Goal: Transaction & Acquisition: Purchase product/service

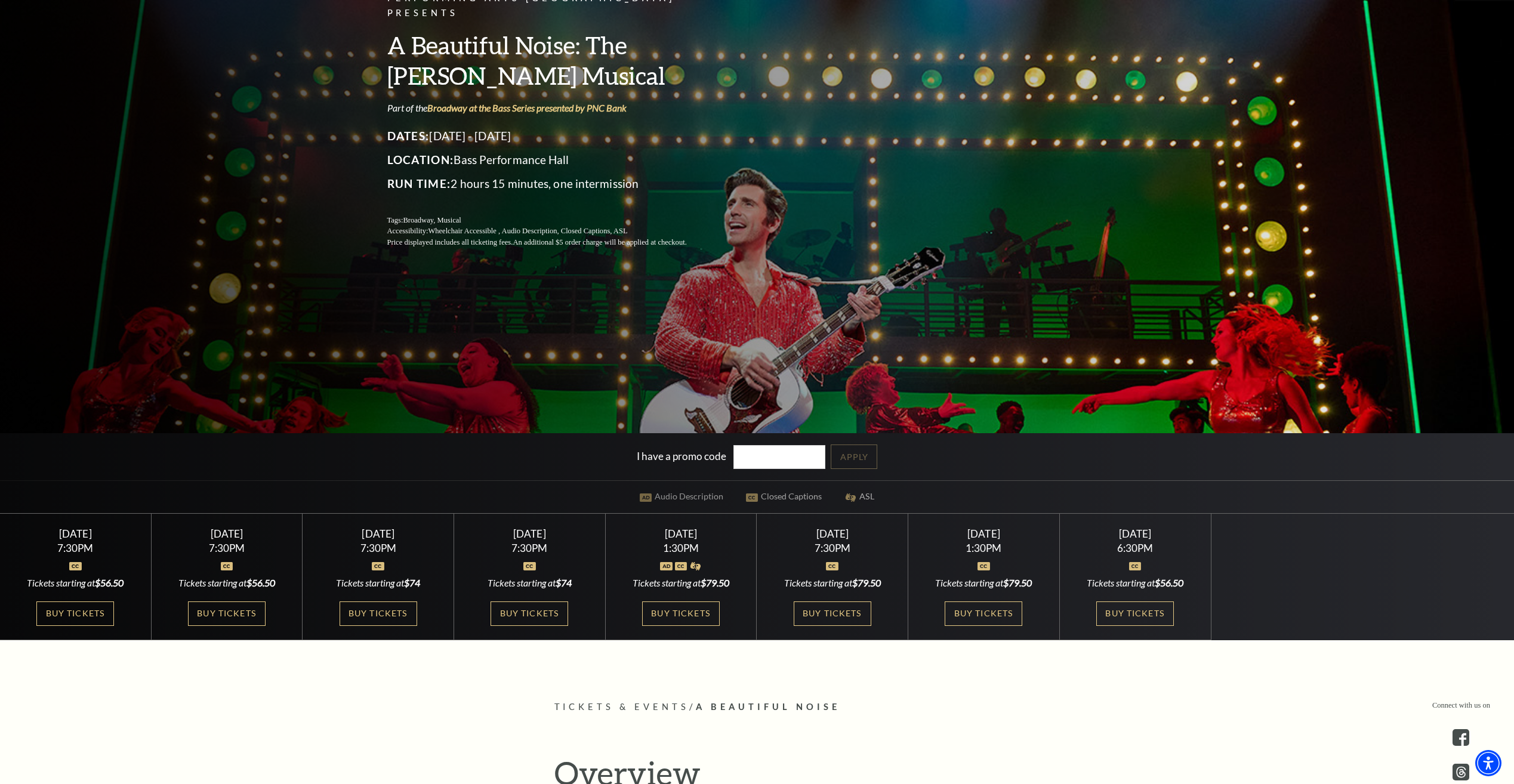
scroll to position [179, 0]
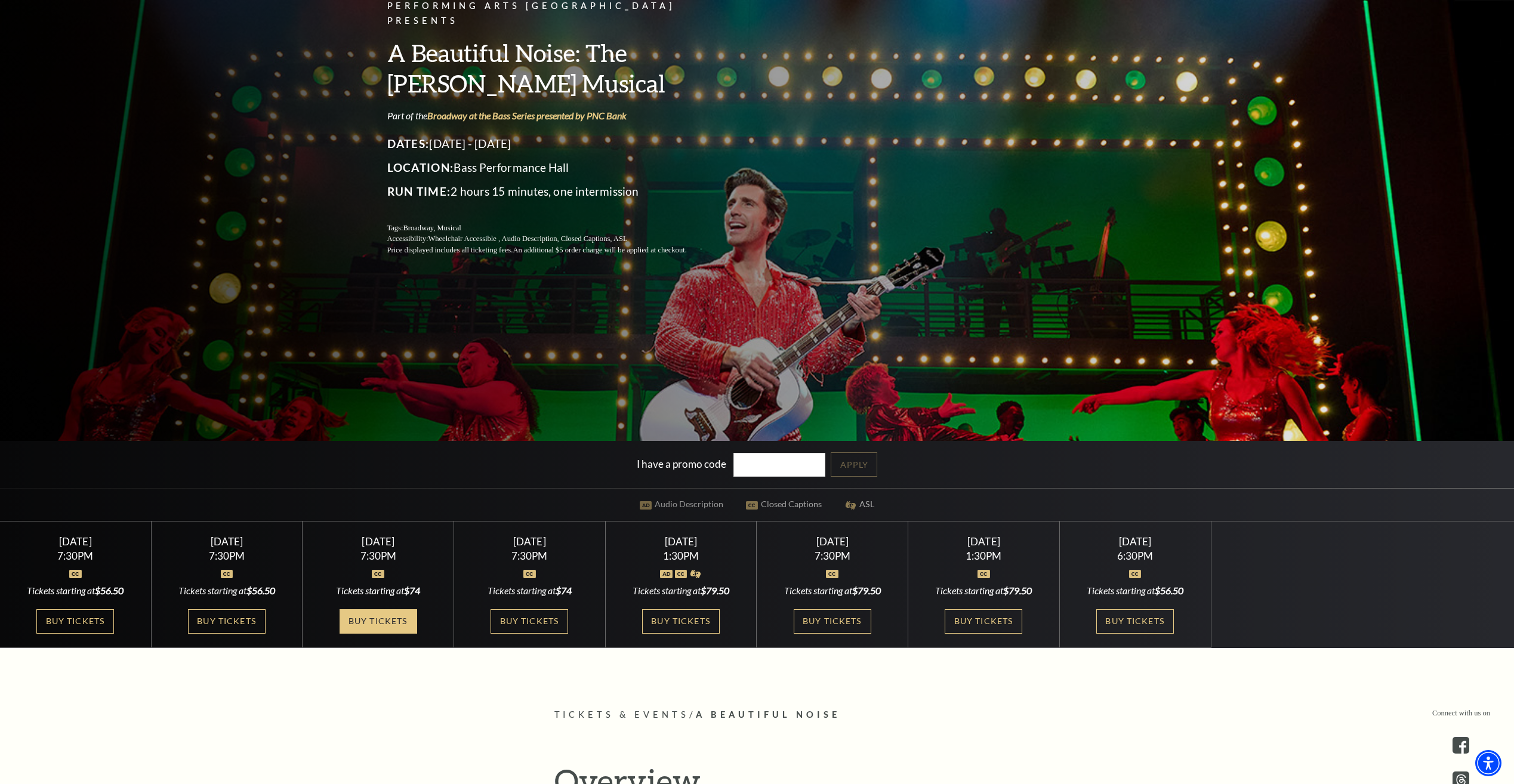
click at [360, 616] on link "Buy Tickets" at bounding box center [378, 621] width 77 height 25
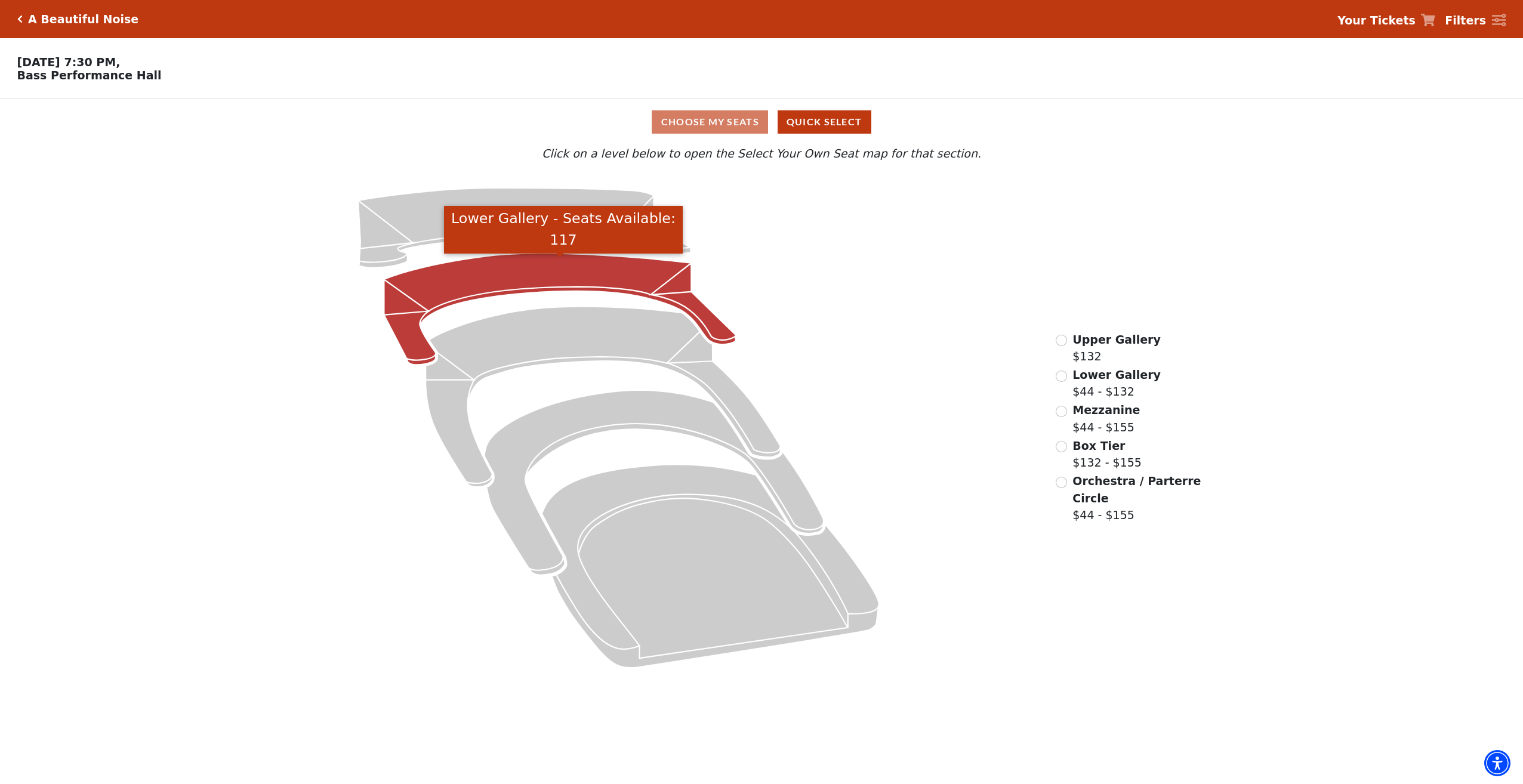
click at [528, 277] on icon "Lower Gallery - Seats Available: 117" at bounding box center [560, 309] width 351 height 112
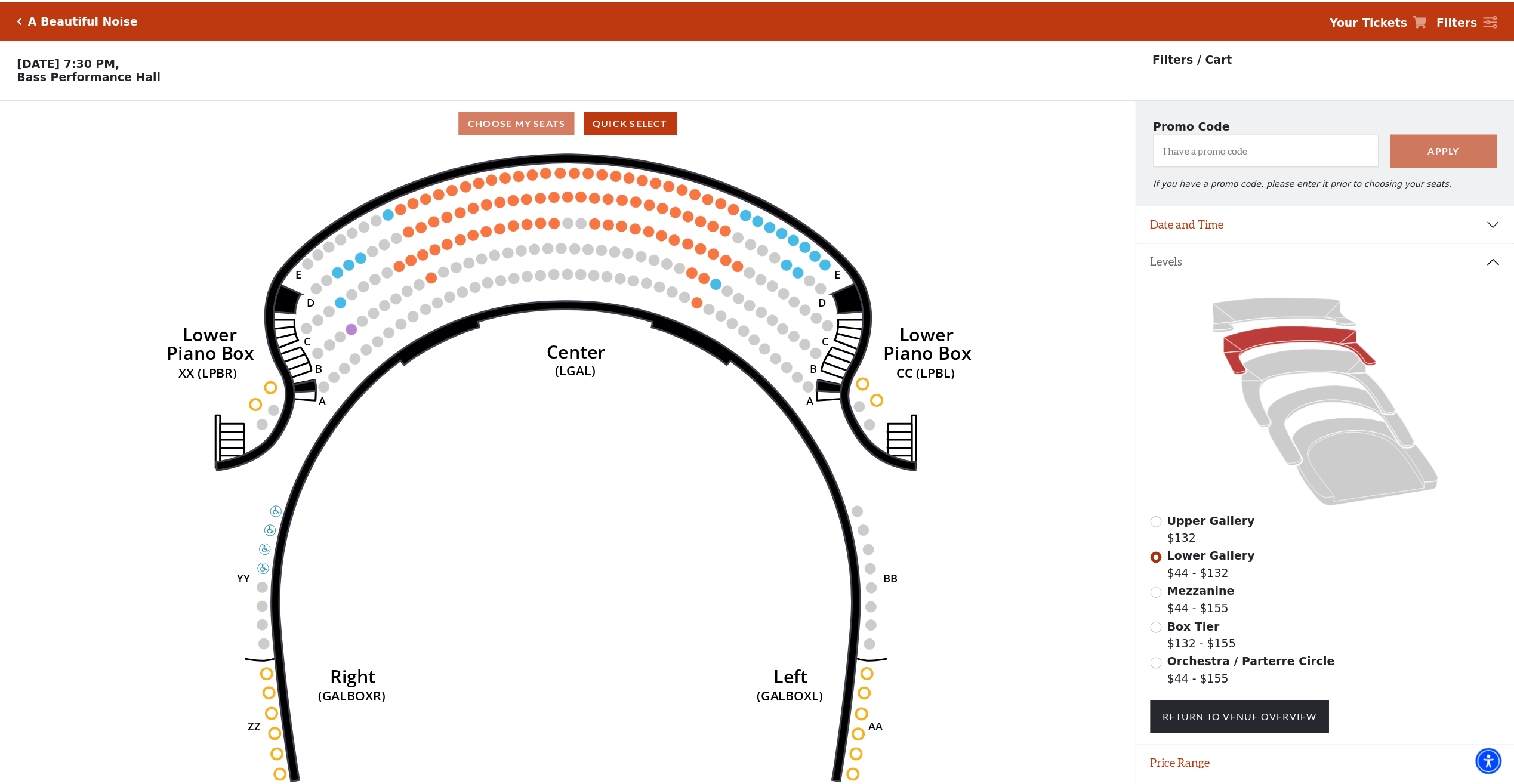
scroll to position [42, 0]
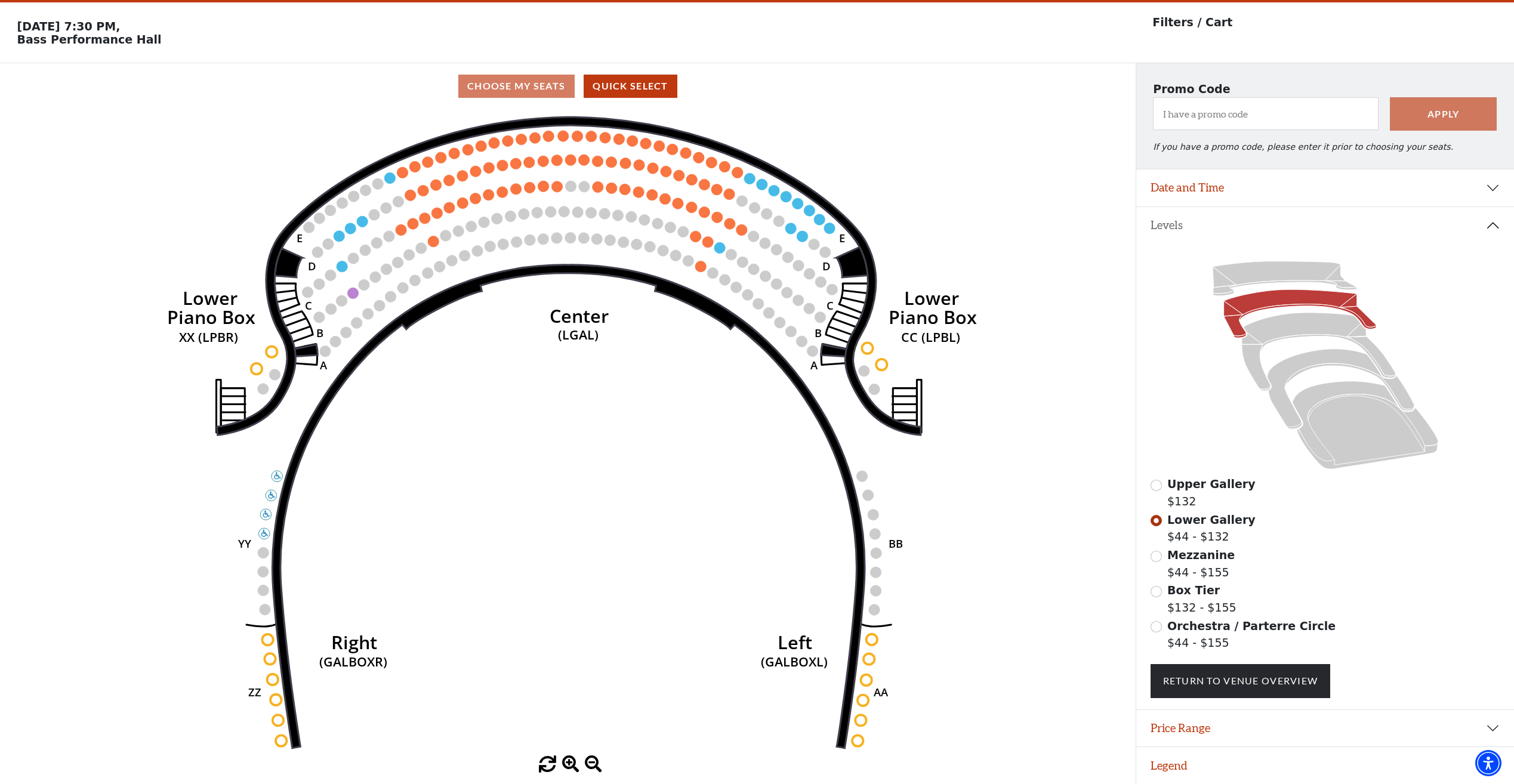
click at [530, 69] on div "Choose My Seats Quick Select" at bounding box center [568, 86] width 1135 height 46
click at [526, 79] on div "Choose My Seats Quick Select" at bounding box center [568, 86] width 1135 height 23
click at [1338, 440] on icon at bounding box center [1365, 426] width 146 height 89
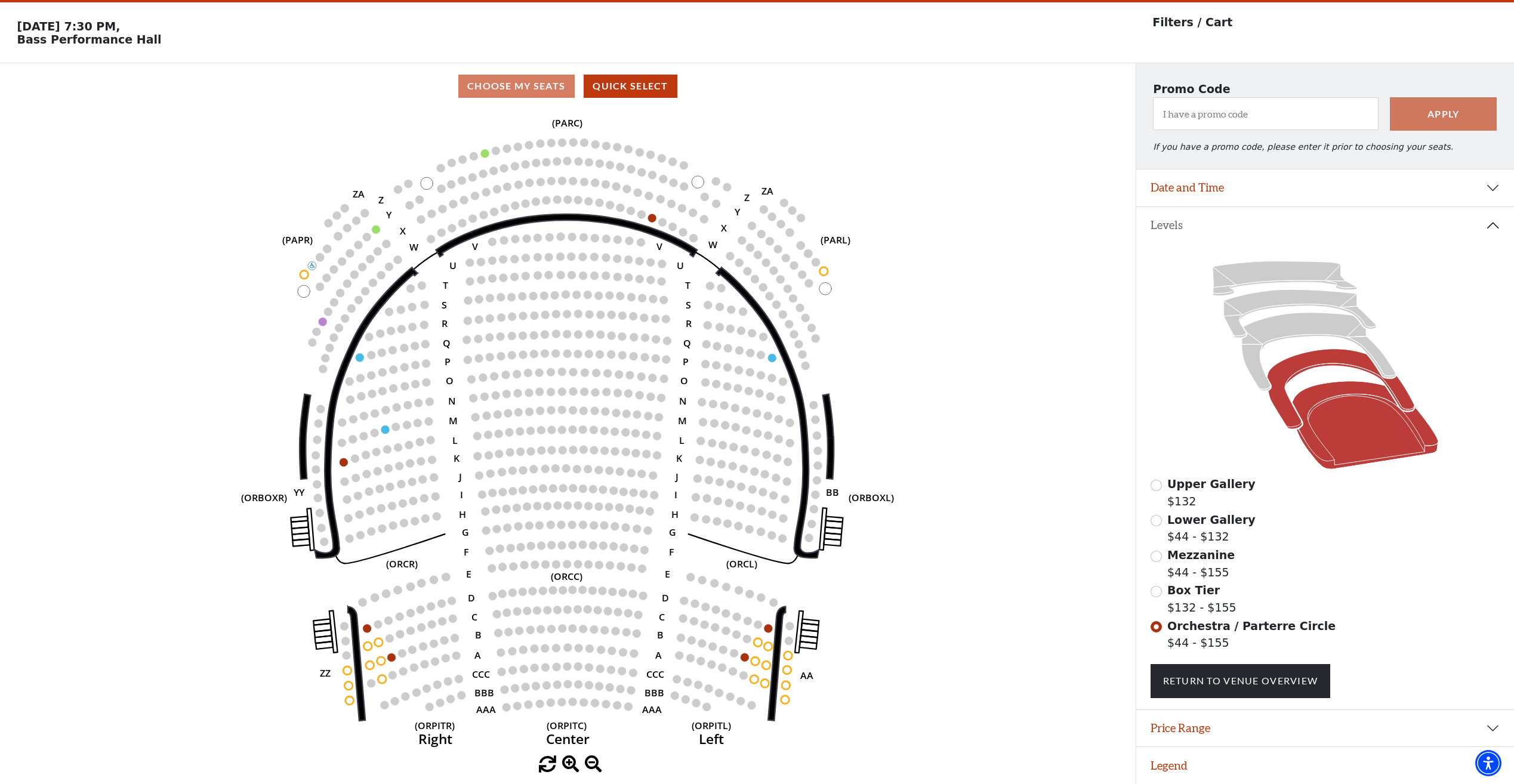
click at [1348, 359] on icon at bounding box center [1340, 389] width 147 height 80
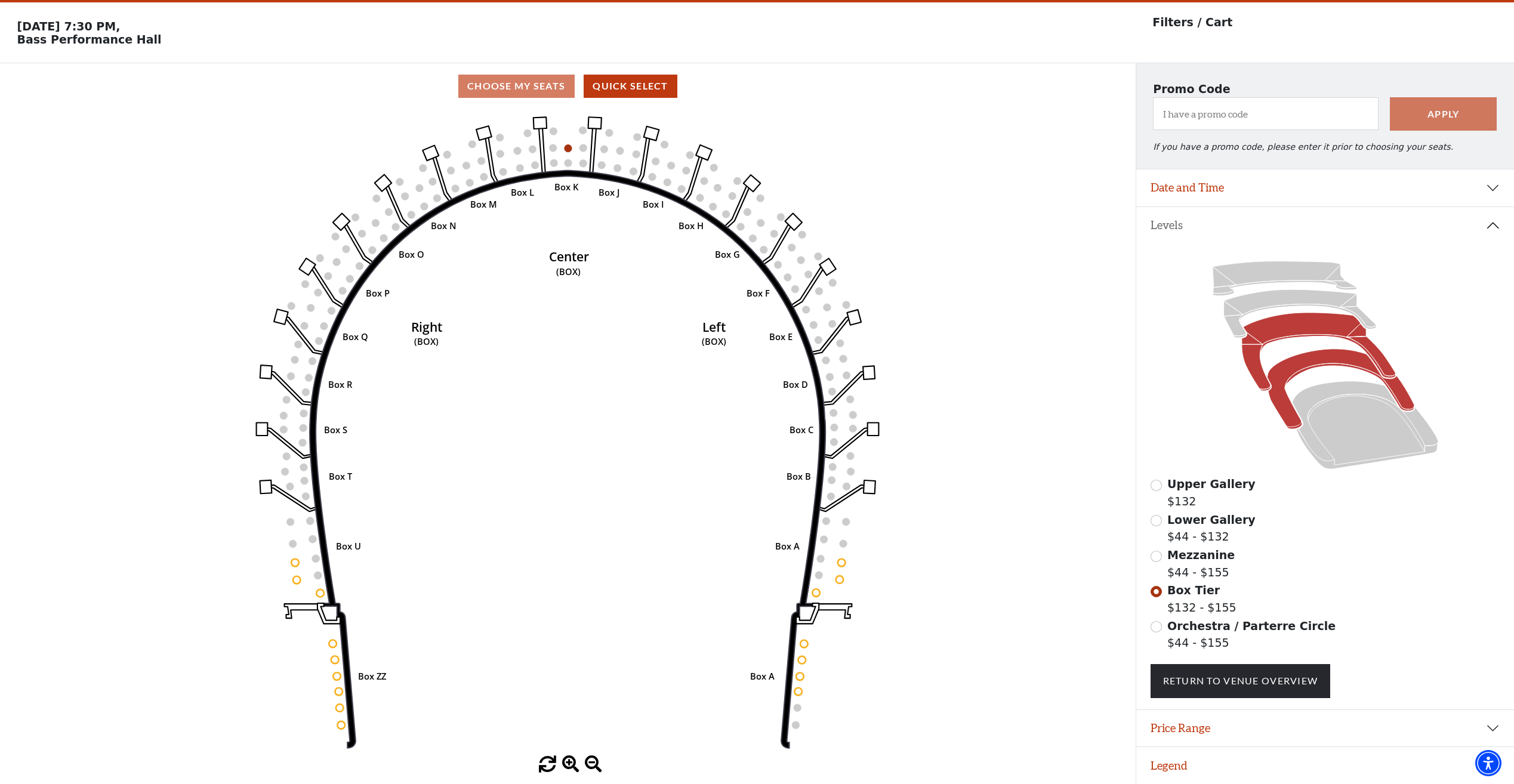
click at [1329, 319] on icon at bounding box center [1318, 351] width 154 height 78
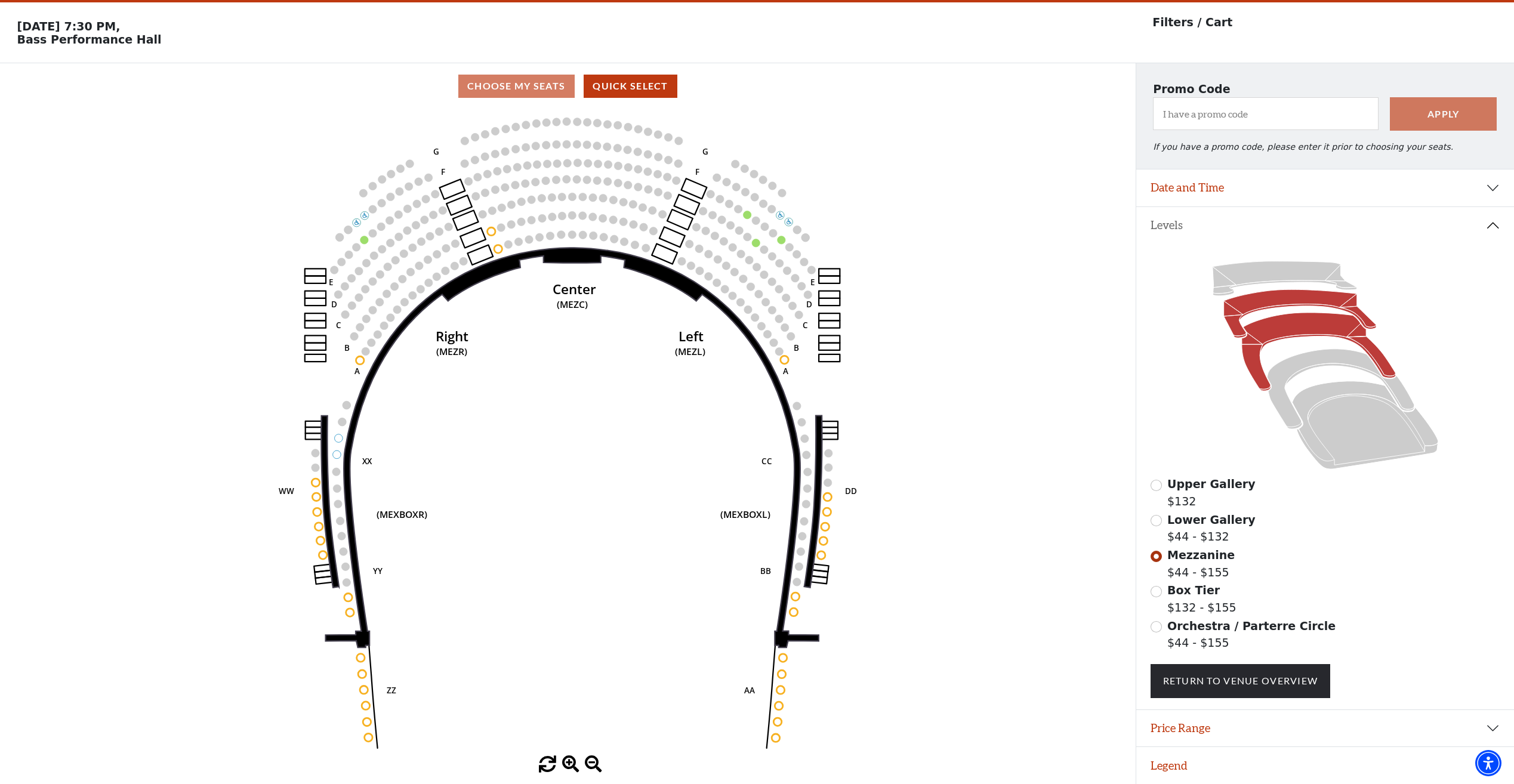
click at [1281, 296] on icon at bounding box center [1299, 314] width 152 height 48
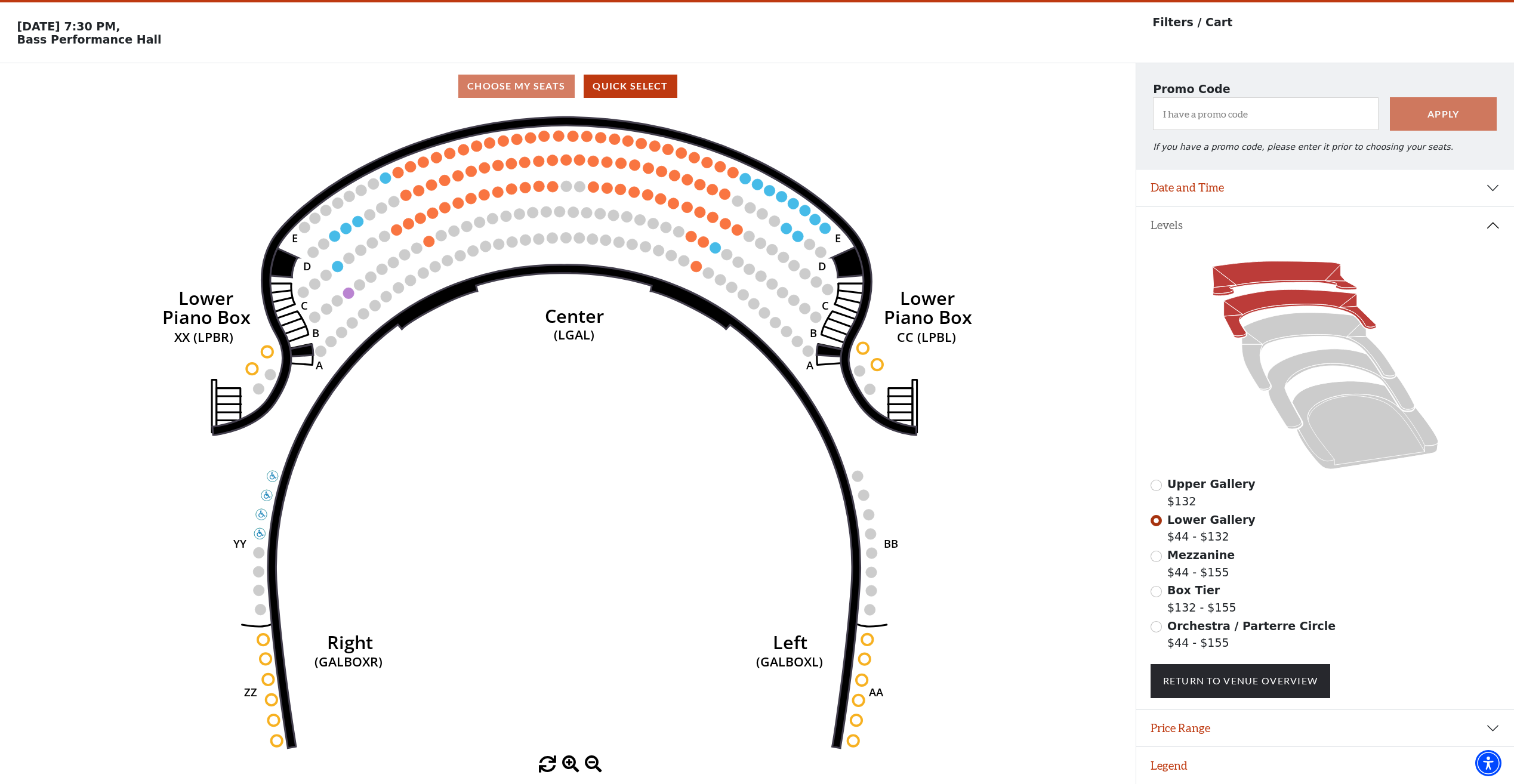
click at [1291, 271] on icon at bounding box center [1284, 278] width 144 height 34
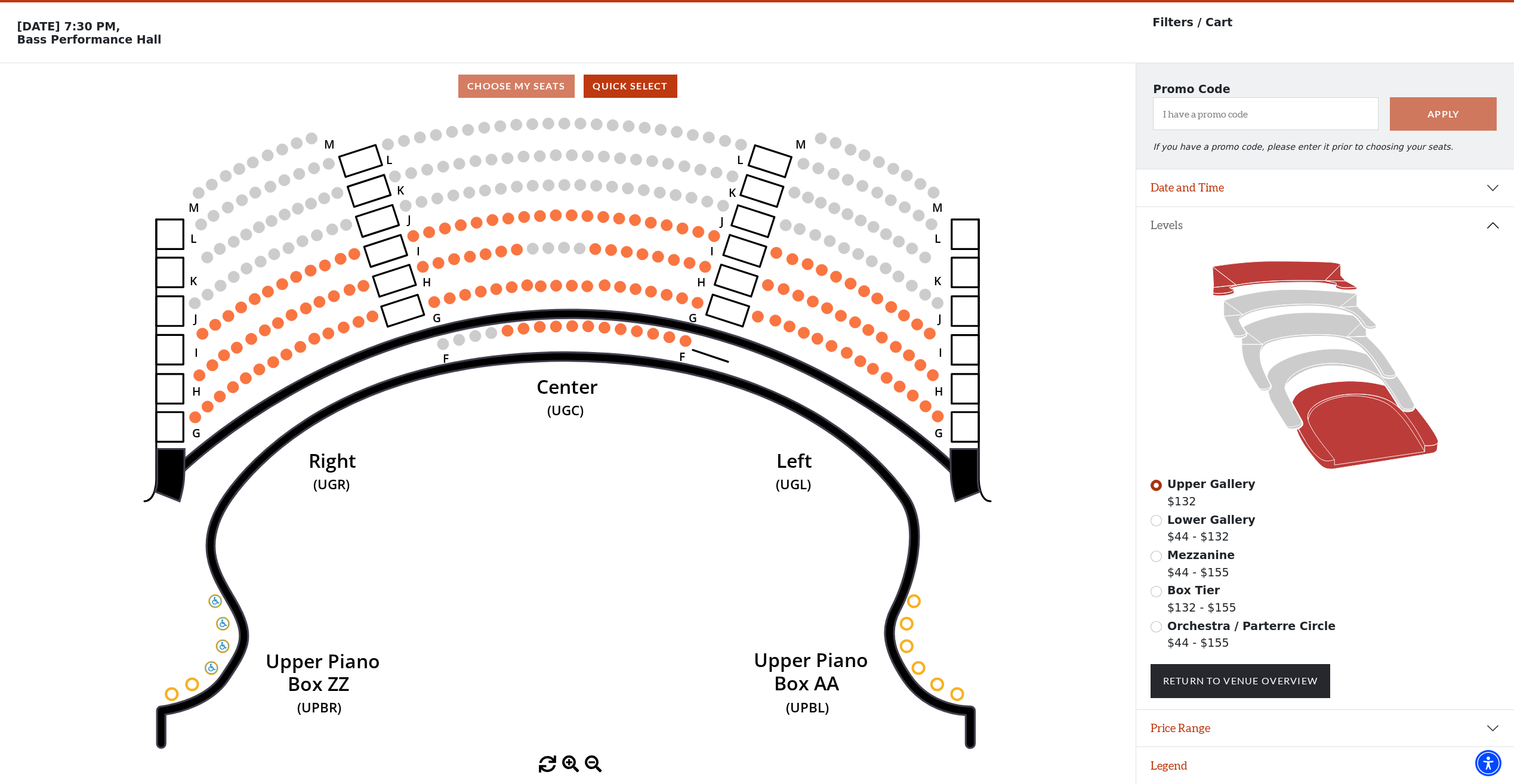
click at [1355, 445] on icon at bounding box center [1365, 426] width 146 height 89
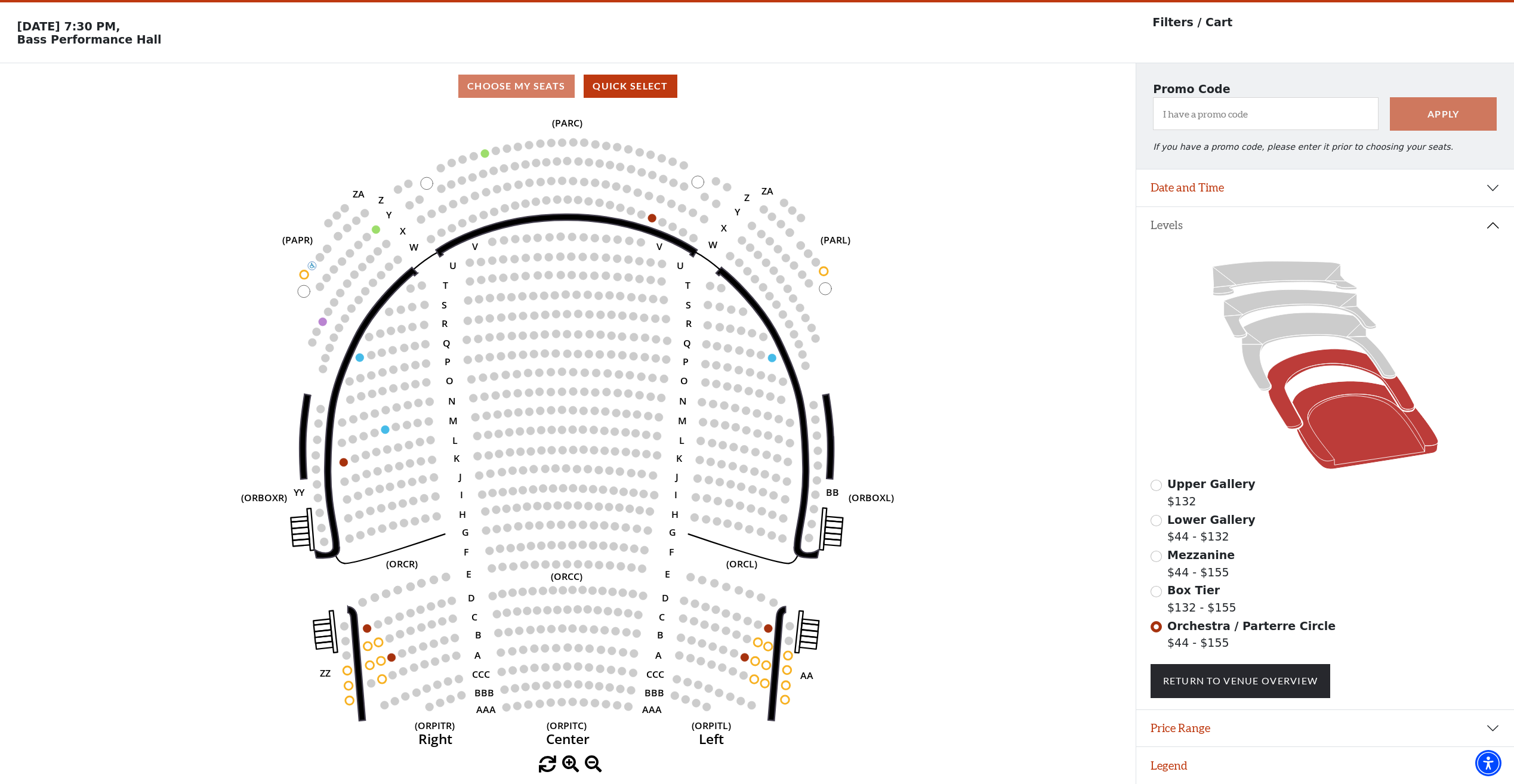
click at [1276, 391] on icon at bounding box center [1340, 389] width 147 height 80
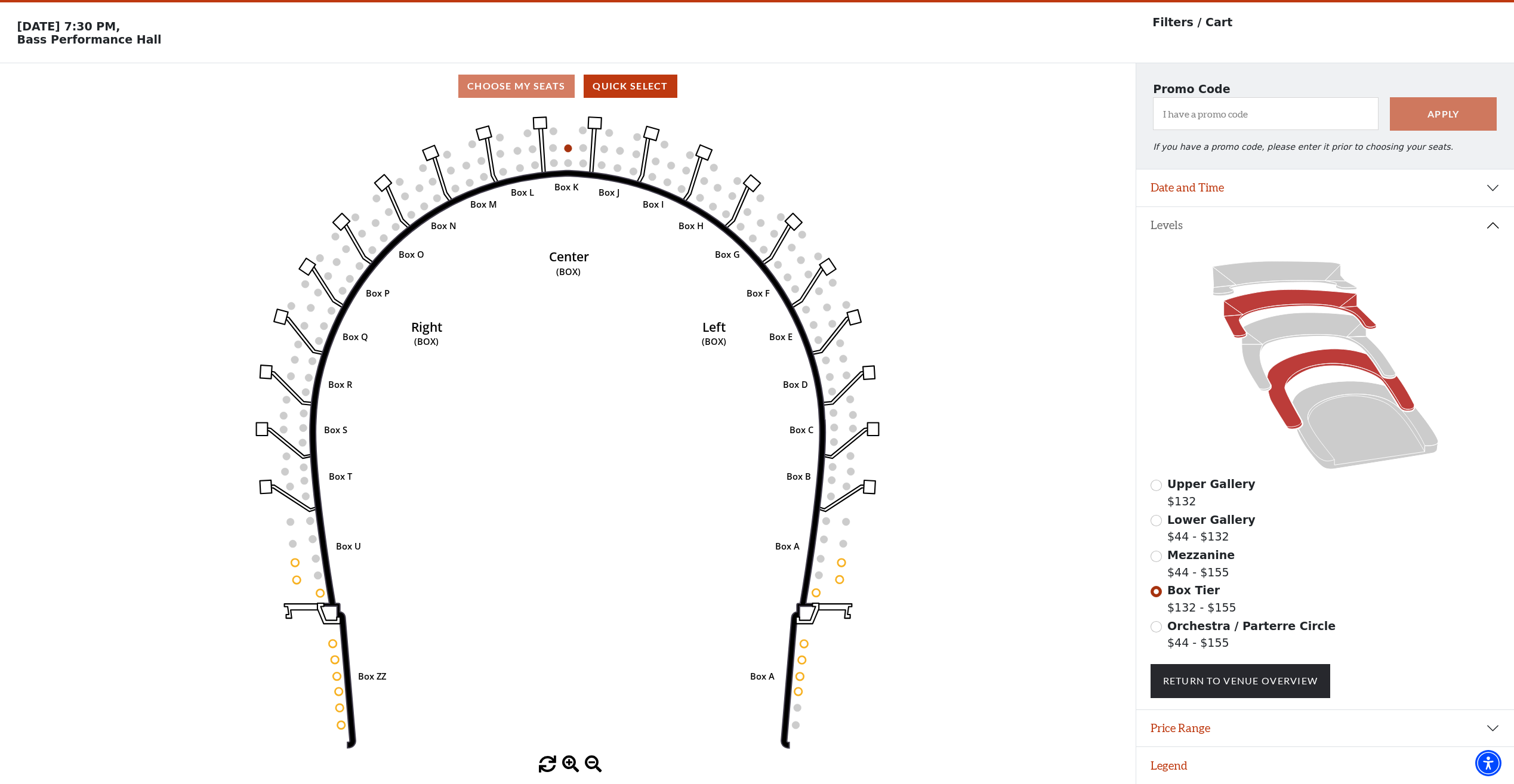
click at [1309, 299] on icon at bounding box center [1299, 314] width 152 height 48
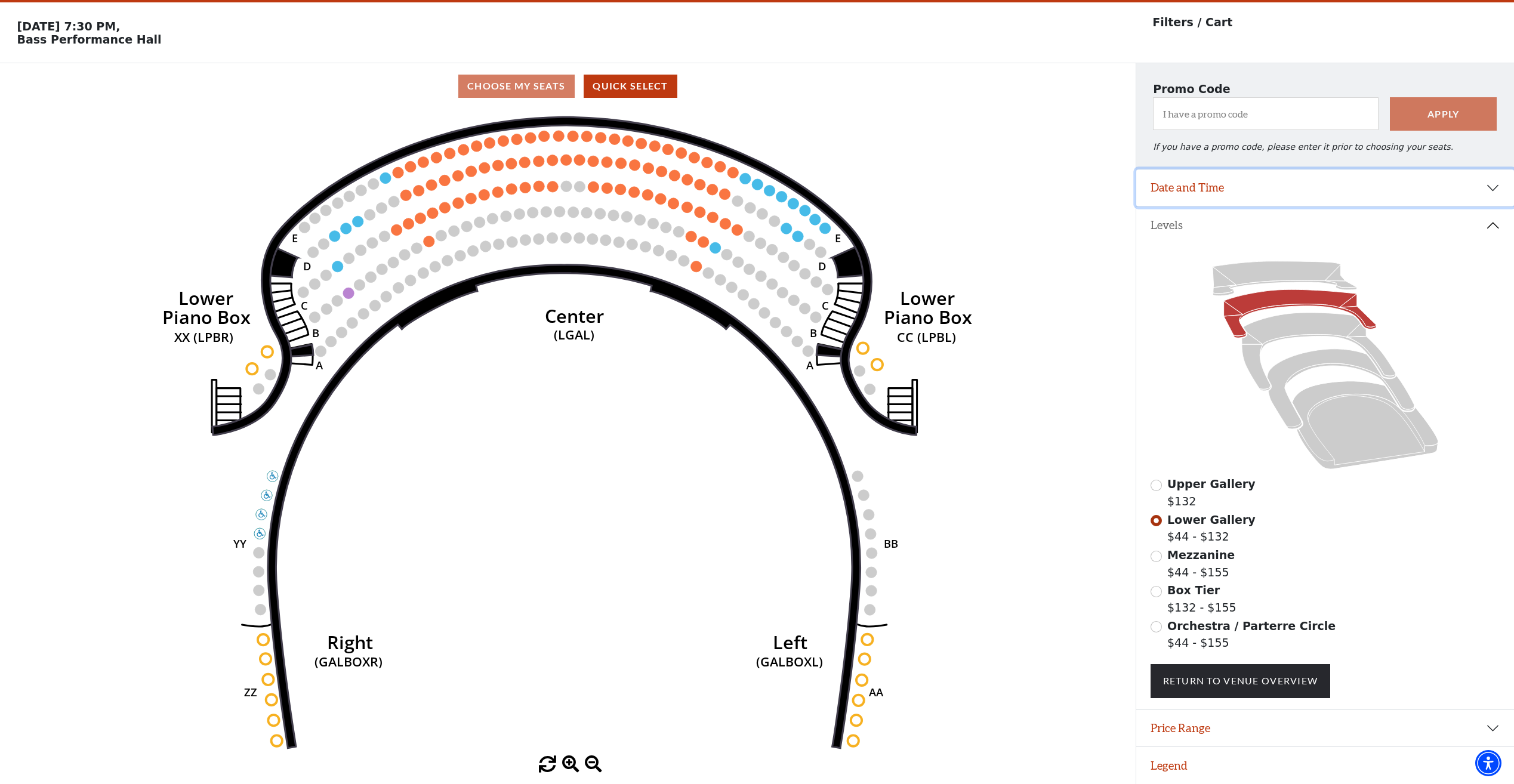
click at [1470, 183] on button "Date and Time" at bounding box center [1325, 188] width 378 height 37
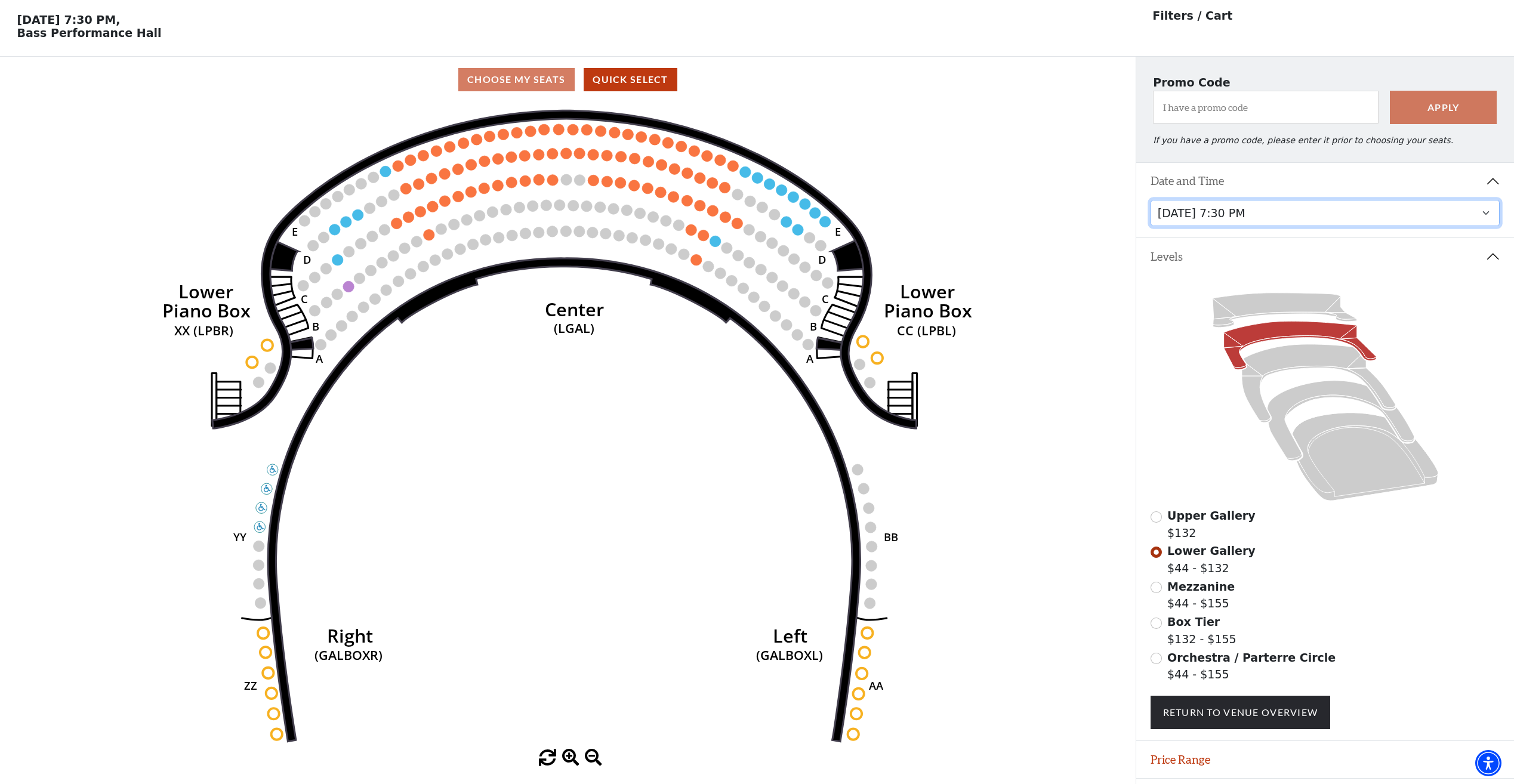
click at [1475, 220] on select "Tuesday, October 28 at 7:30 PM Wednesday, October 29 at 7:30 PM Thursday, Octob…" at bounding box center [1325, 214] width 350 height 27
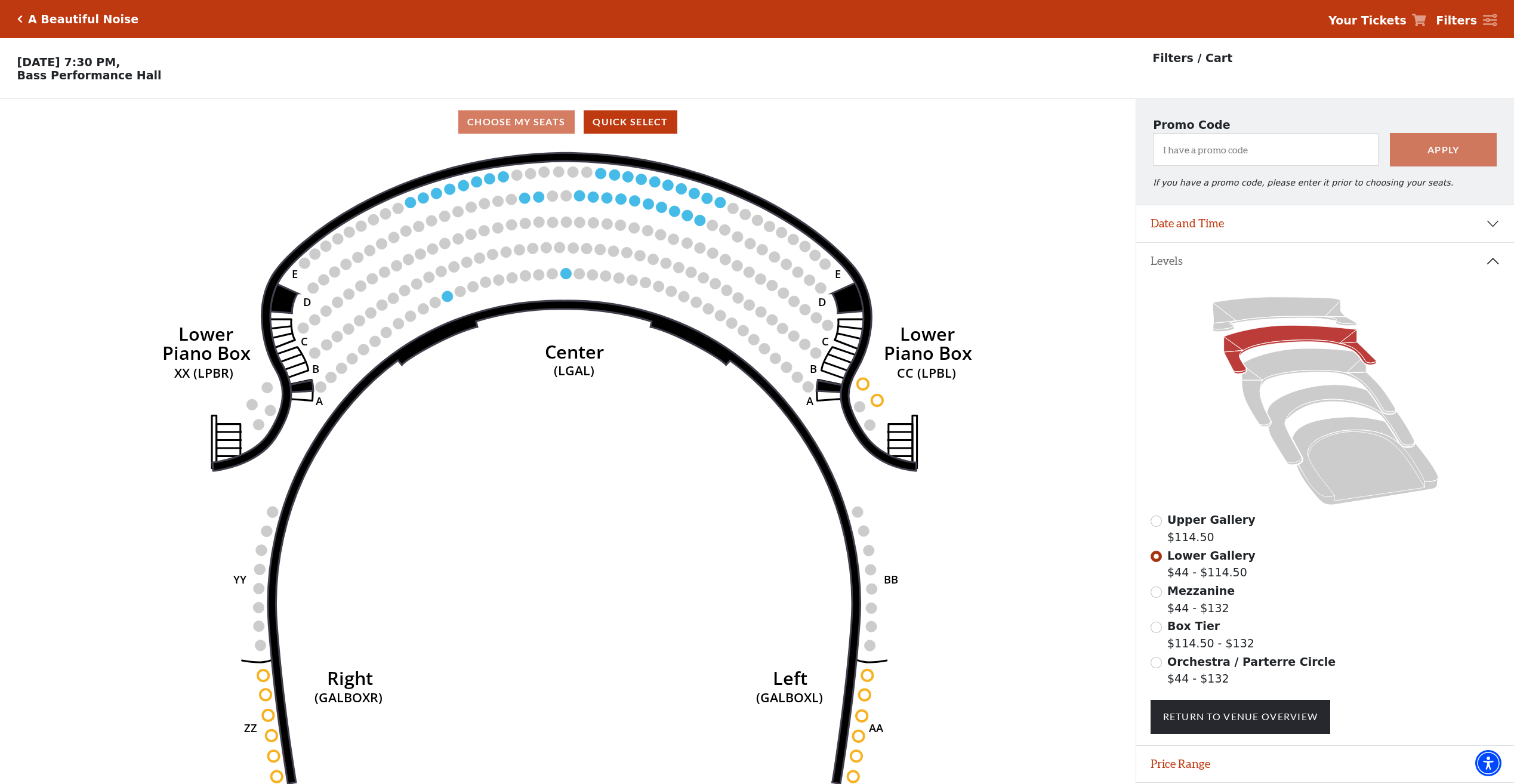
scroll to position [42, 0]
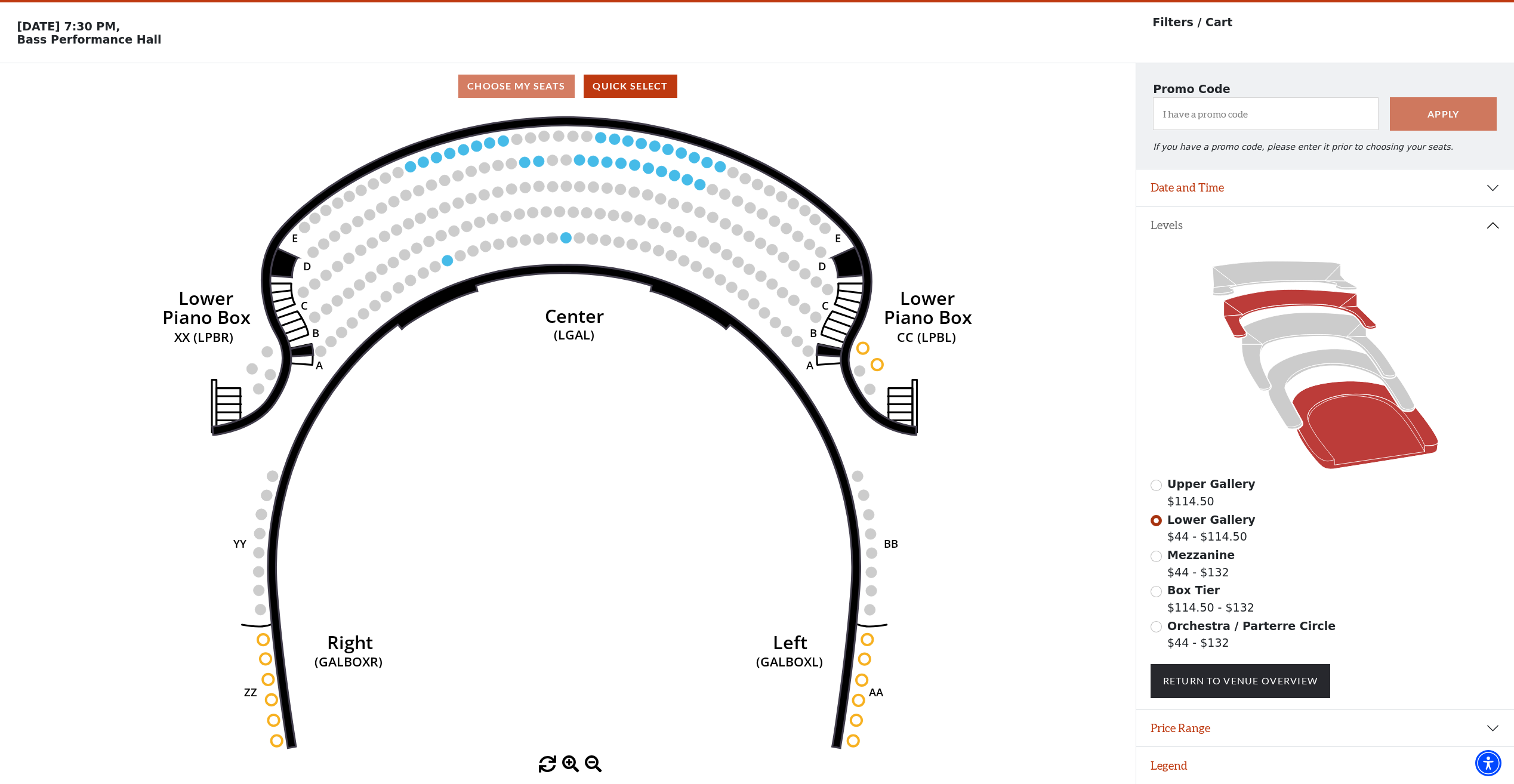
click at [1352, 431] on icon at bounding box center [1365, 426] width 146 height 89
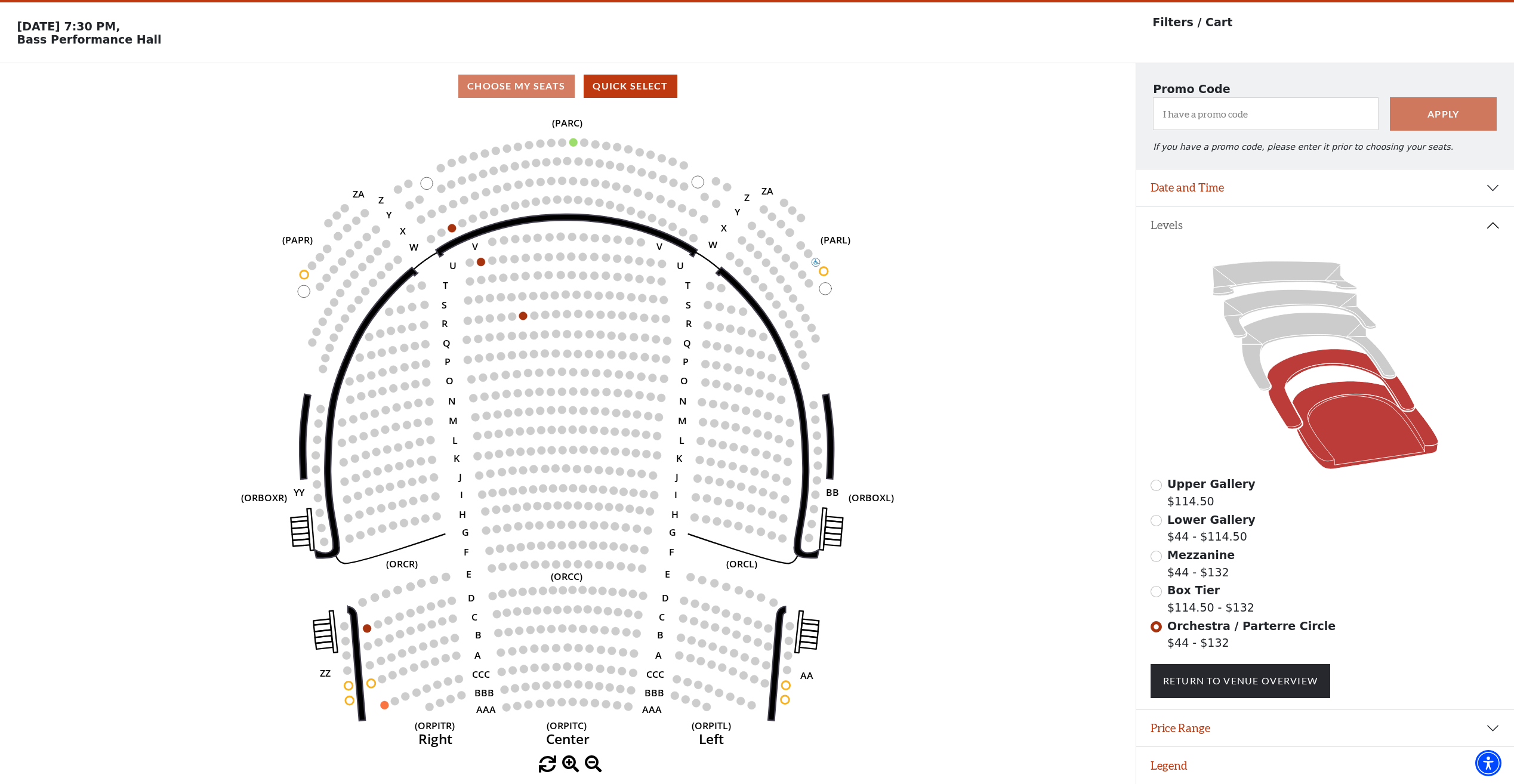
click at [1288, 374] on icon at bounding box center [1340, 389] width 147 height 80
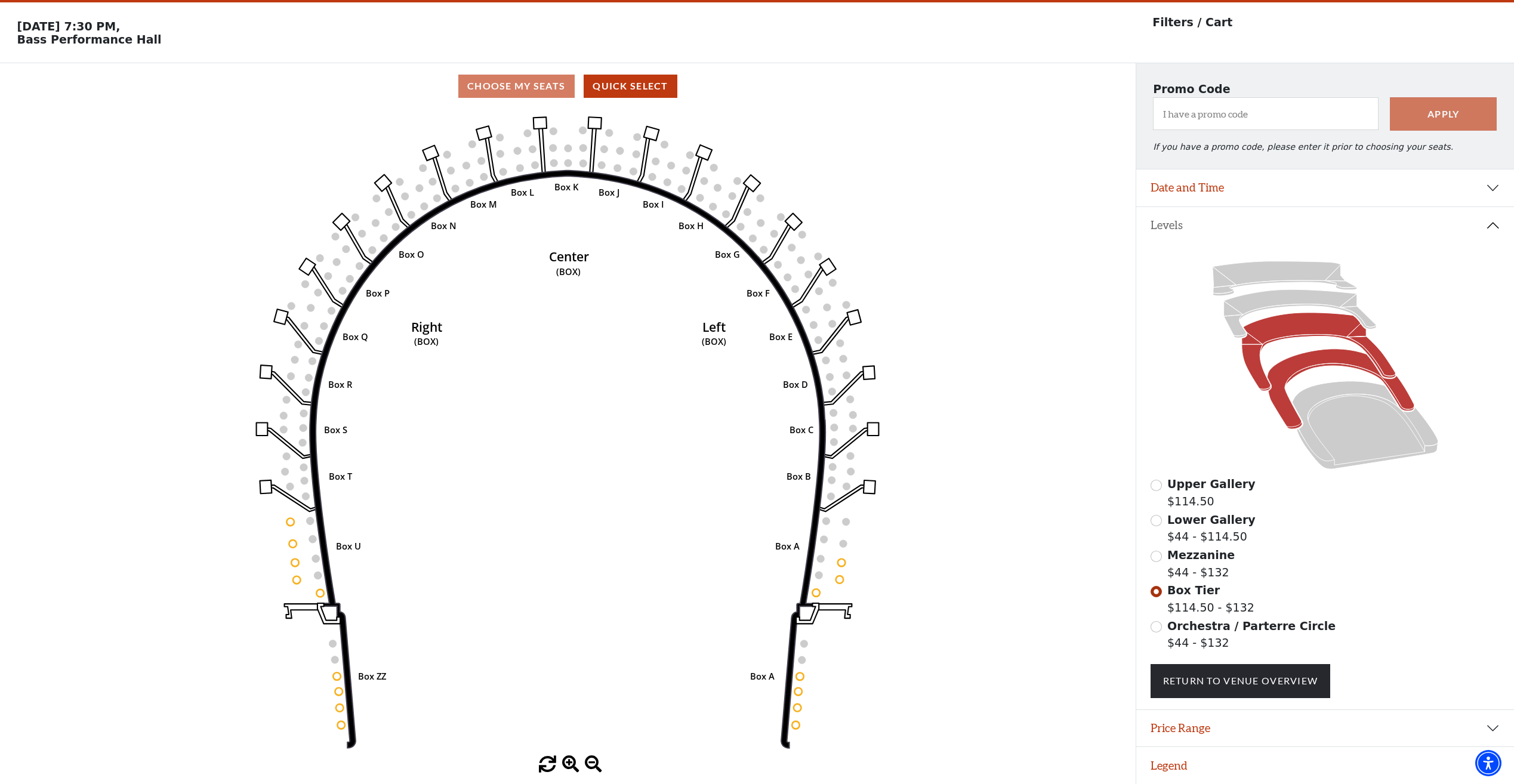
click at [1265, 331] on icon at bounding box center [1318, 351] width 154 height 78
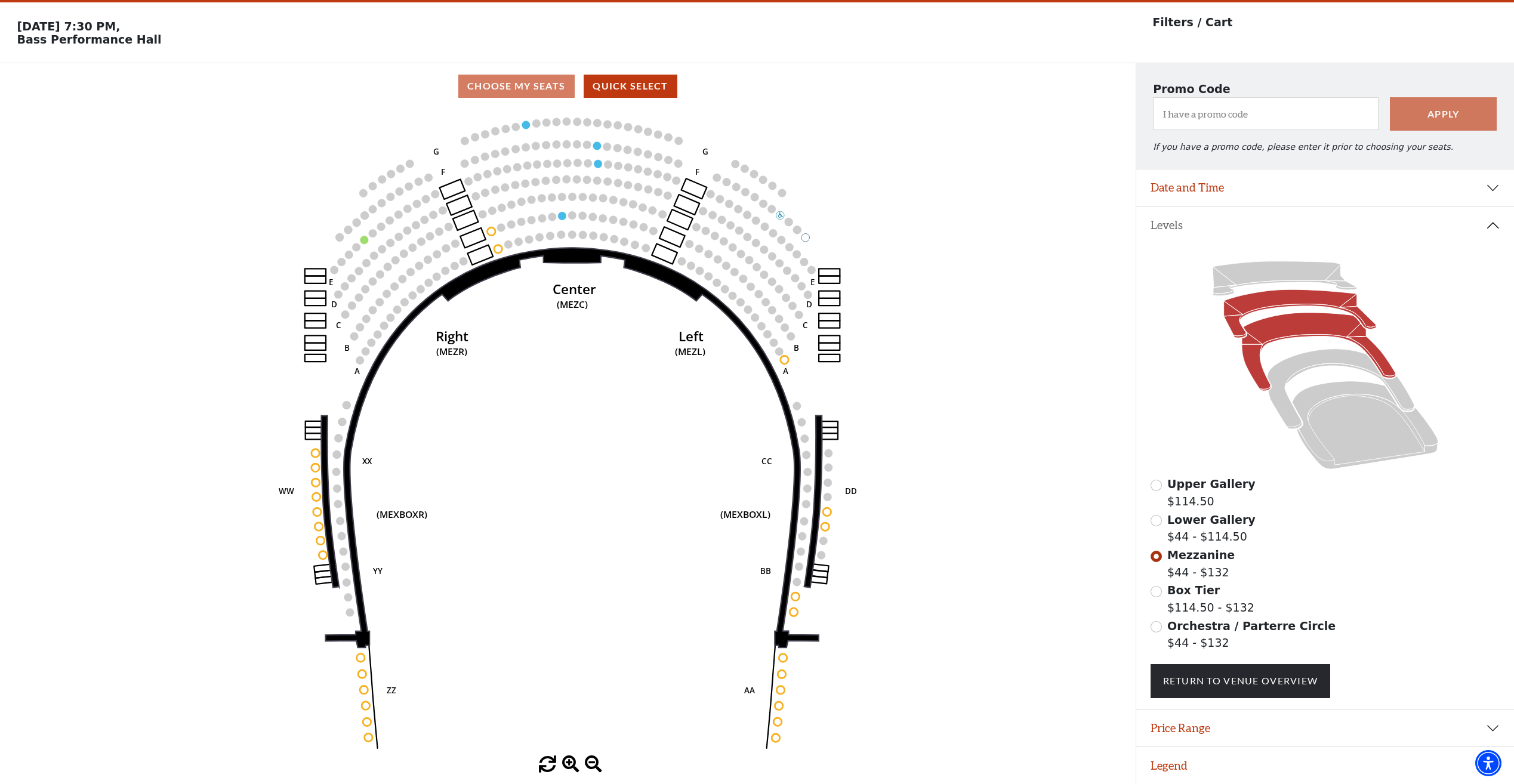
click at [1256, 304] on icon at bounding box center [1299, 314] width 152 height 48
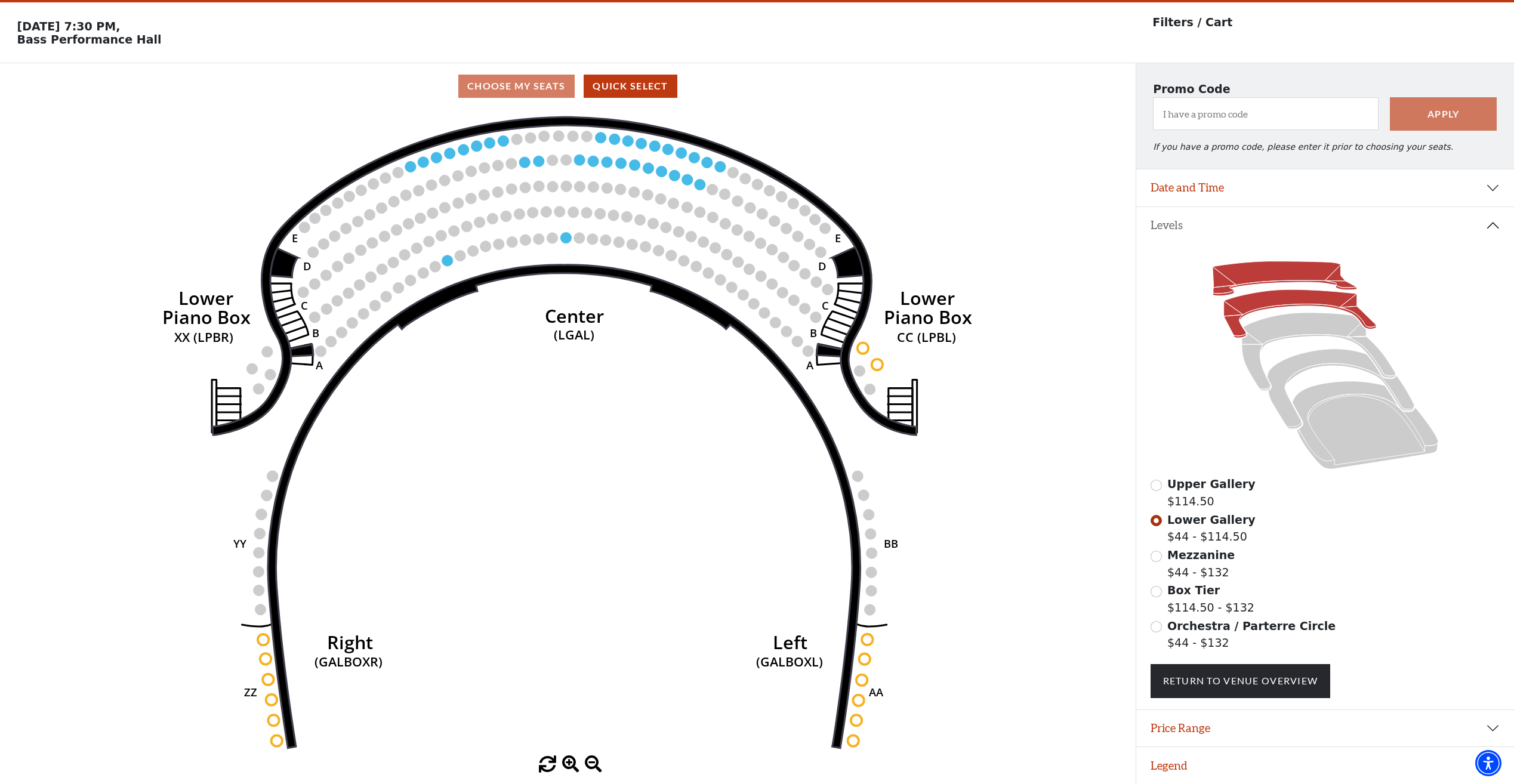
click at [1240, 273] on icon at bounding box center [1284, 278] width 144 height 34
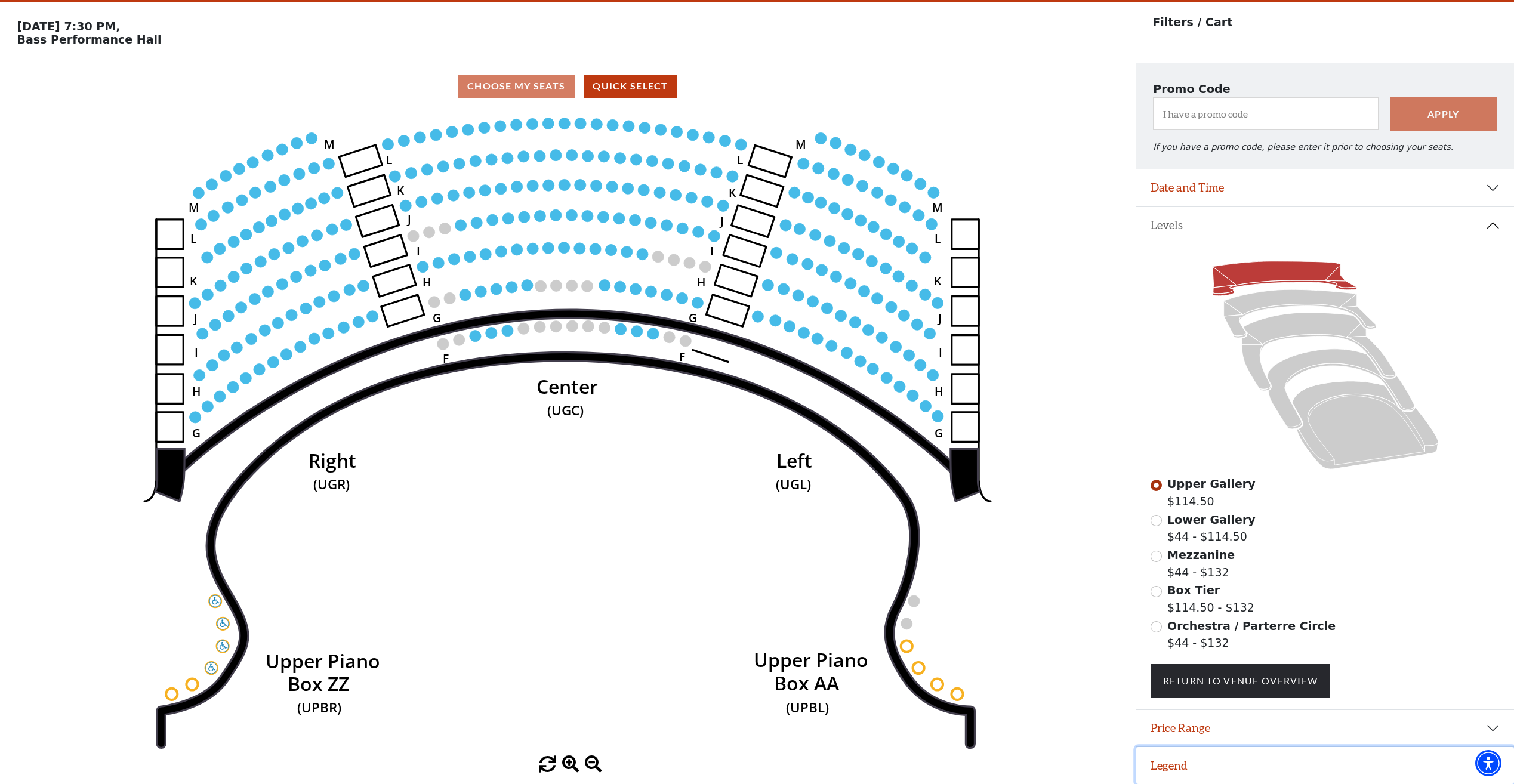
click at [1218, 760] on button "Legend" at bounding box center [1325, 765] width 378 height 37
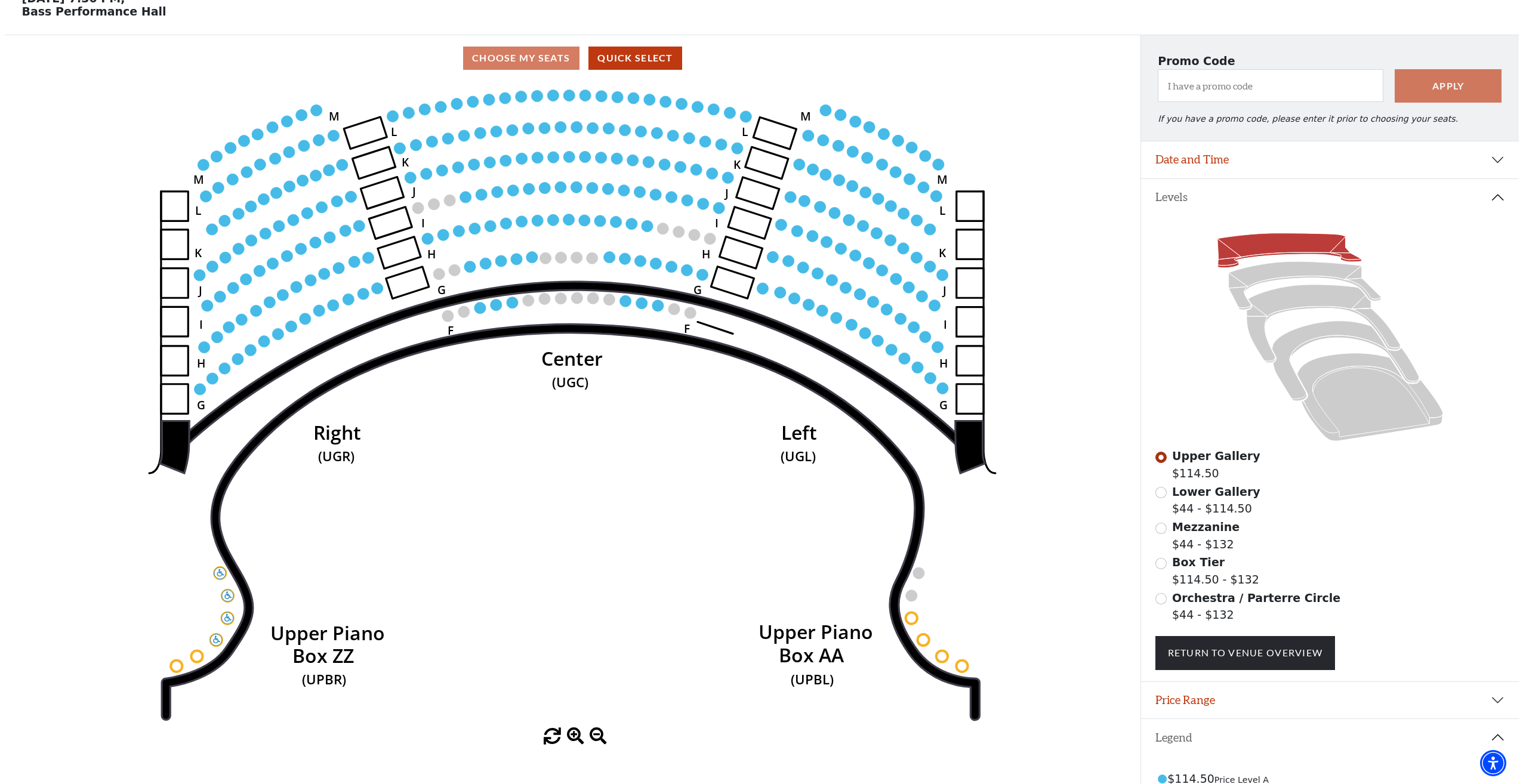
scroll to position [0, 0]
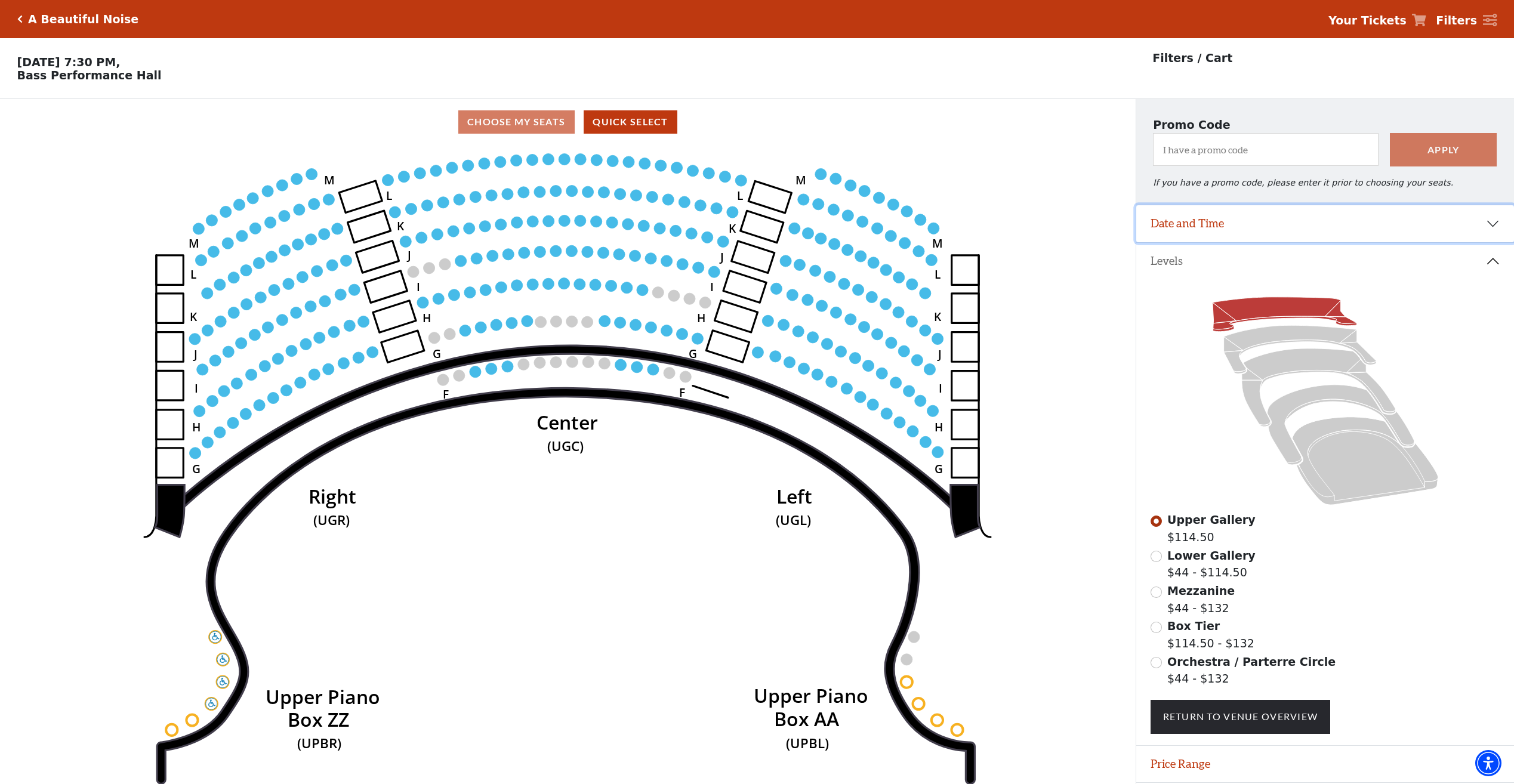
click at [1380, 225] on button "Date and Time" at bounding box center [1325, 223] width 378 height 37
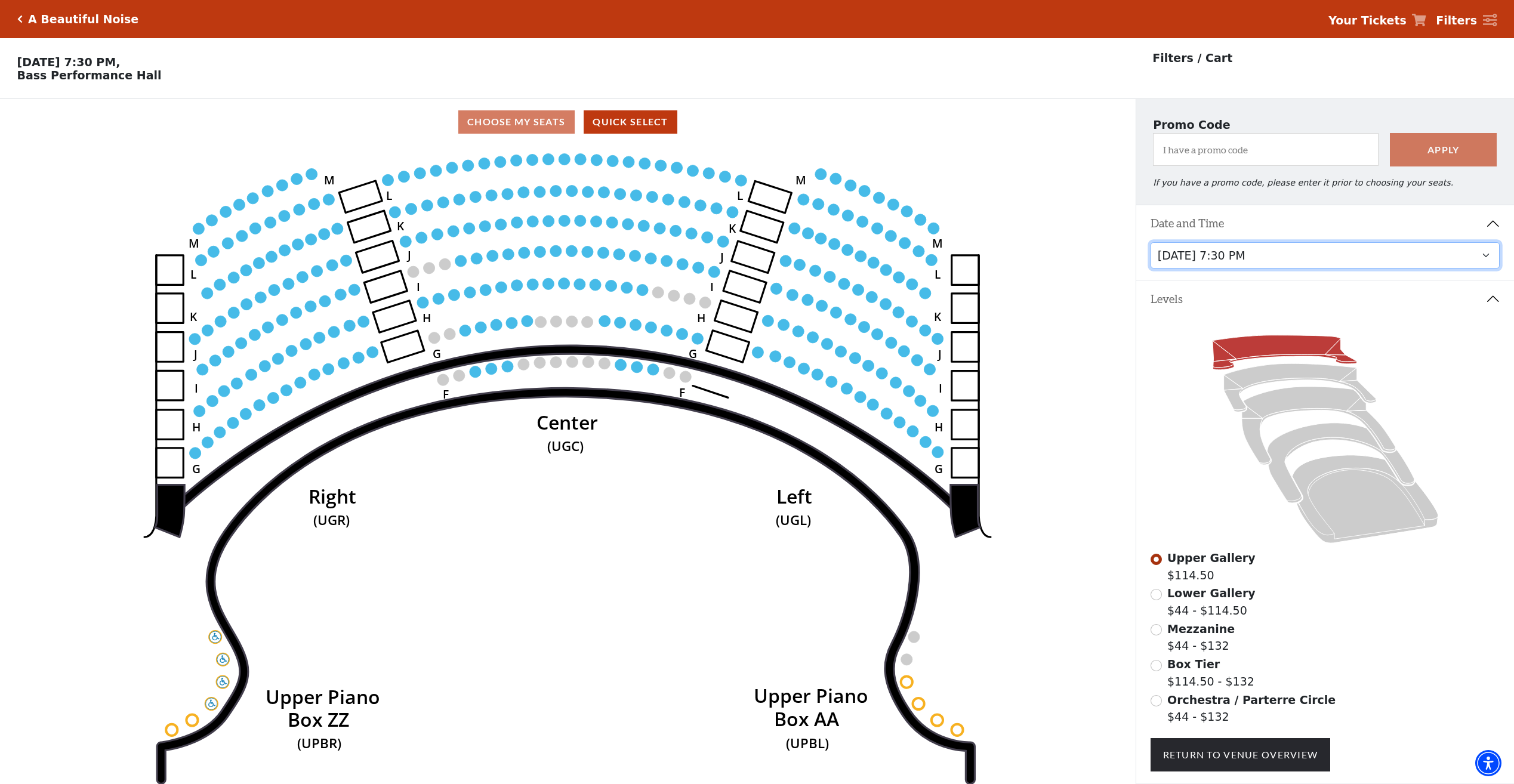
click at [1396, 255] on select "Tuesday, October 28 at 7:30 PM Wednesday, October 29 at 7:30 PM Thursday, Octob…" at bounding box center [1325, 256] width 350 height 27
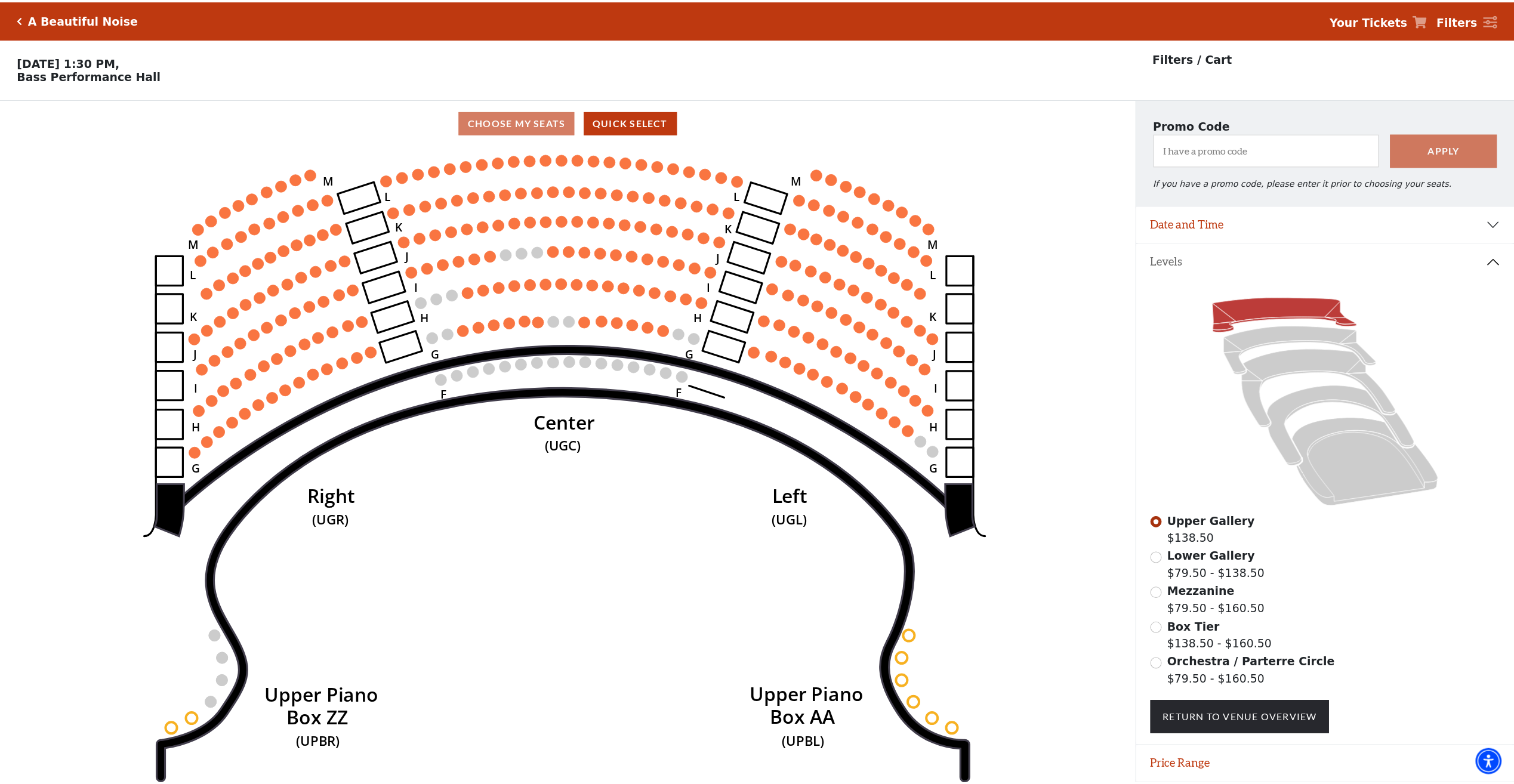
scroll to position [42, 0]
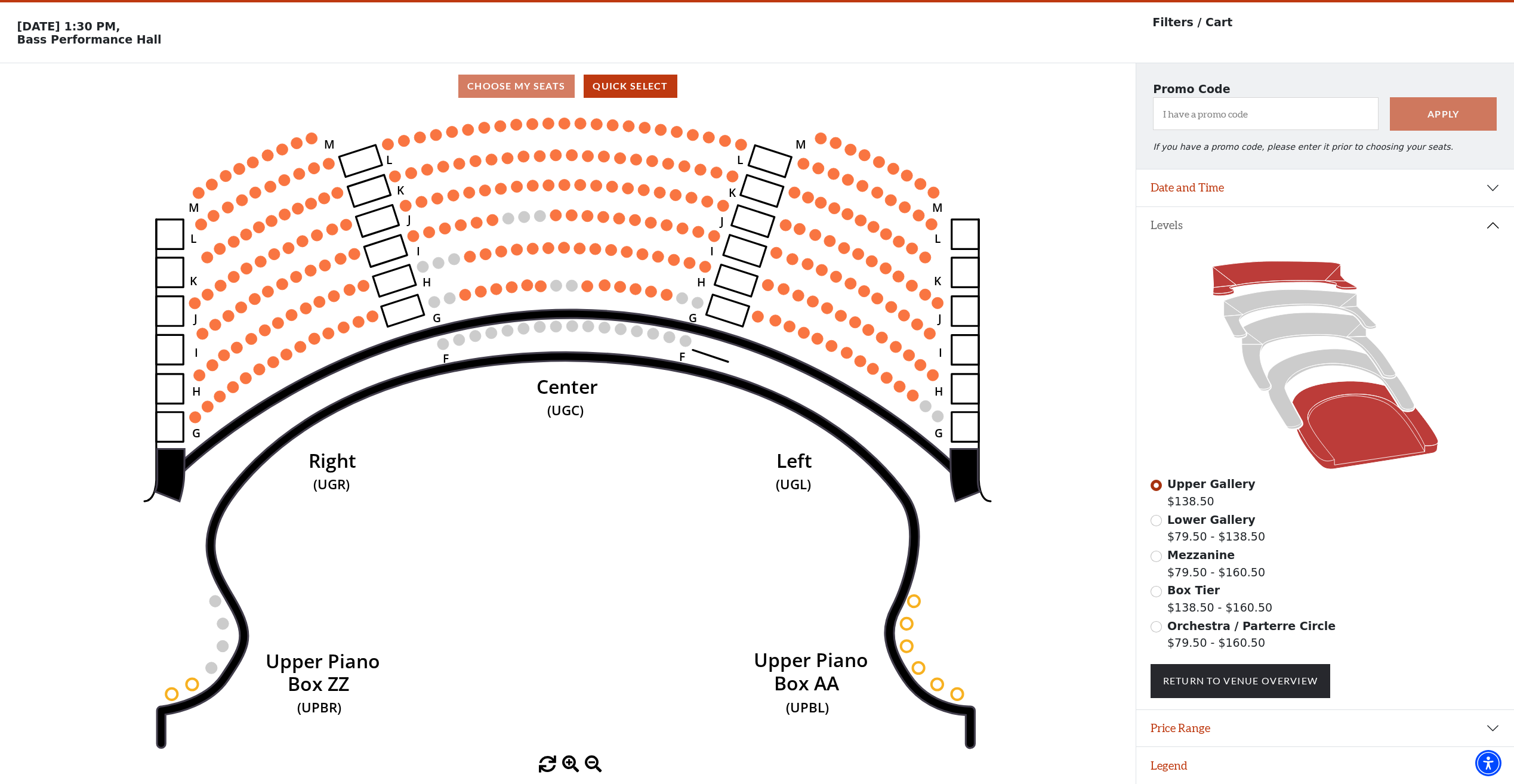
click at [1392, 452] on icon at bounding box center [1365, 426] width 146 height 89
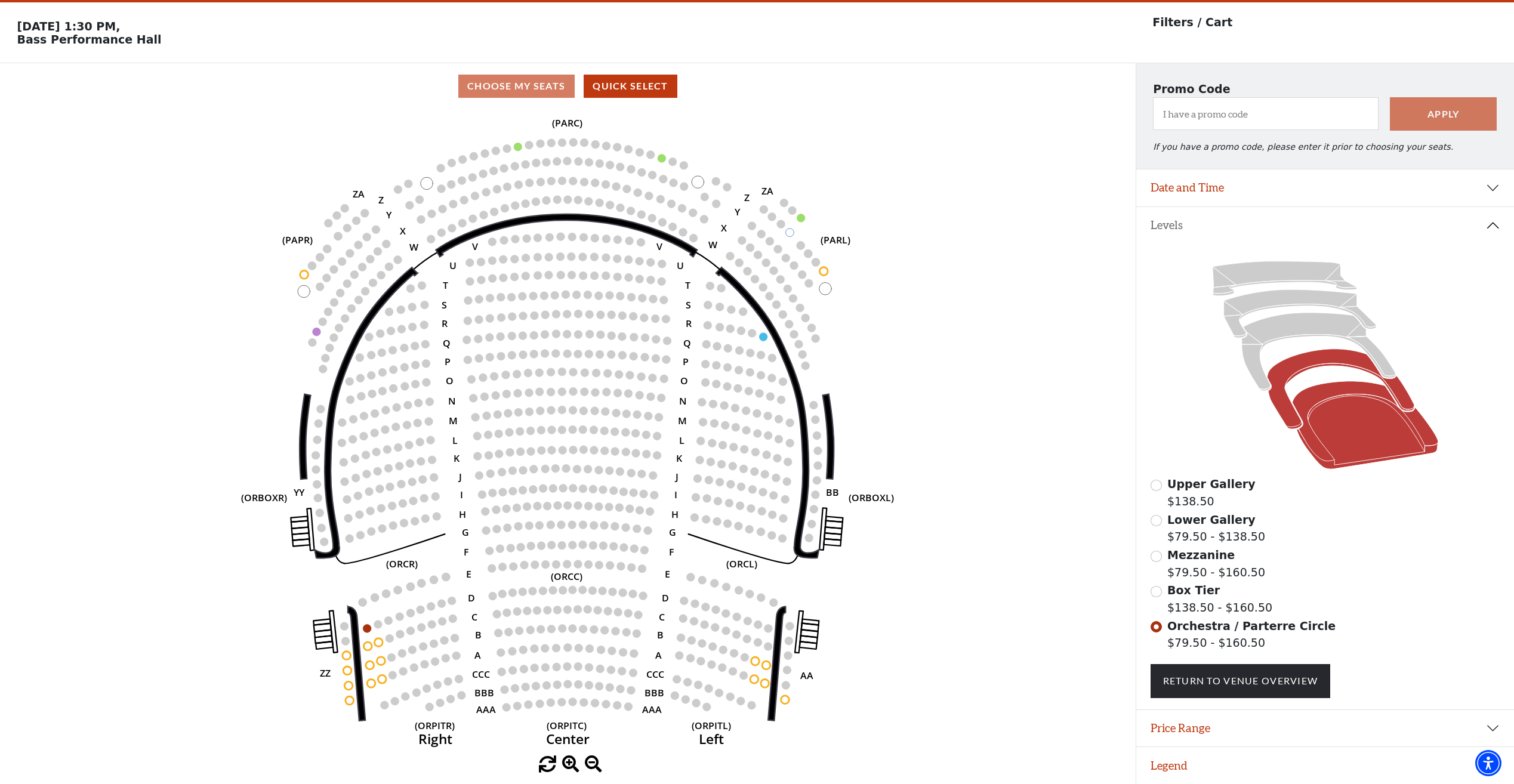
click at [1279, 405] on icon at bounding box center [1340, 389] width 147 height 80
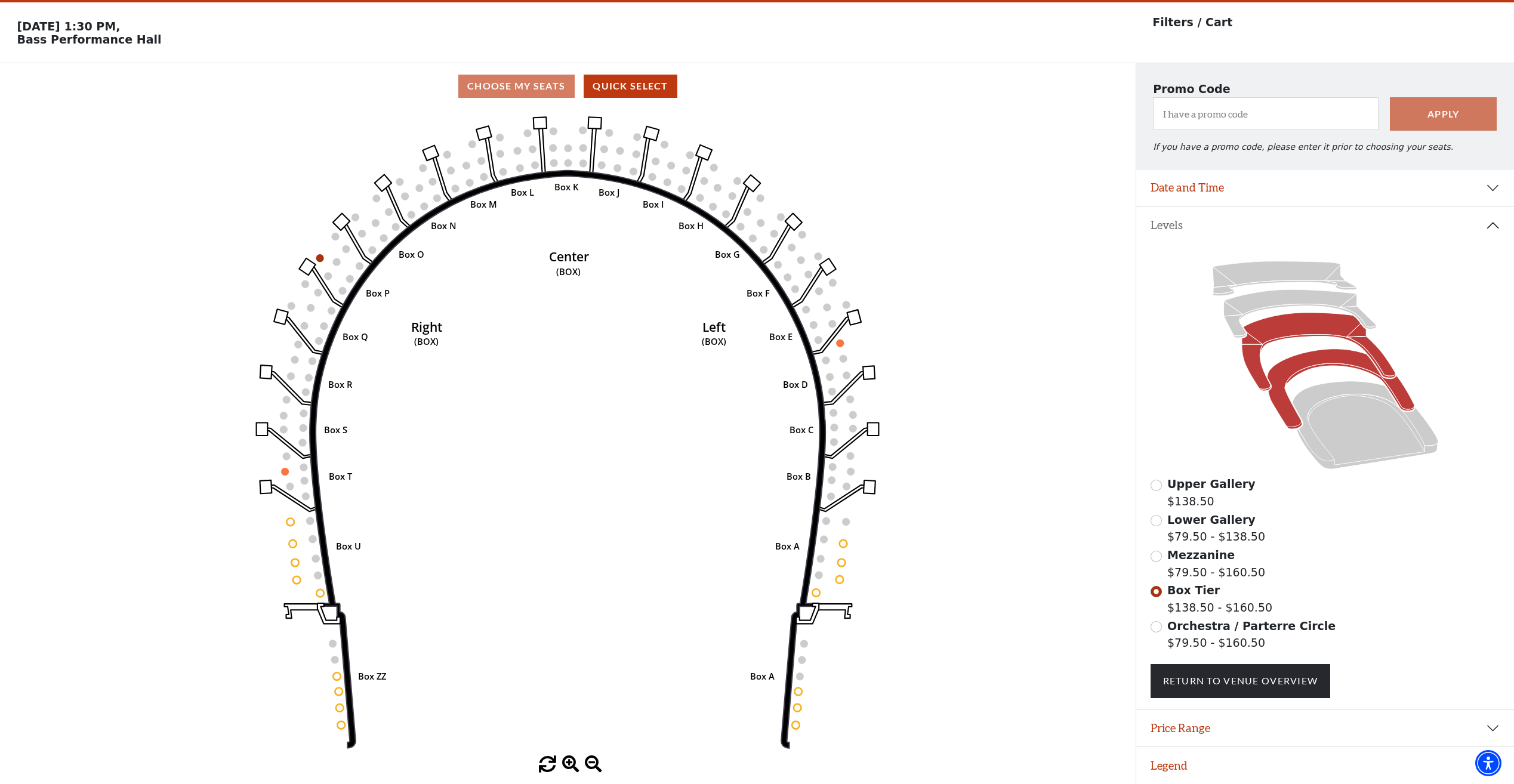
click at [1256, 348] on icon at bounding box center [1318, 351] width 154 height 78
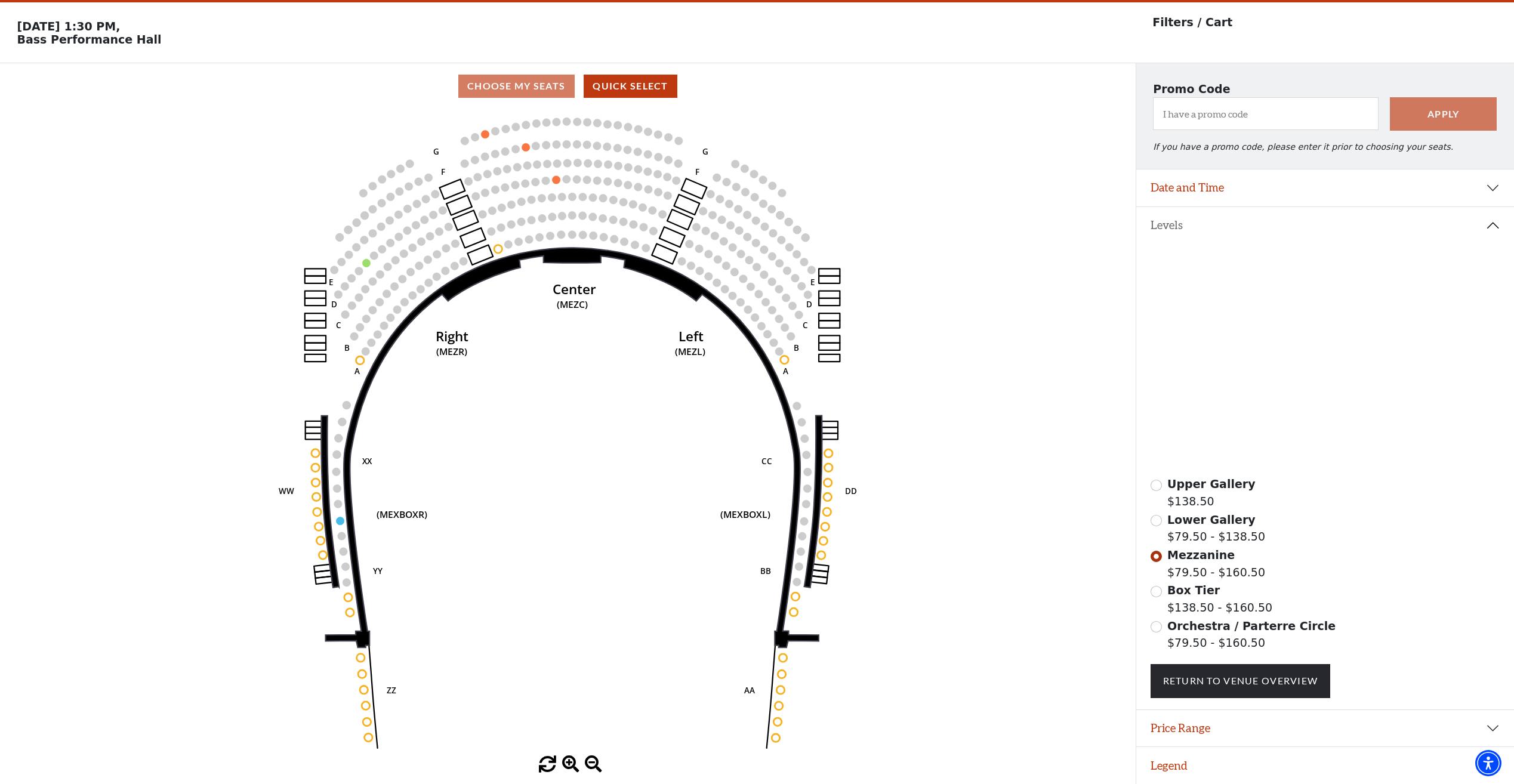
click at [1242, 313] on icon at bounding box center [1299, 314] width 152 height 48
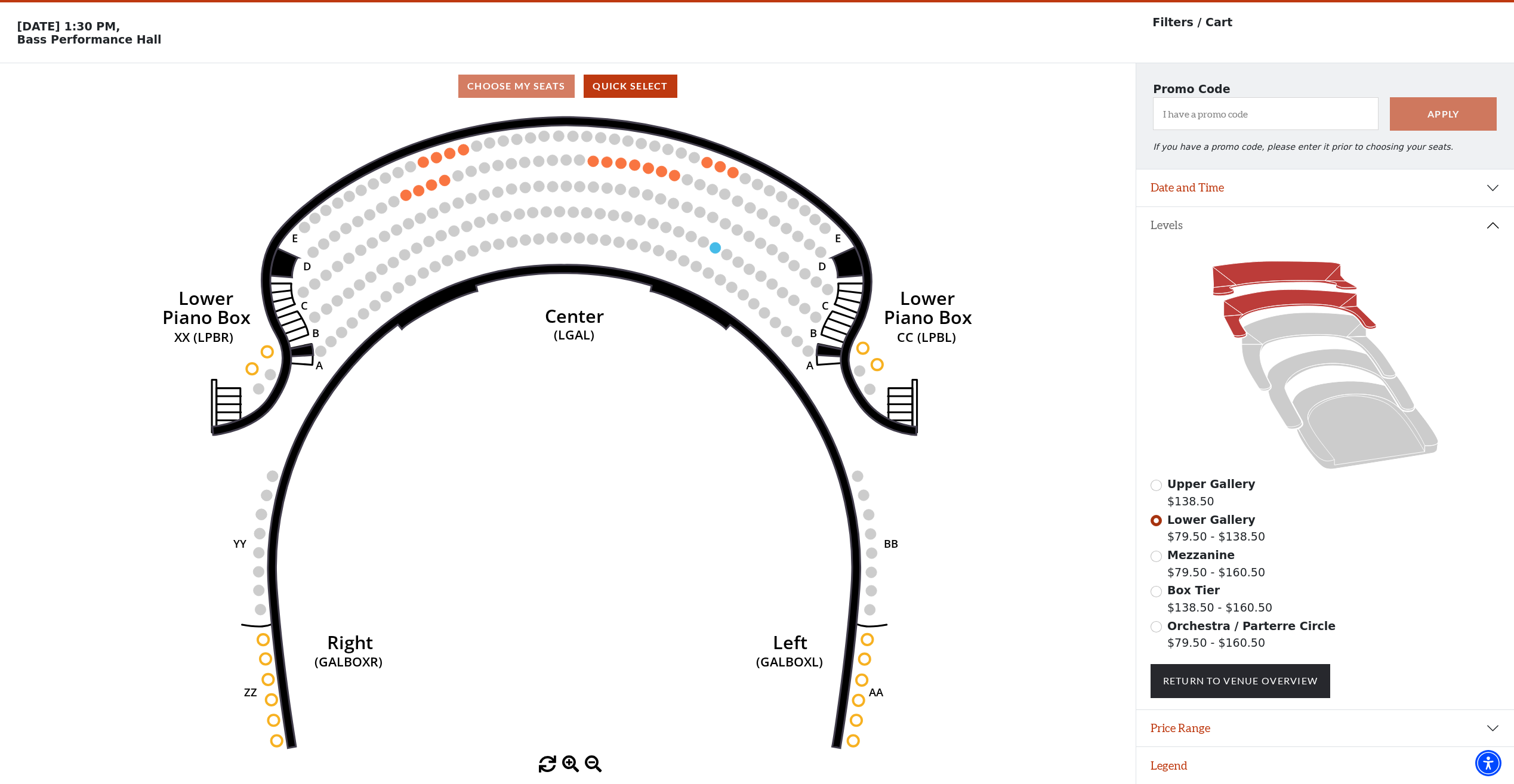
click at [1234, 285] on icon at bounding box center [1284, 278] width 144 height 34
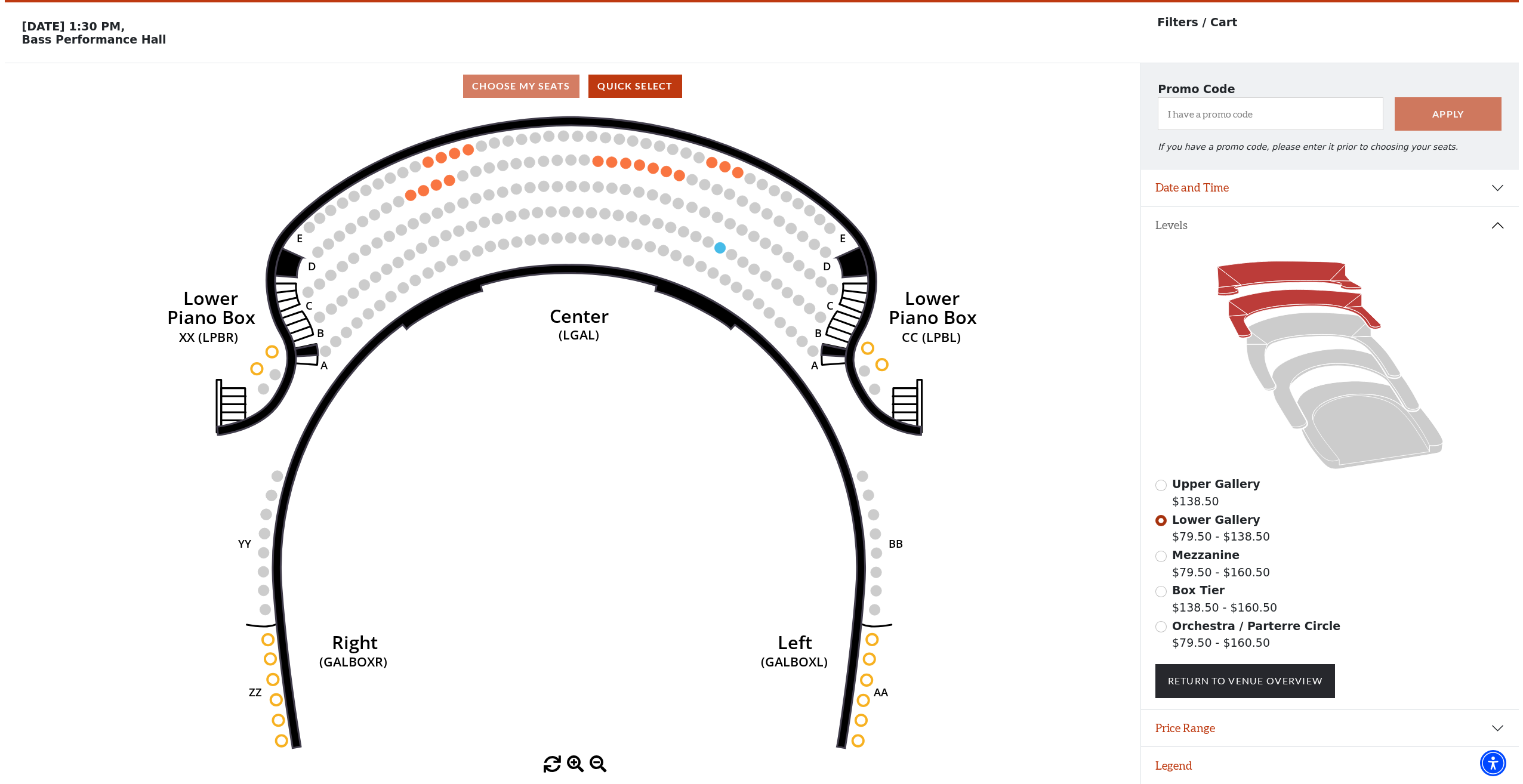
scroll to position [0, 0]
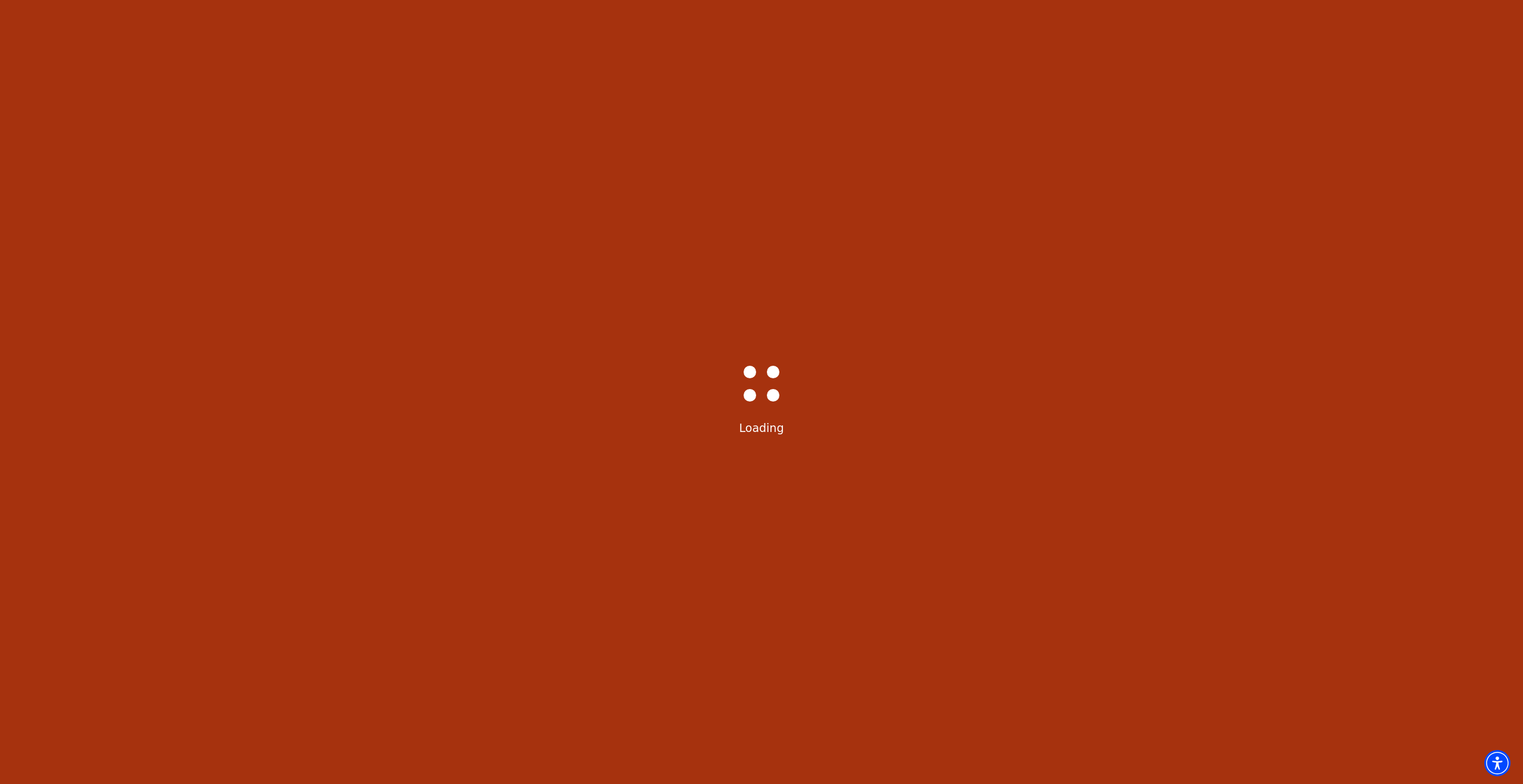
select select "6226"
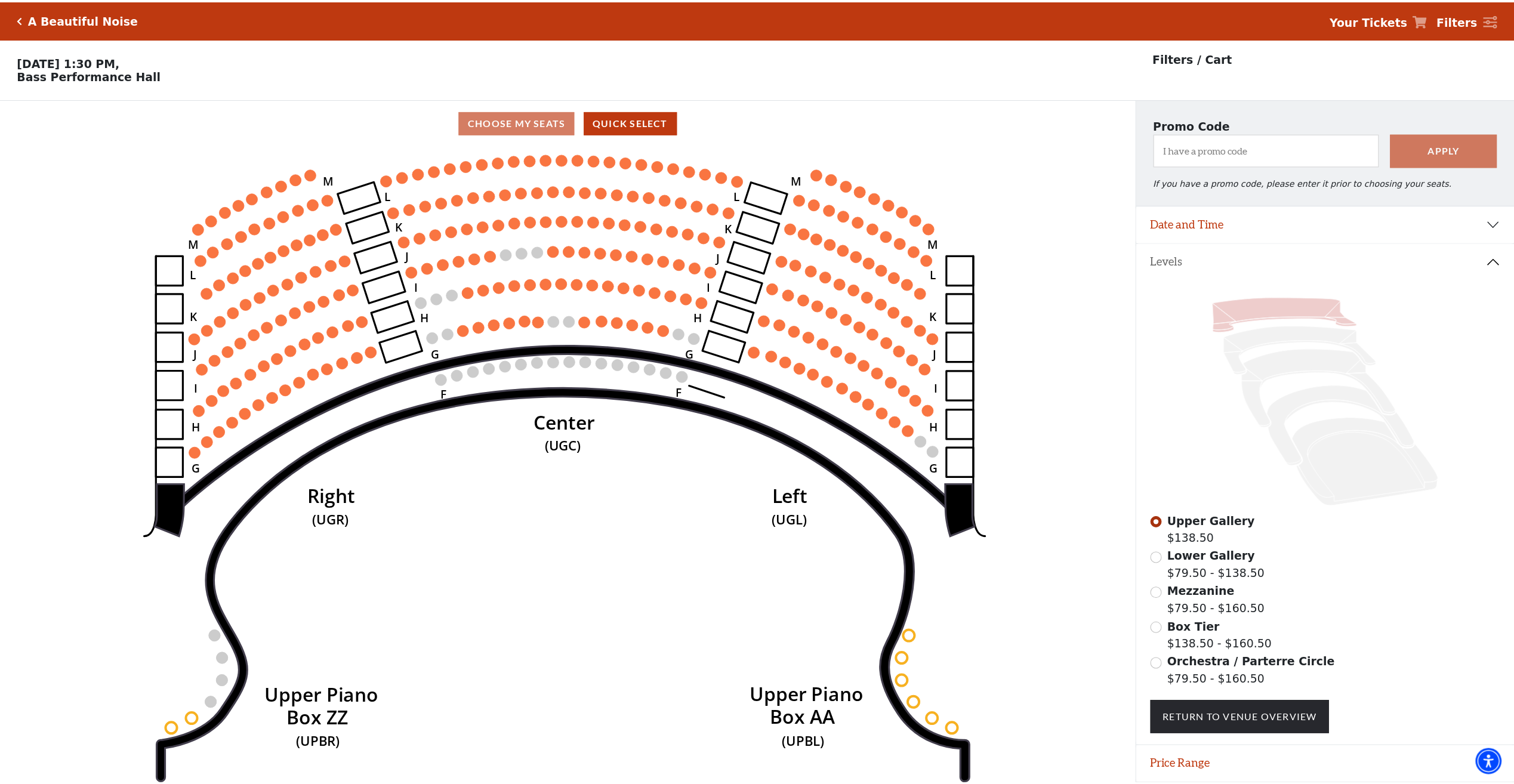
scroll to position [42, 0]
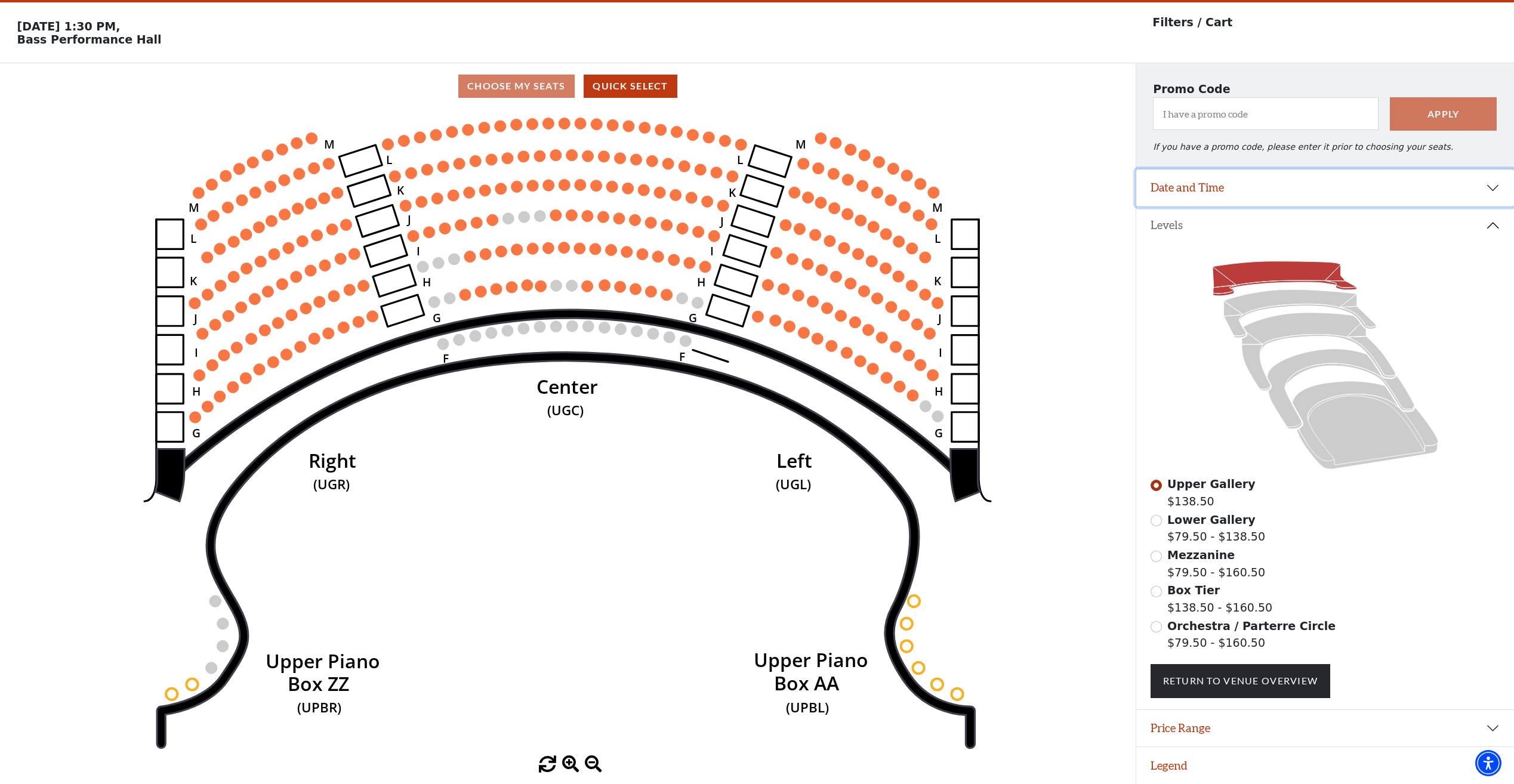
click at [1496, 183] on button "Date and Time" at bounding box center [1325, 188] width 378 height 37
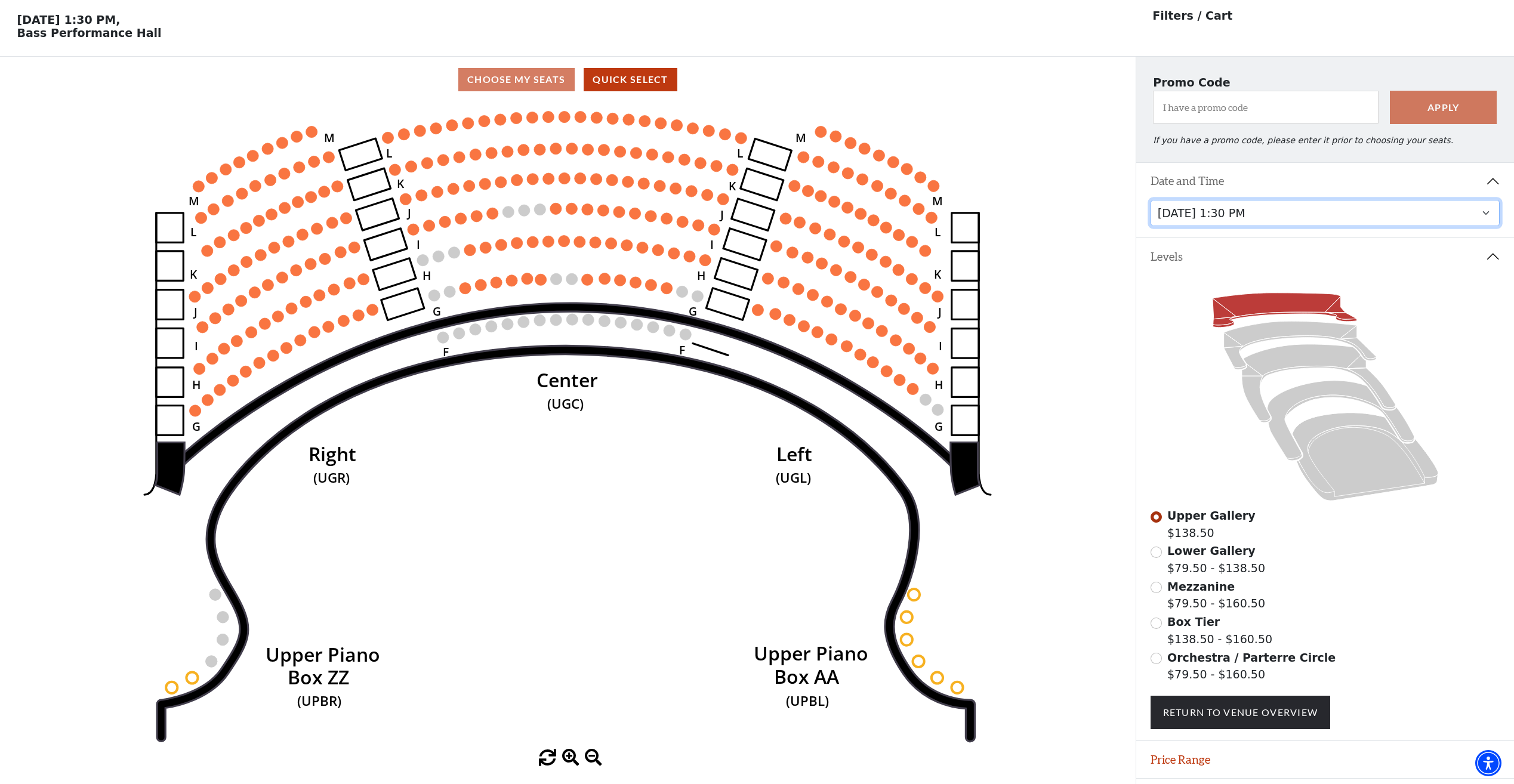
click at [1460, 217] on select "Tuesday, October 28 at 7:30 PM Wednesday, October 29 at 7:30 PM Thursday, Octob…" at bounding box center [1325, 214] width 350 height 27
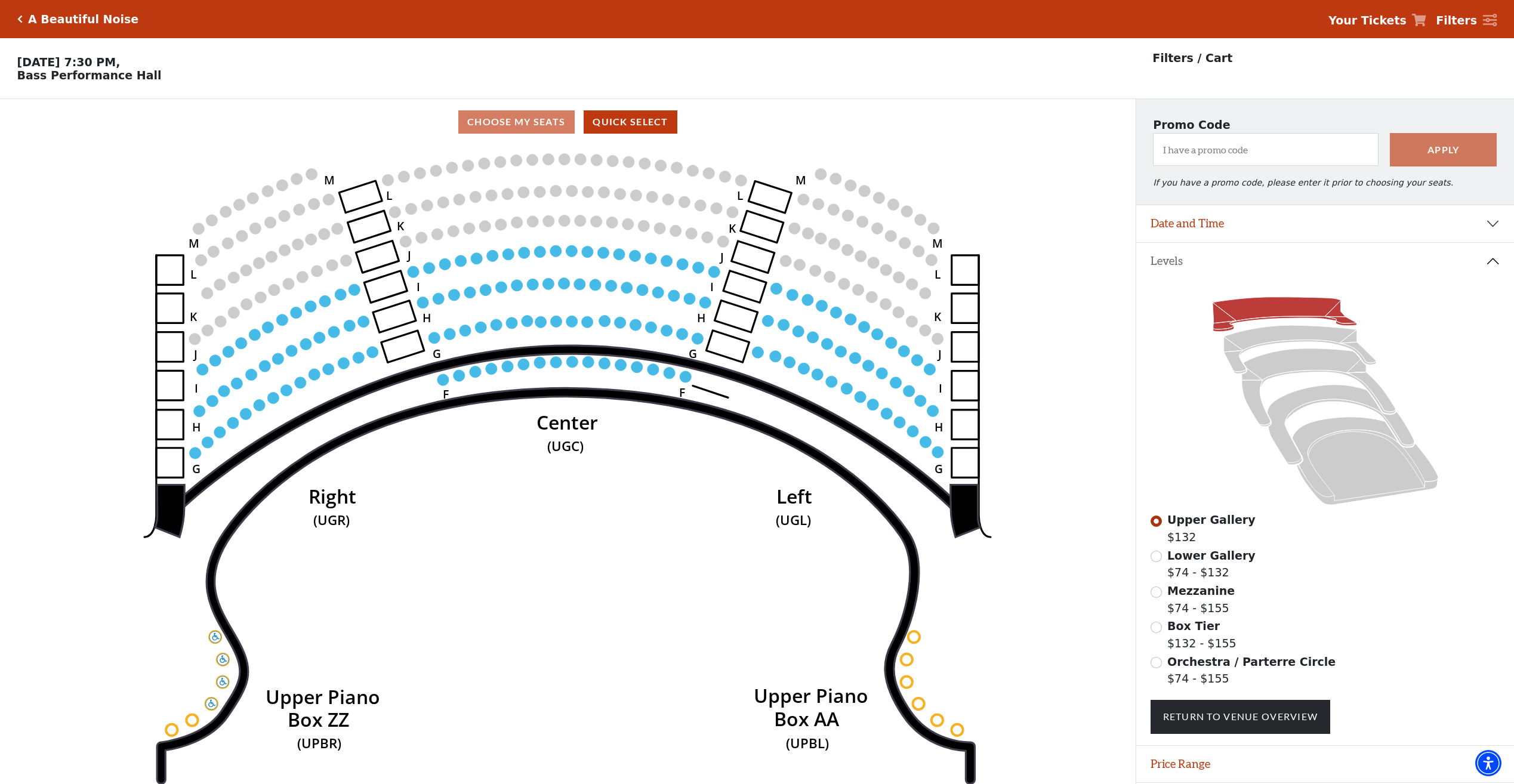
scroll to position [42, 0]
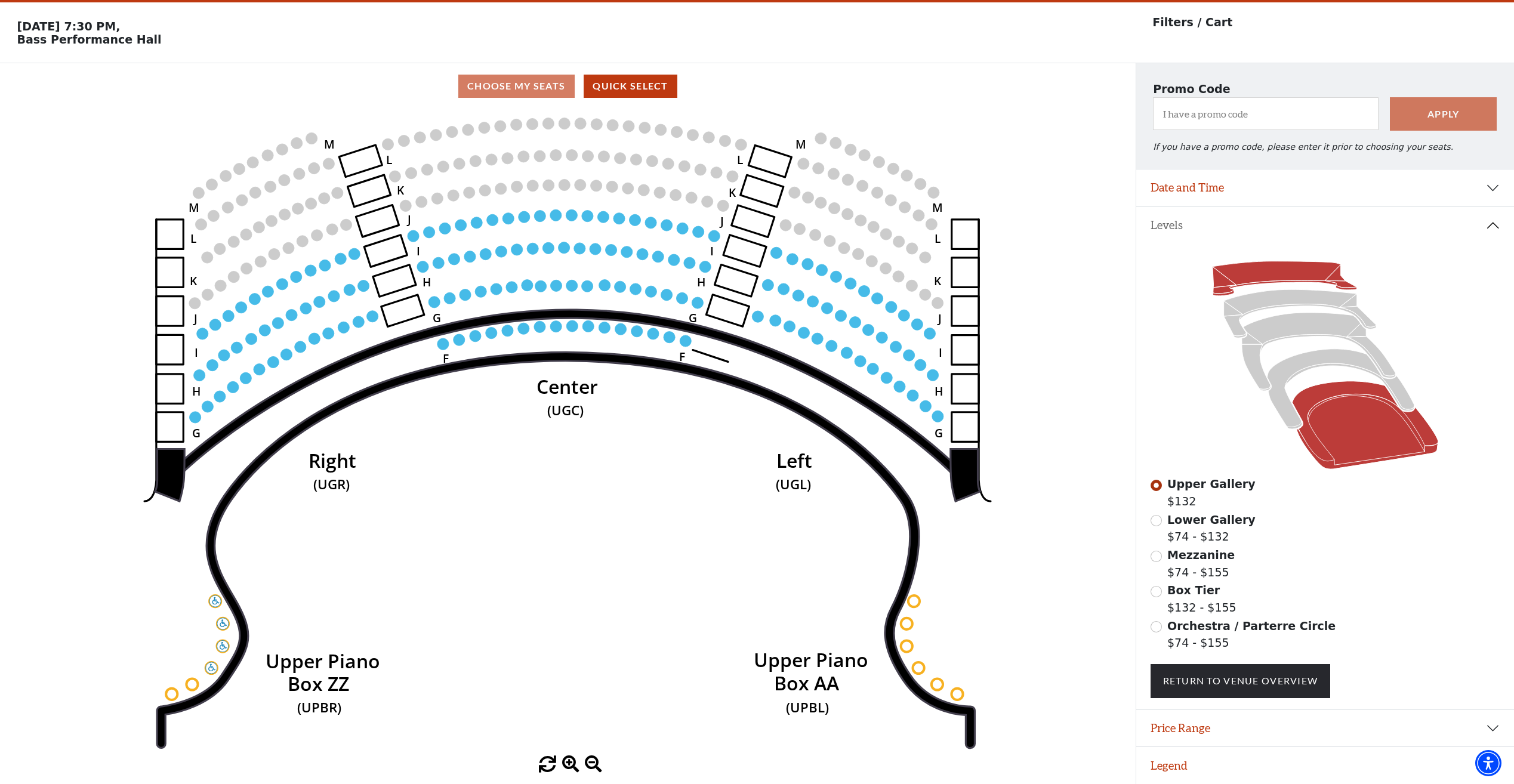
click at [1314, 406] on icon at bounding box center [1365, 426] width 146 height 89
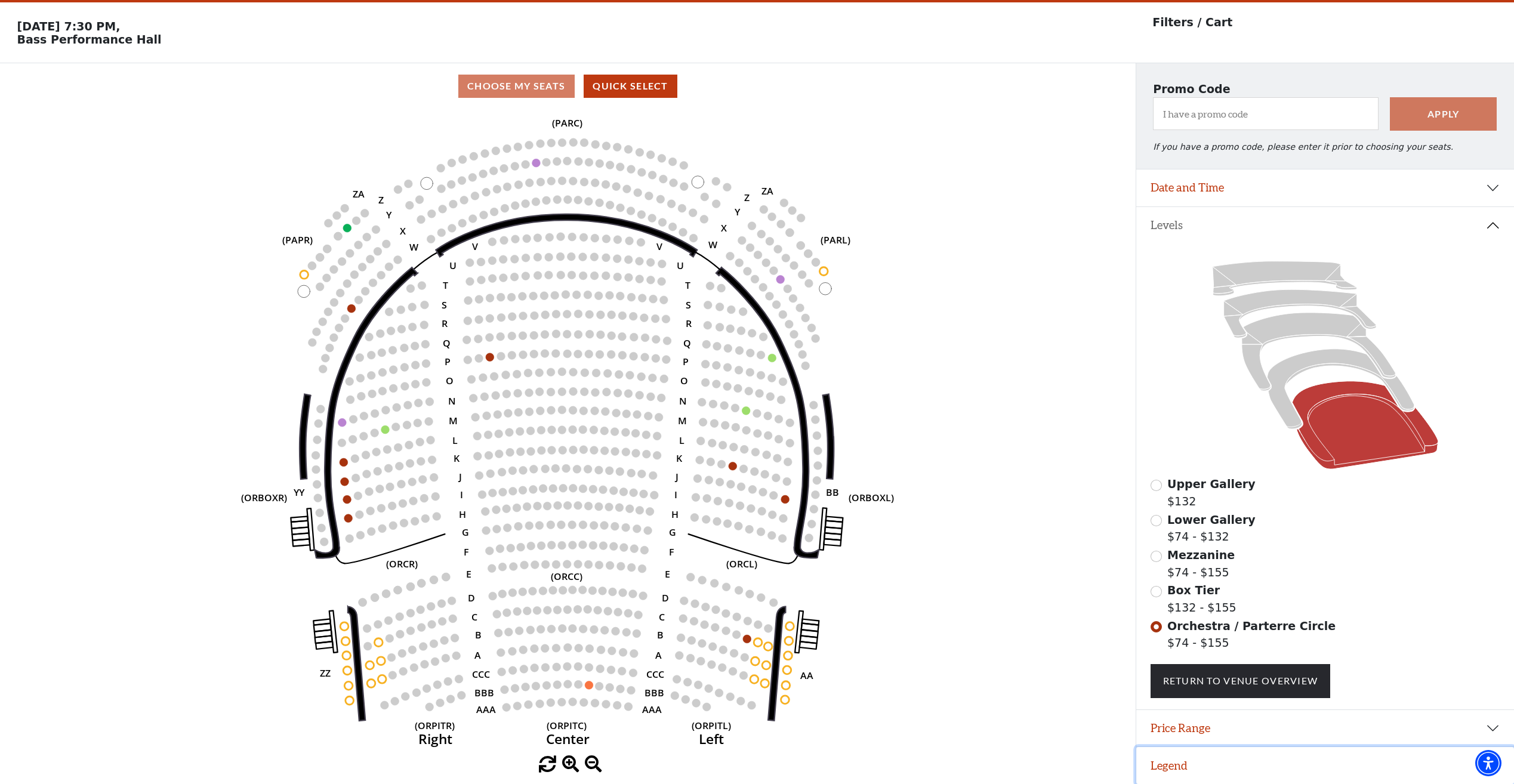
click at [1214, 759] on button "Legend" at bounding box center [1325, 765] width 378 height 37
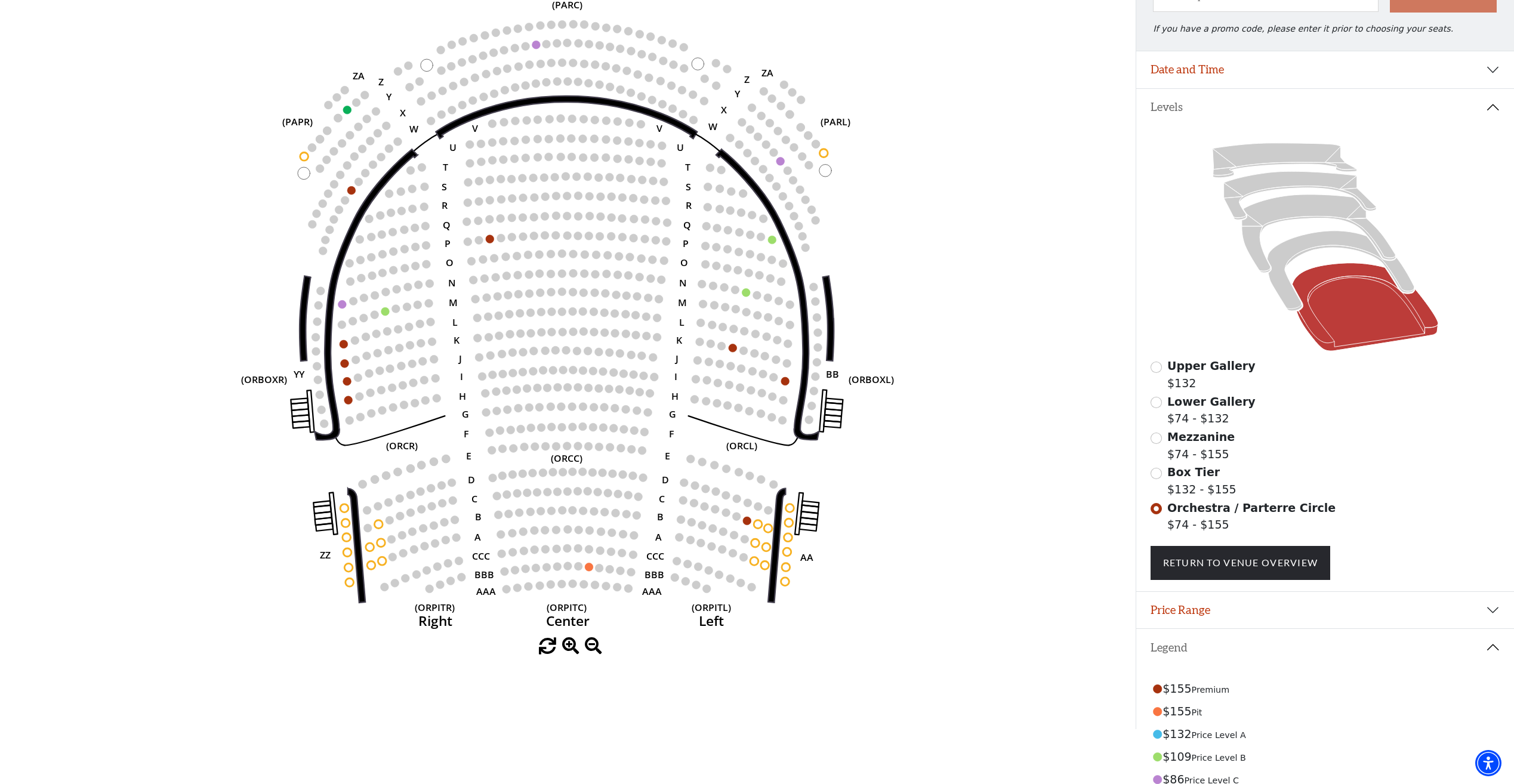
scroll to position [179, 0]
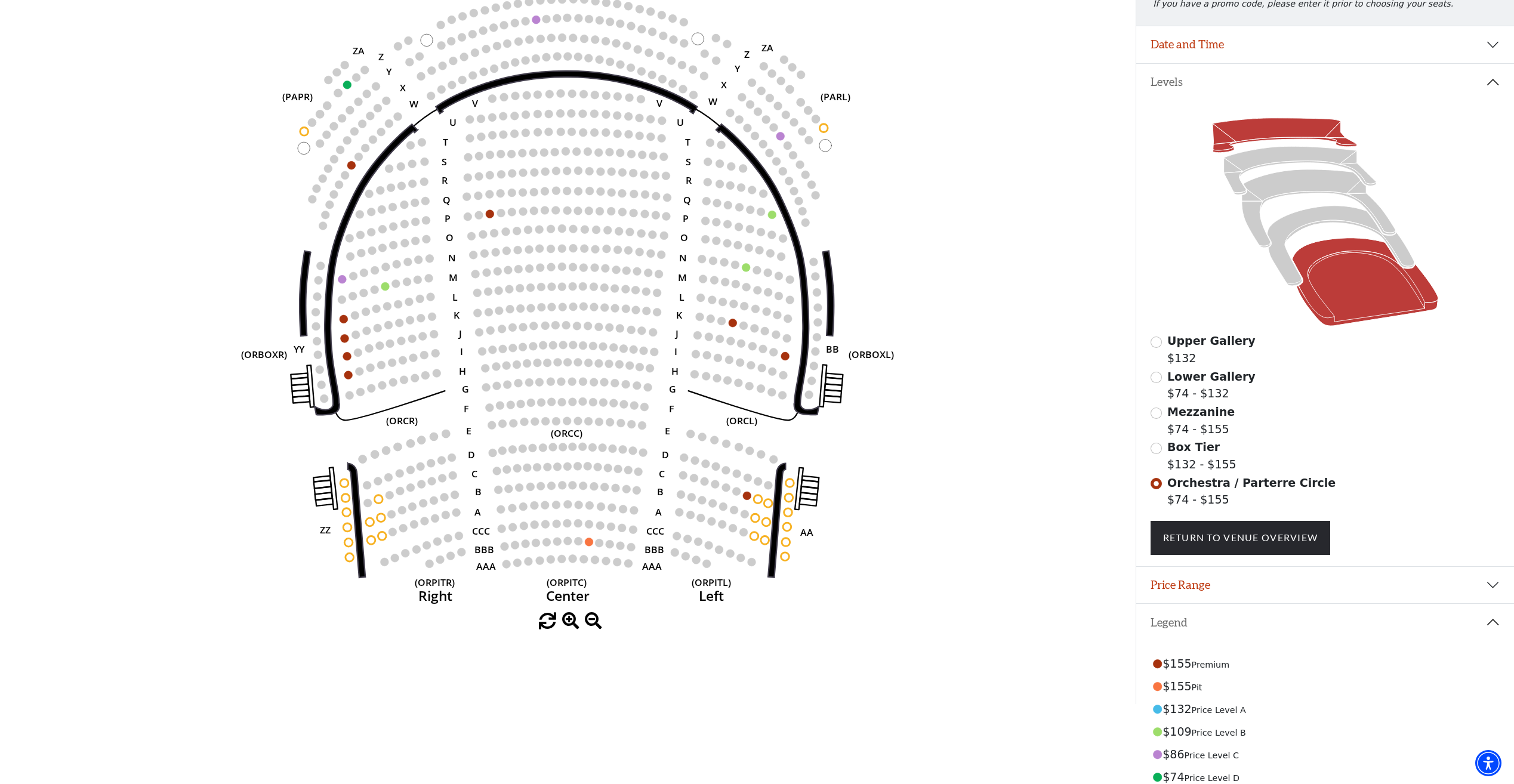
click at [1290, 145] on icon at bounding box center [1284, 135] width 144 height 34
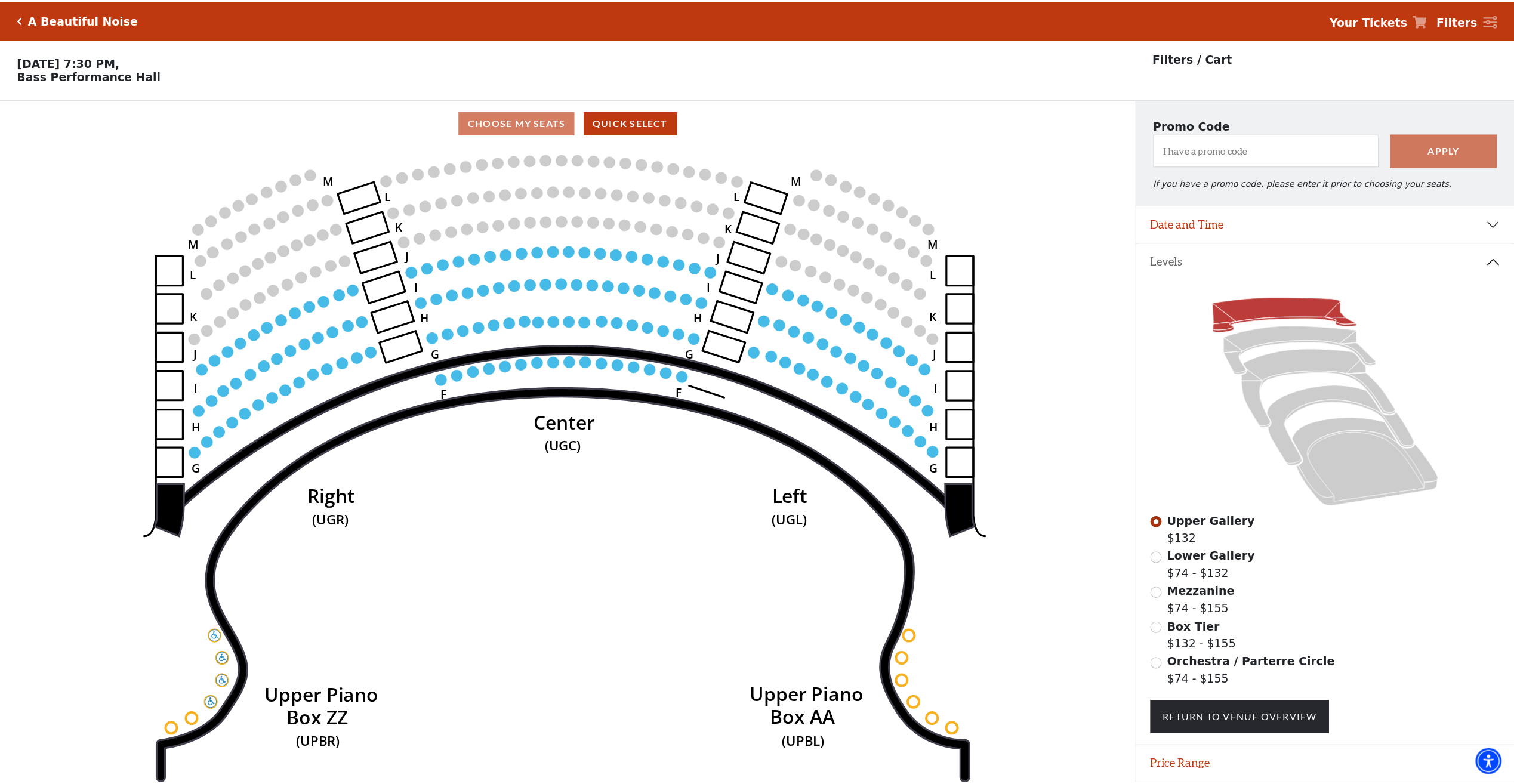
scroll to position [42, 0]
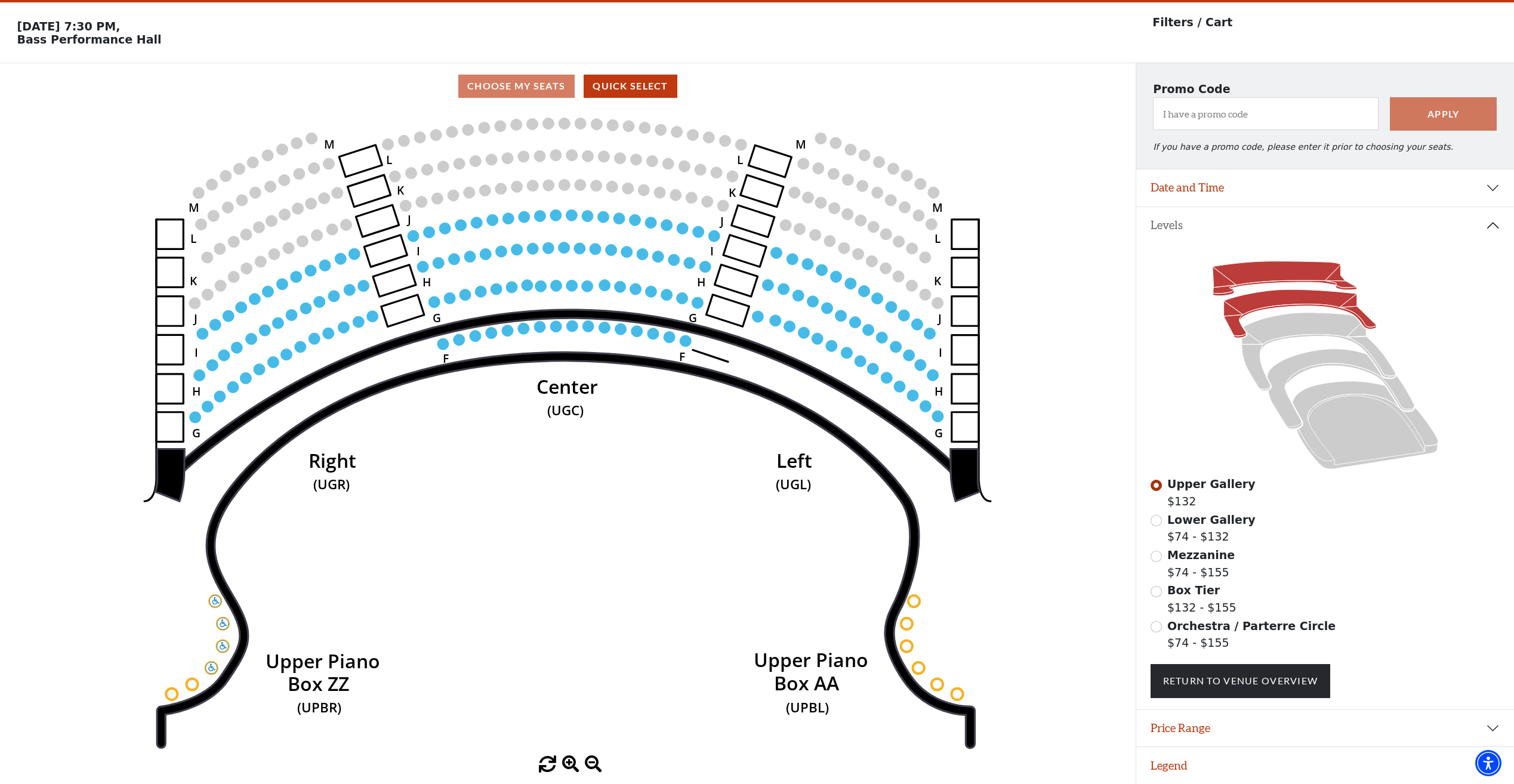
click at [1254, 304] on icon at bounding box center [1299, 314] width 152 height 48
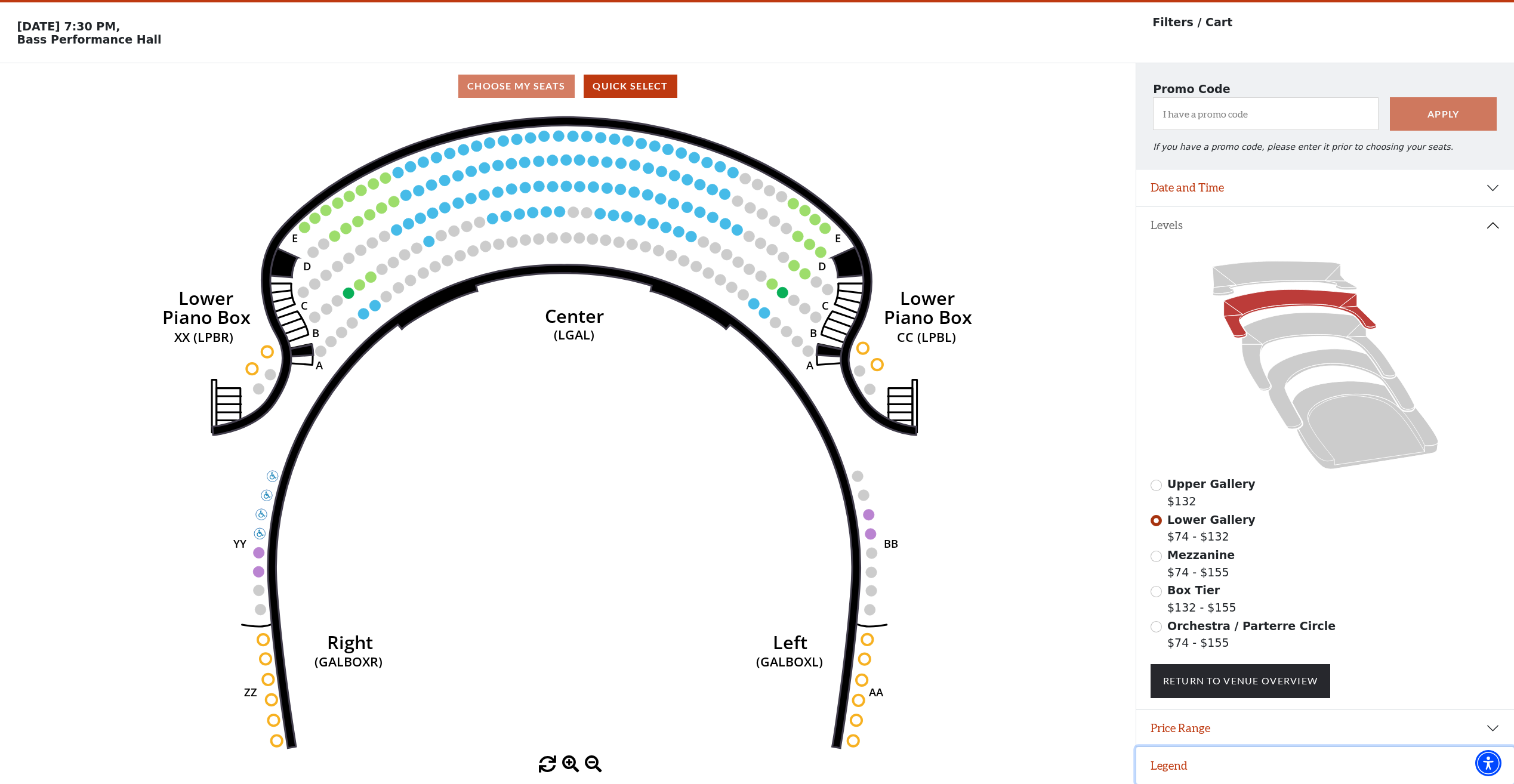
click at [1269, 759] on button "Legend" at bounding box center [1325, 765] width 378 height 37
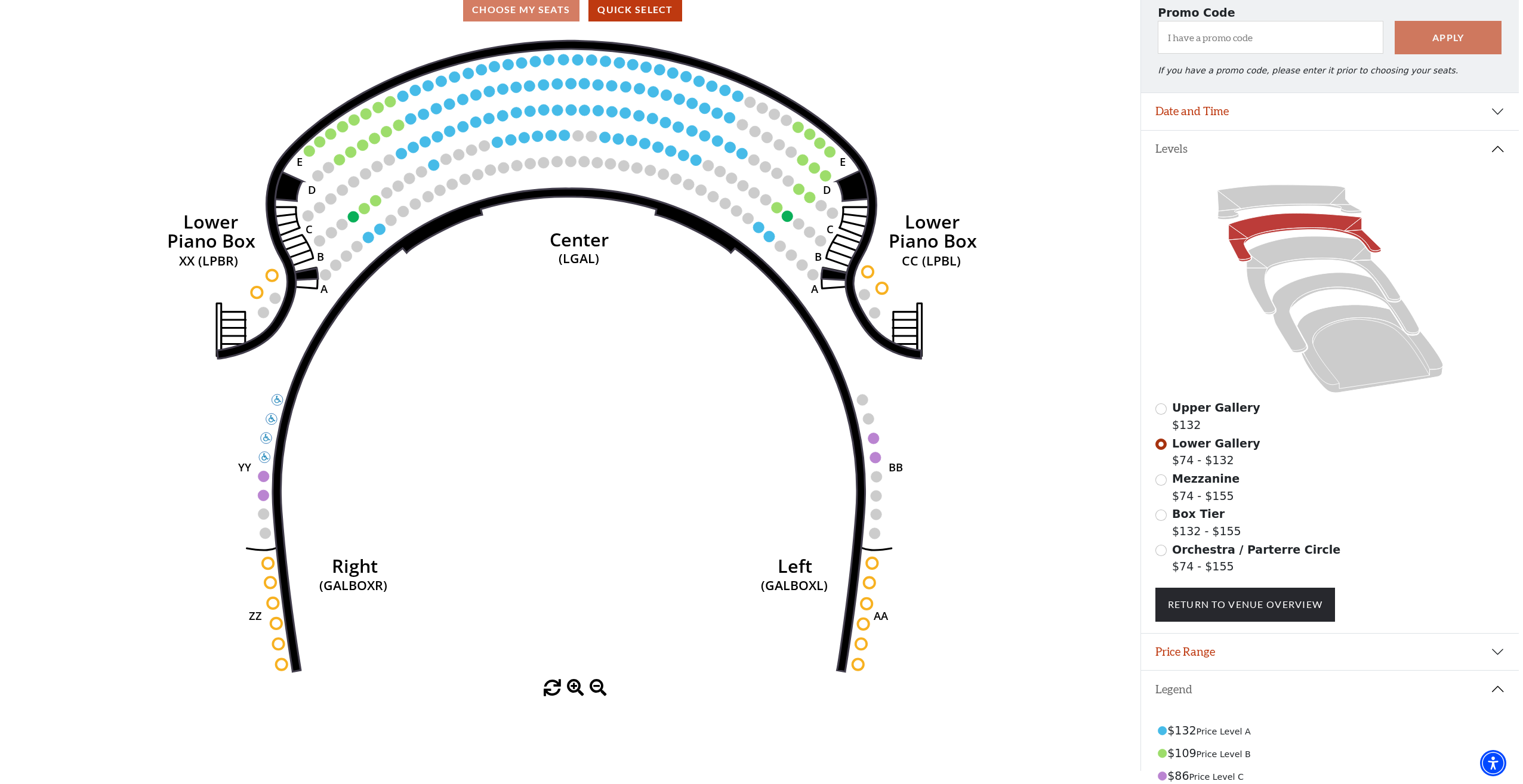
scroll to position [0, 0]
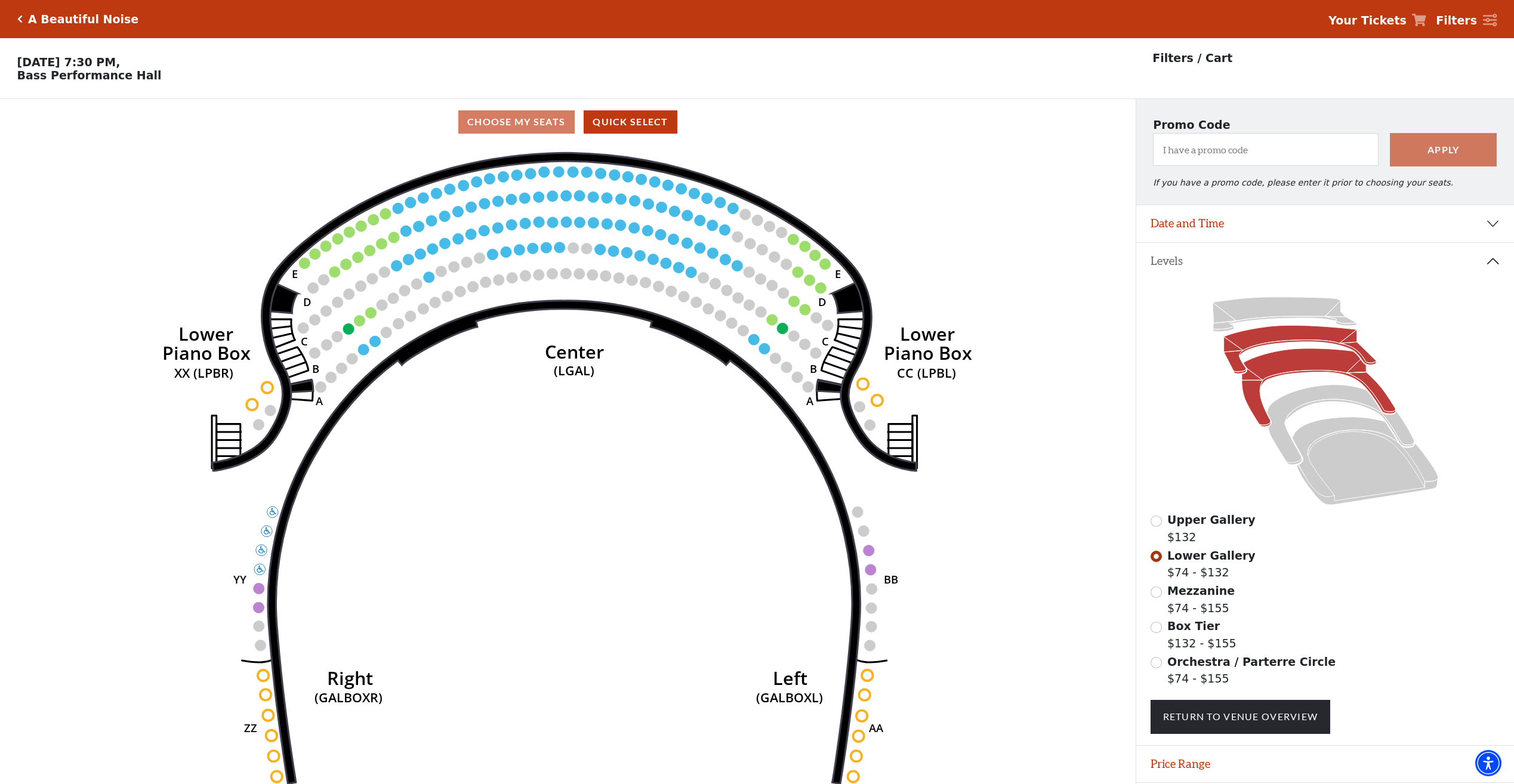
click at [1287, 370] on icon at bounding box center [1318, 387] width 154 height 78
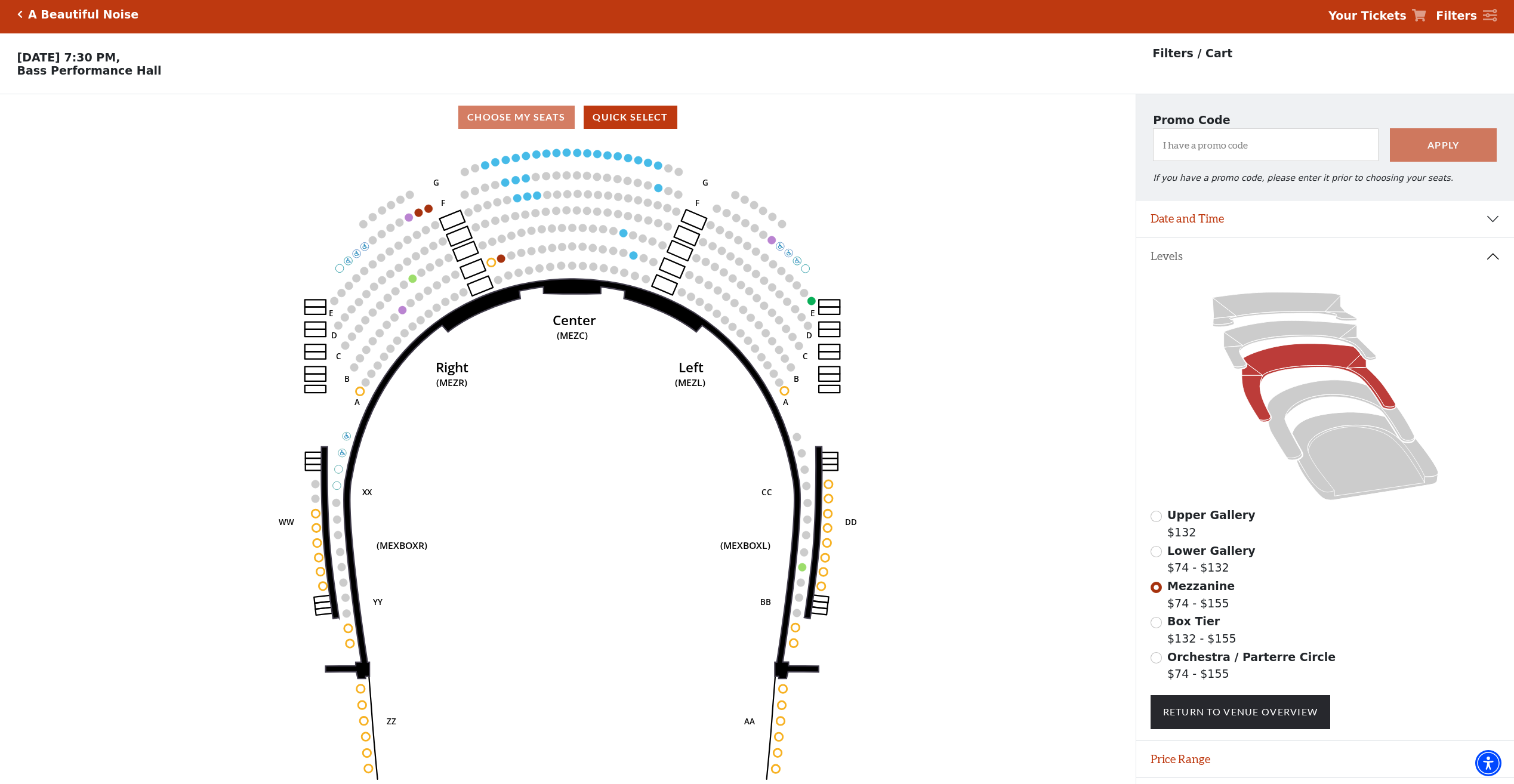
scroll to position [42, 0]
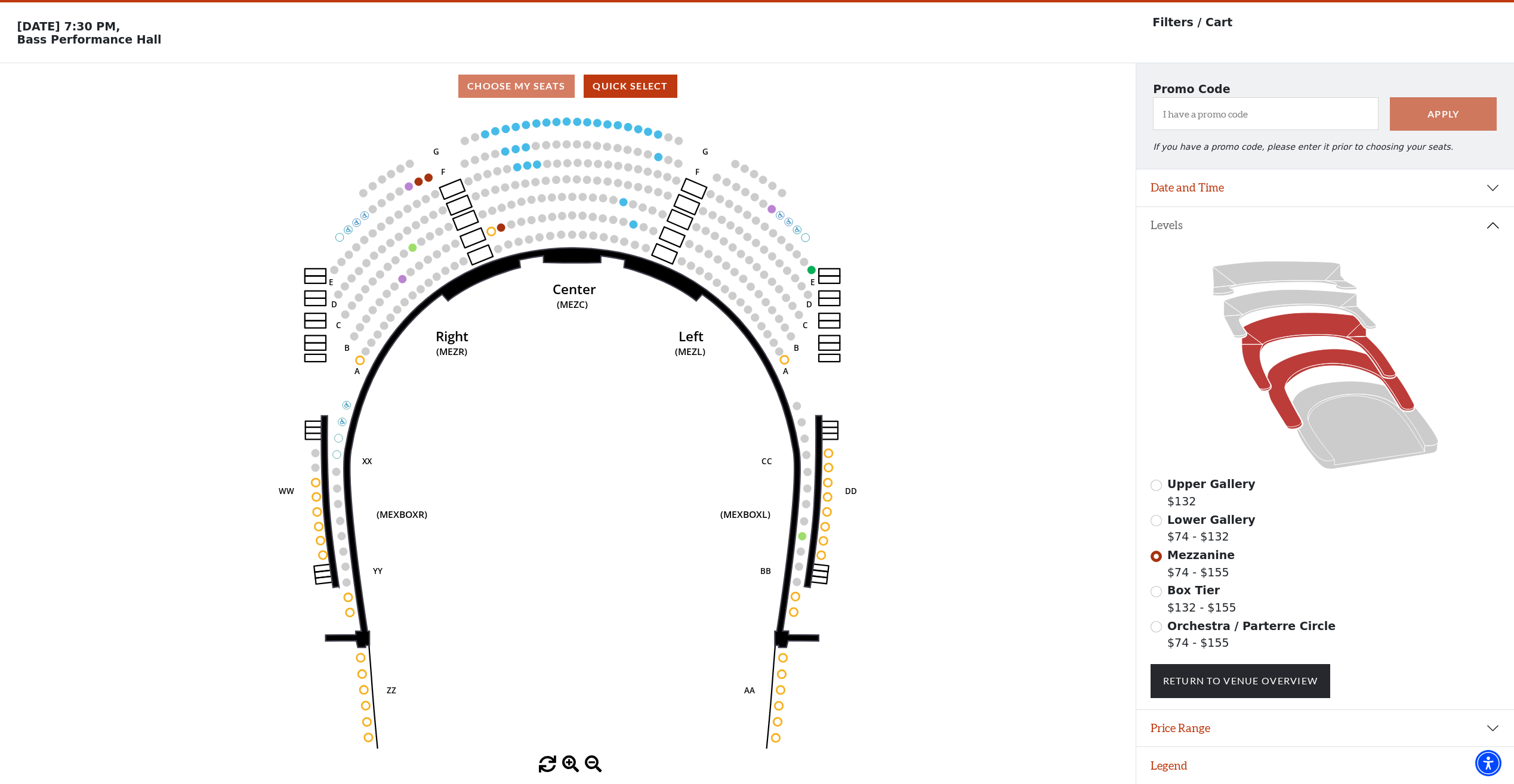
click at [1286, 370] on icon at bounding box center [1340, 389] width 147 height 80
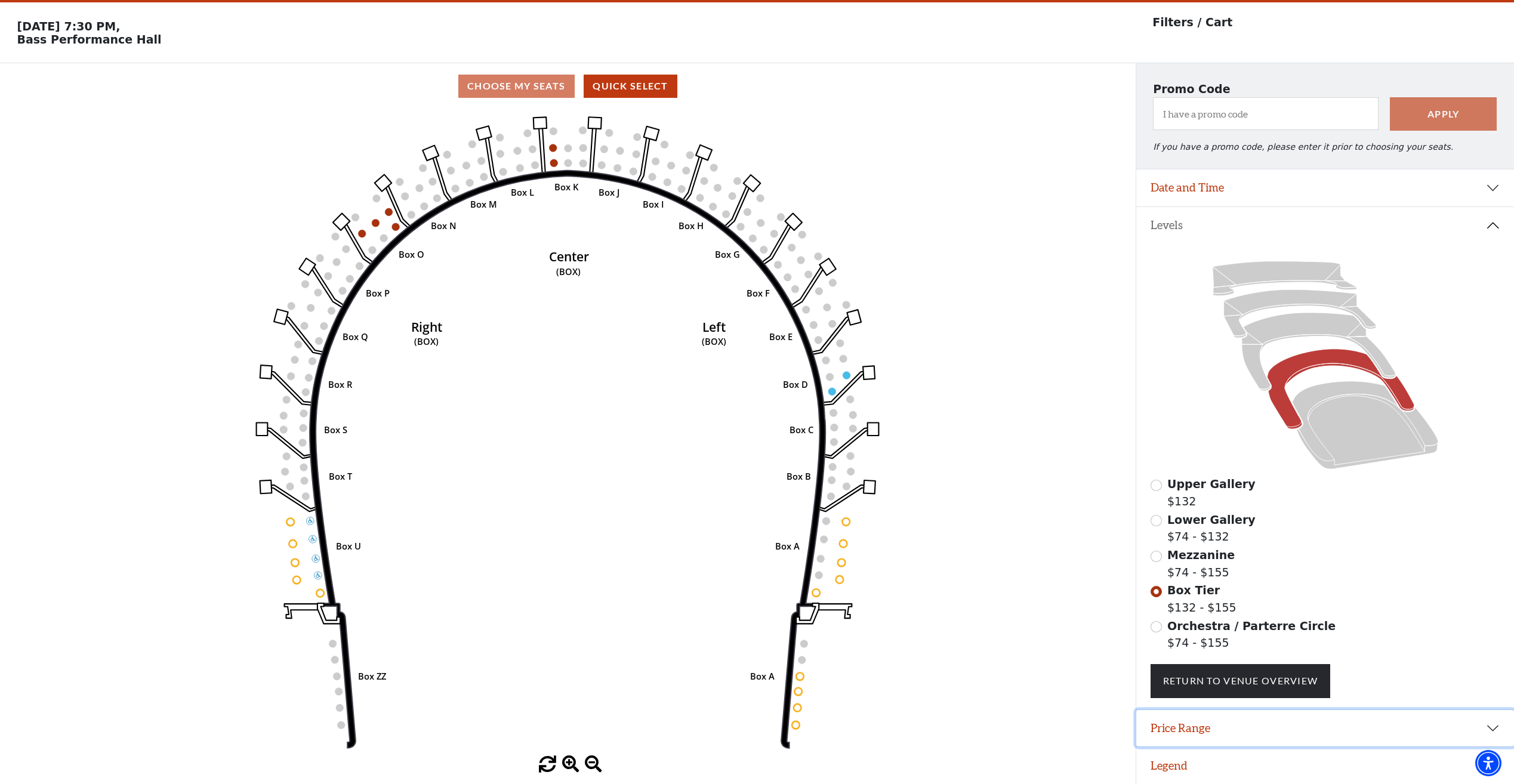
click at [1376, 719] on button "Price Range" at bounding box center [1325, 729] width 378 height 37
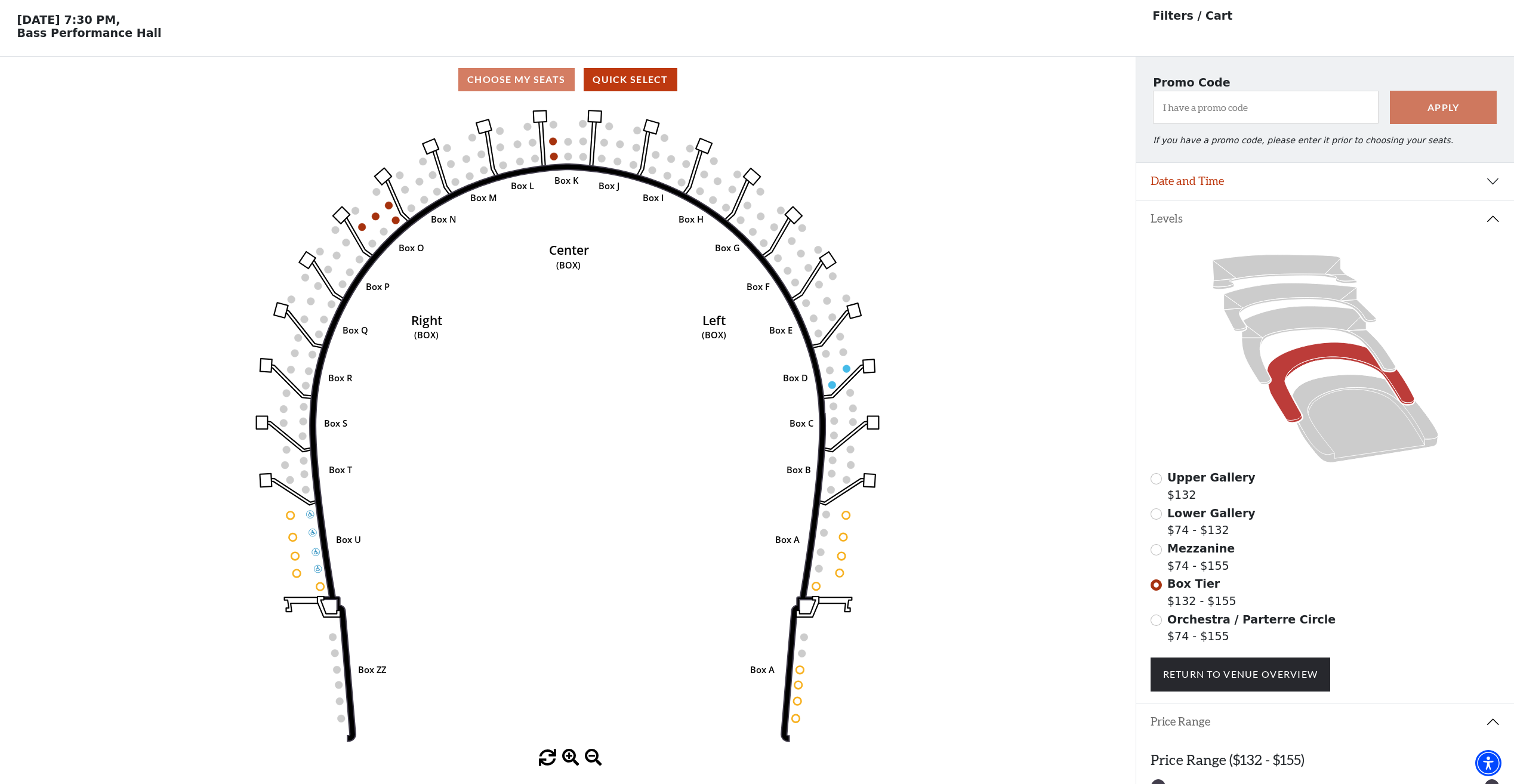
scroll to position [102, 0]
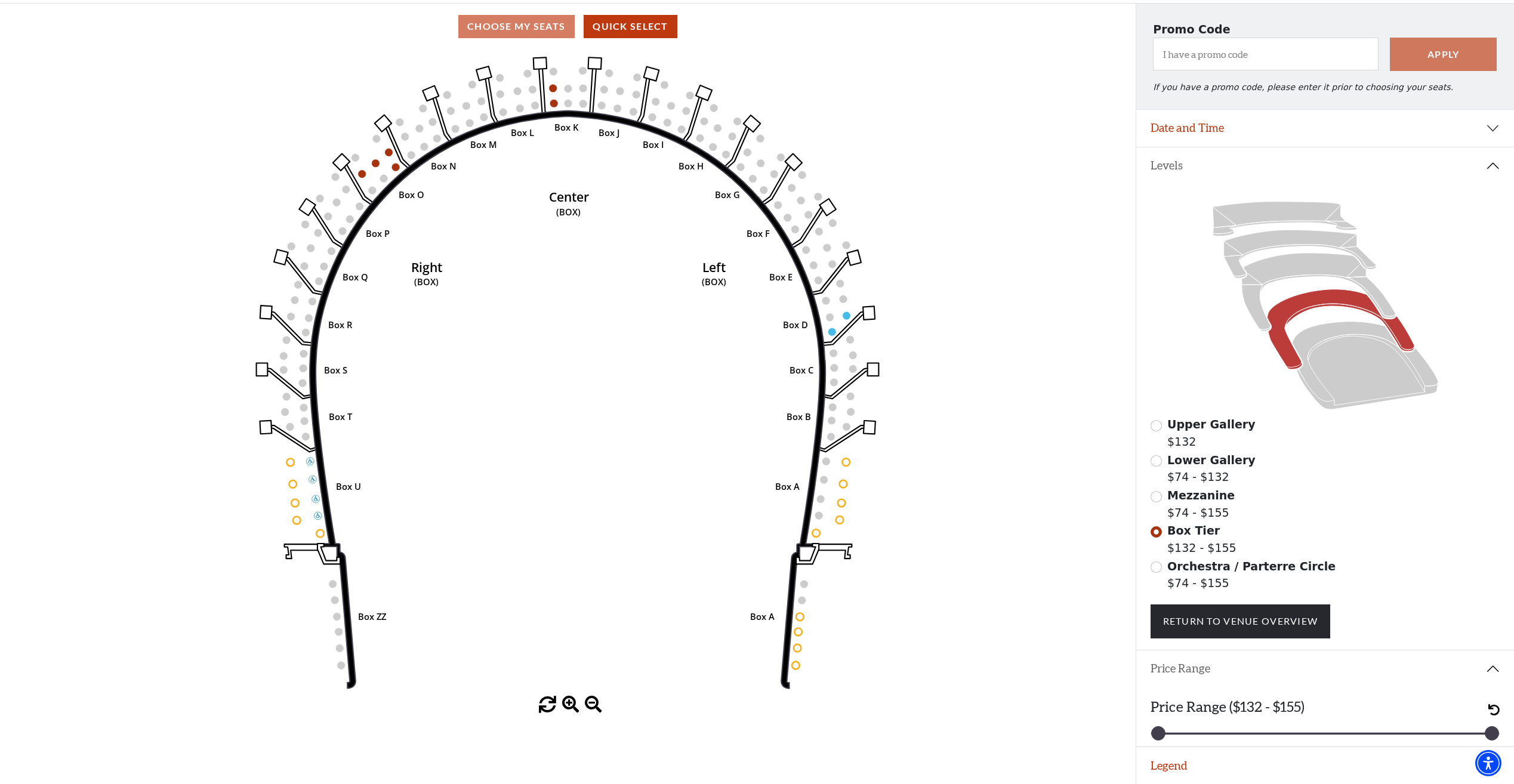
click at [1495, 670] on button "Price Range" at bounding box center [1325, 669] width 378 height 37
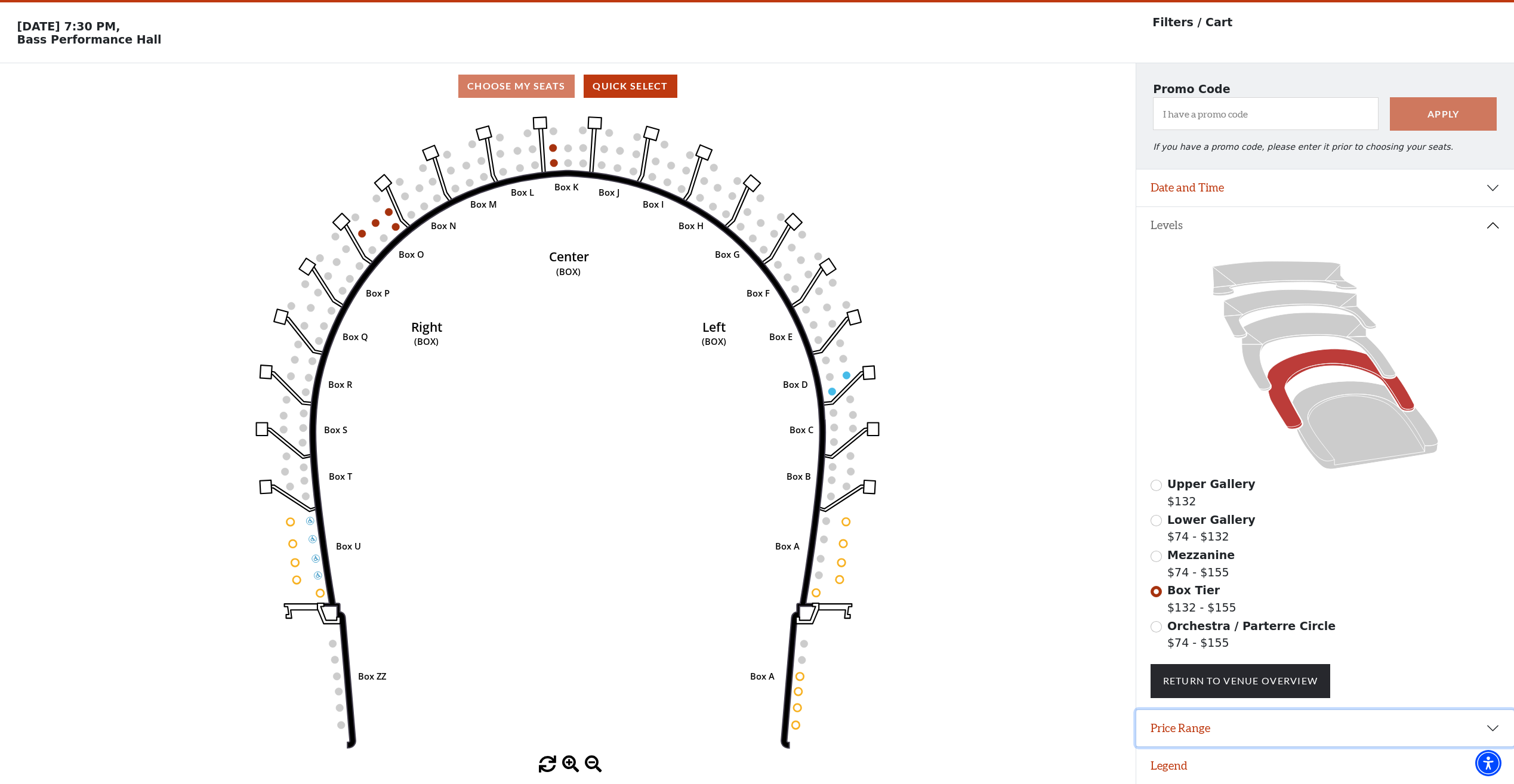
scroll to position [42, 0]
click at [1267, 759] on button "Legend" at bounding box center [1325, 765] width 378 height 37
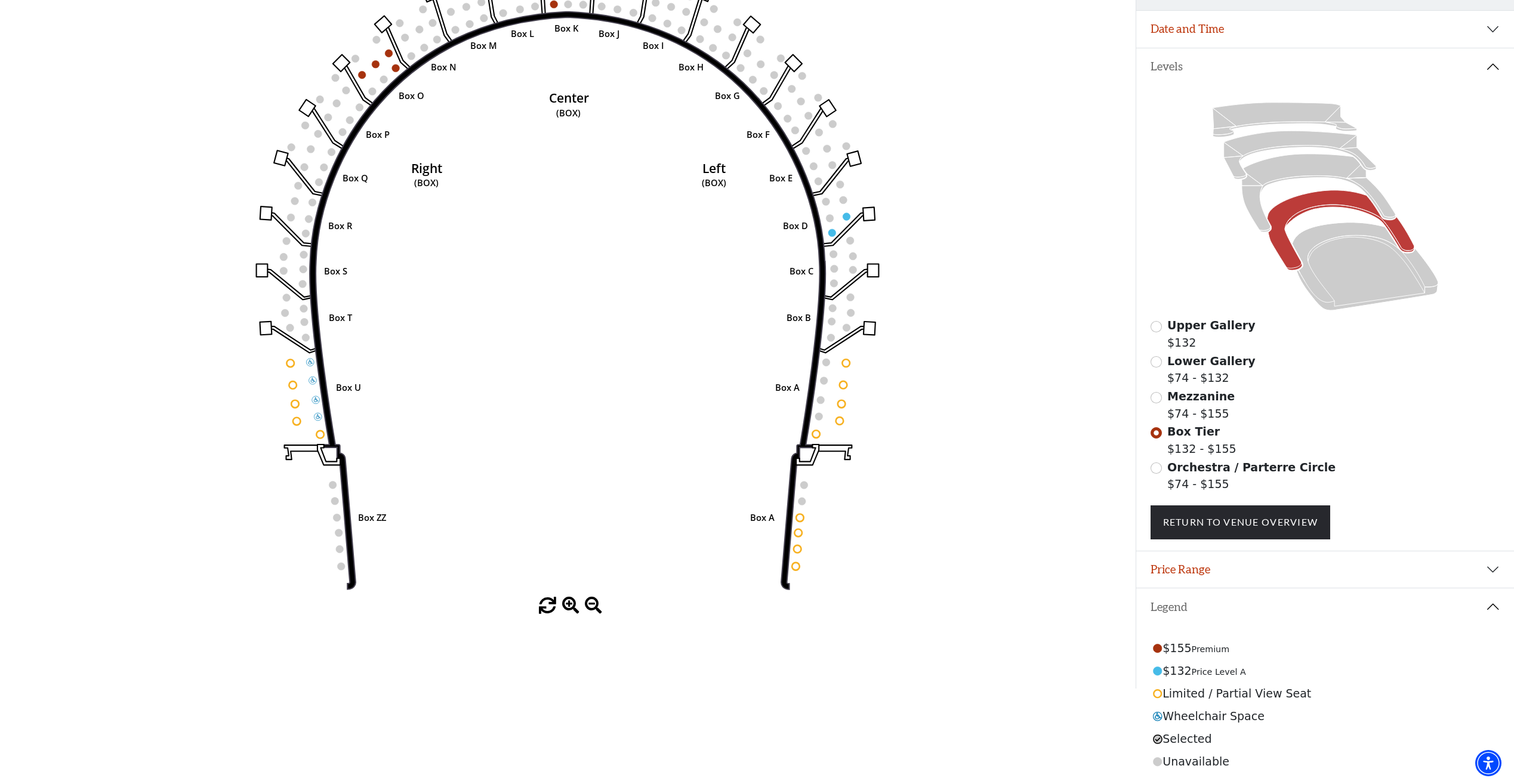
scroll to position [201, 0]
click at [1159, 469] on input "Orchestra / Parterre Circle$74 - $155\a" at bounding box center [1156, 468] width 11 height 11
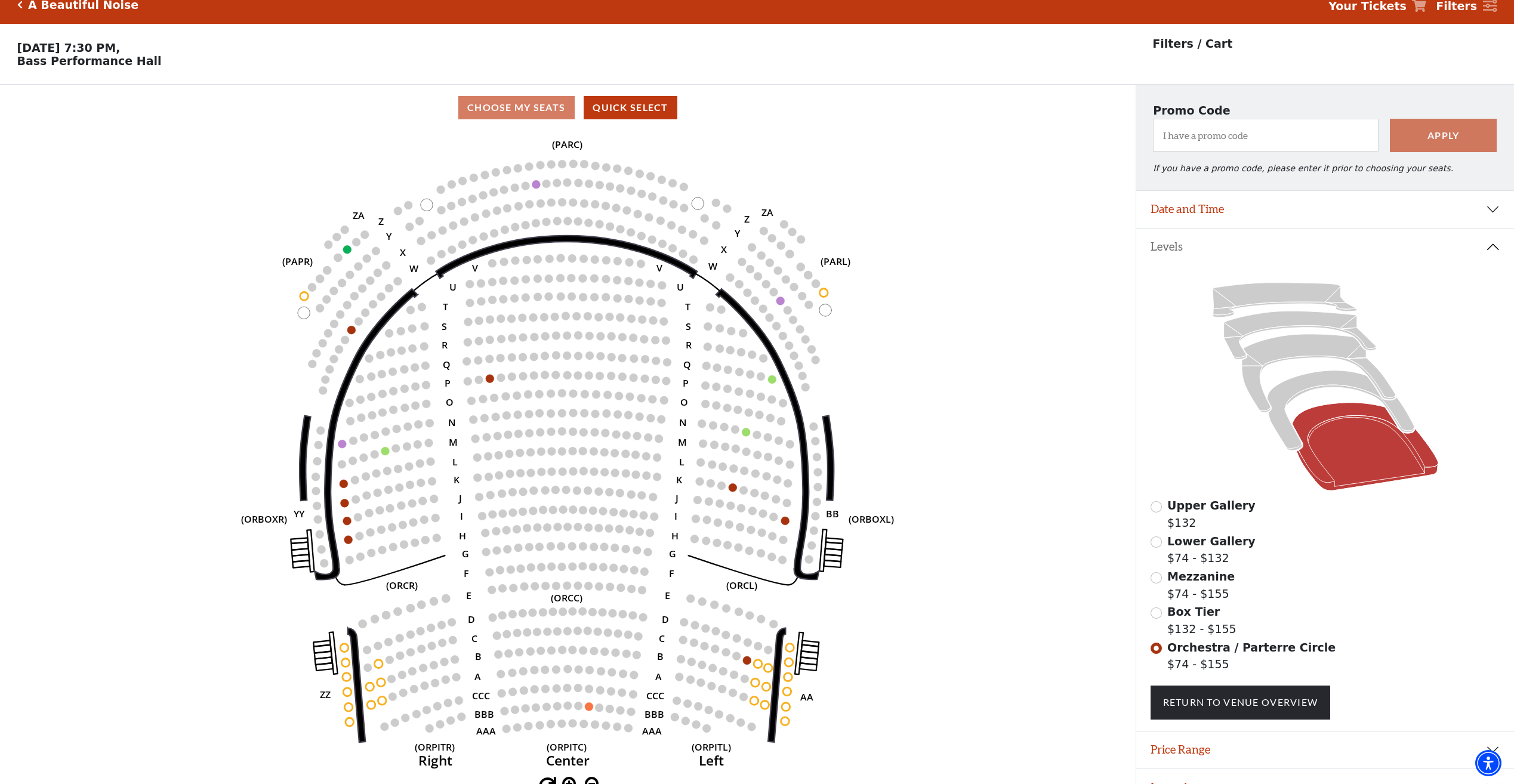
scroll to position [0, 0]
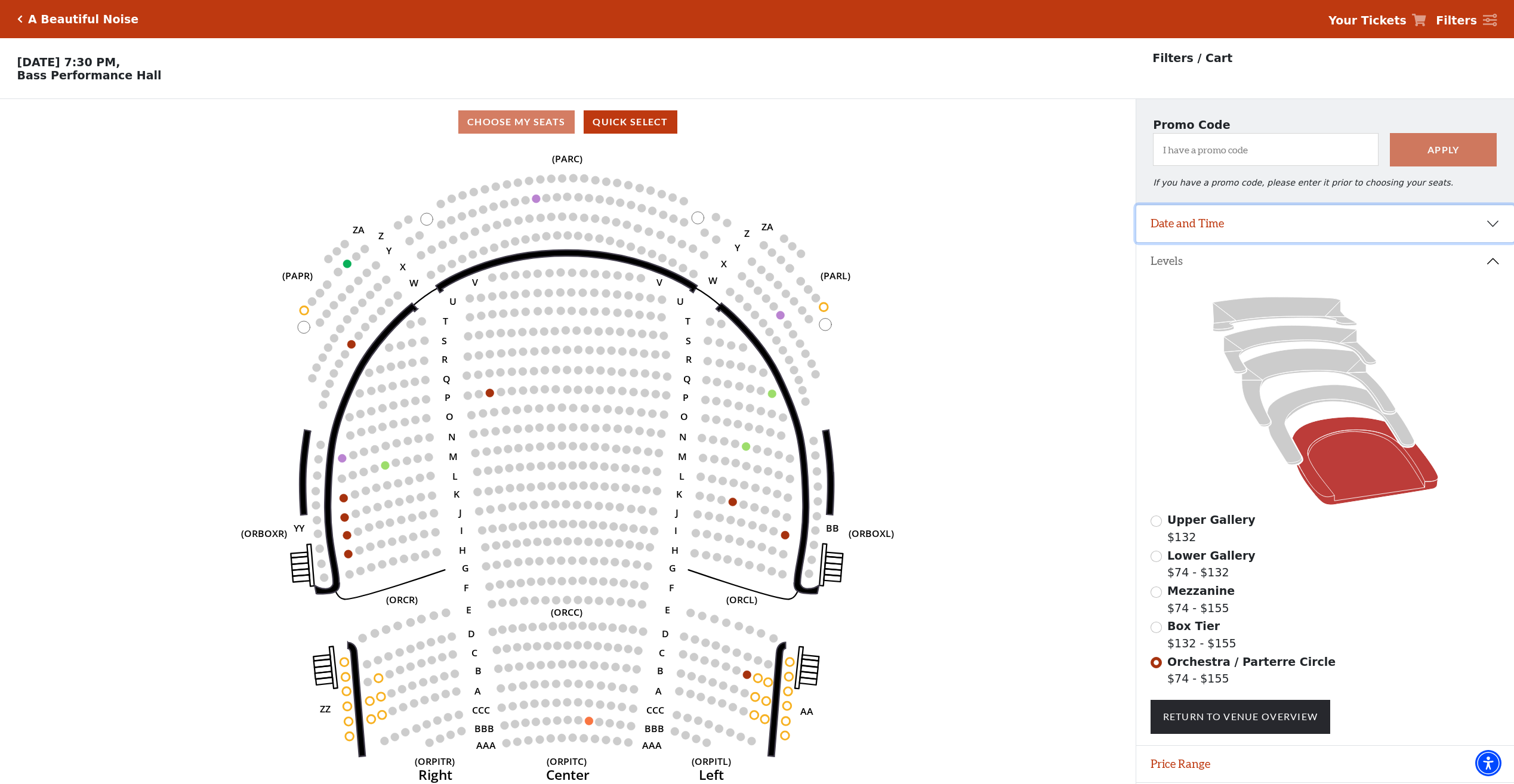
click at [1477, 229] on button "Date and Time" at bounding box center [1325, 223] width 378 height 37
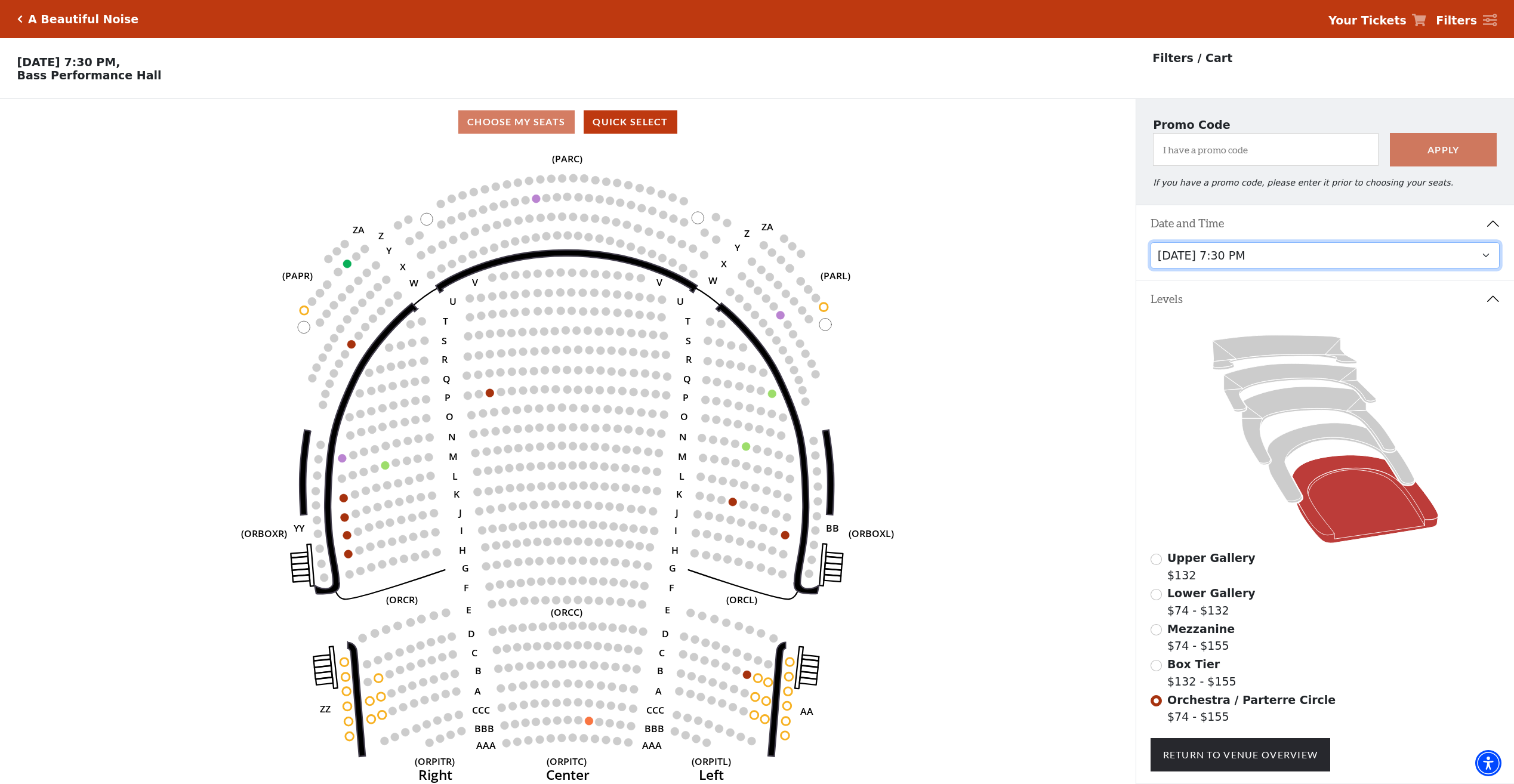
click at [1384, 265] on select "Tuesday, October 28 at 7:30 PM Wednesday, October 29 at 7:30 PM Thursday, Octob…" at bounding box center [1325, 256] width 350 height 27
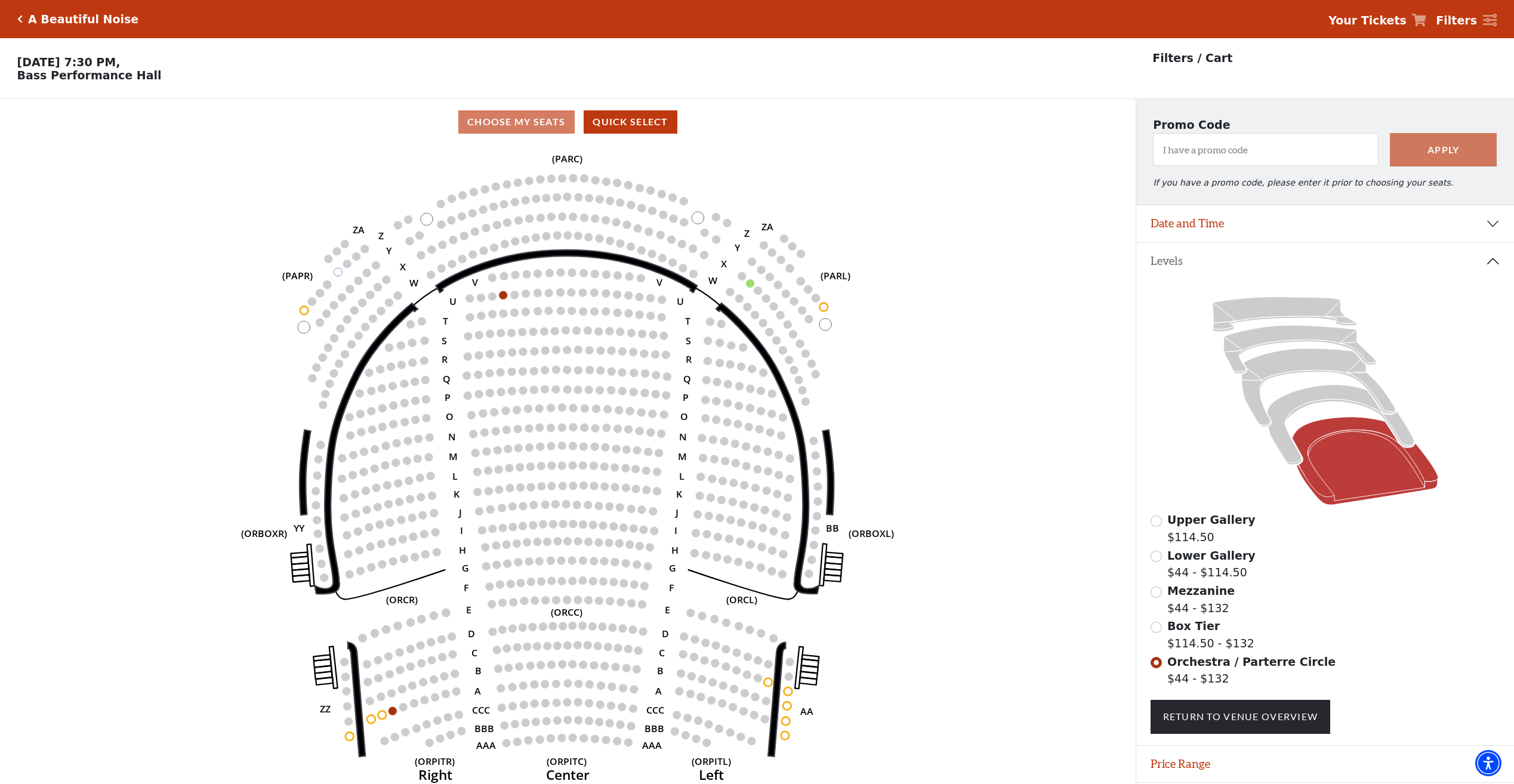
scroll to position [42, 0]
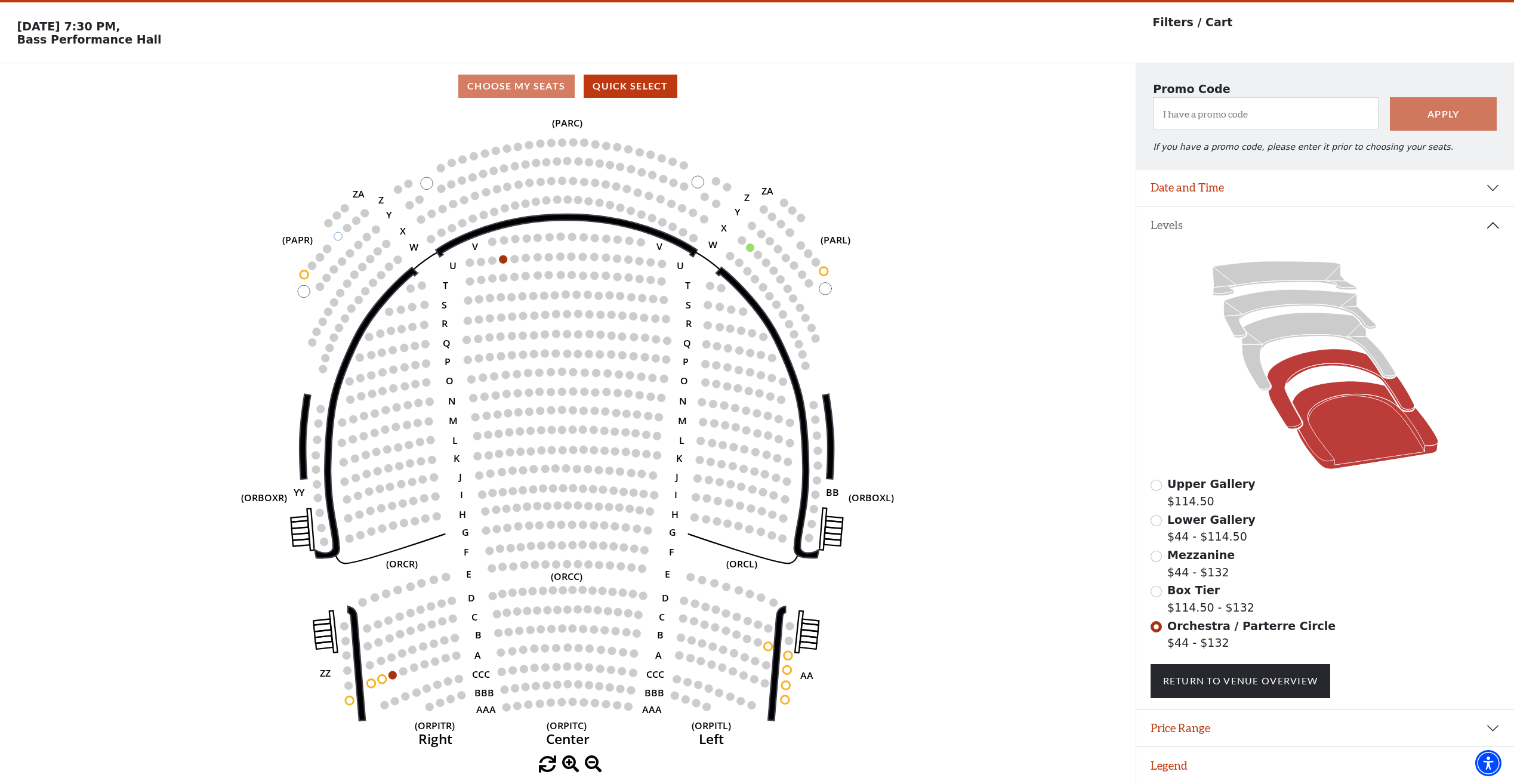
click at [1301, 362] on icon at bounding box center [1340, 389] width 147 height 80
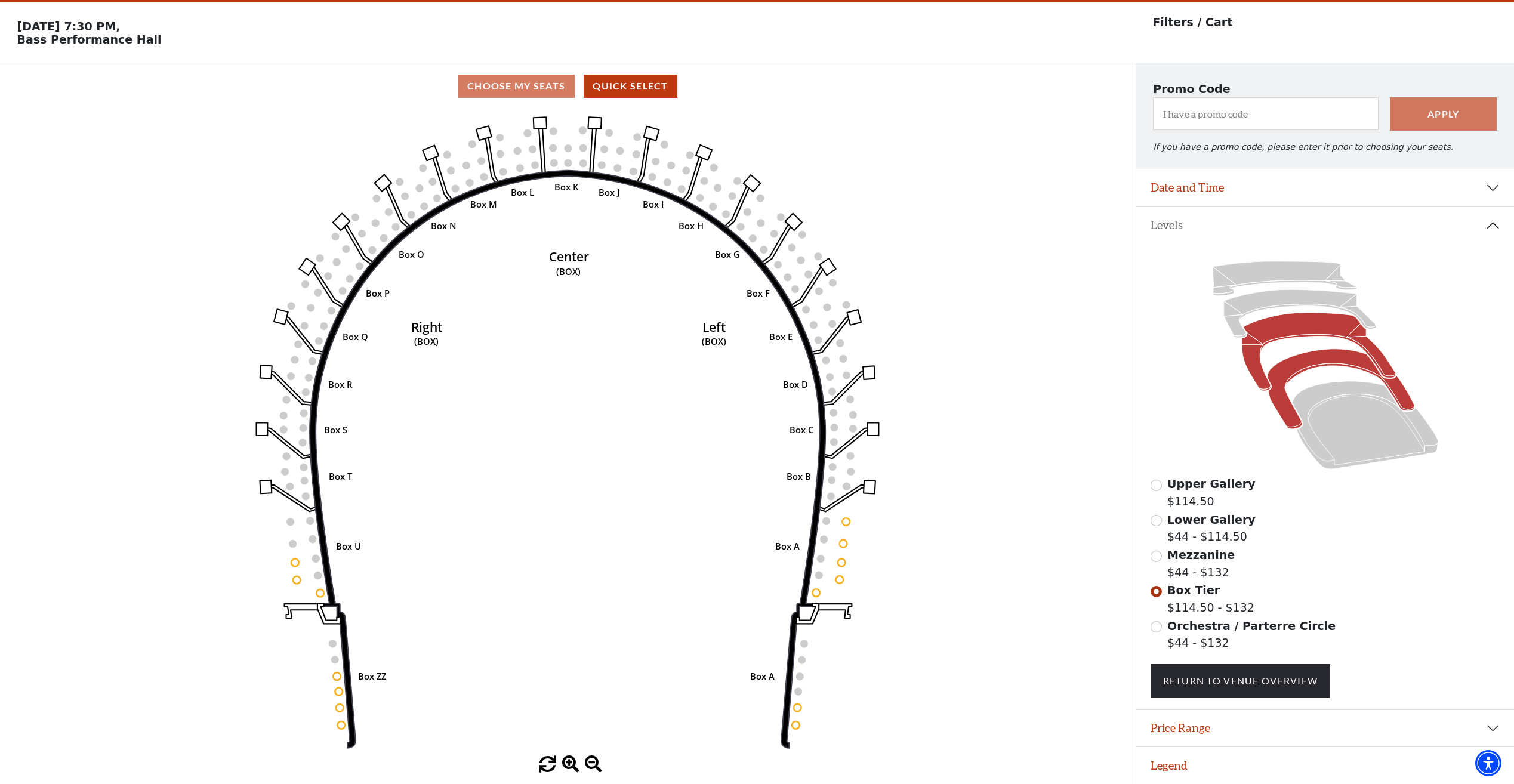
click at [1285, 329] on icon at bounding box center [1318, 351] width 154 height 78
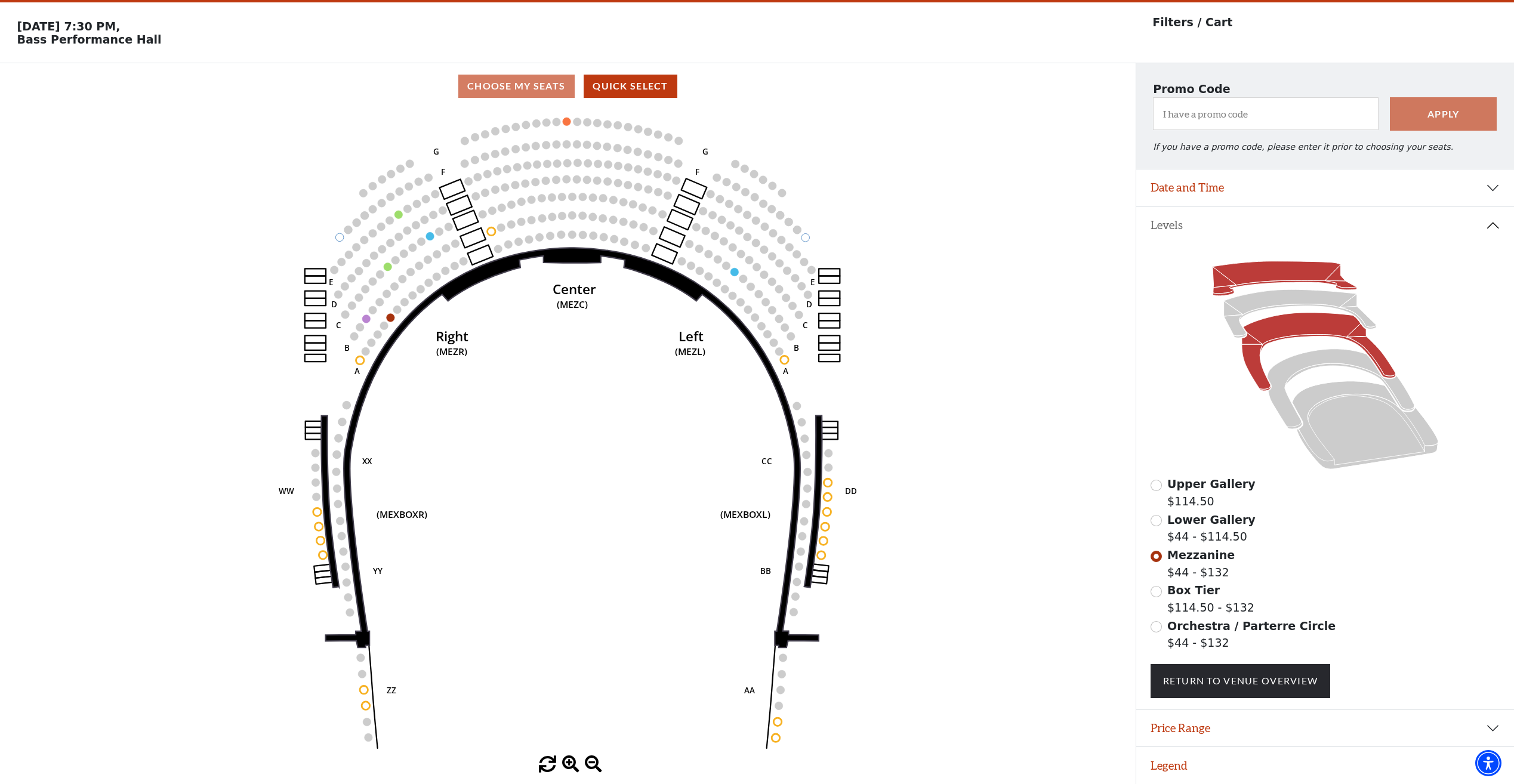
click at [1279, 282] on icon at bounding box center [1284, 278] width 144 height 34
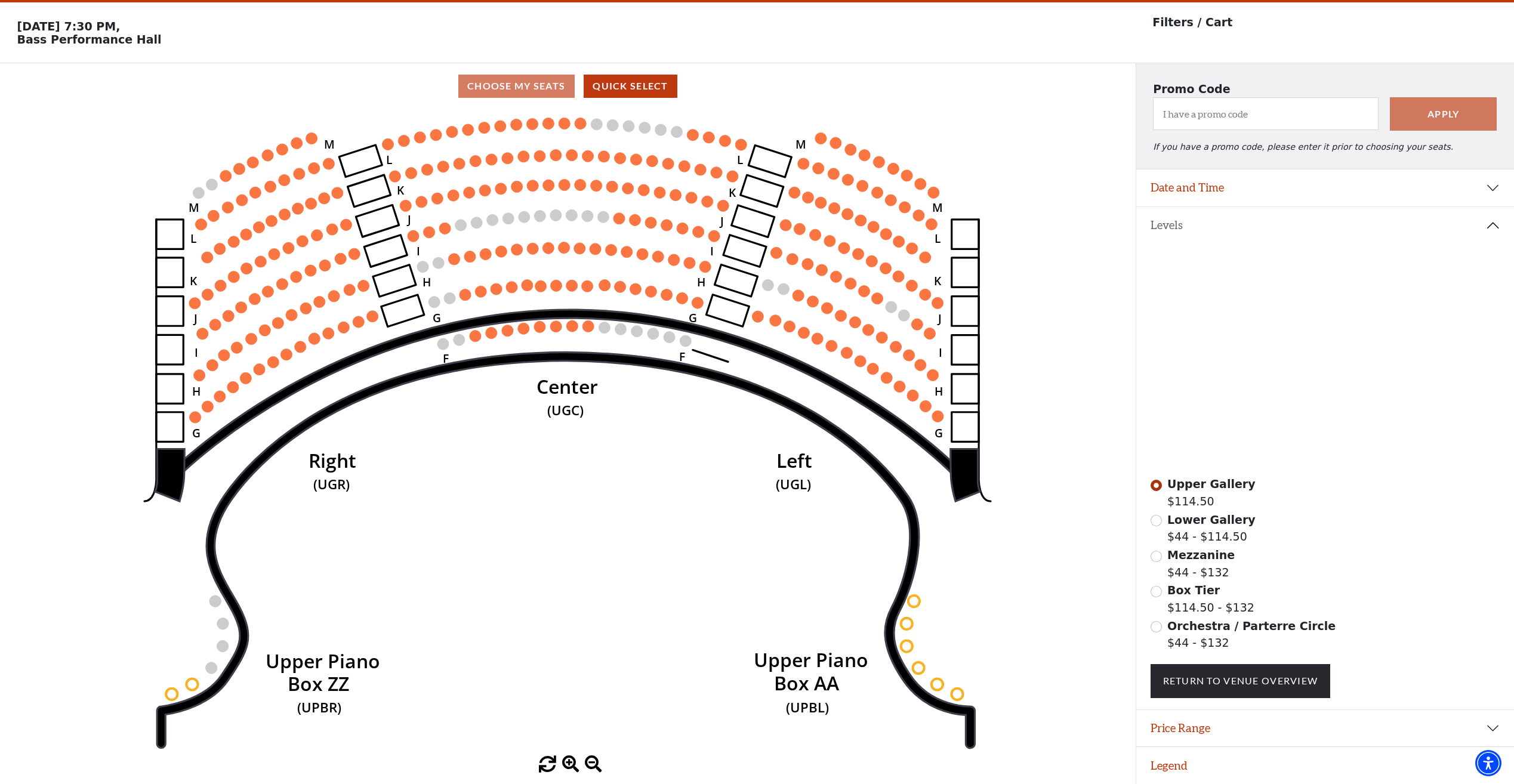
scroll to position [0, 0]
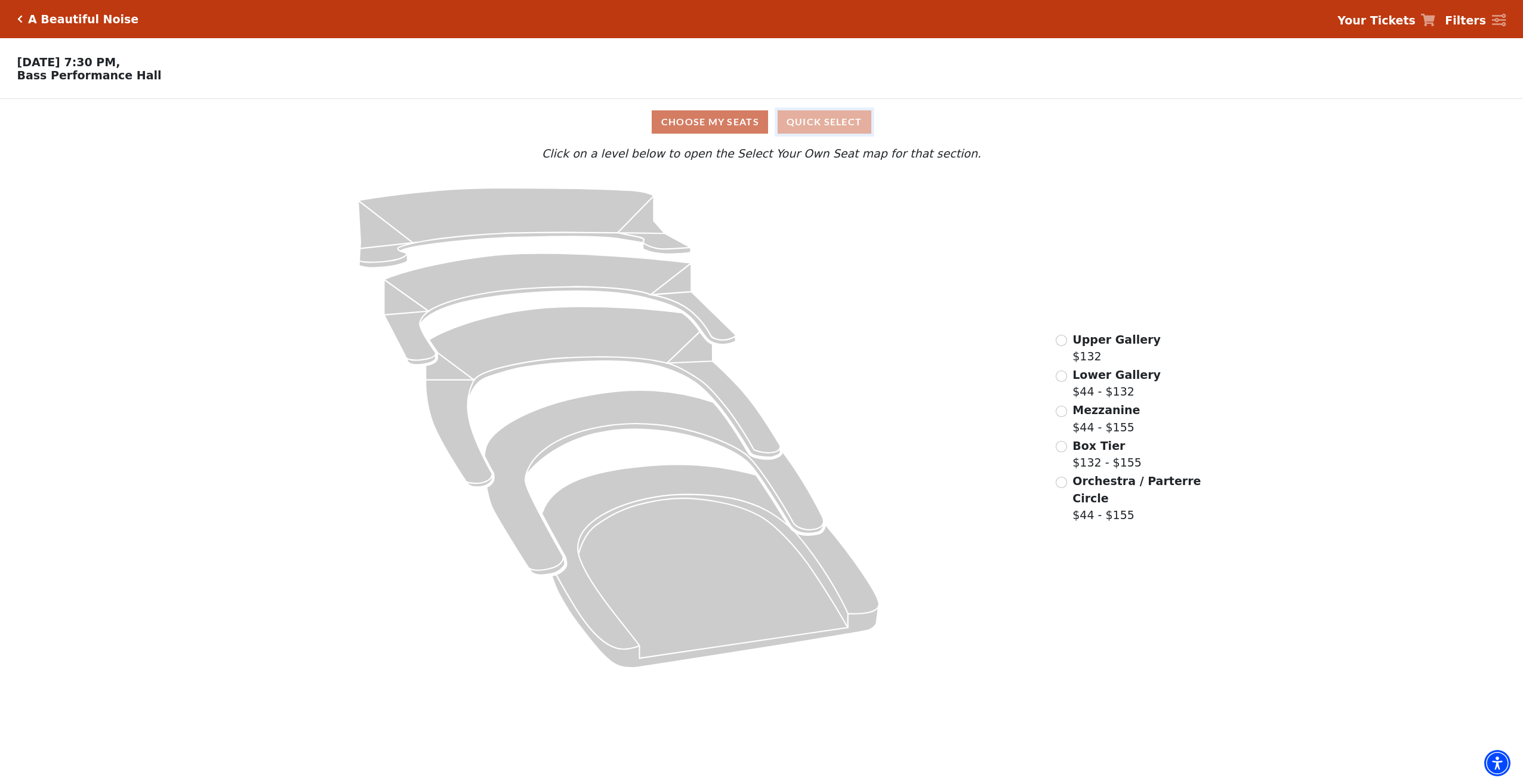
click at [786, 124] on button "Quick Select" at bounding box center [824, 122] width 93 height 23
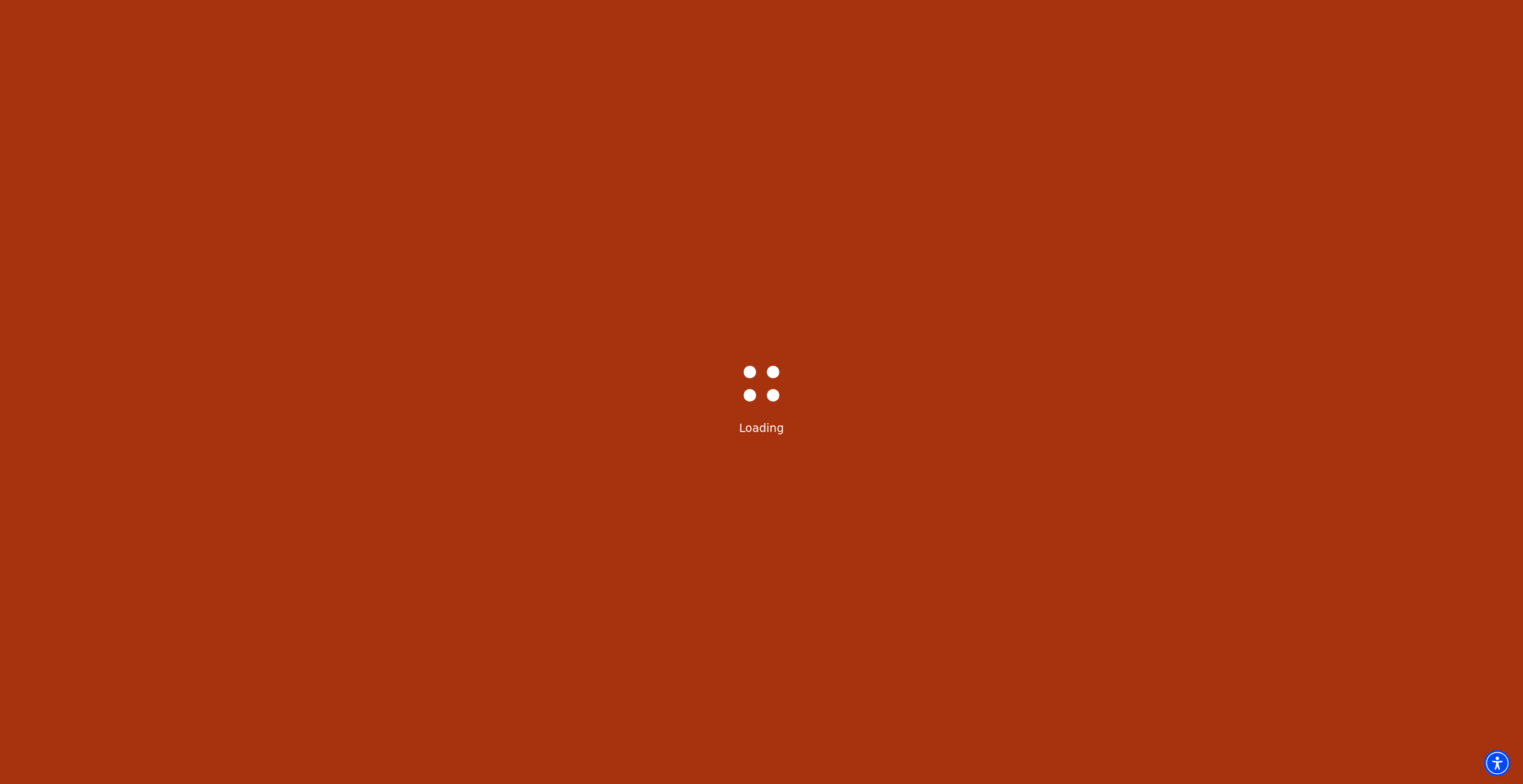
select select "6222"
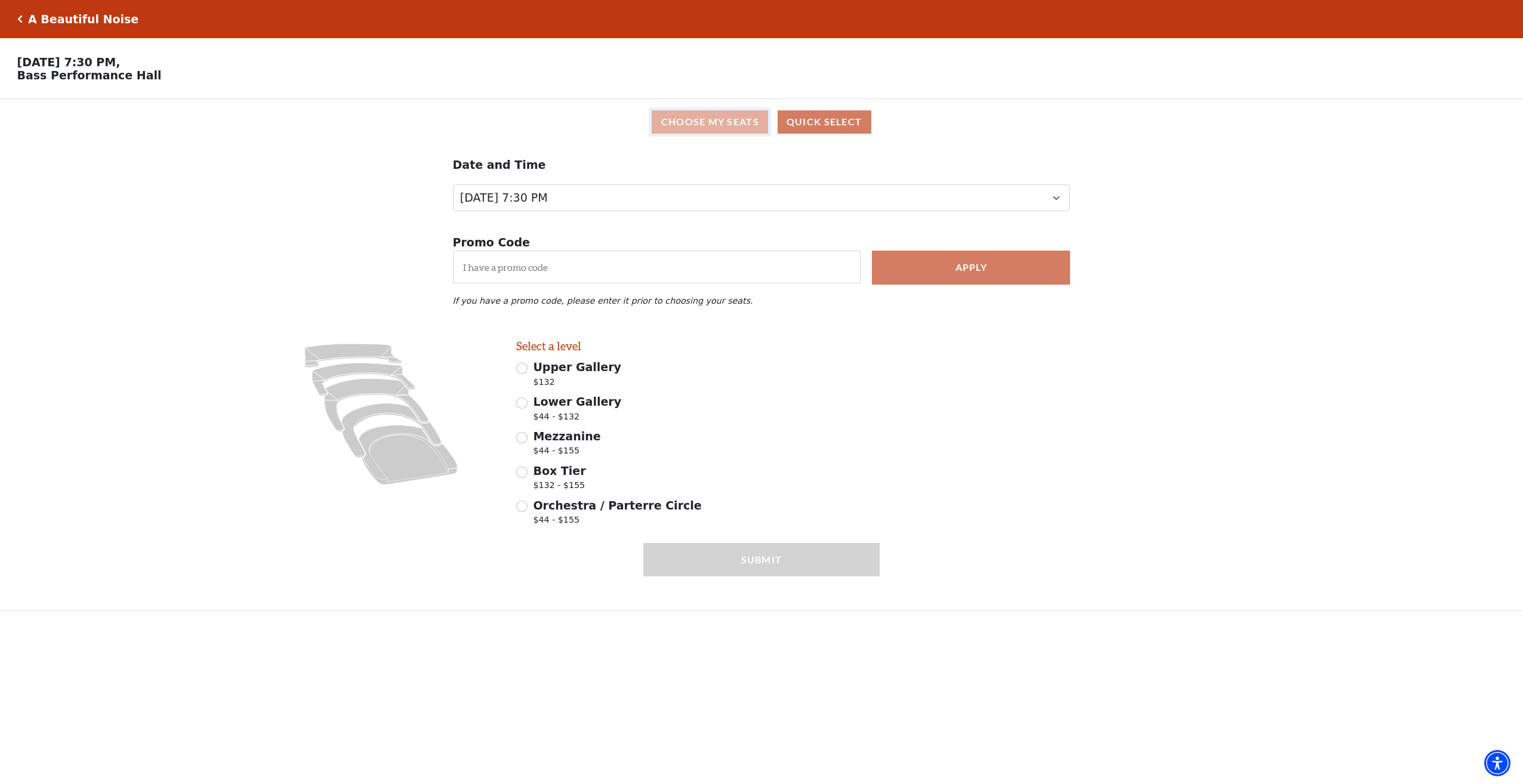
click at [734, 128] on button "Choose My Seats" at bounding box center [710, 122] width 117 height 23
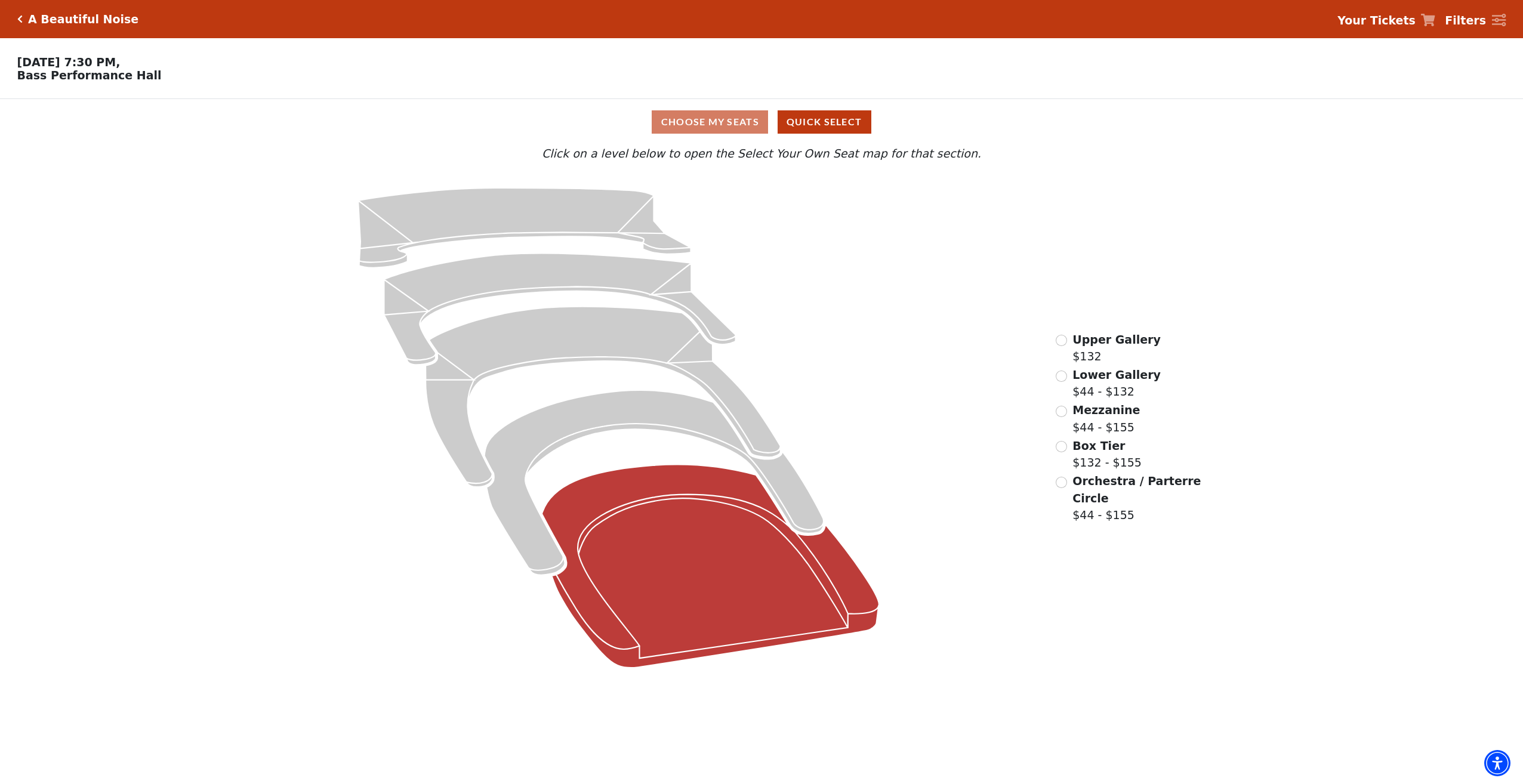
click at [715, 530] on icon at bounding box center [711, 567] width 337 height 204
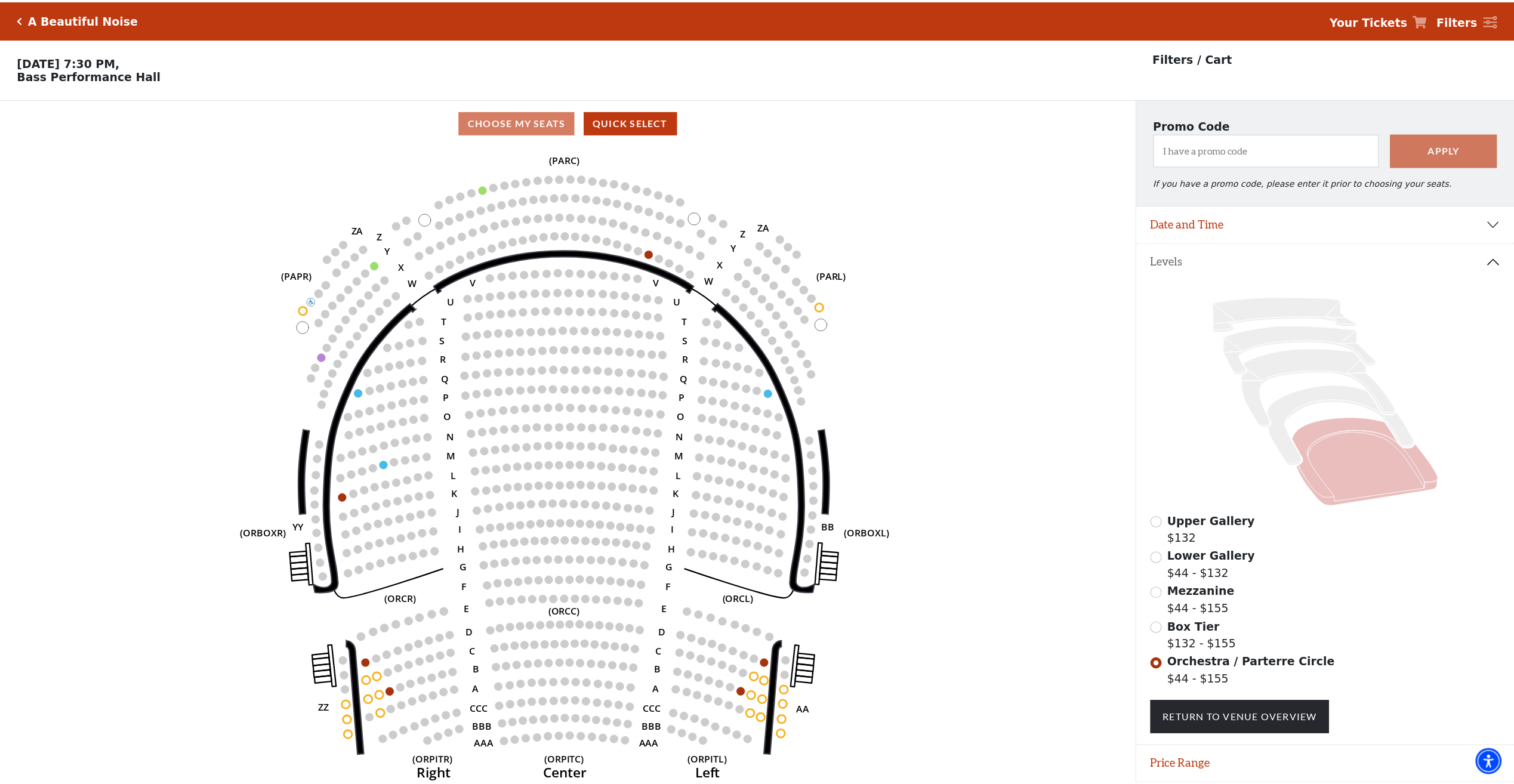
scroll to position [42, 0]
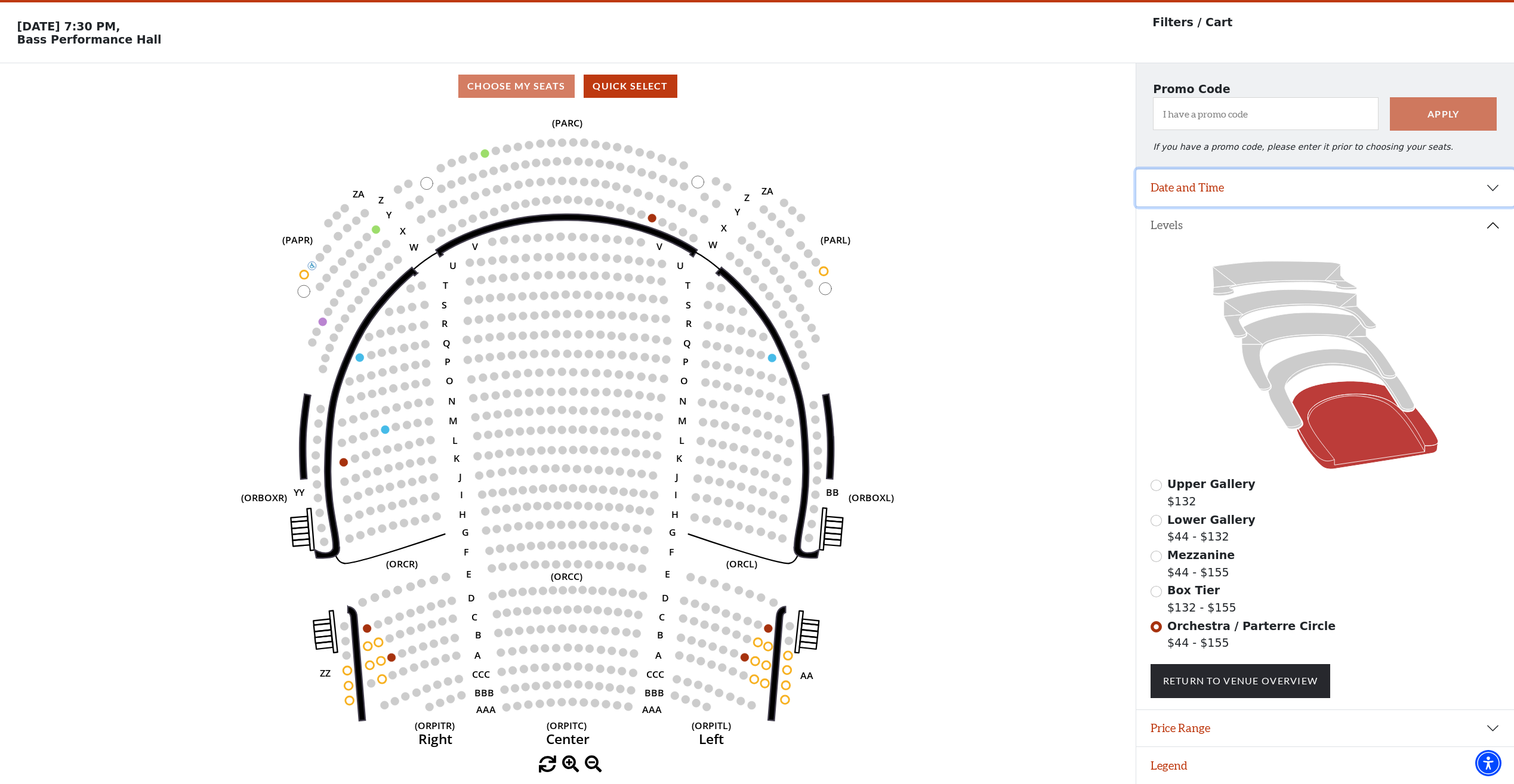
click at [1454, 190] on button "Date and Time" at bounding box center [1325, 188] width 378 height 37
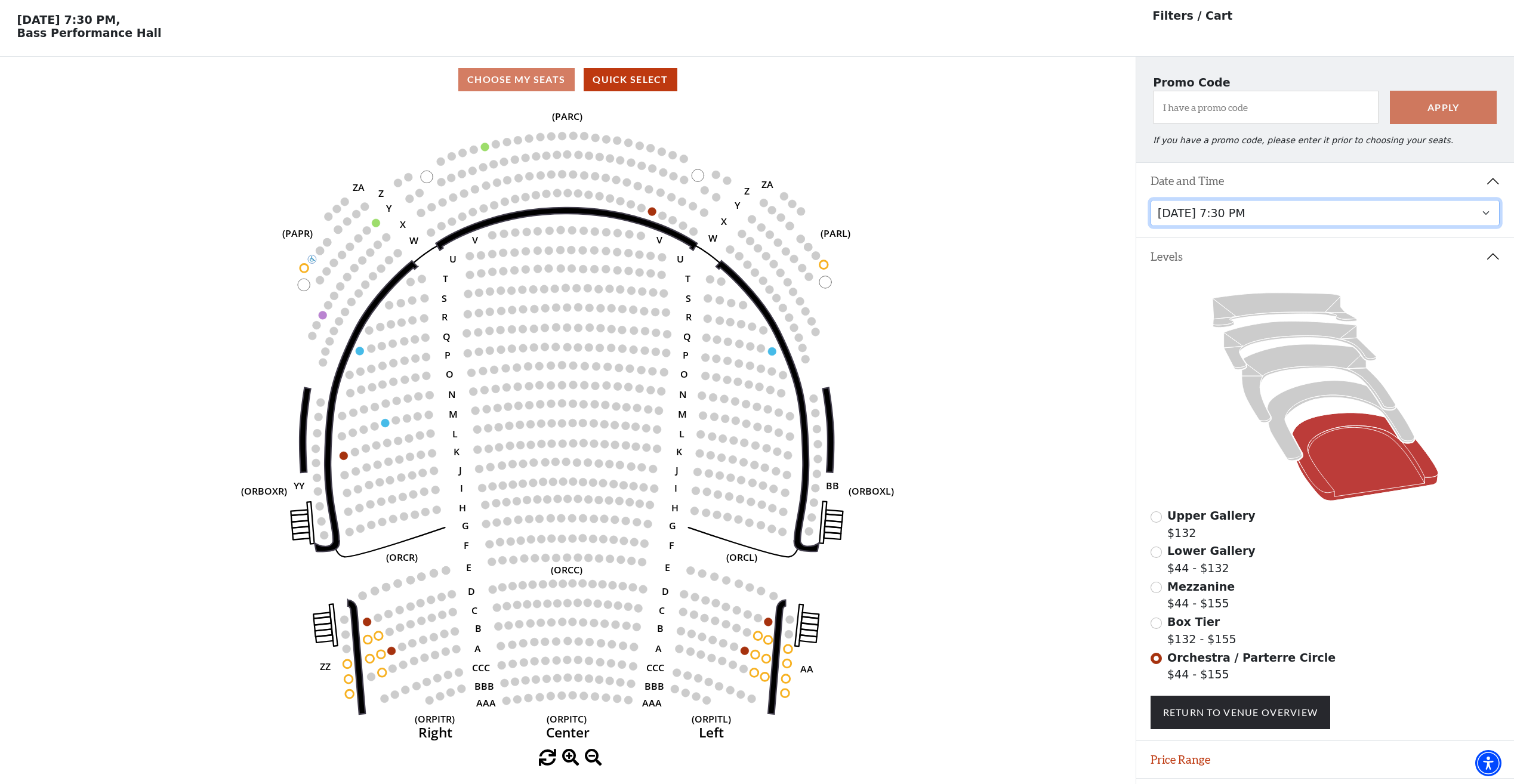
click at [1334, 219] on select "[DATE] 7:30 PM [DATE] 7:30 PM [DATE] 7:30 PM [DATE] 7:30 PM [DATE] 1:30 PM [DAT…" at bounding box center [1325, 214] width 350 height 27
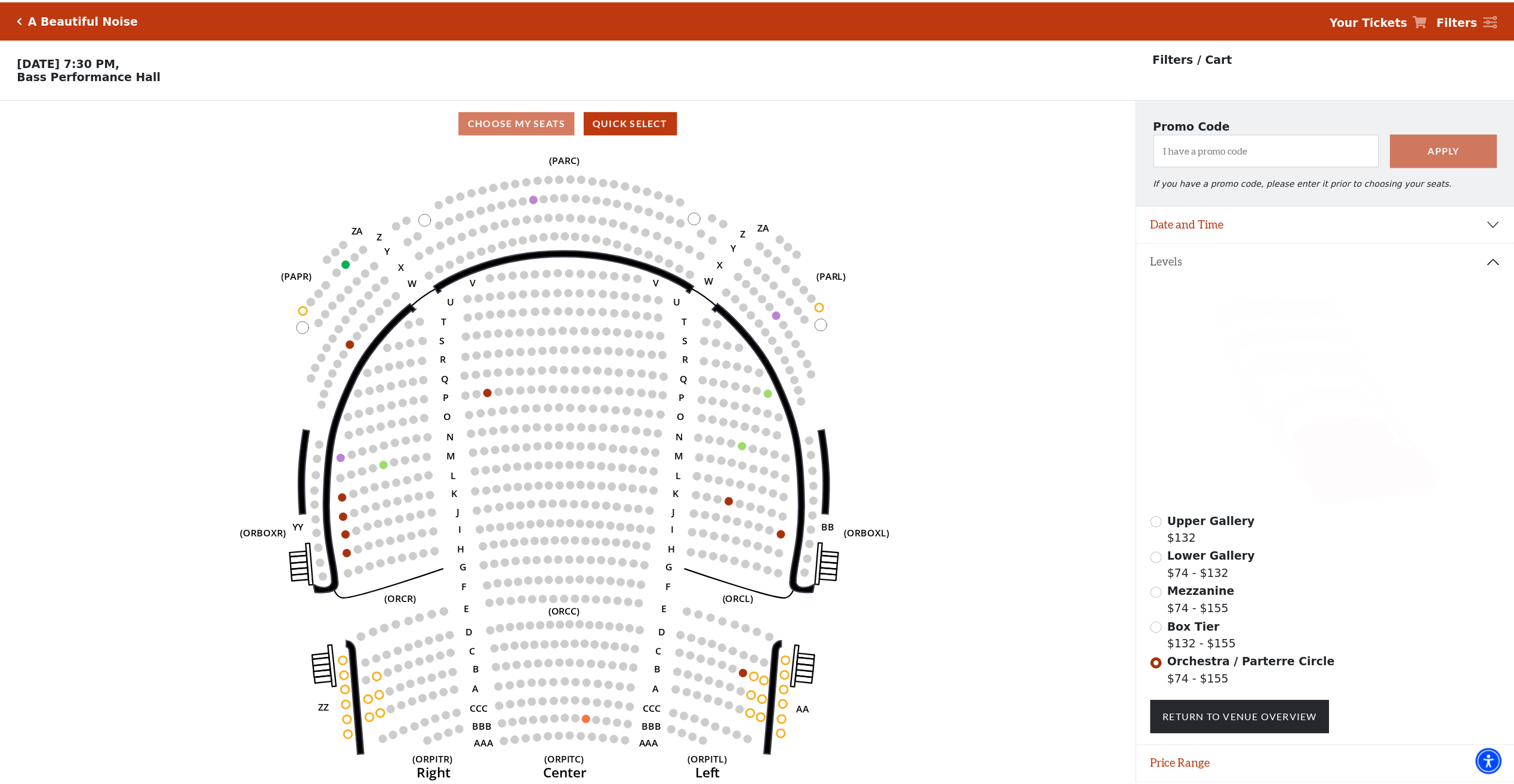
scroll to position [42, 0]
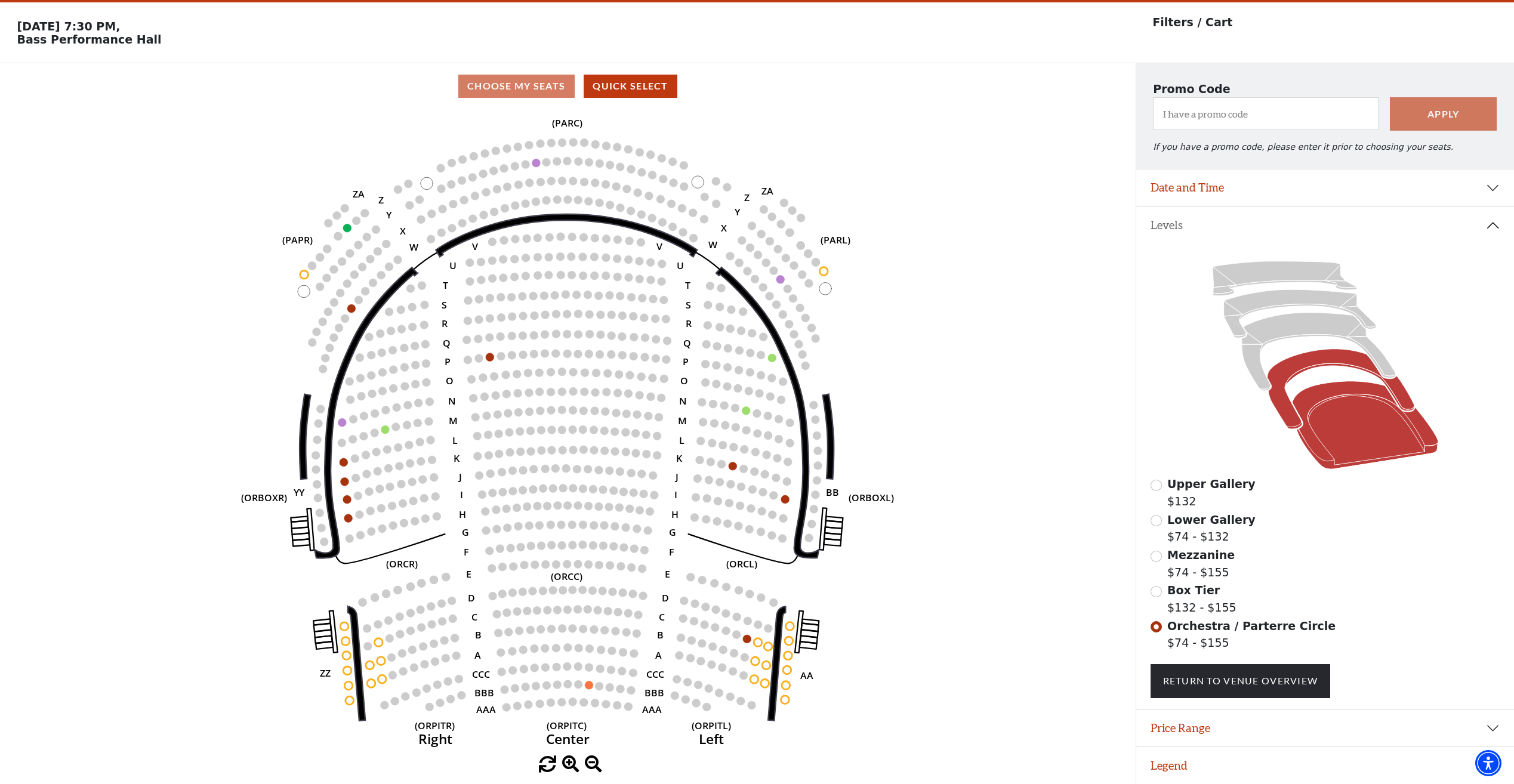
click at [1288, 379] on icon at bounding box center [1340, 389] width 147 height 80
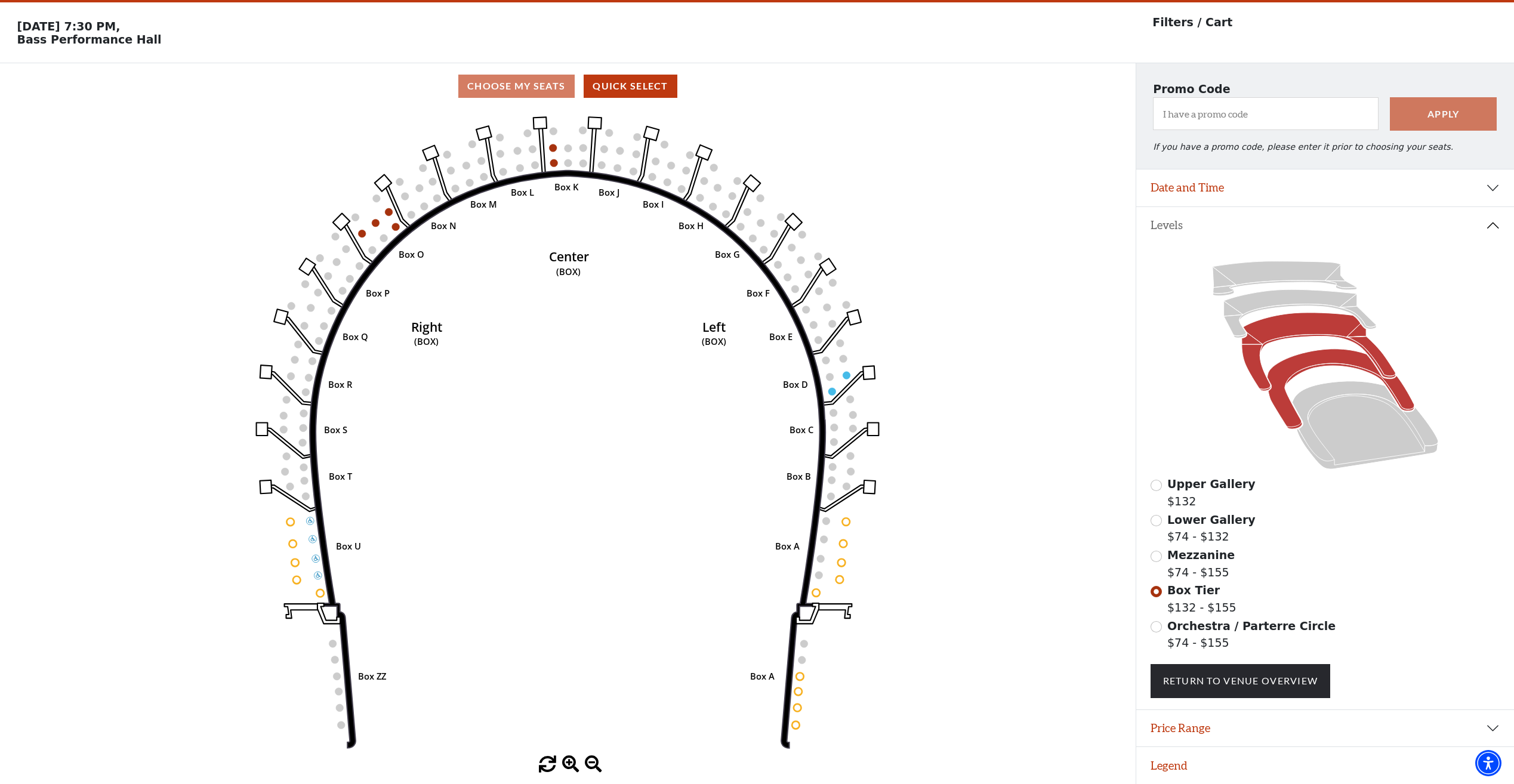
click at [1329, 331] on icon at bounding box center [1318, 351] width 154 height 78
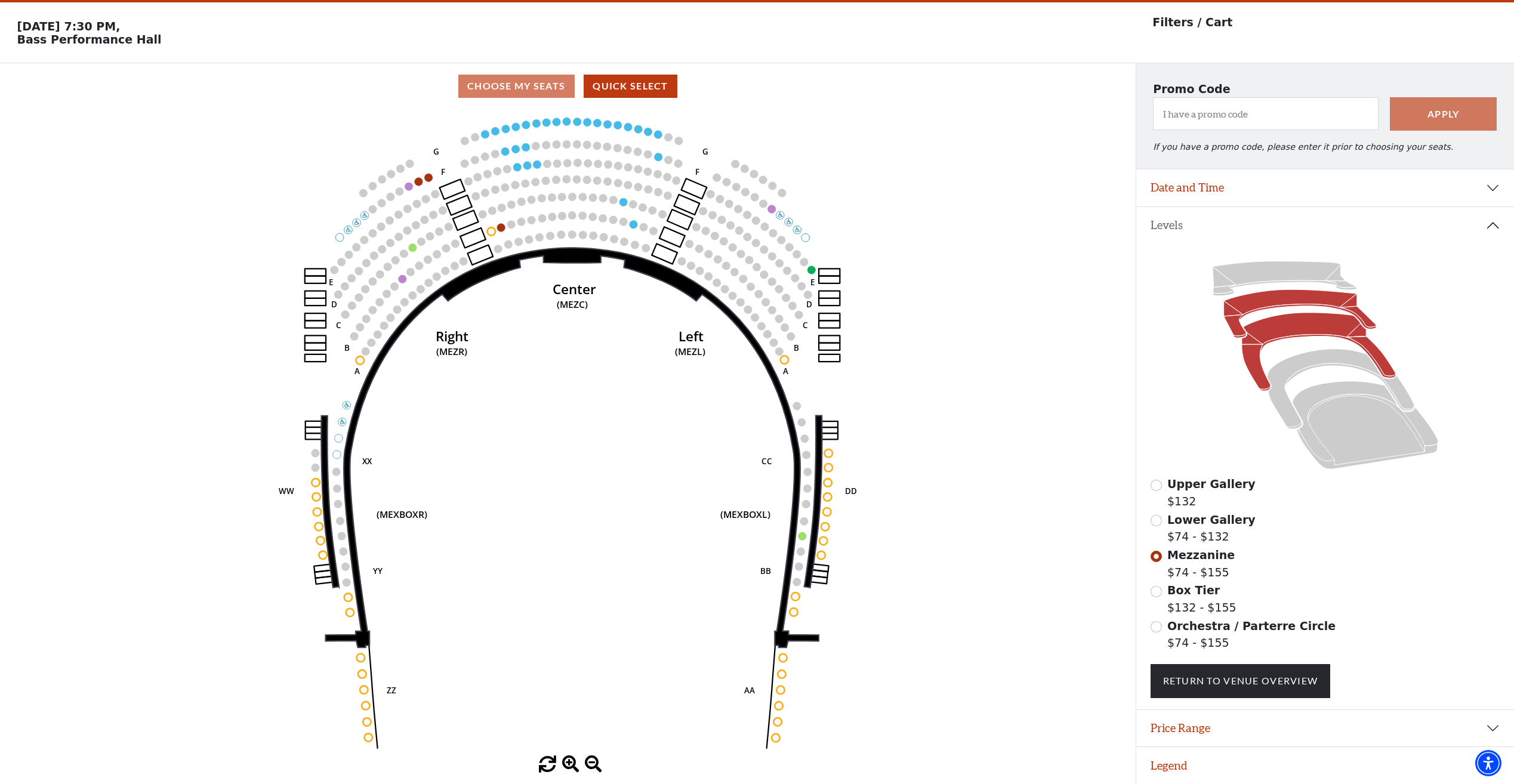
click at [1307, 295] on icon at bounding box center [1299, 314] width 152 height 48
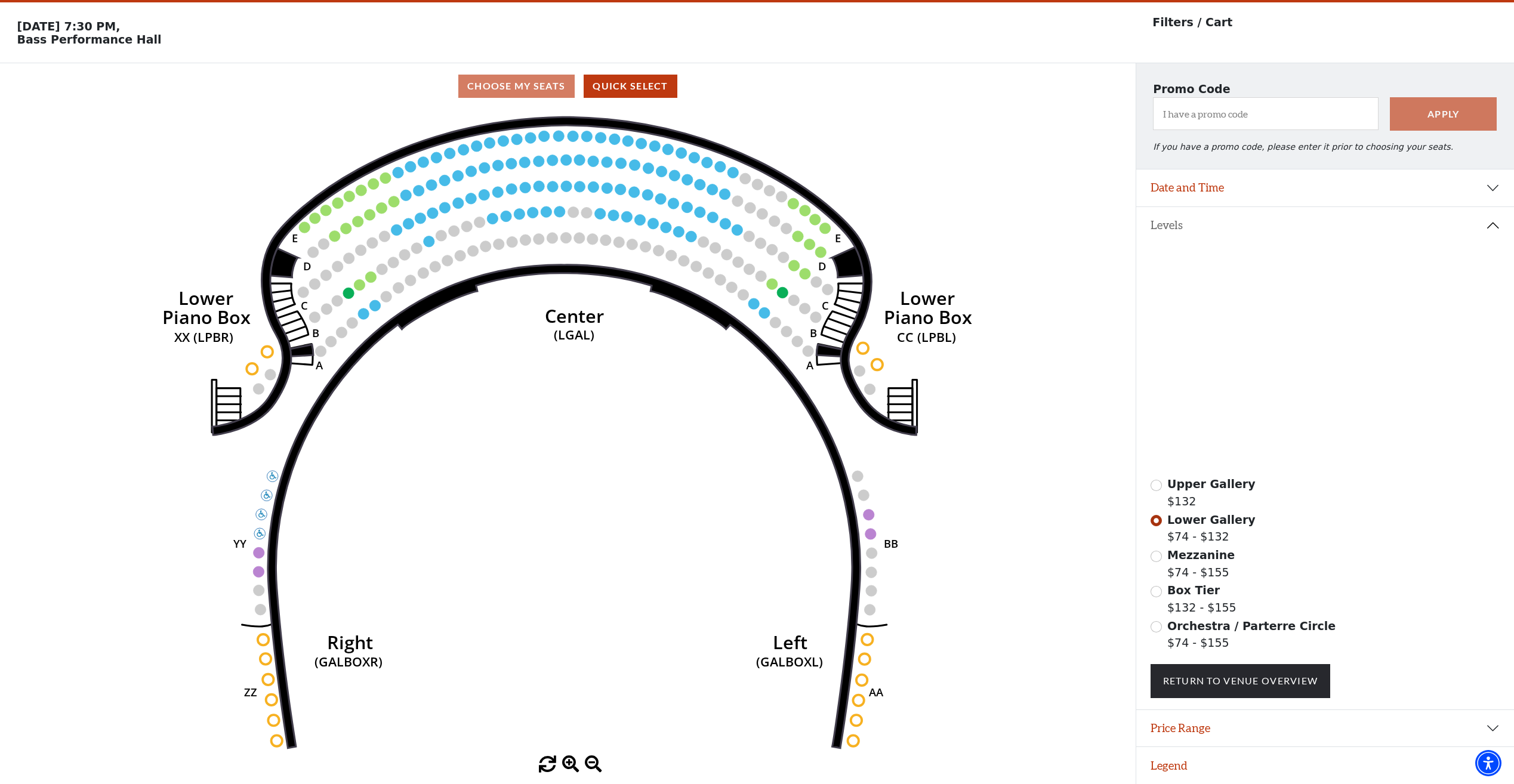
click at [1284, 271] on icon at bounding box center [1284, 278] width 144 height 34
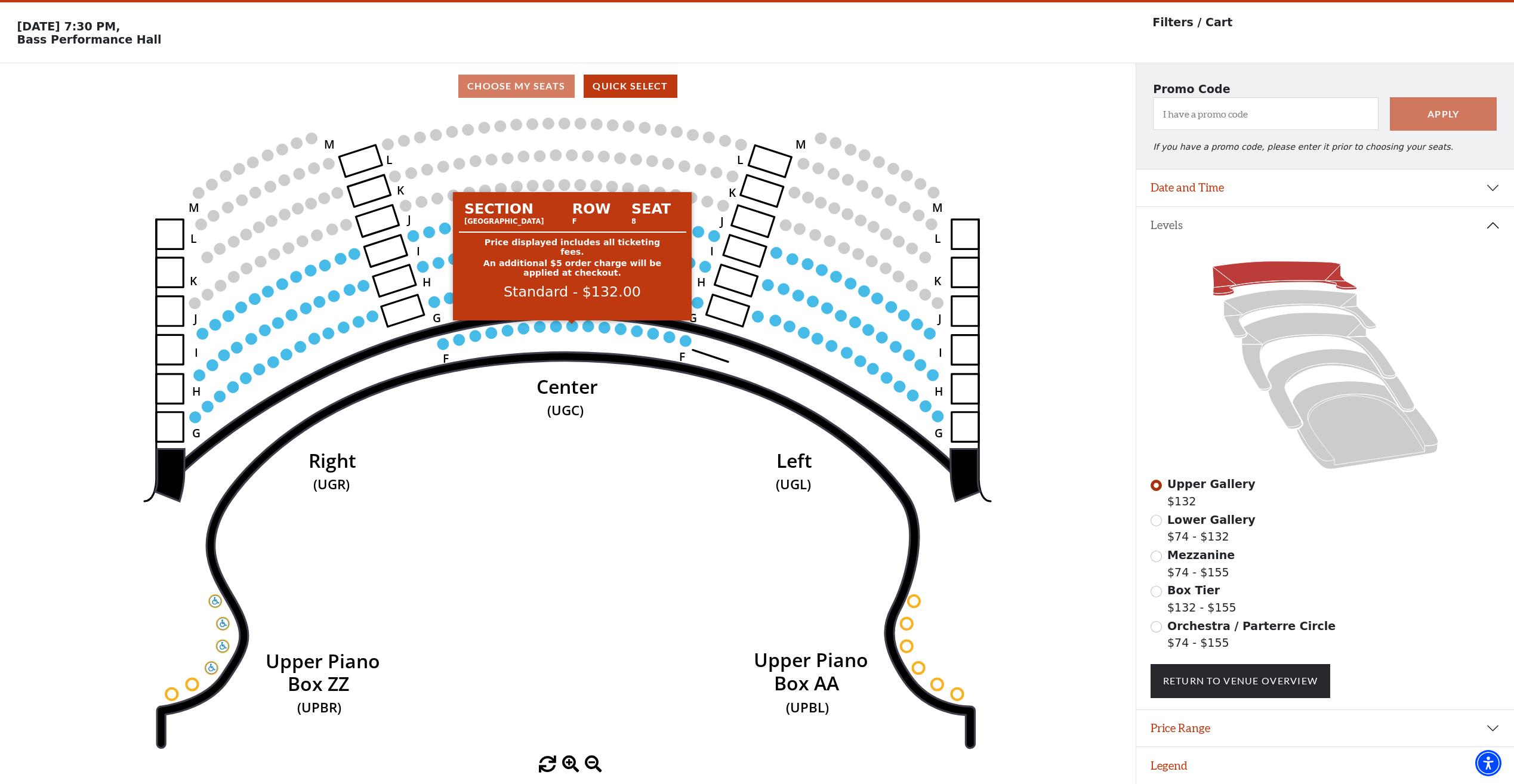
click at [569, 324] on circle at bounding box center [572, 326] width 11 height 11
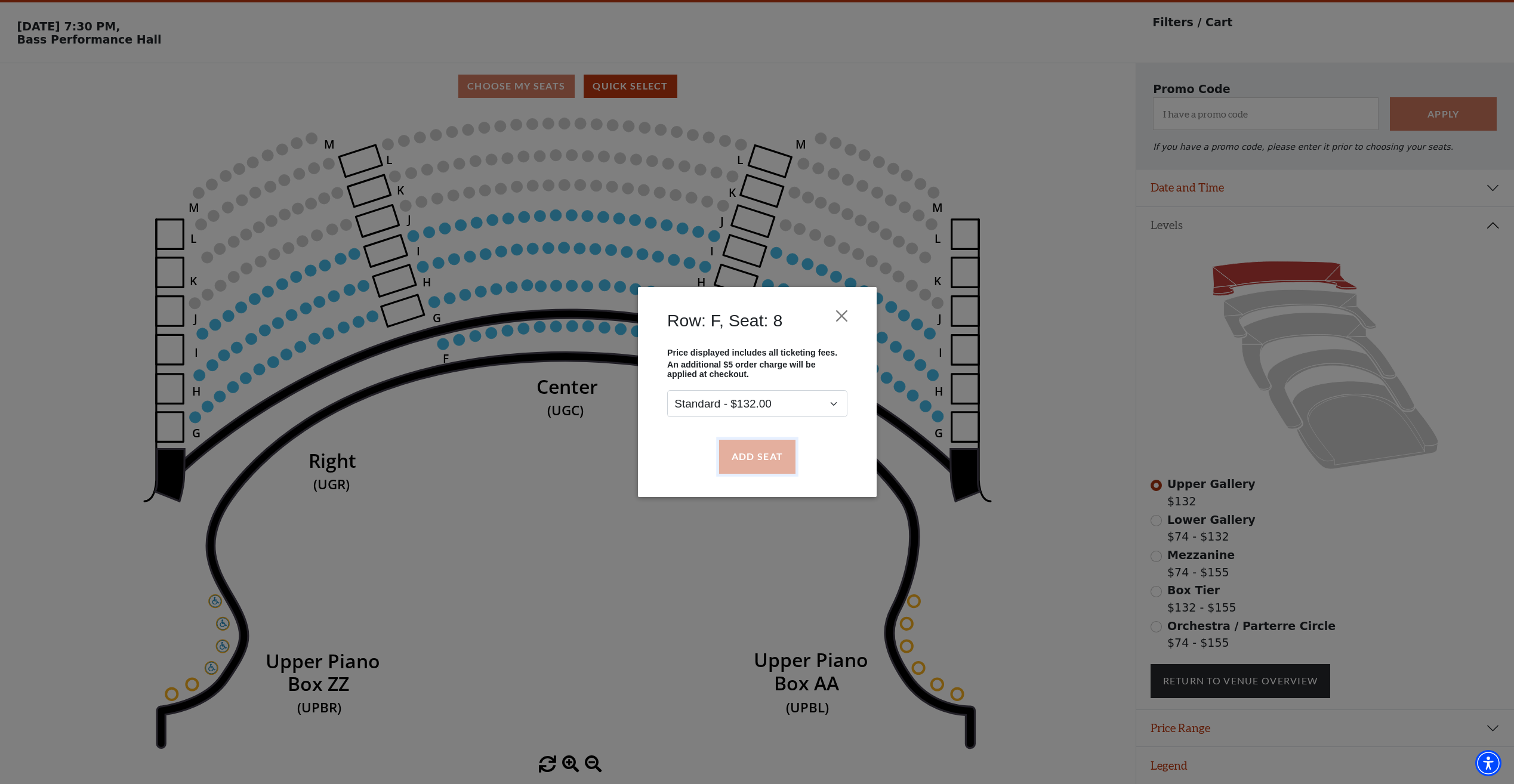
click at [763, 454] on button "Add Seat" at bounding box center [757, 457] width 77 height 34
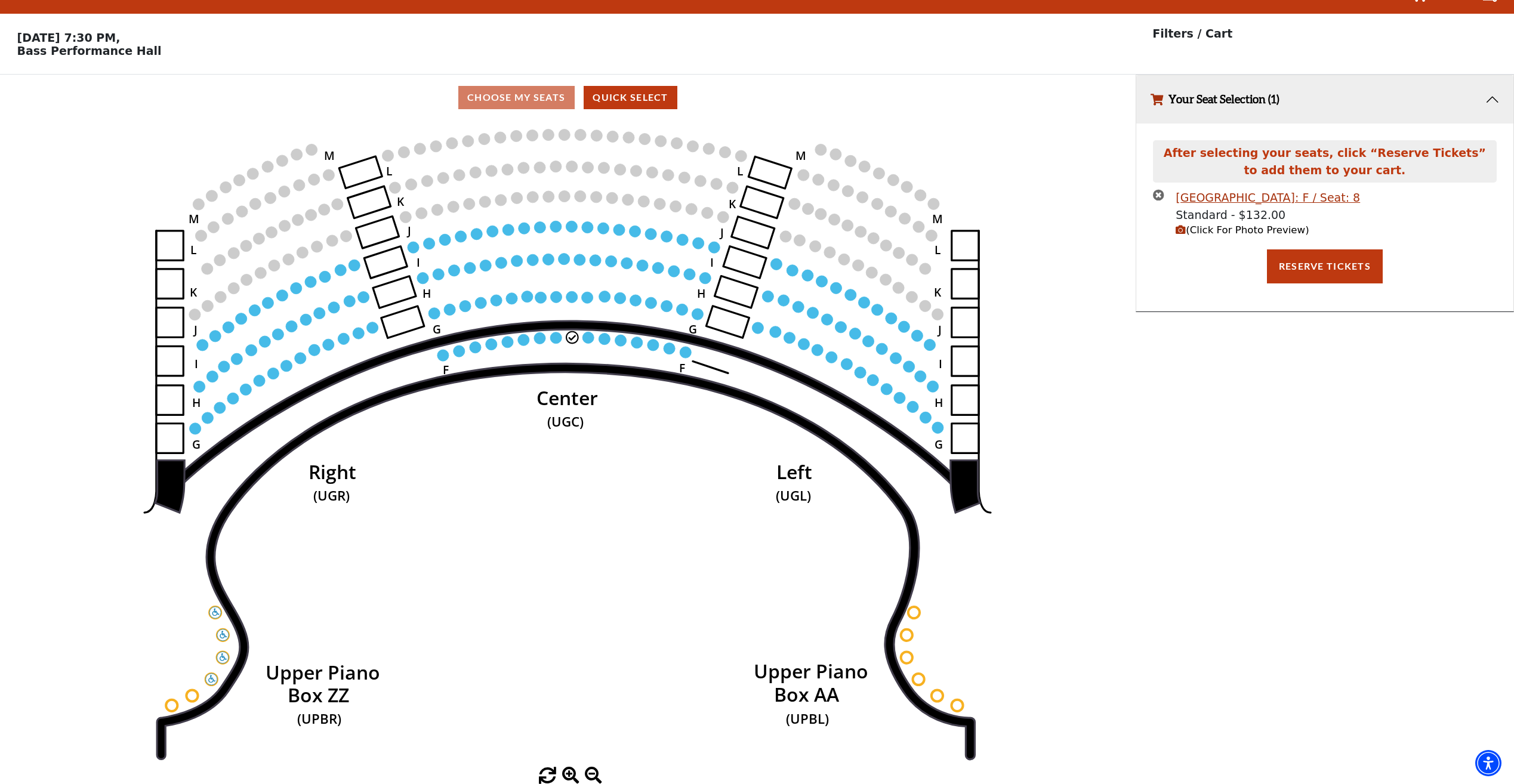
scroll to position [0, 0]
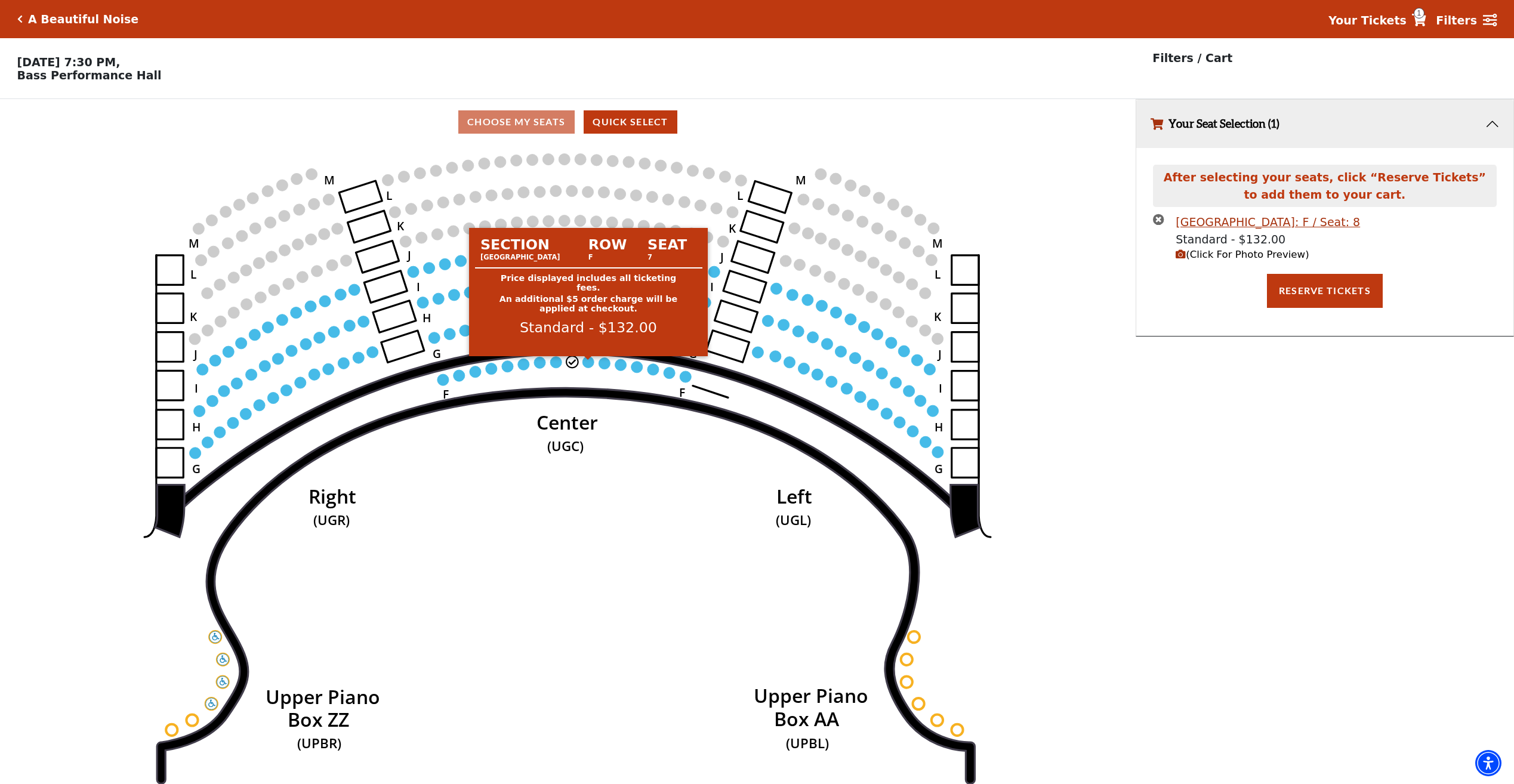
click at [591, 366] on circle at bounding box center [588, 362] width 11 height 11
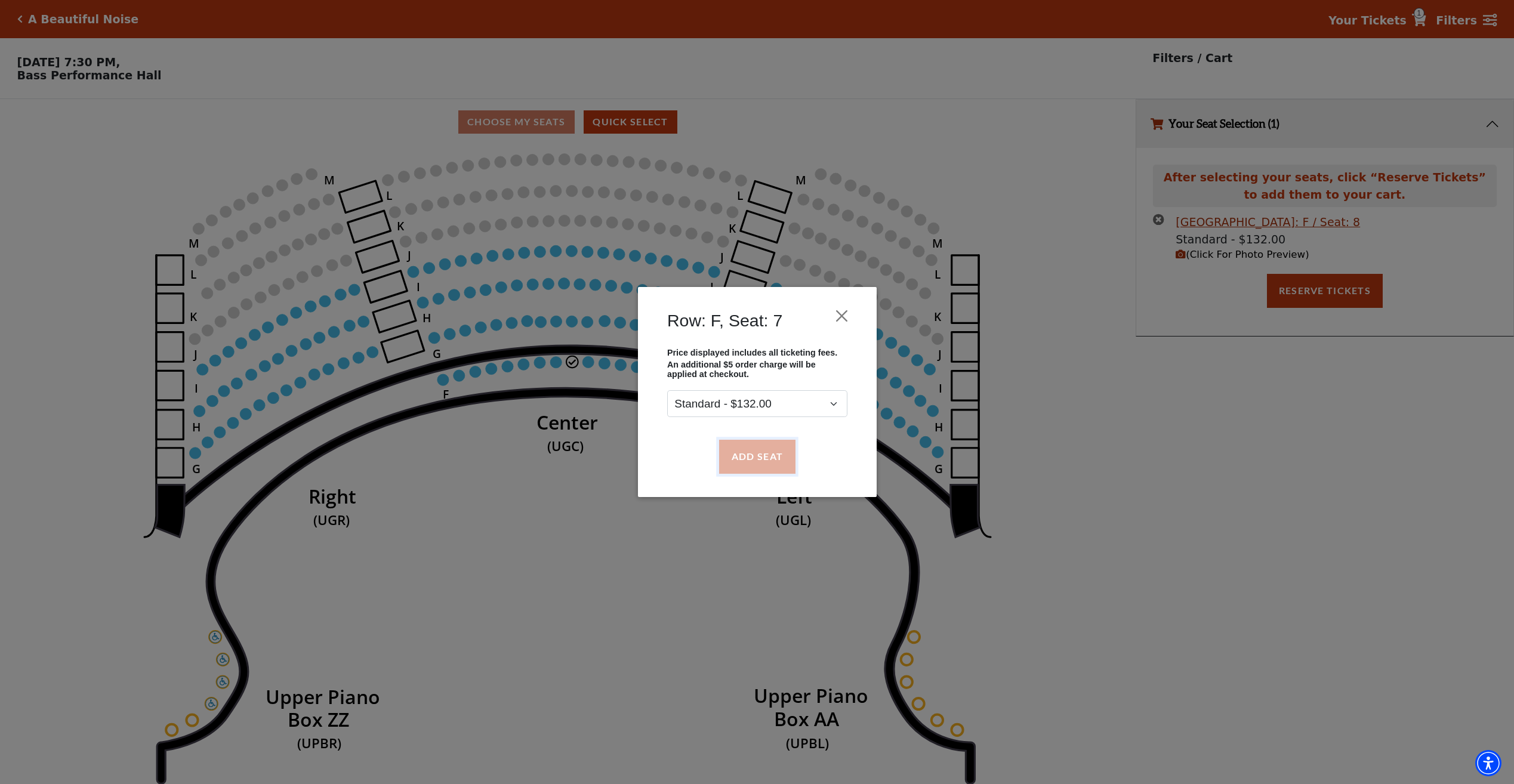
click at [773, 458] on button "Add Seat" at bounding box center [757, 457] width 77 height 34
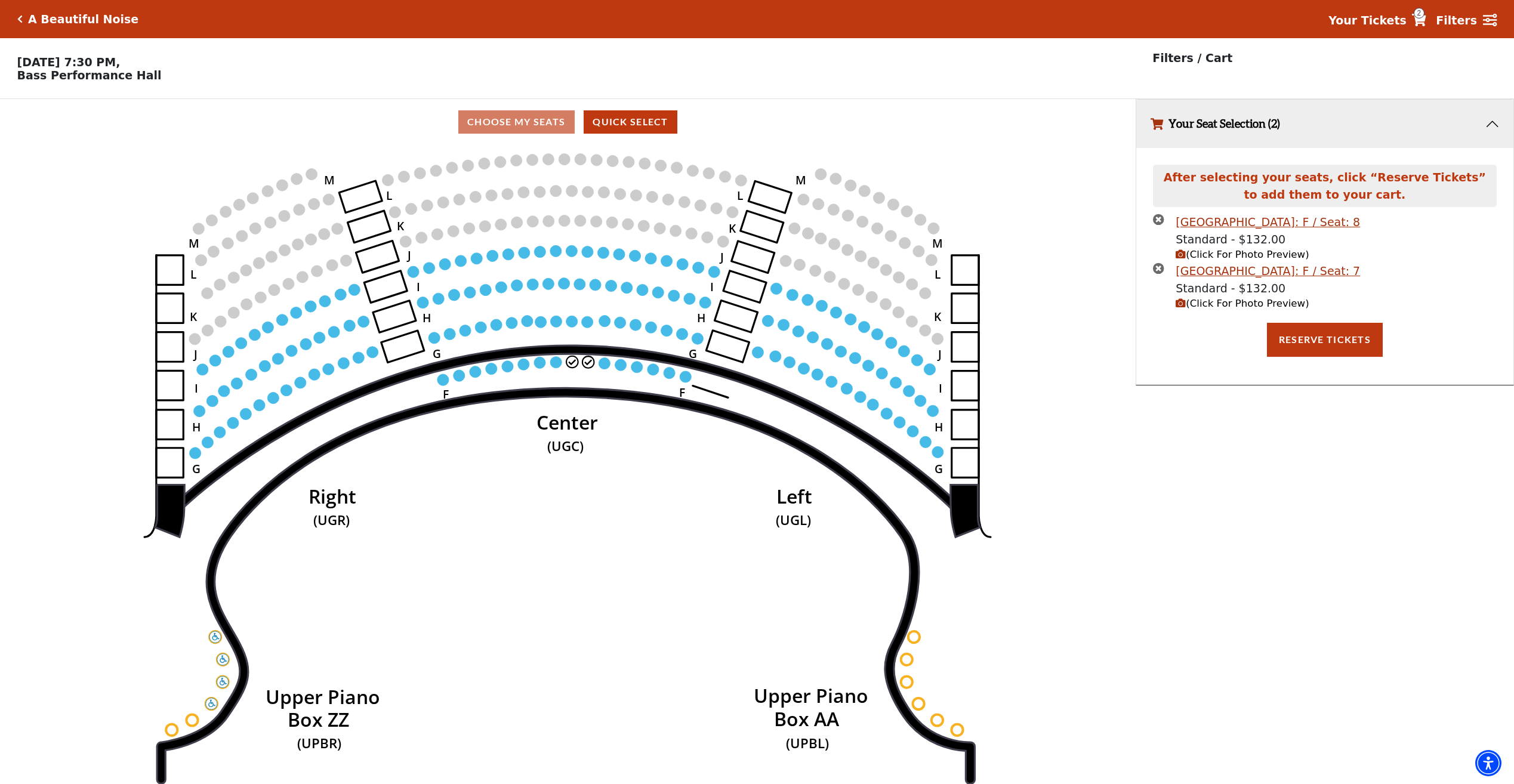
click at [1212, 259] on span "(Click For Photo Preview)" at bounding box center [1241, 254] width 133 height 11
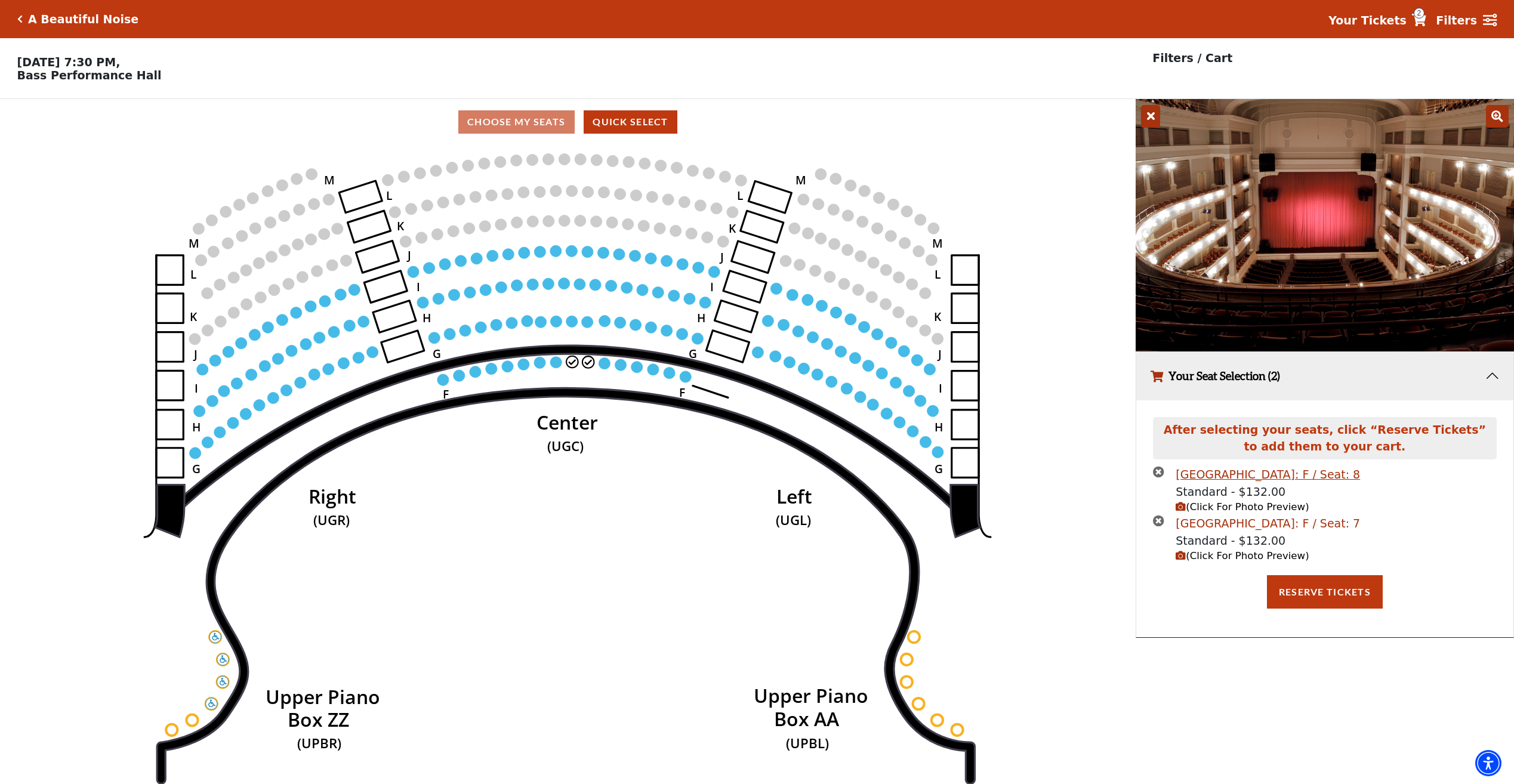
click at [1202, 530] on div "Upper Gallery Center Row: F / Seat: 7" at bounding box center [1267, 523] width 184 height 18
click at [584, 363] on circle at bounding box center [588, 362] width 11 height 11
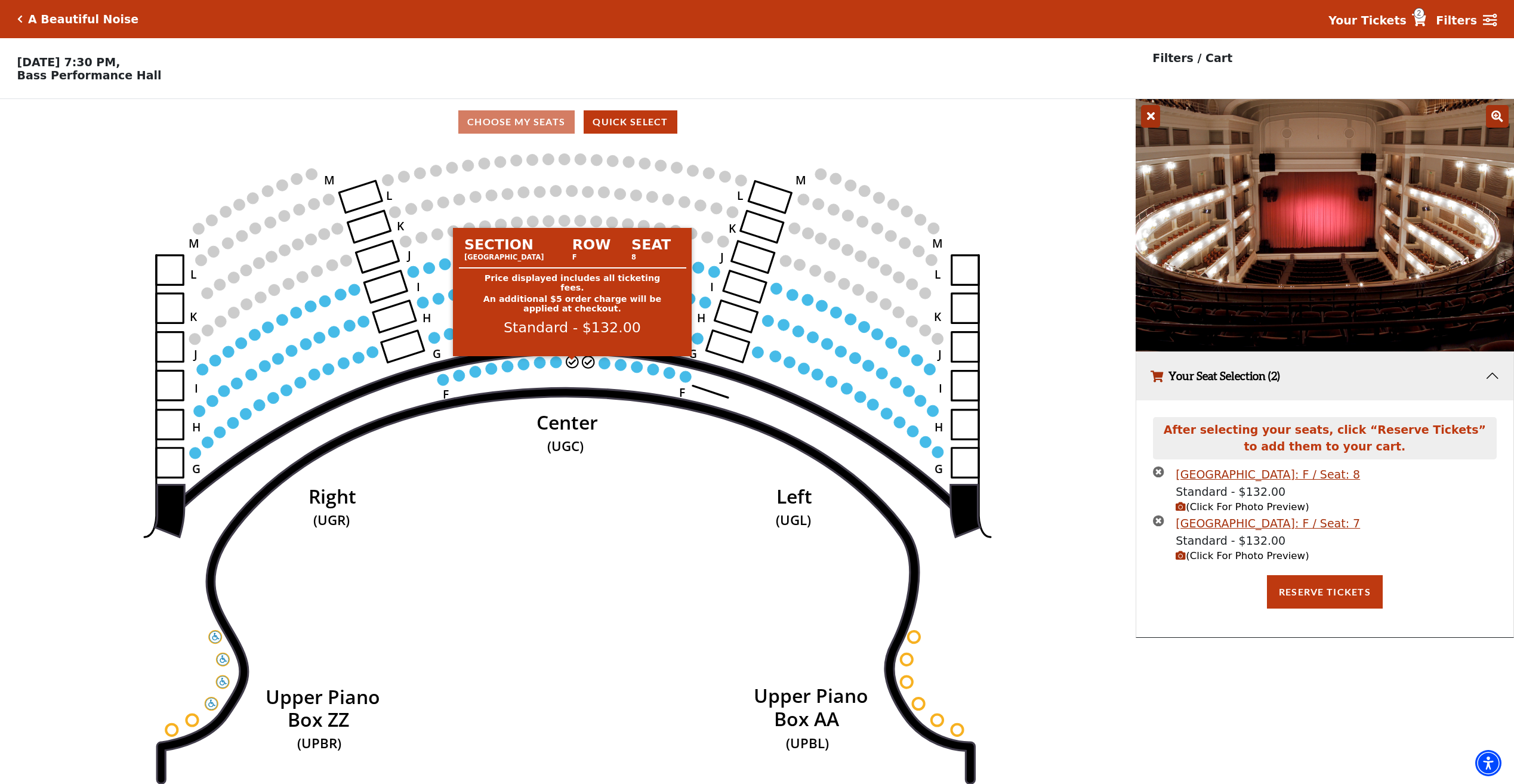
click at [570, 367] on circle at bounding box center [572, 362] width 11 height 11
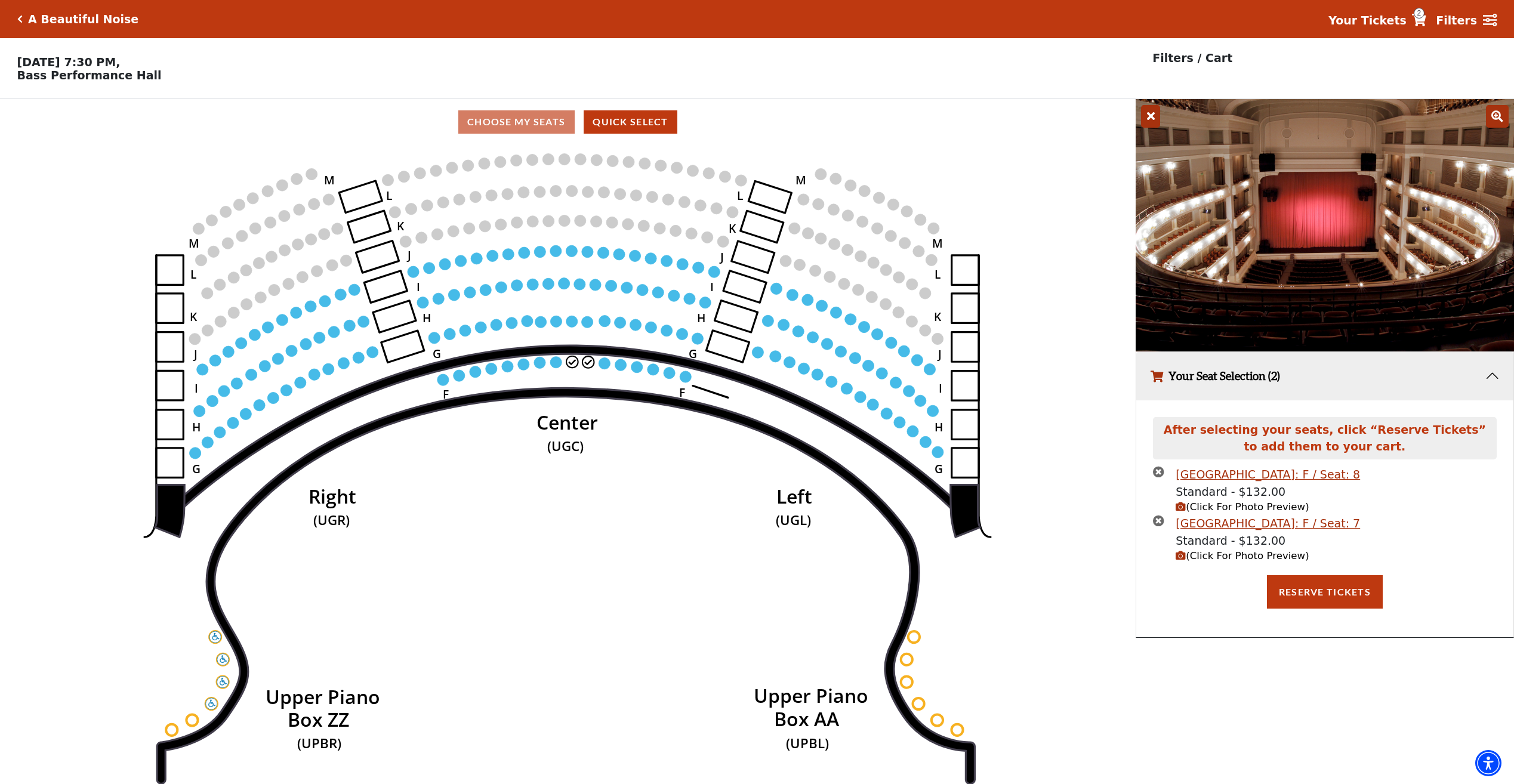
click at [1154, 117] on icon at bounding box center [1150, 116] width 19 height 22
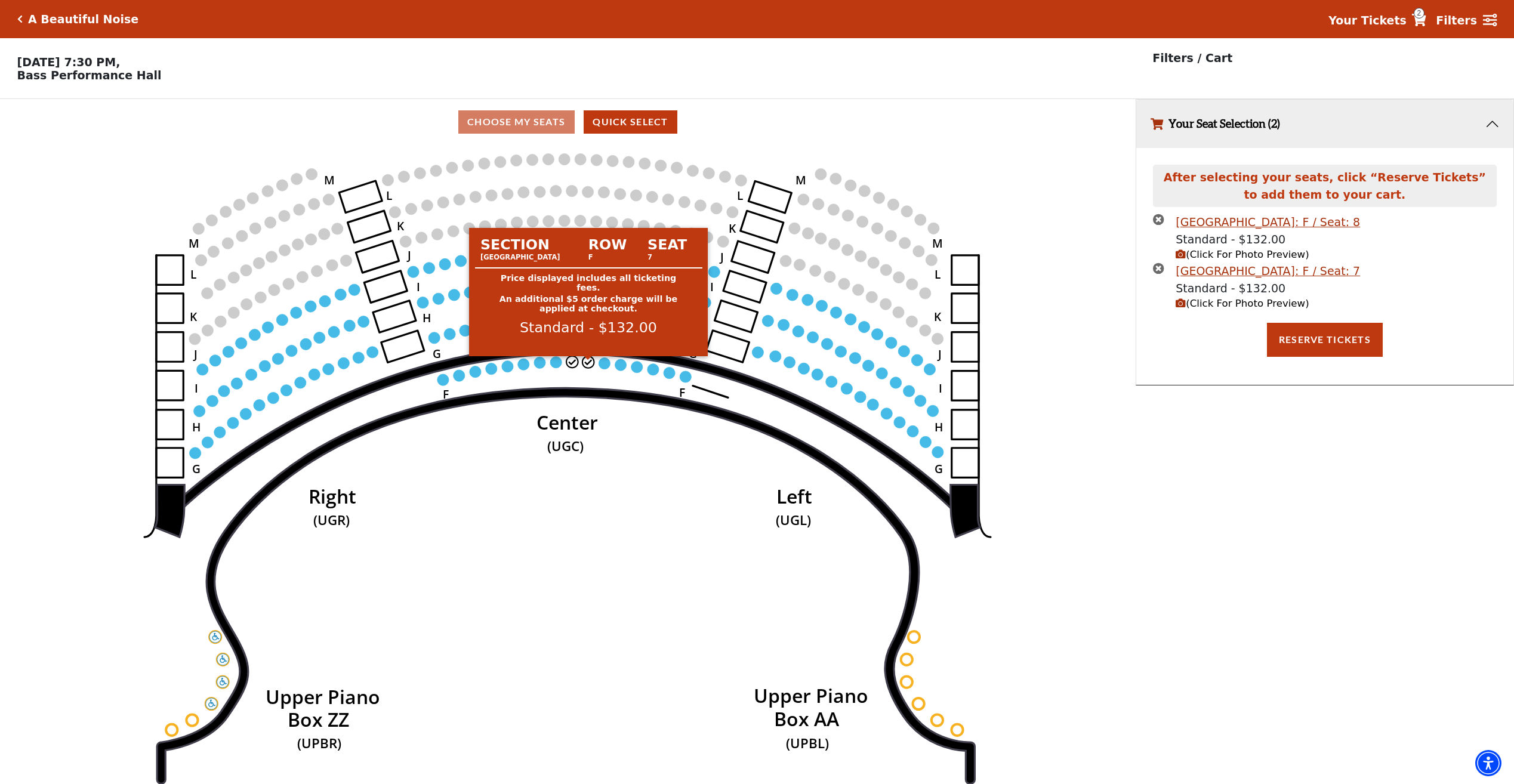
click at [584, 366] on circle at bounding box center [588, 362] width 11 height 11
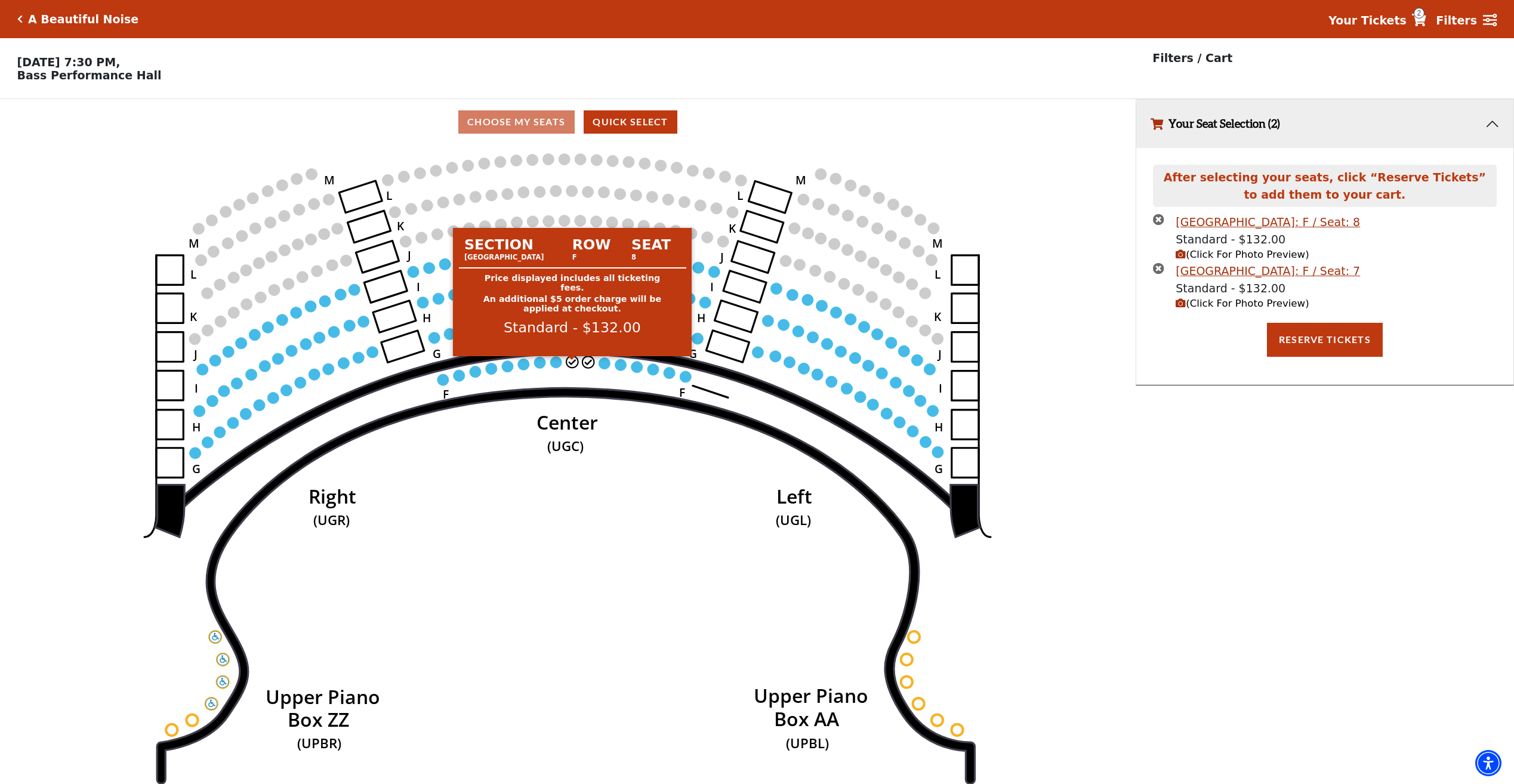
click at [568, 367] on circle at bounding box center [572, 362] width 11 height 11
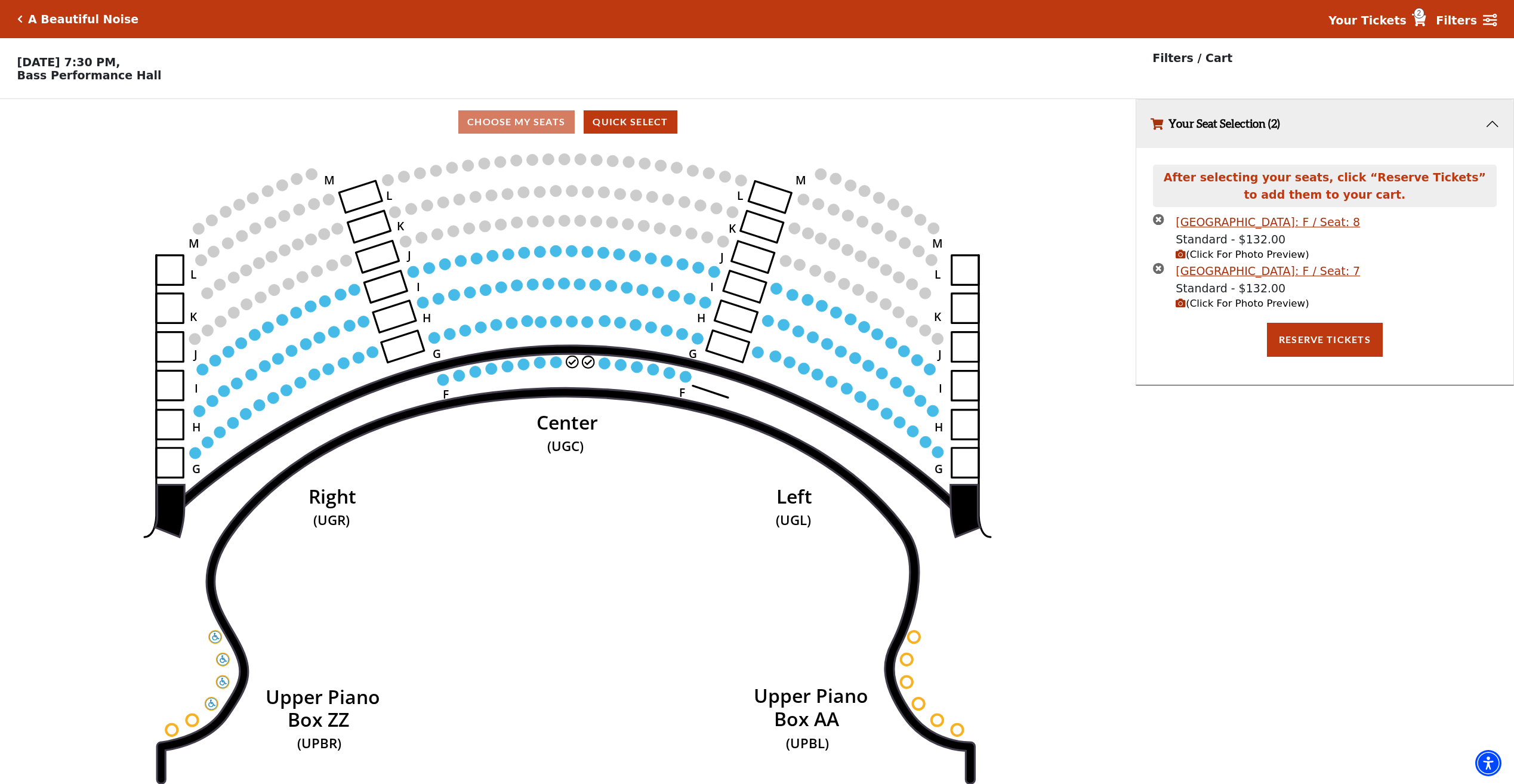
click at [1163, 273] on icon "times-circle" at bounding box center [1159, 268] width 11 height 11
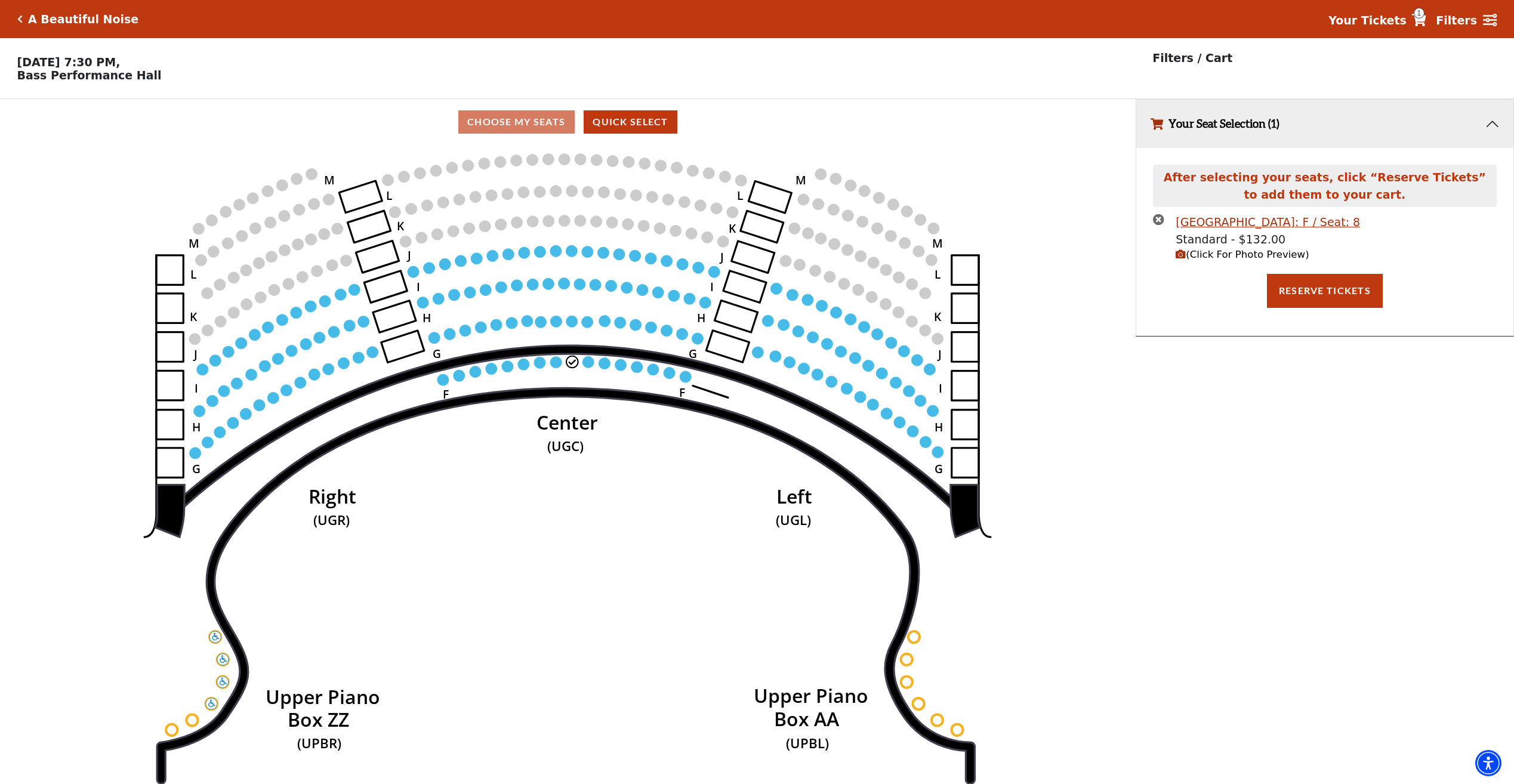
click at [1157, 225] on icon "times-circle" at bounding box center [1159, 219] width 11 height 11
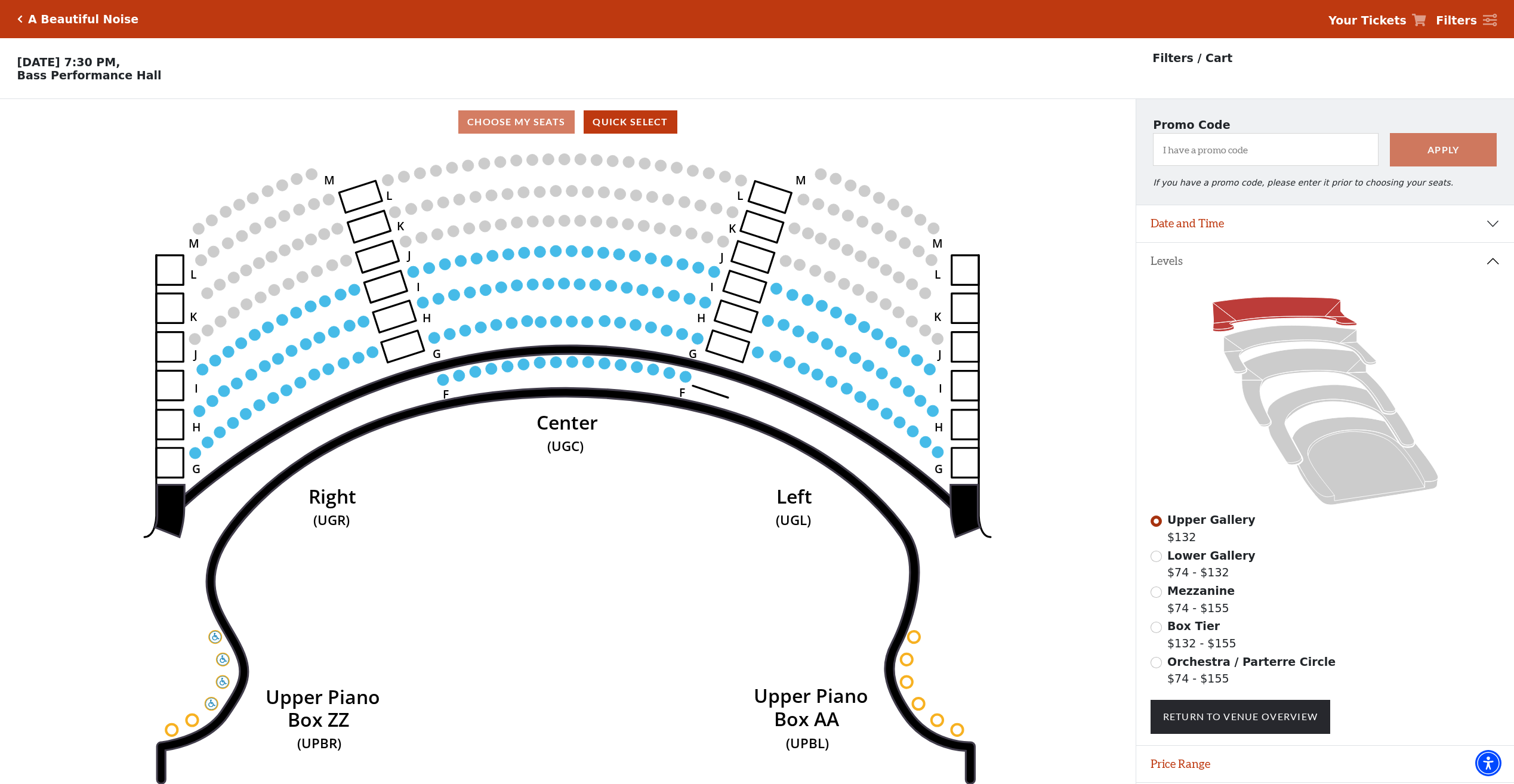
scroll to position [42, 0]
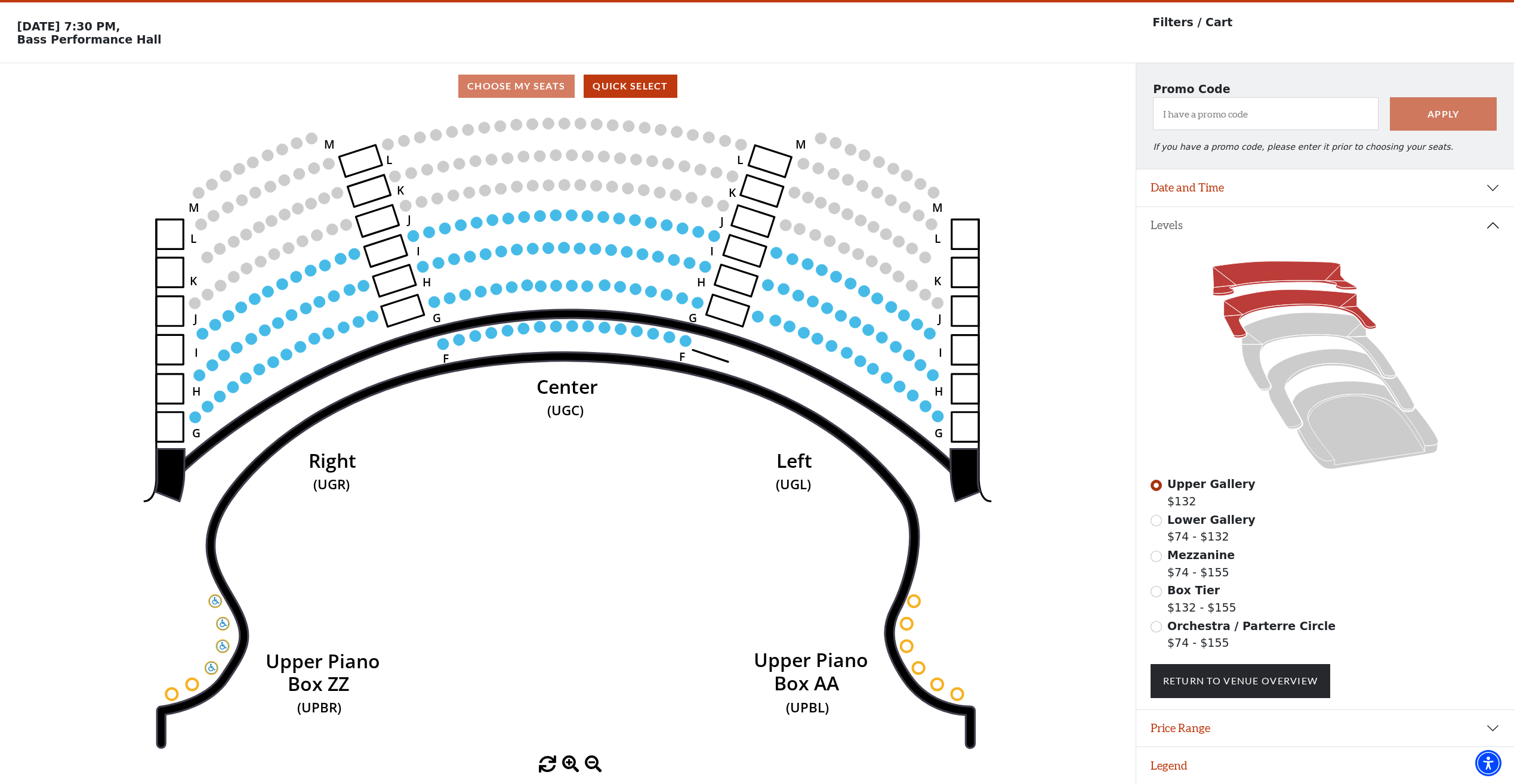
click at [1267, 303] on icon at bounding box center [1299, 314] width 152 height 48
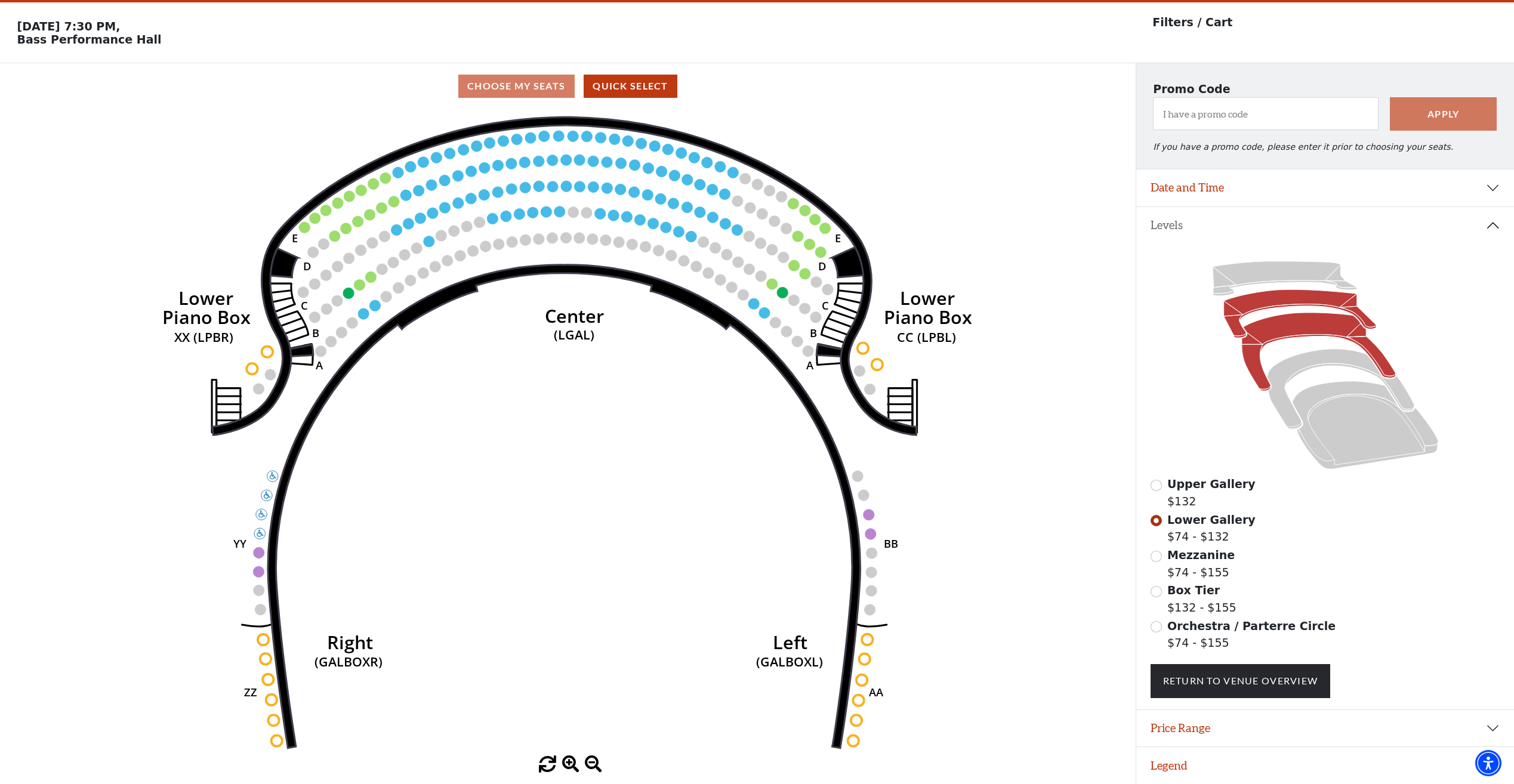
click at [1270, 337] on icon at bounding box center [1318, 351] width 154 height 78
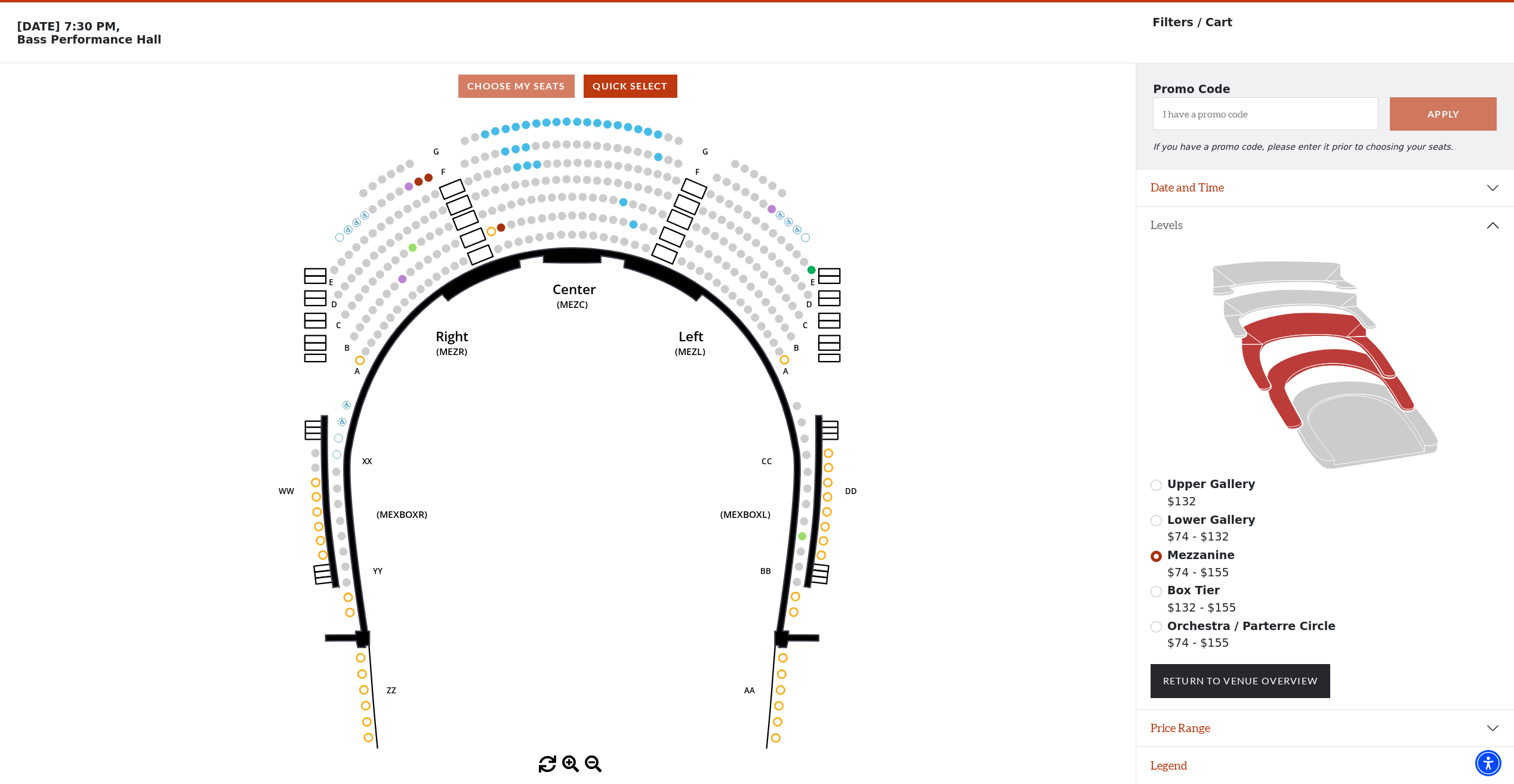
click at [1281, 376] on icon at bounding box center [1340, 389] width 147 height 80
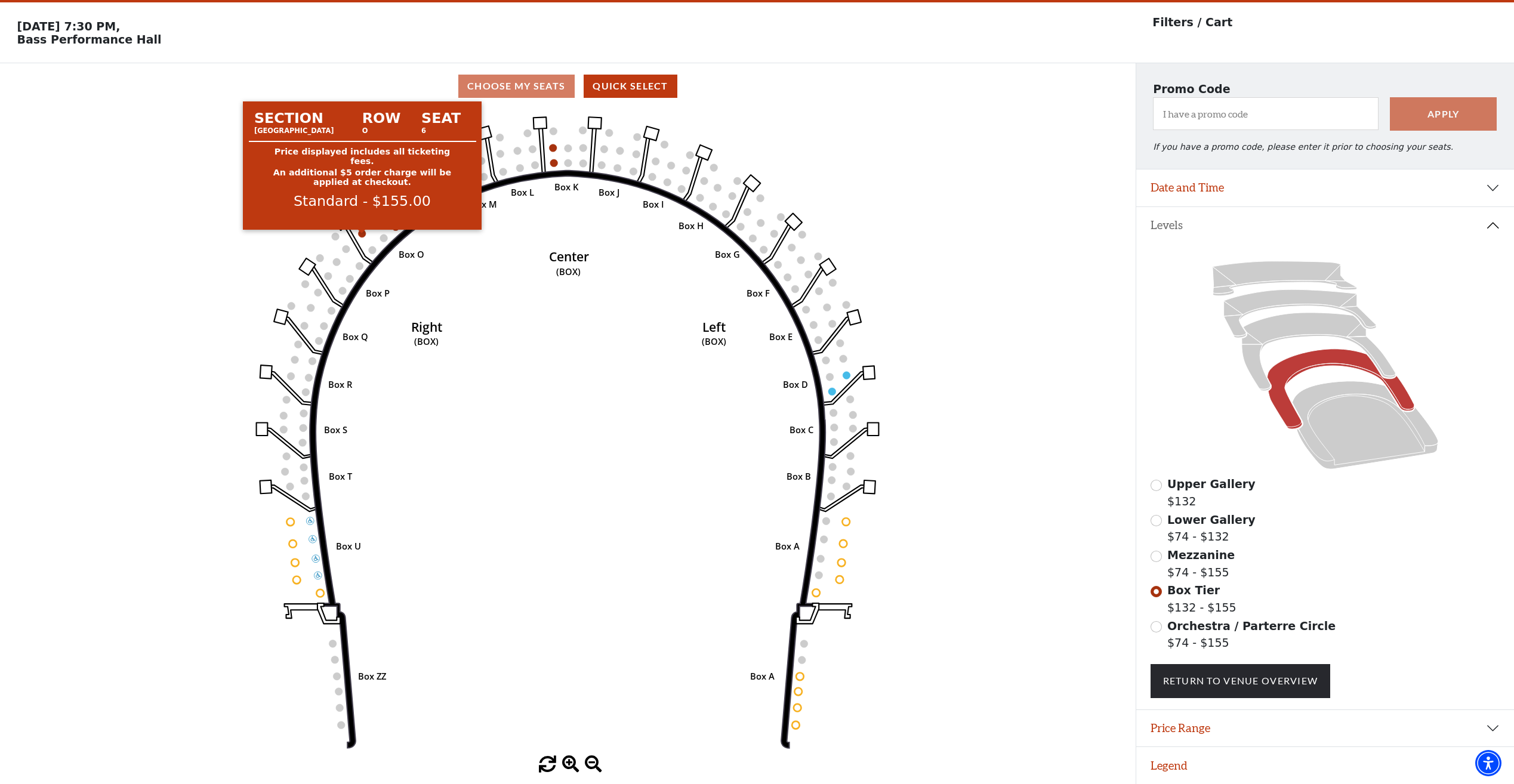
click at [363, 232] on circle at bounding box center [362, 233] width 8 height 8
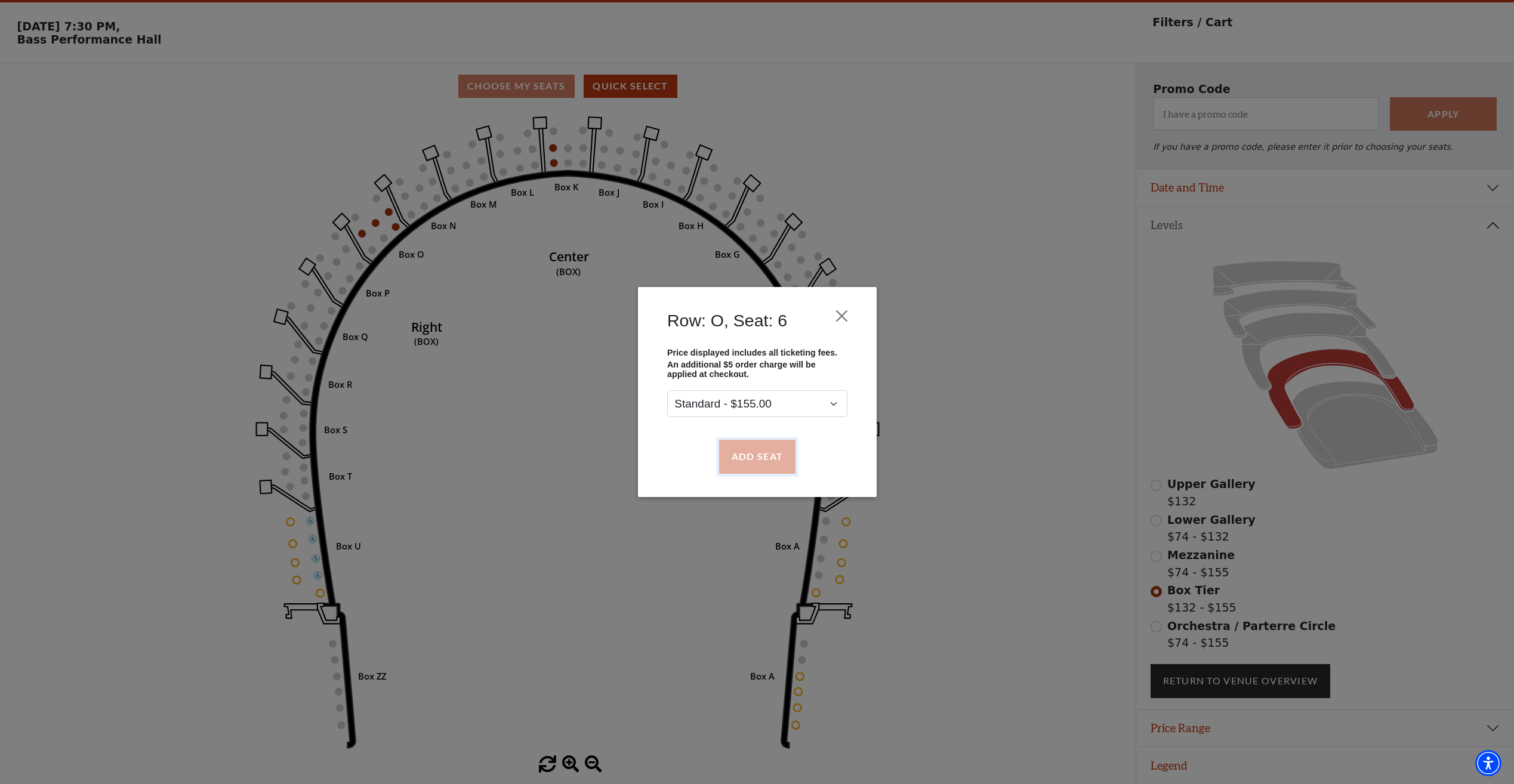
click at [781, 459] on button "Add Seat" at bounding box center [757, 457] width 77 height 34
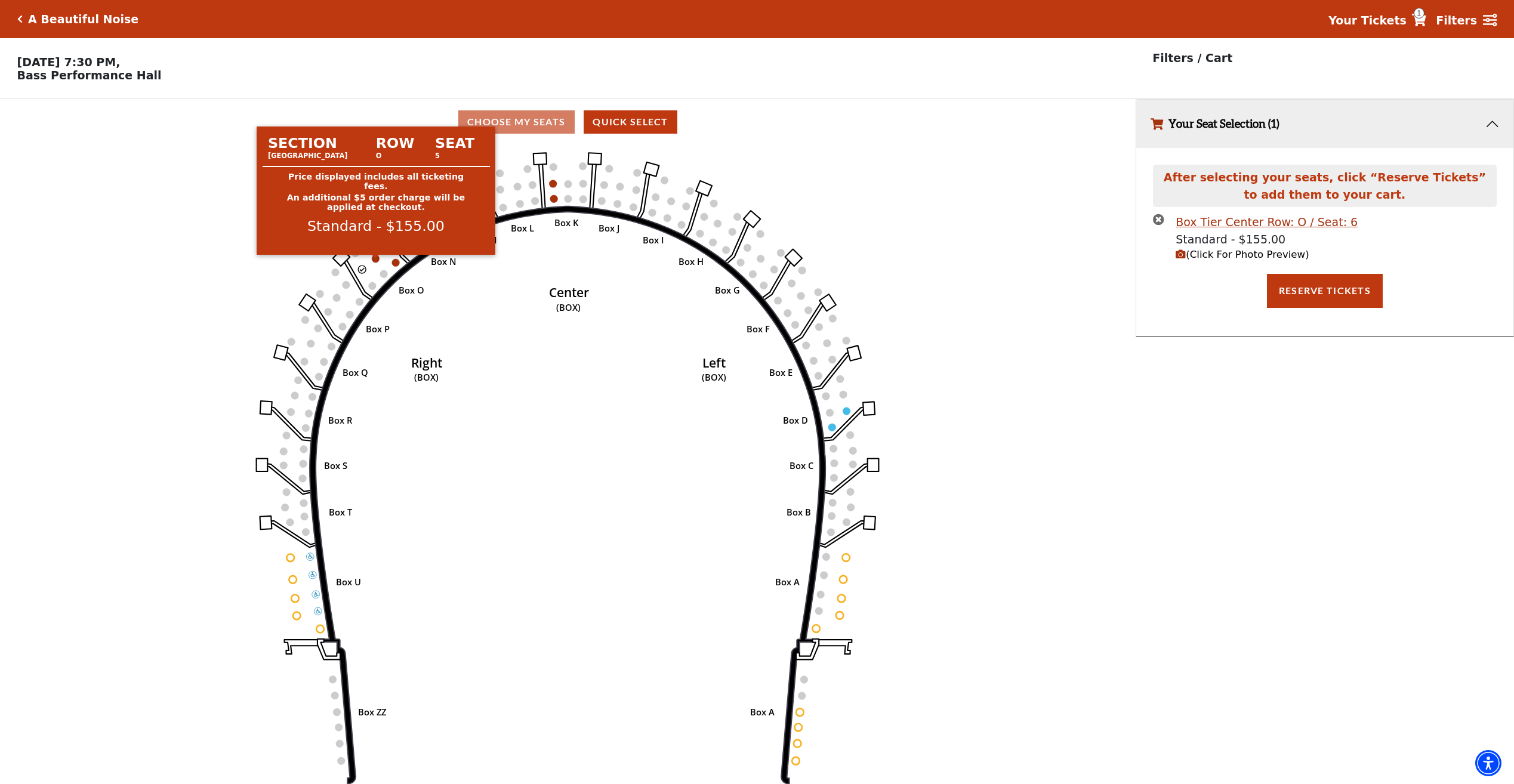
click at [373, 261] on circle at bounding box center [375, 259] width 8 height 8
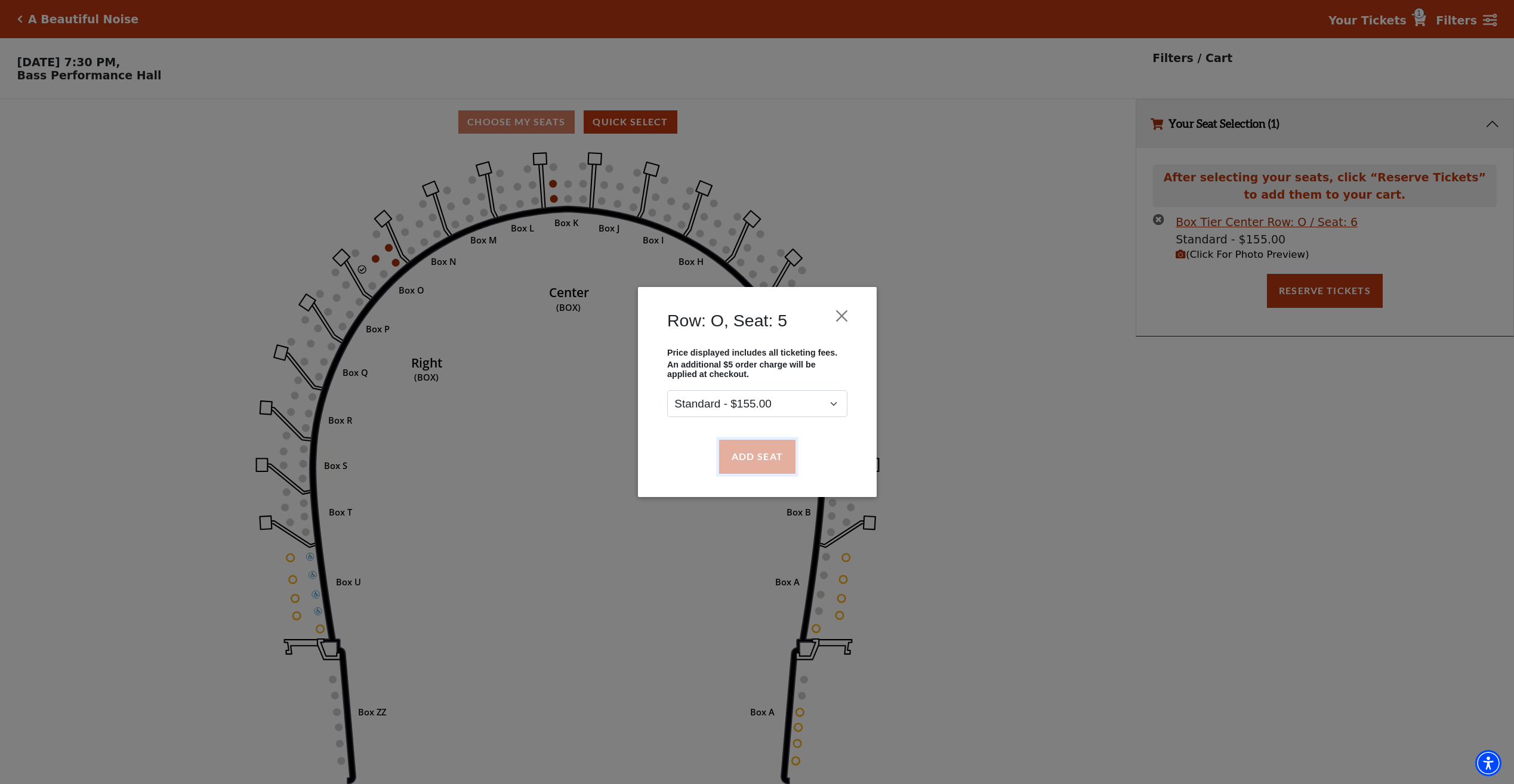
click at [731, 457] on button "Add Seat" at bounding box center [757, 457] width 77 height 34
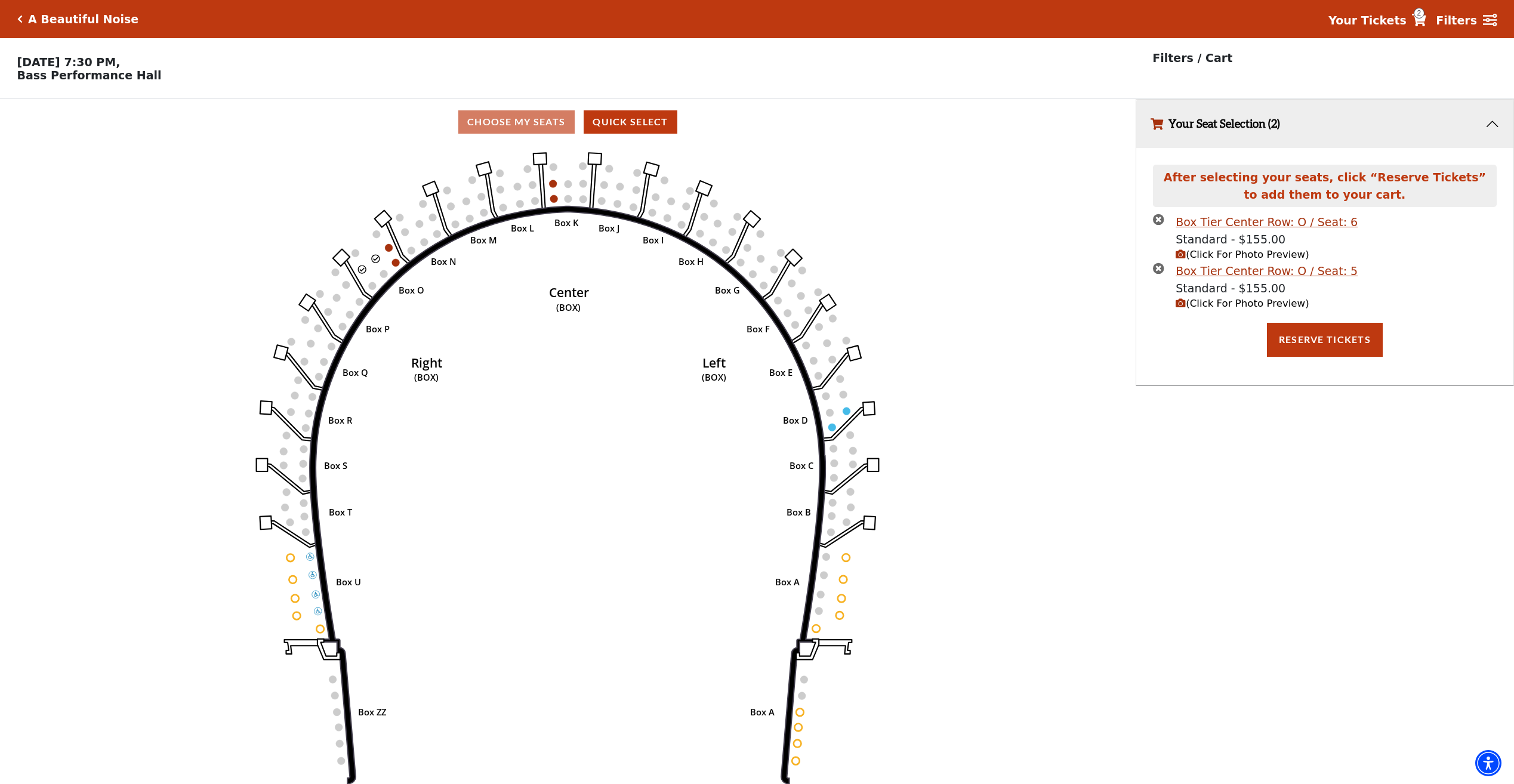
click at [1248, 260] on span "(Click For Photo Preview)" at bounding box center [1241, 254] width 133 height 11
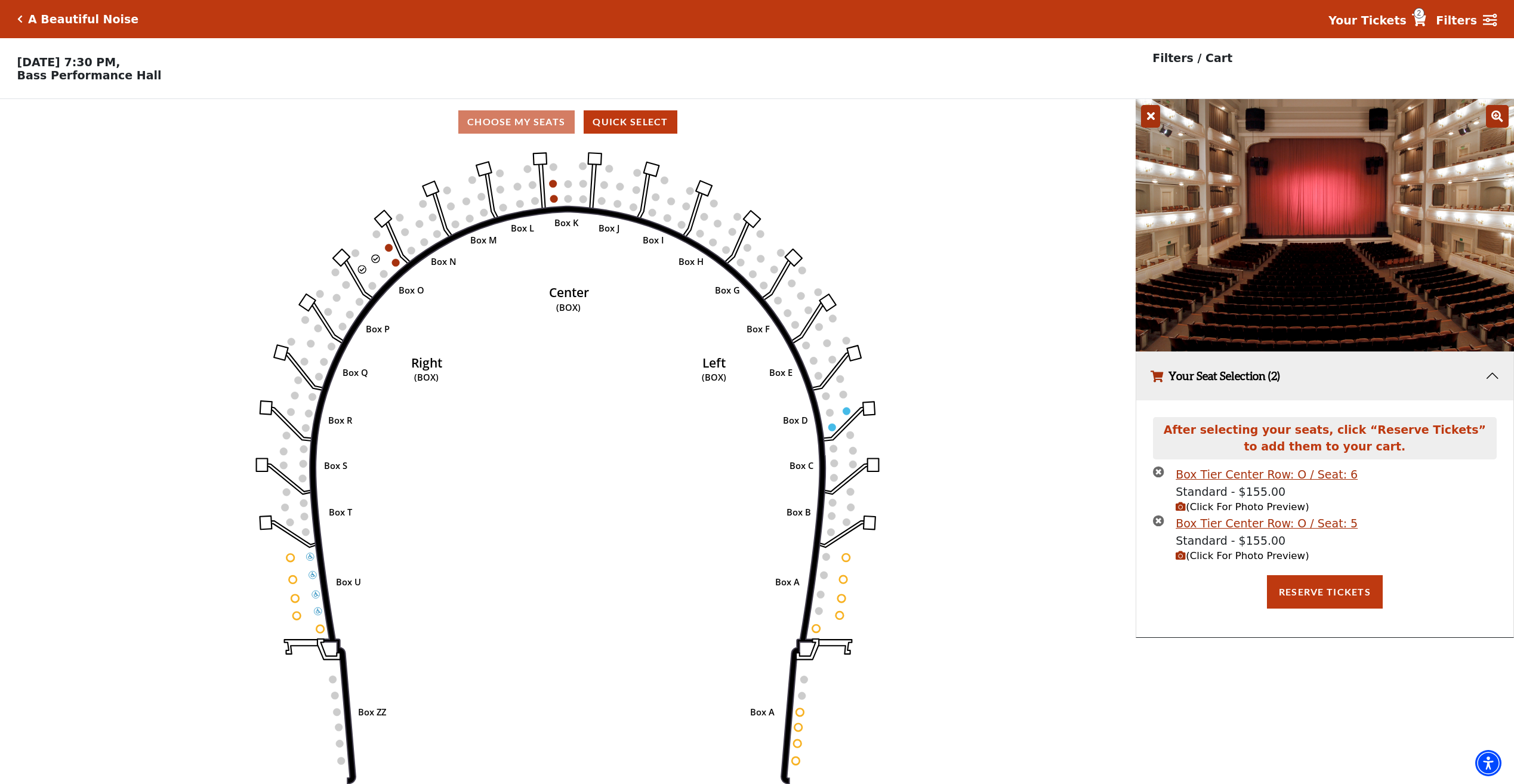
click at [1244, 560] on span "(Click For Photo Preview)" at bounding box center [1241, 556] width 133 height 11
click at [1190, 513] on span "(Click For Photo Preview)" at bounding box center [1241, 507] width 133 height 11
click at [1175, 511] on icon "(Click For Photo Preview)" at bounding box center [1180, 507] width 10 height 10
click at [1183, 558] on icon "(Click For Photo Preview)" at bounding box center [1180, 556] width 10 height 10
click at [1491, 124] on icon at bounding box center [1497, 116] width 22 height 22
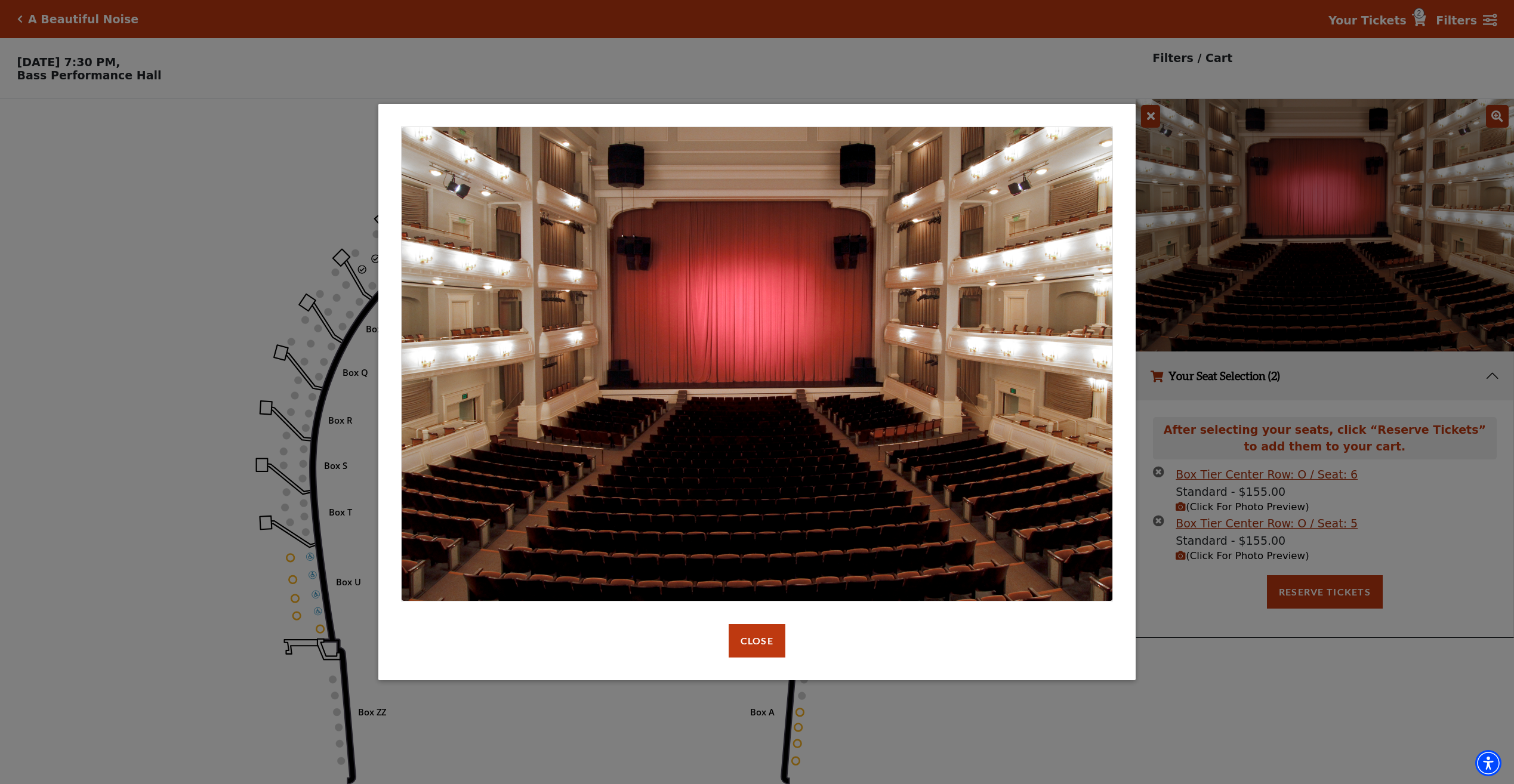
click at [1144, 119] on div "default header Close" at bounding box center [757, 392] width 1514 height 784
click at [1154, 119] on div "default header Close" at bounding box center [757, 392] width 1514 height 784
click at [767, 639] on button "Close" at bounding box center [757, 641] width 57 height 34
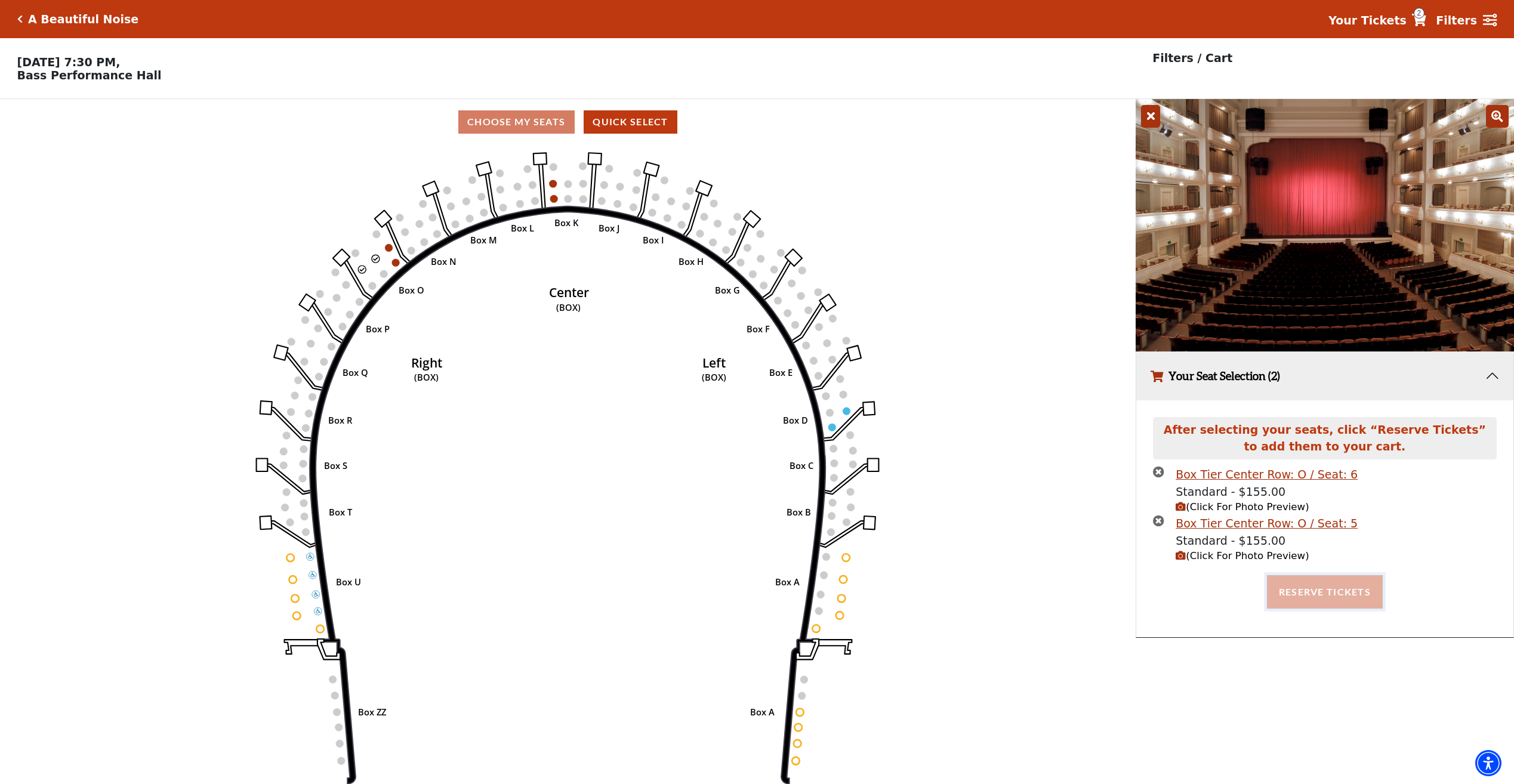
click at [1321, 591] on button "Reserve Tickets" at bounding box center [1324, 592] width 116 height 34
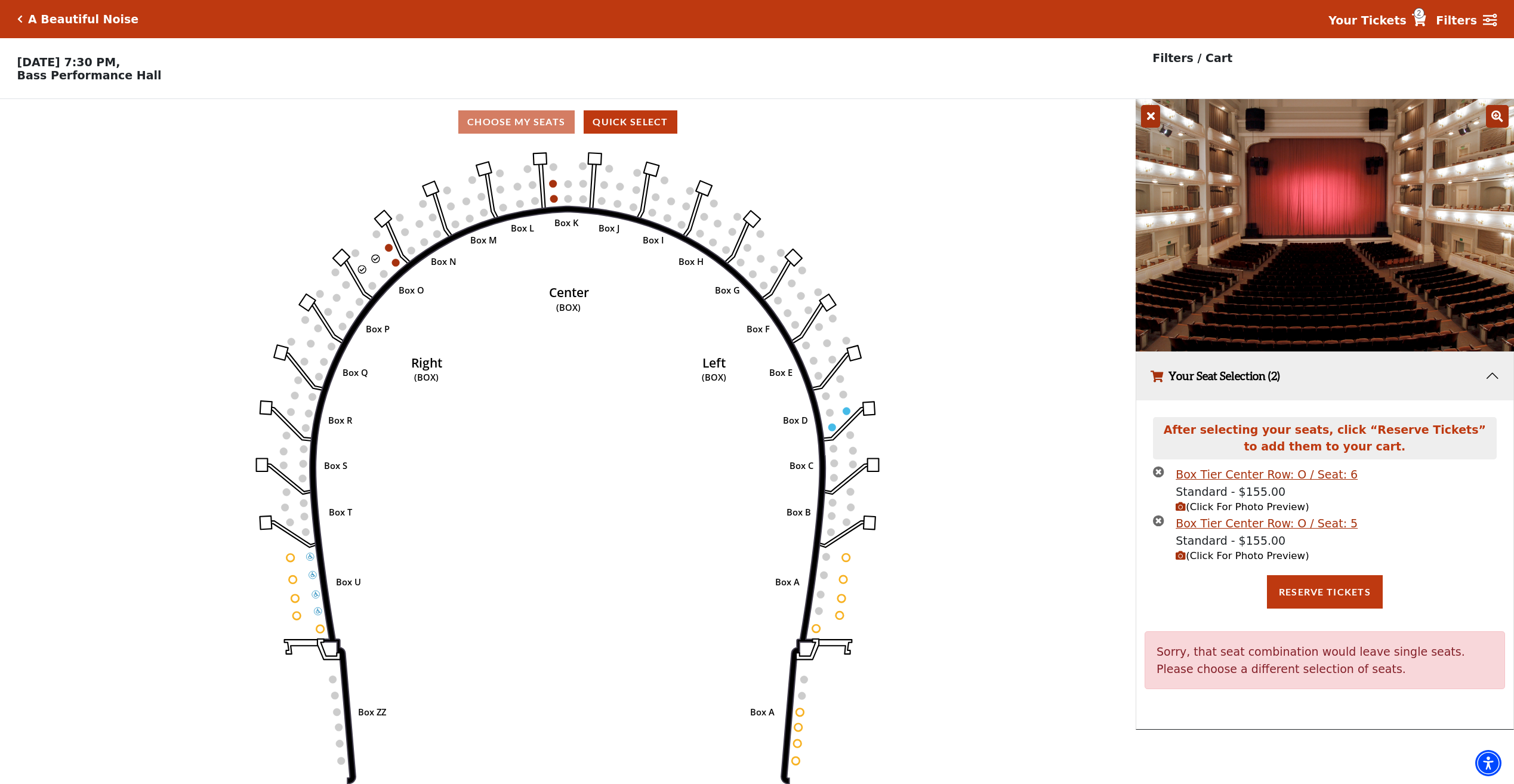
click at [377, 263] on circle at bounding box center [375, 259] width 8 height 8
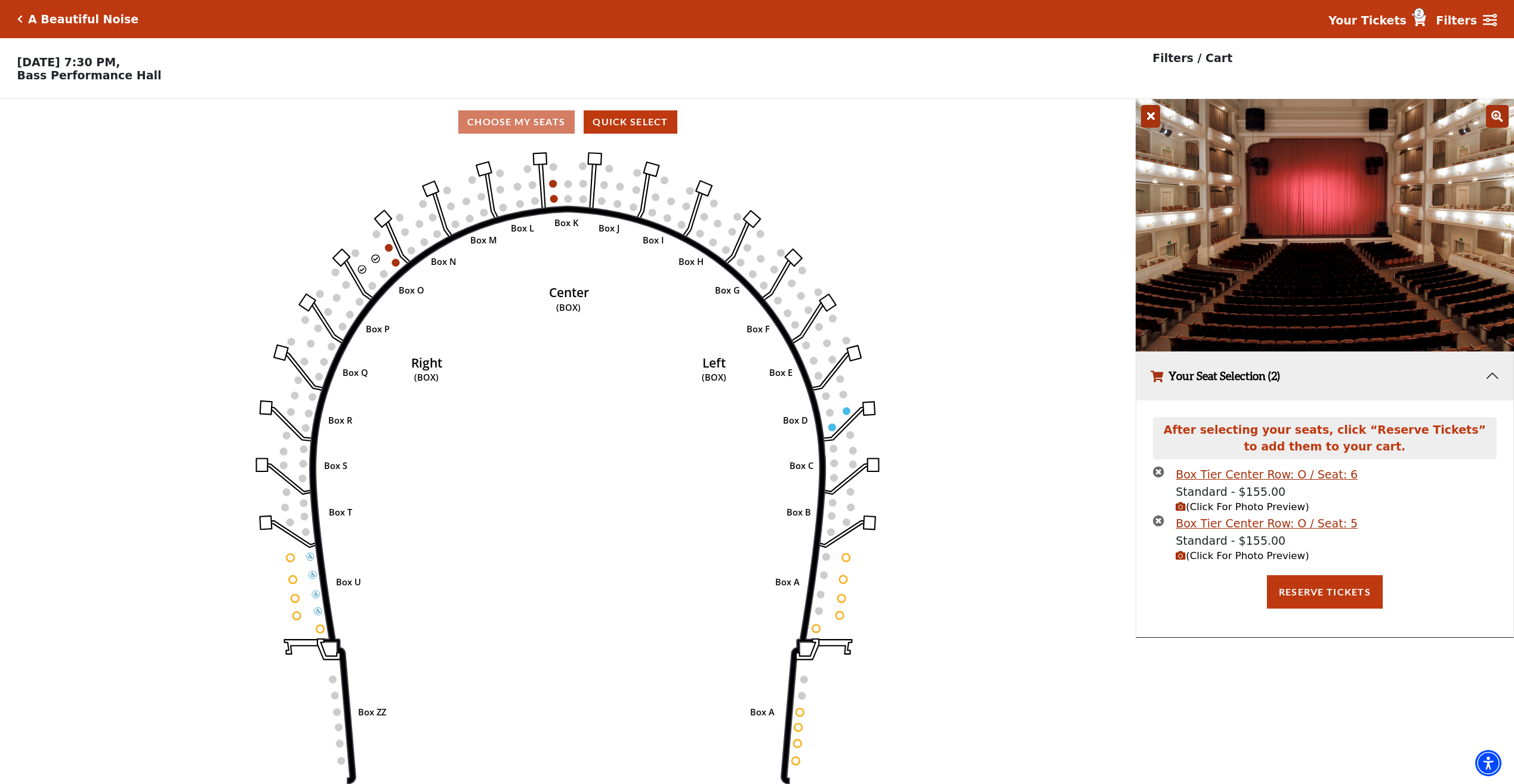
click at [1158, 477] on icon "times-circle" at bounding box center [1159, 471] width 11 height 11
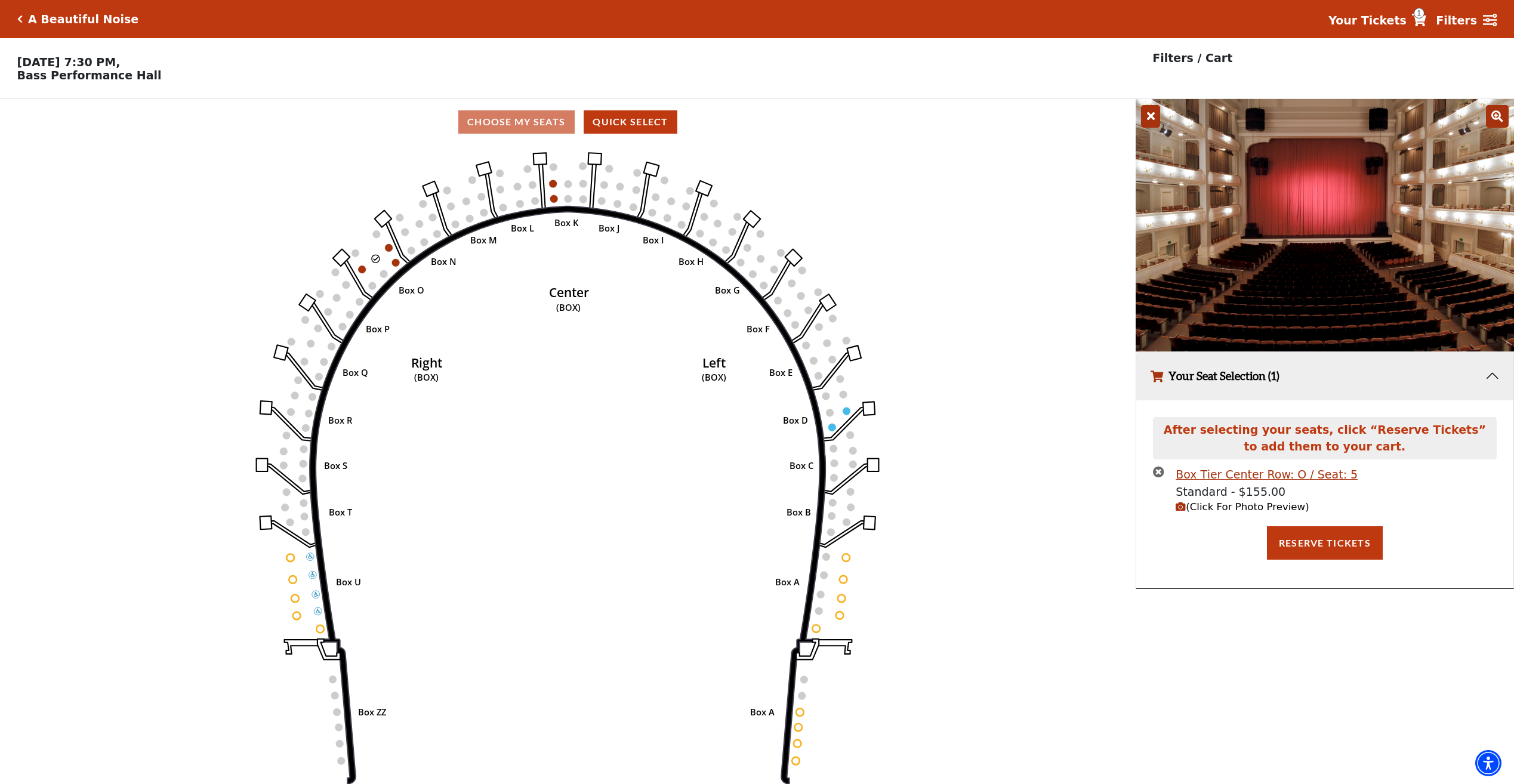
click at [1158, 477] on icon "times-circle" at bounding box center [1159, 471] width 11 height 11
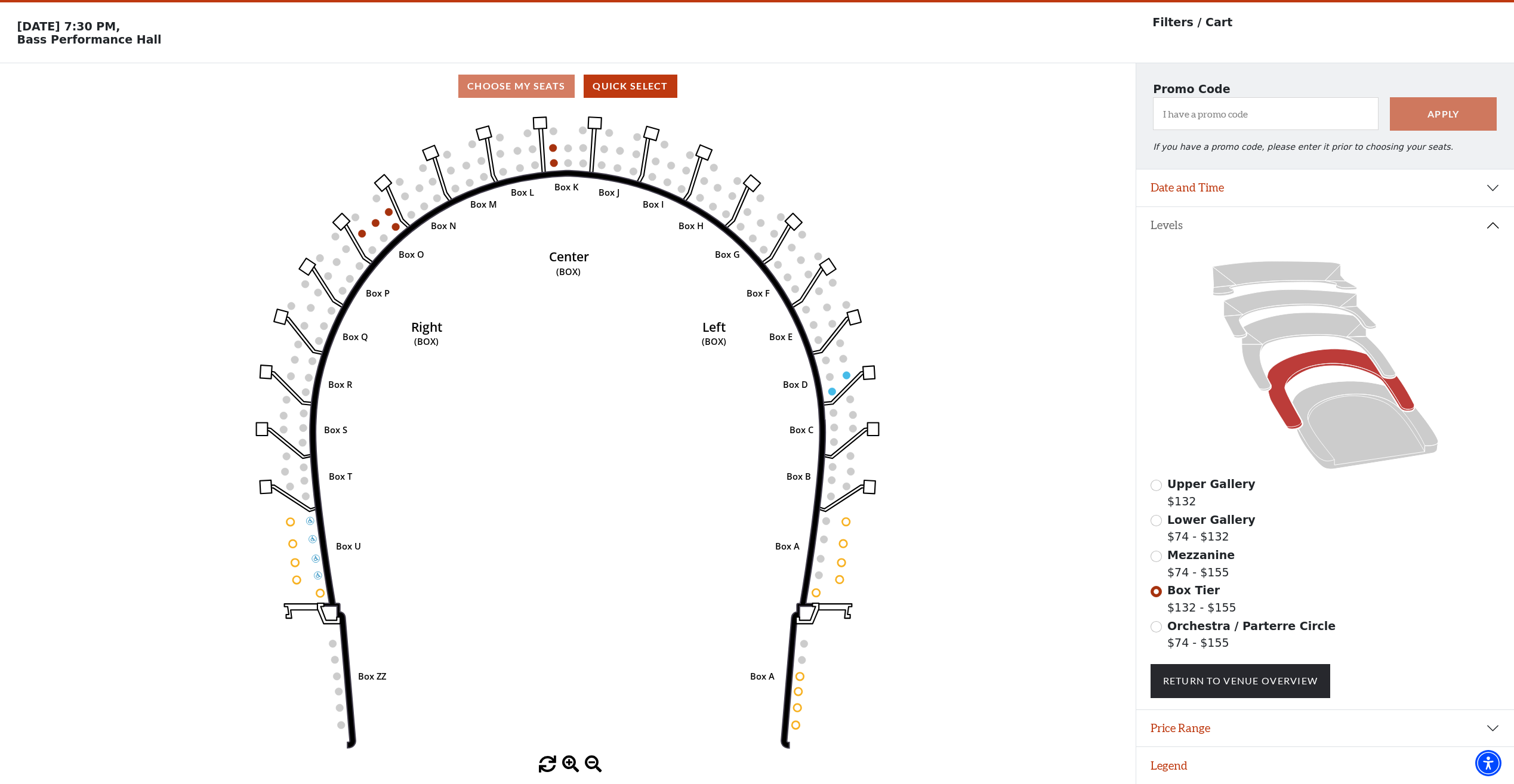
scroll to position [42, 0]
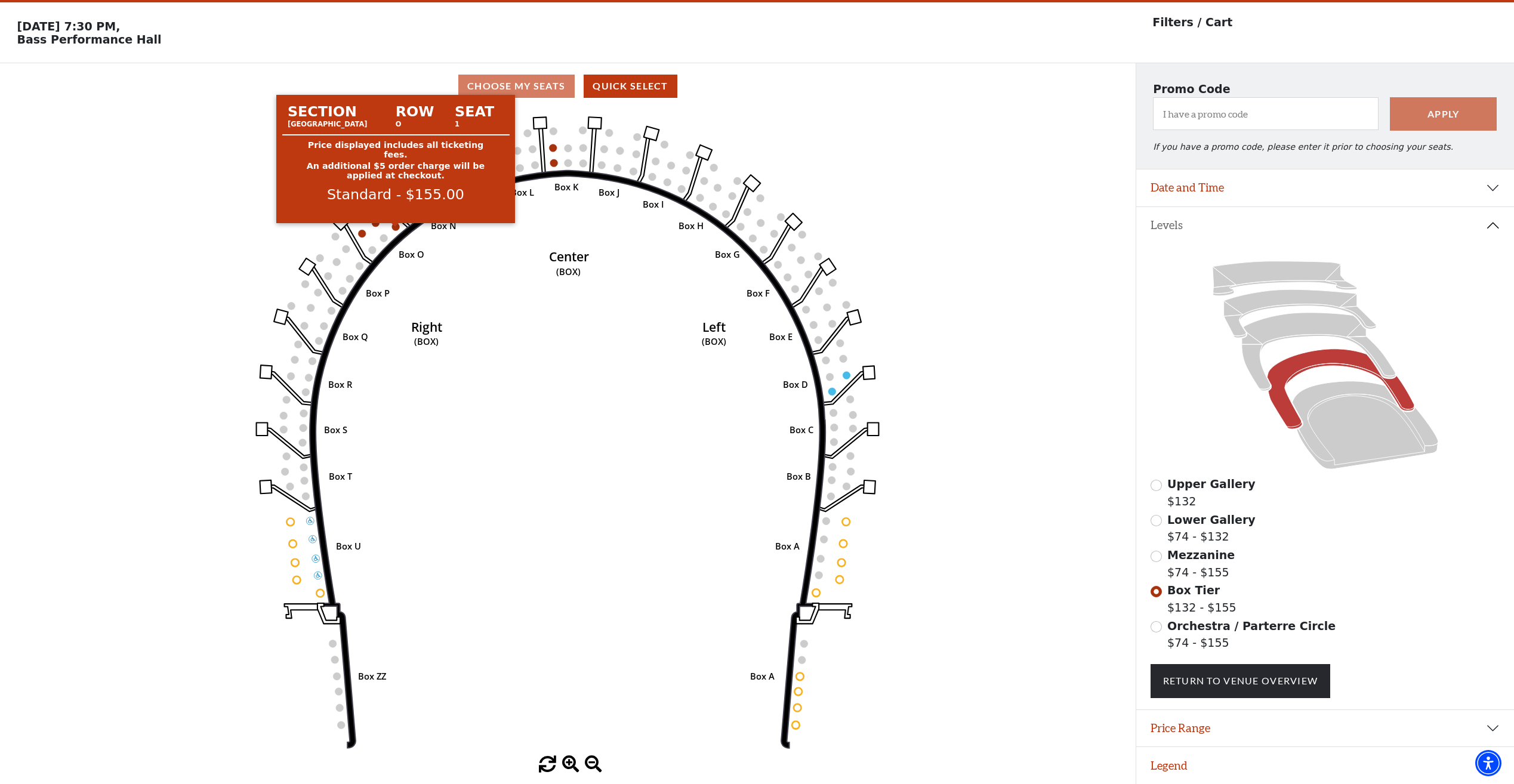
click at [398, 227] on circle at bounding box center [396, 227] width 8 height 8
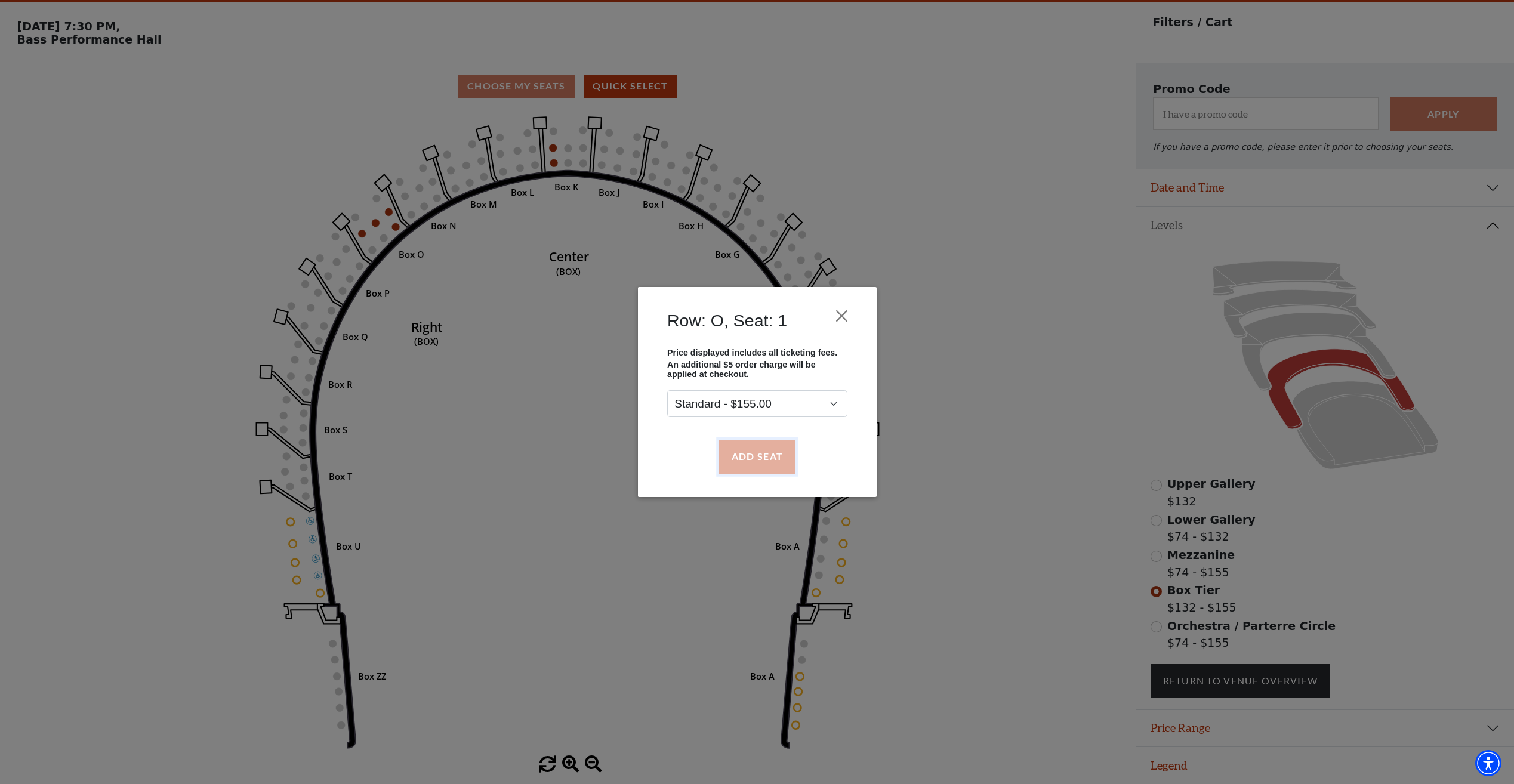
click at [748, 464] on button "Add Seat" at bounding box center [757, 457] width 77 height 34
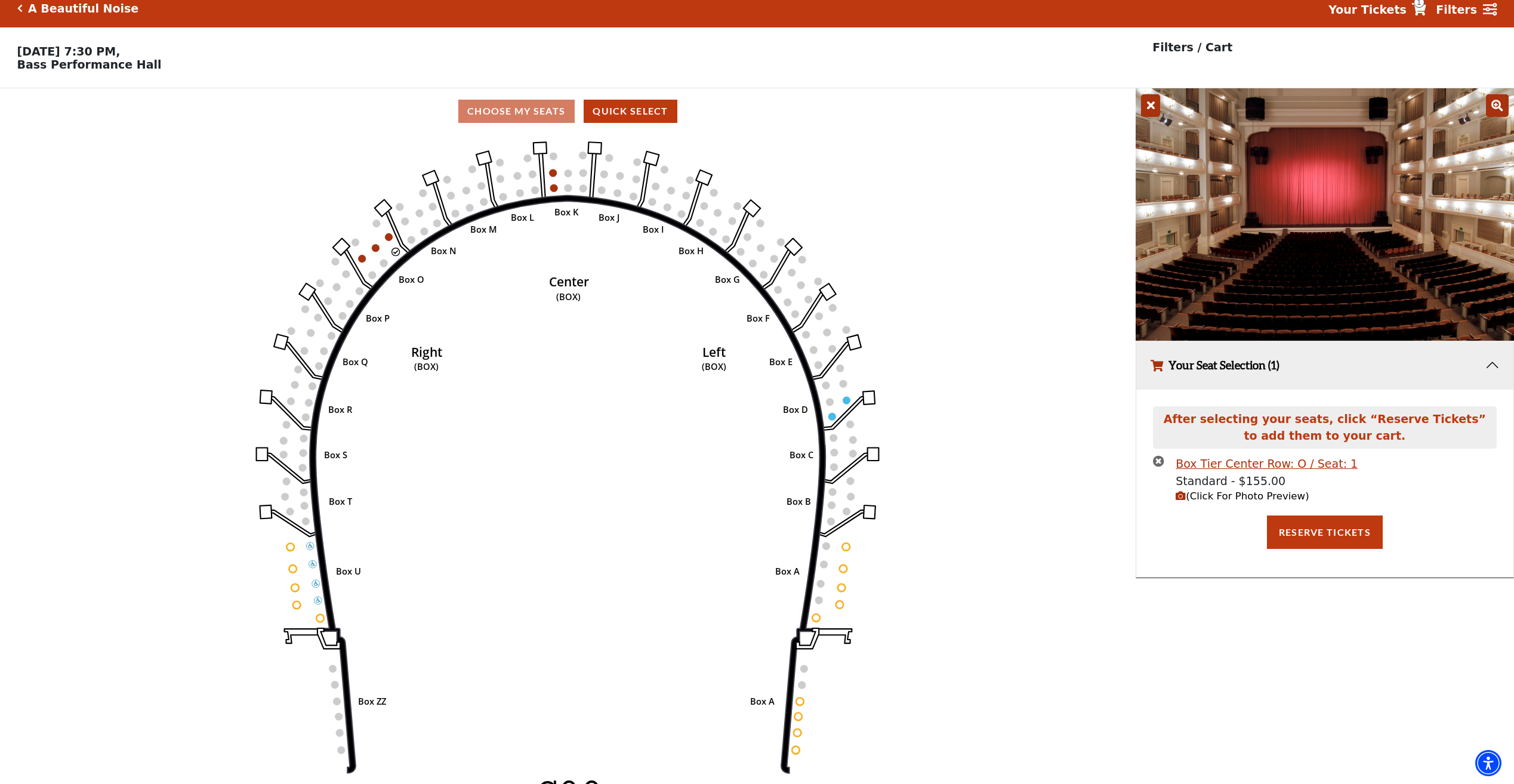
scroll to position [0, 0]
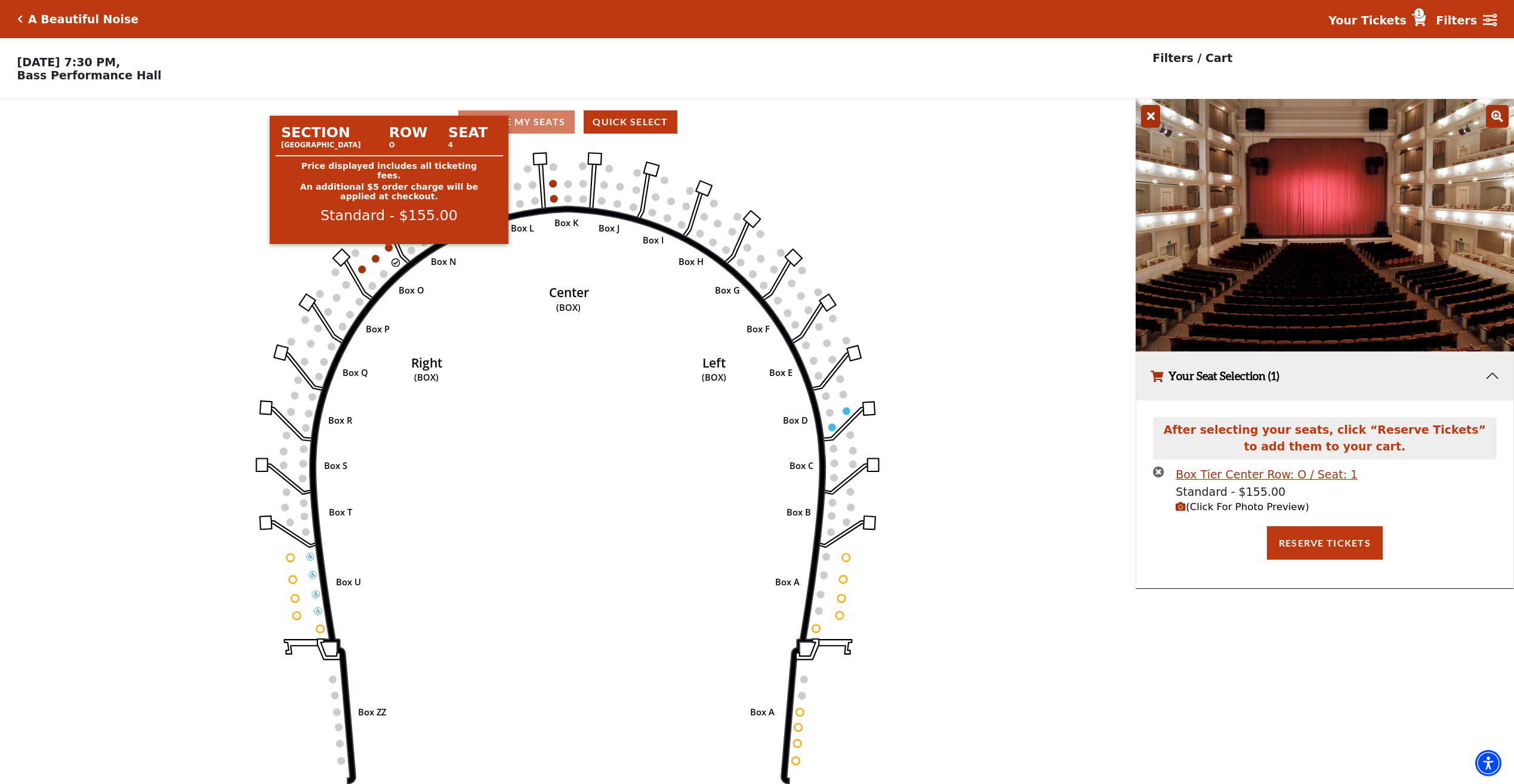
click at [387, 251] on circle at bounding box center [389, 247] width 8 height 8
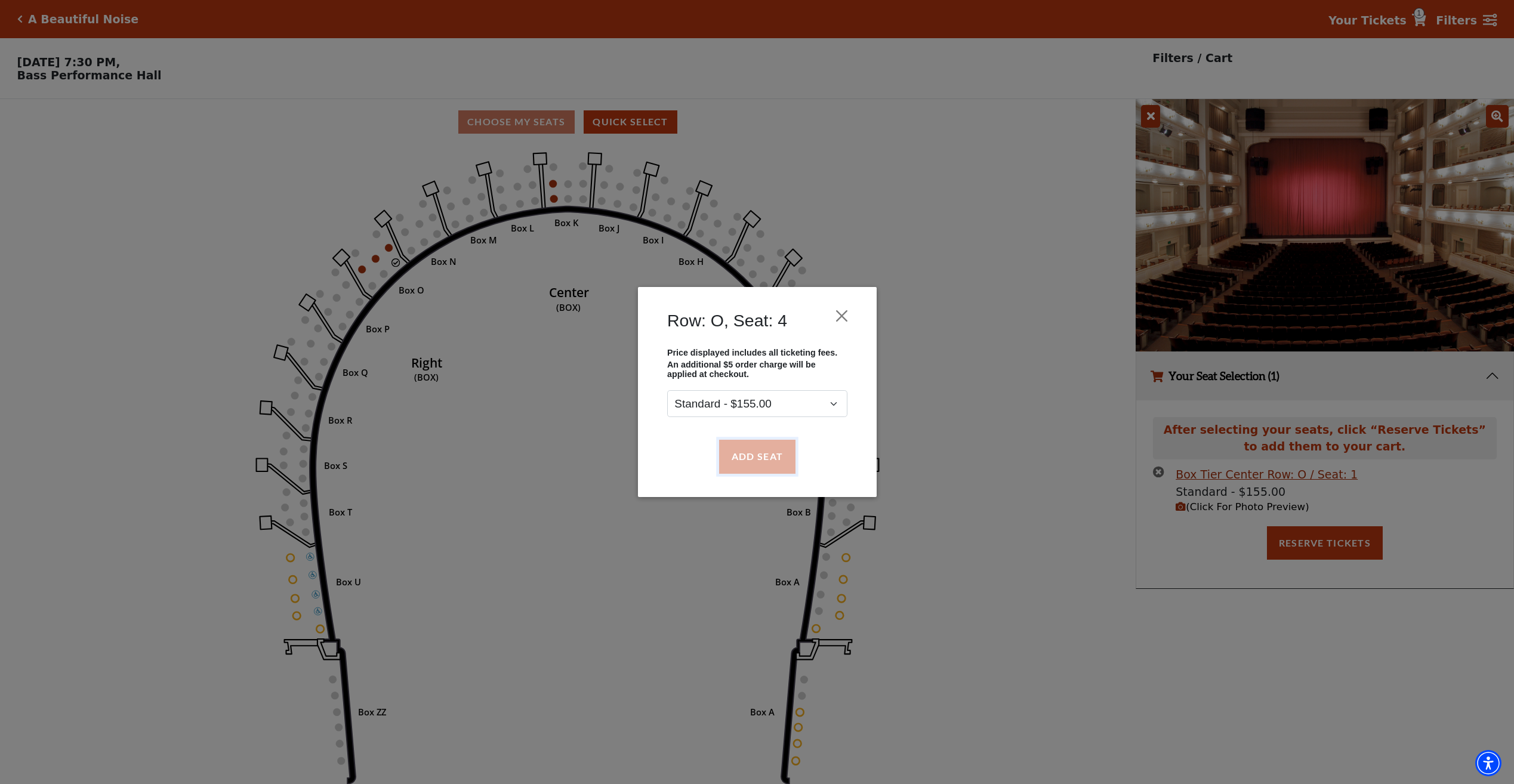
click at [755, 450] on button "Add Seat" at bounding box center [757, 457] width 77 height 34
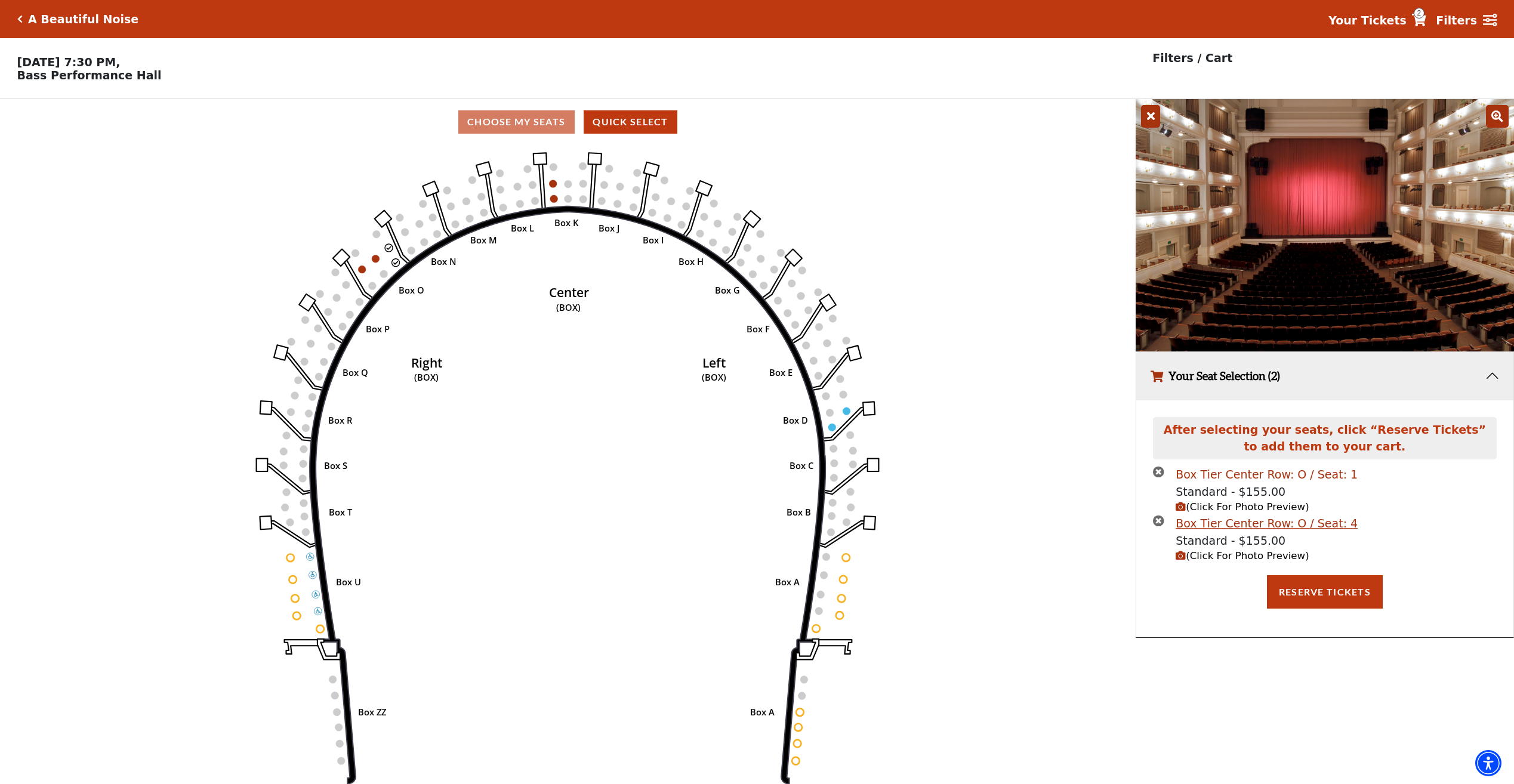
click at [1273, 481] on div "Box Tier Center Row: O / Seat: 1" at bounding box center [1266, 474] width 182 height 18
click at [1260, 526] on div "Box Tier Center Row: O / Seat: 4" at bounding box center [1266, 523] width 182 height 18
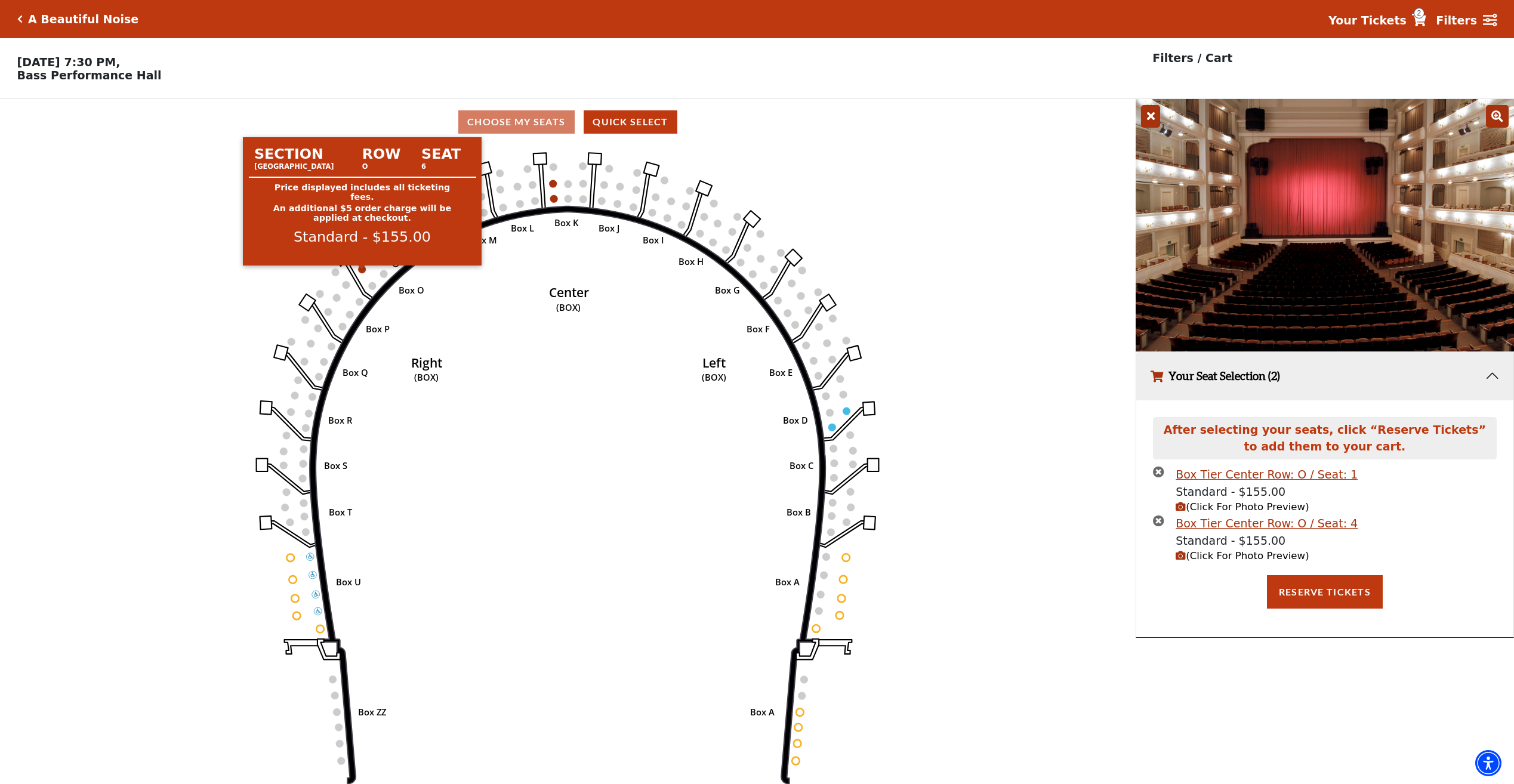
click at [365, 273] on circle at bounding box center [362, 269] width 8 height 8
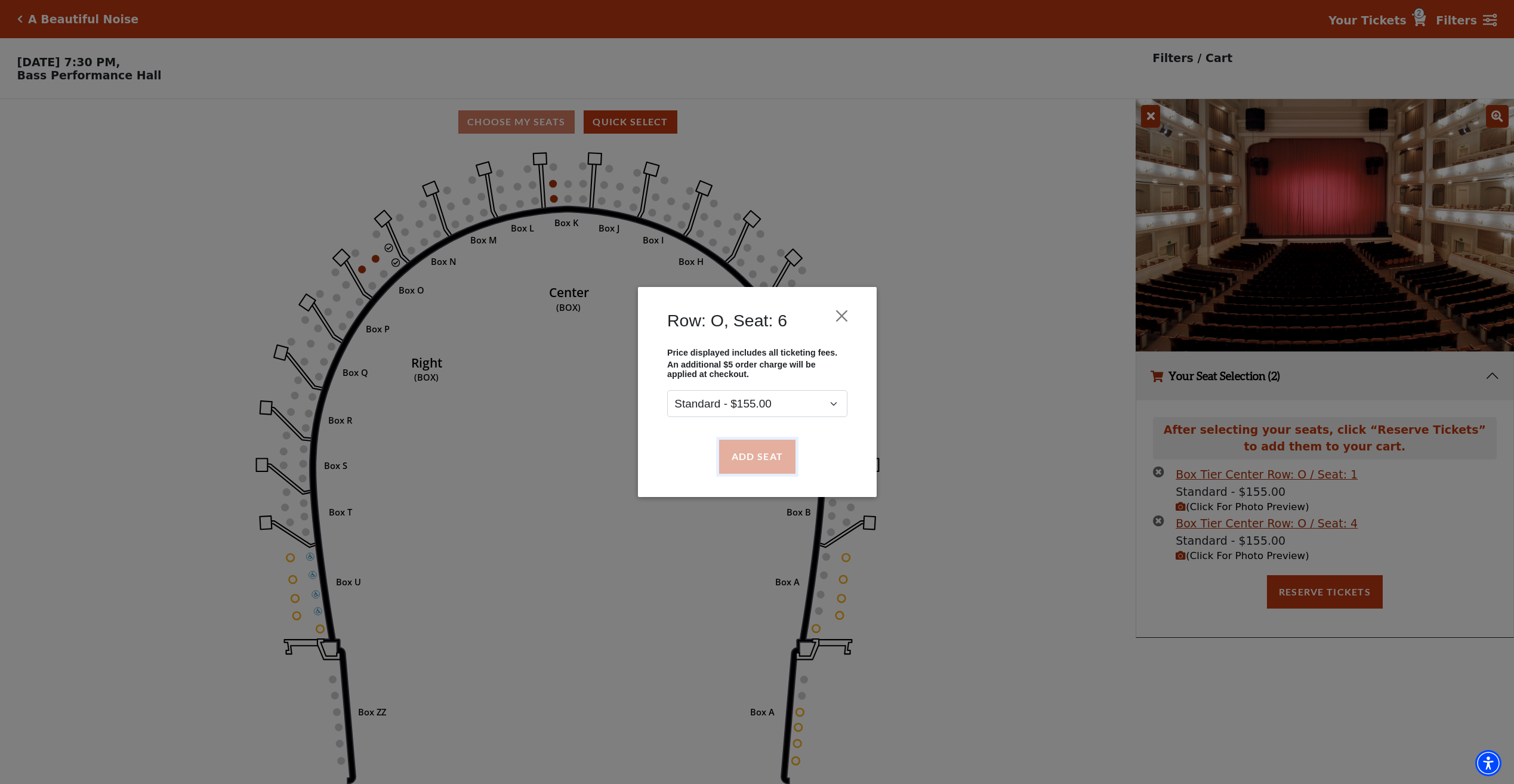
click at [761, 463] on button "Add Seat" at bounding box center [757, 457] width 77 height 34
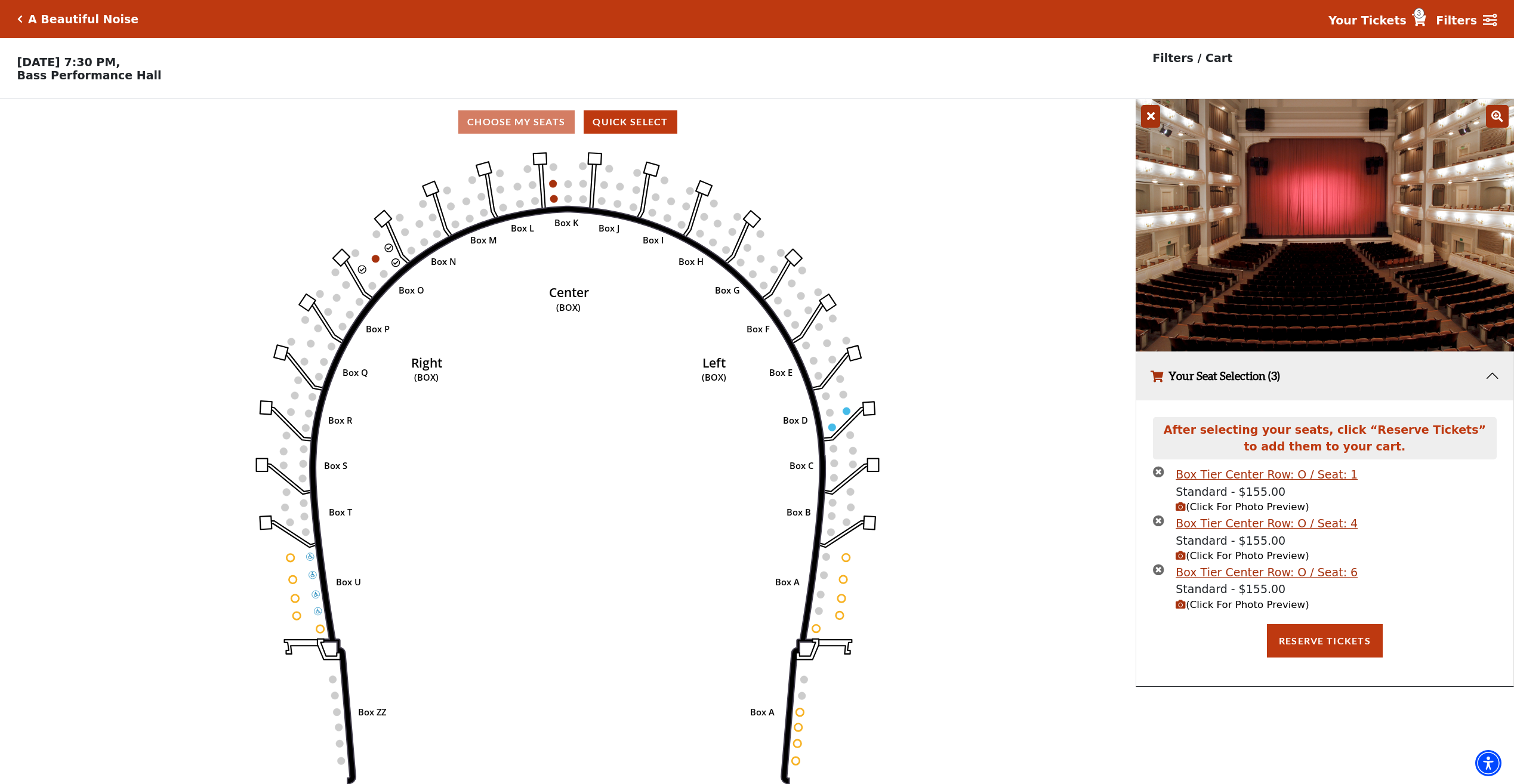
click at [374, 259] on icon "Left (BOX) Right (BOX) Center (BOX) Box ZZ Box U Box T Box S Box R Box Q Box P …" at bounding box center [568, 468] width 1022 height 647
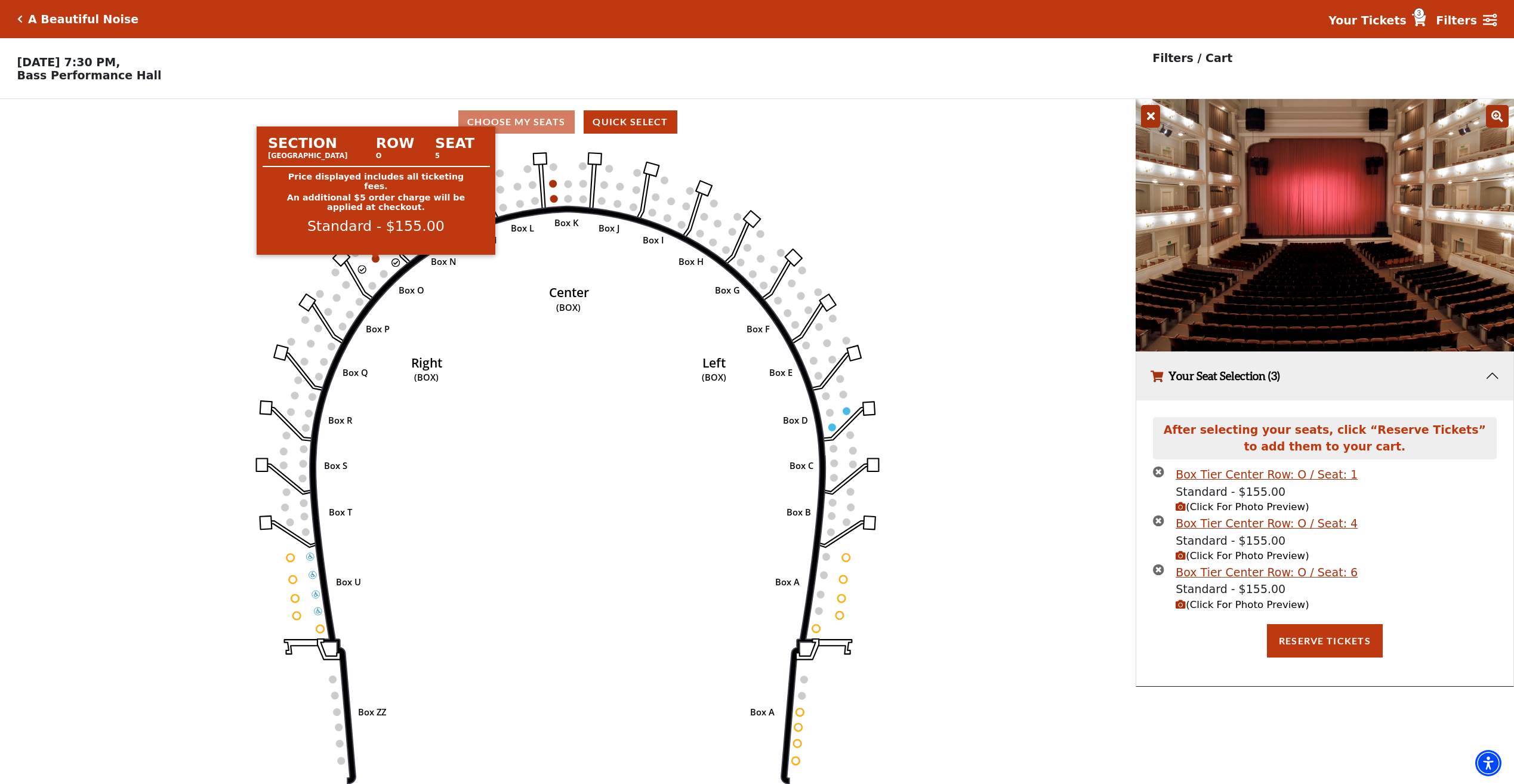
click at [374, 260] on circle at bounding box center [375, 259] width 8 height 8
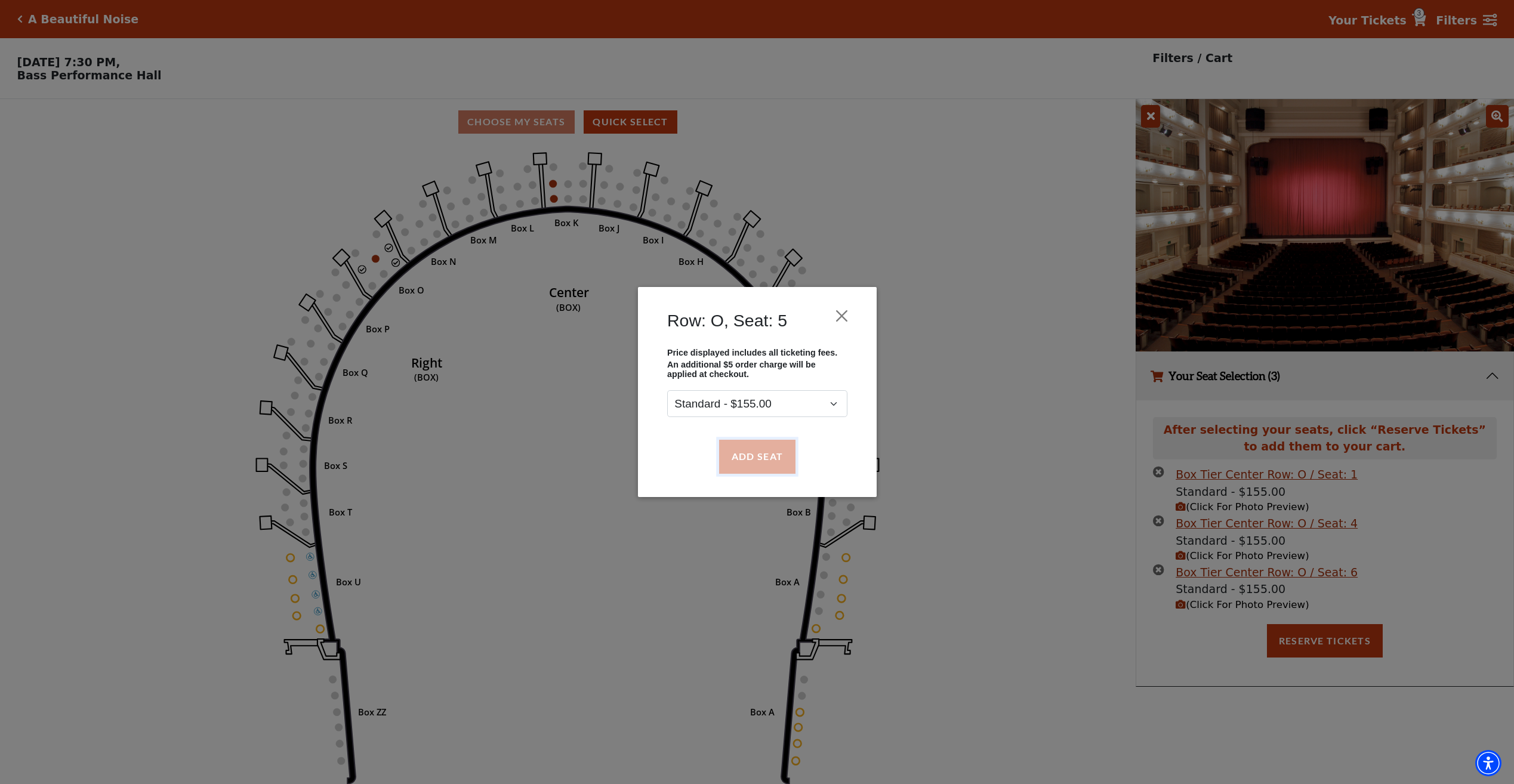
click at [766, 459] on button "Add Seat" at bounding box center [757, 457] width 77 height 34
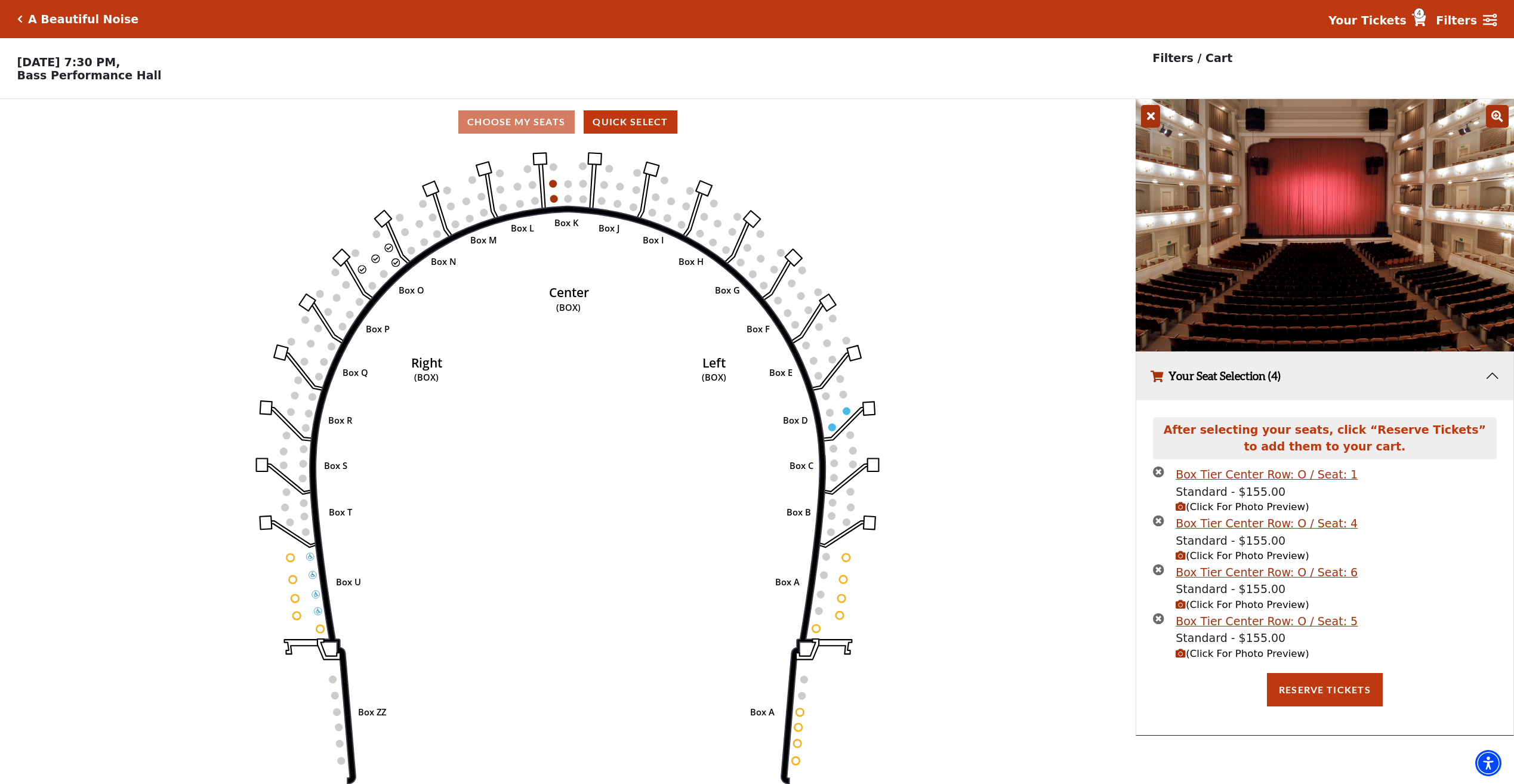
click at [1156, 475] on icon "times-circle" at bounding box center [1159, 471] width 11 height 11
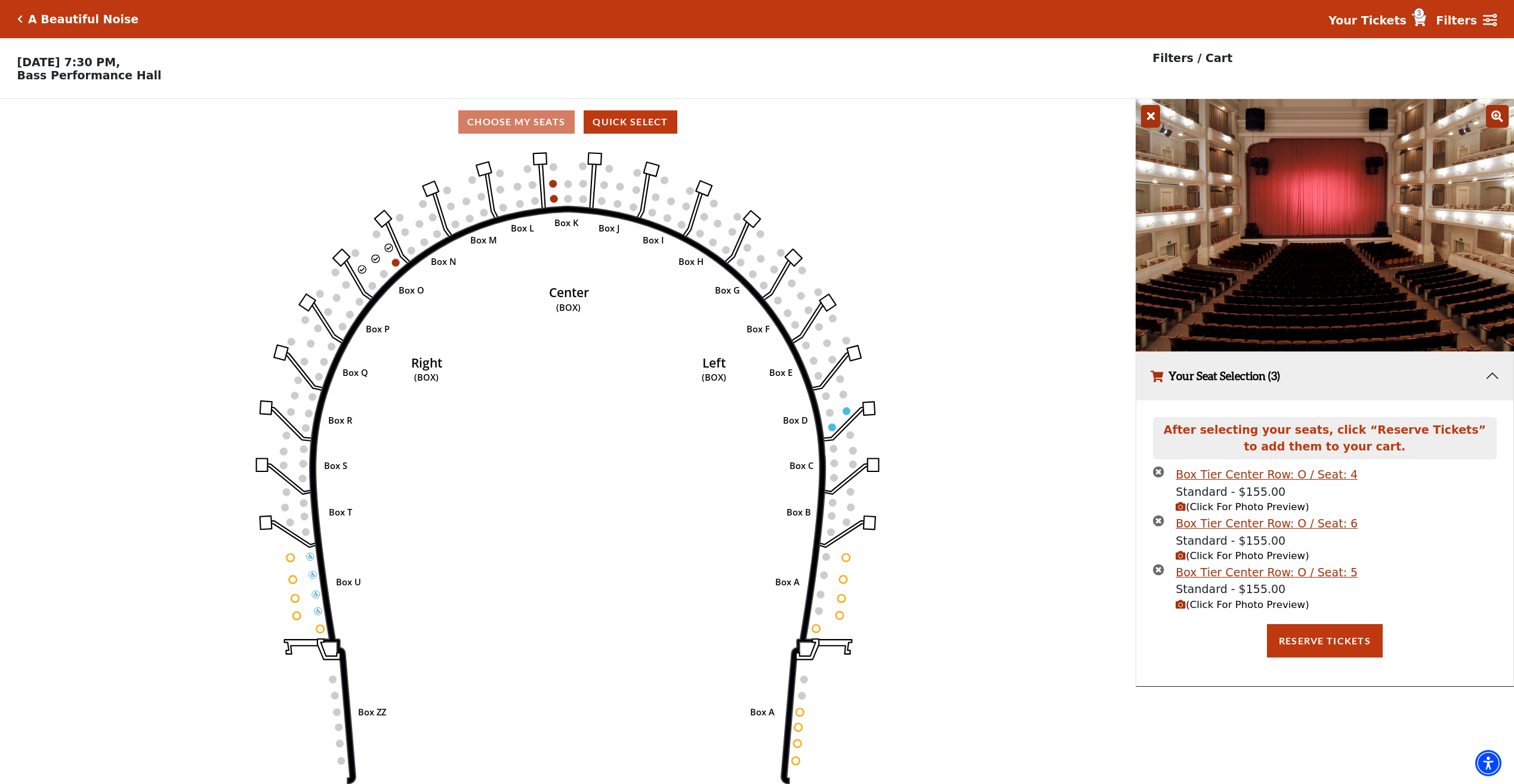
click at [1156, 477] on icon "times-circle" at bounding box center [1159, 471] width 11 height 11
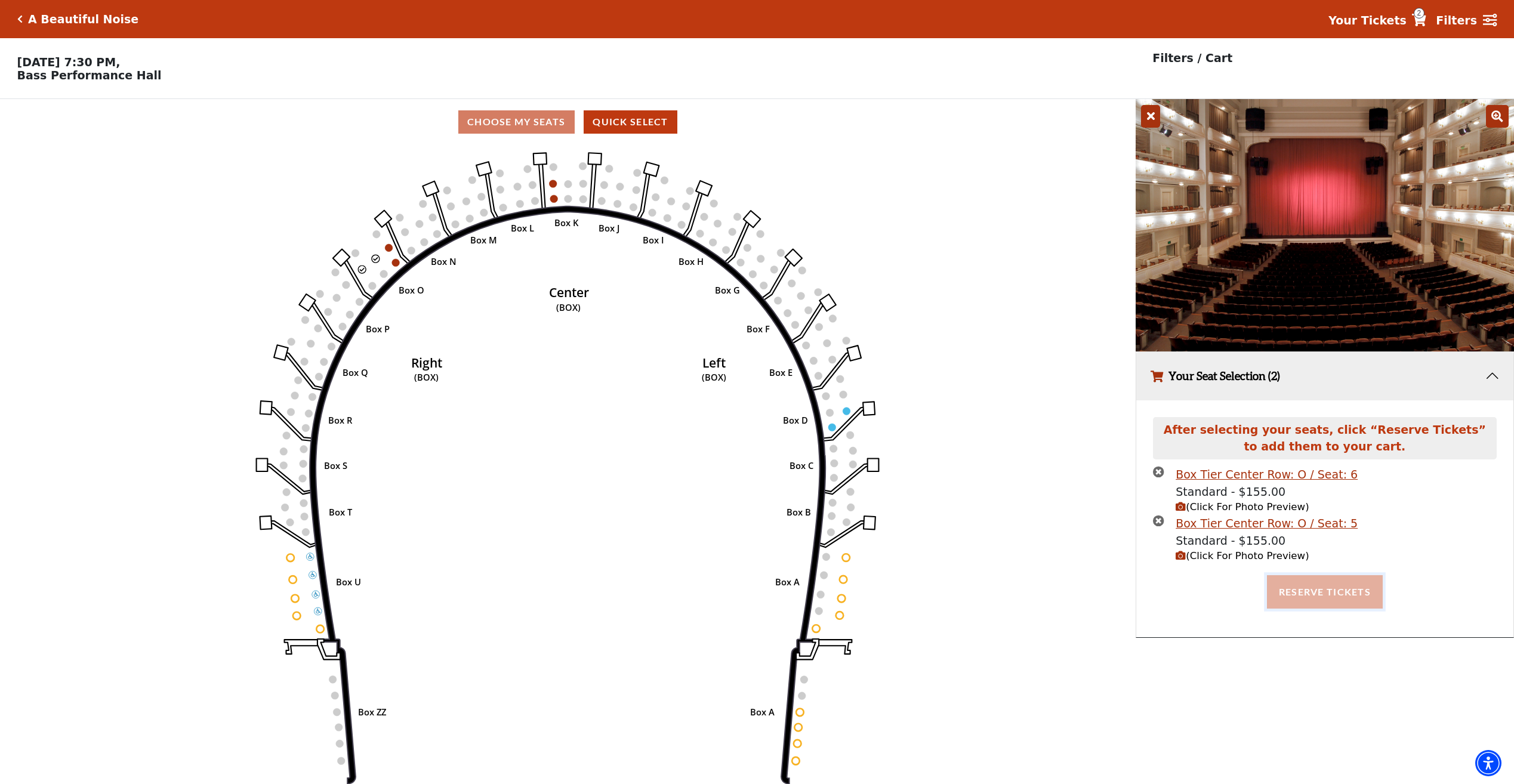
click at [1352, 602] on button "Reserve Tickets" at bounding box center [1324, 592] width 116 height 34
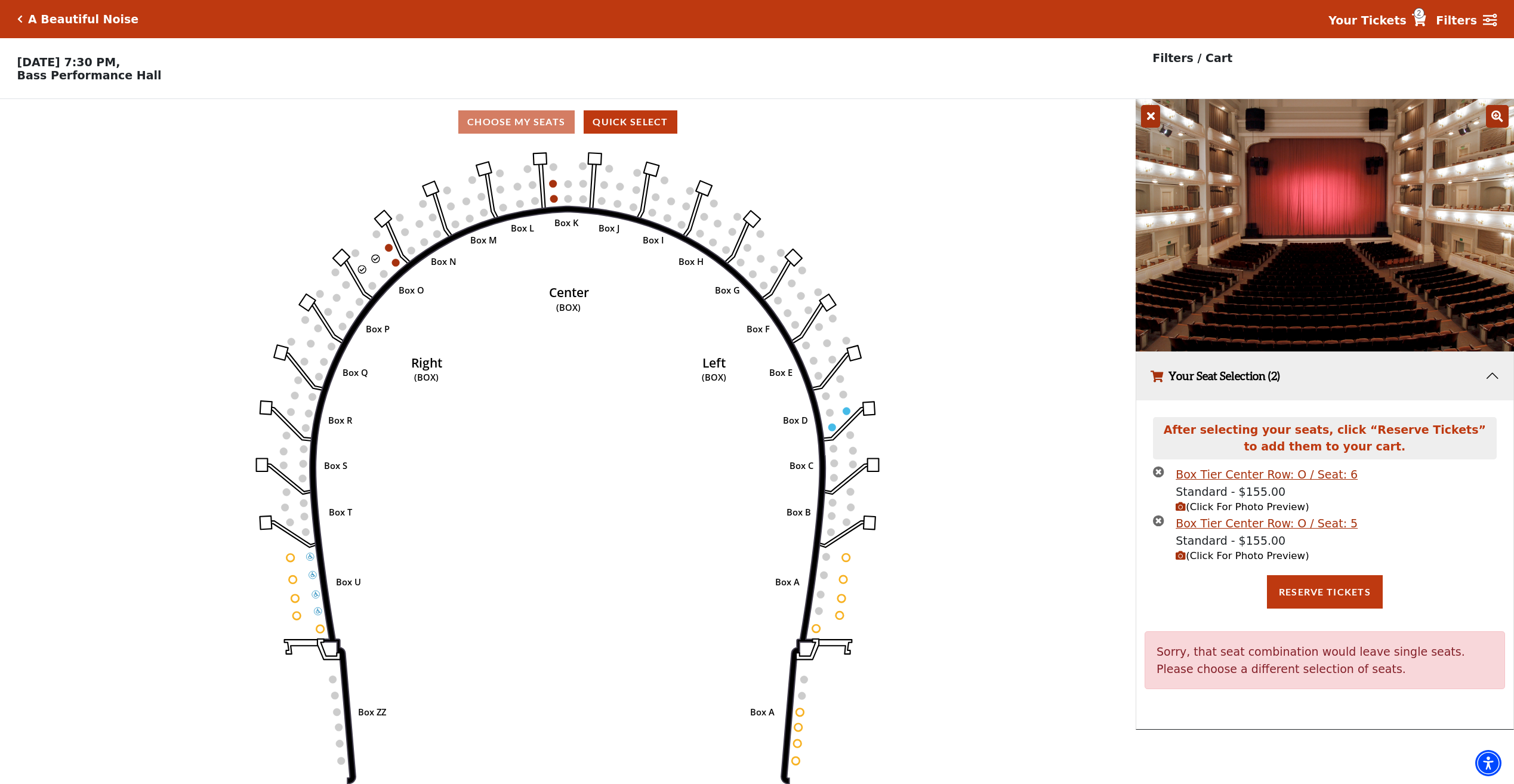
click at [1244, 590] on div "Reserve Tickets" at bounding box center [1324, 592] width 360 height 34
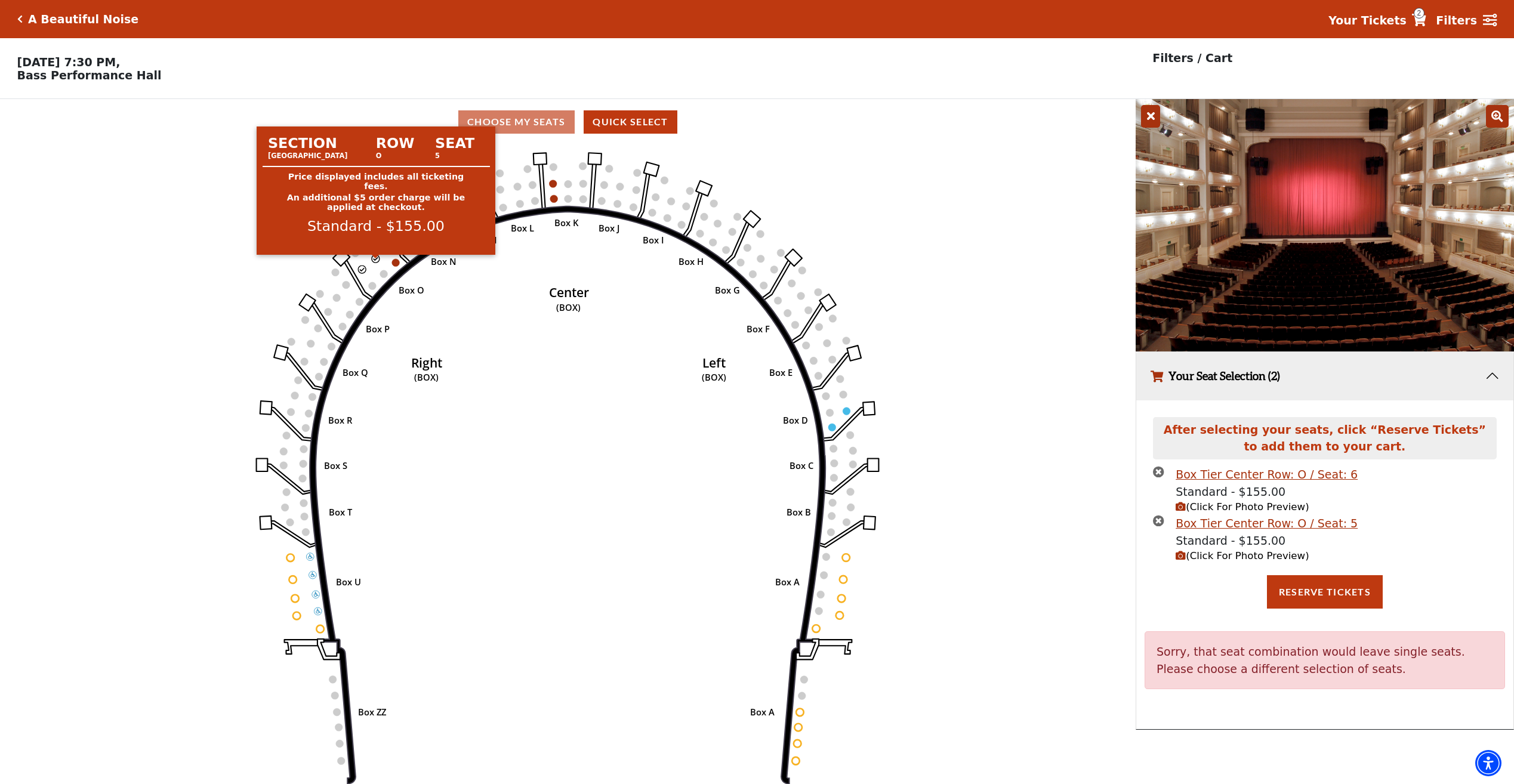
click at [376, 263] on circle at bounding box center [375, 259] width 8 height 8
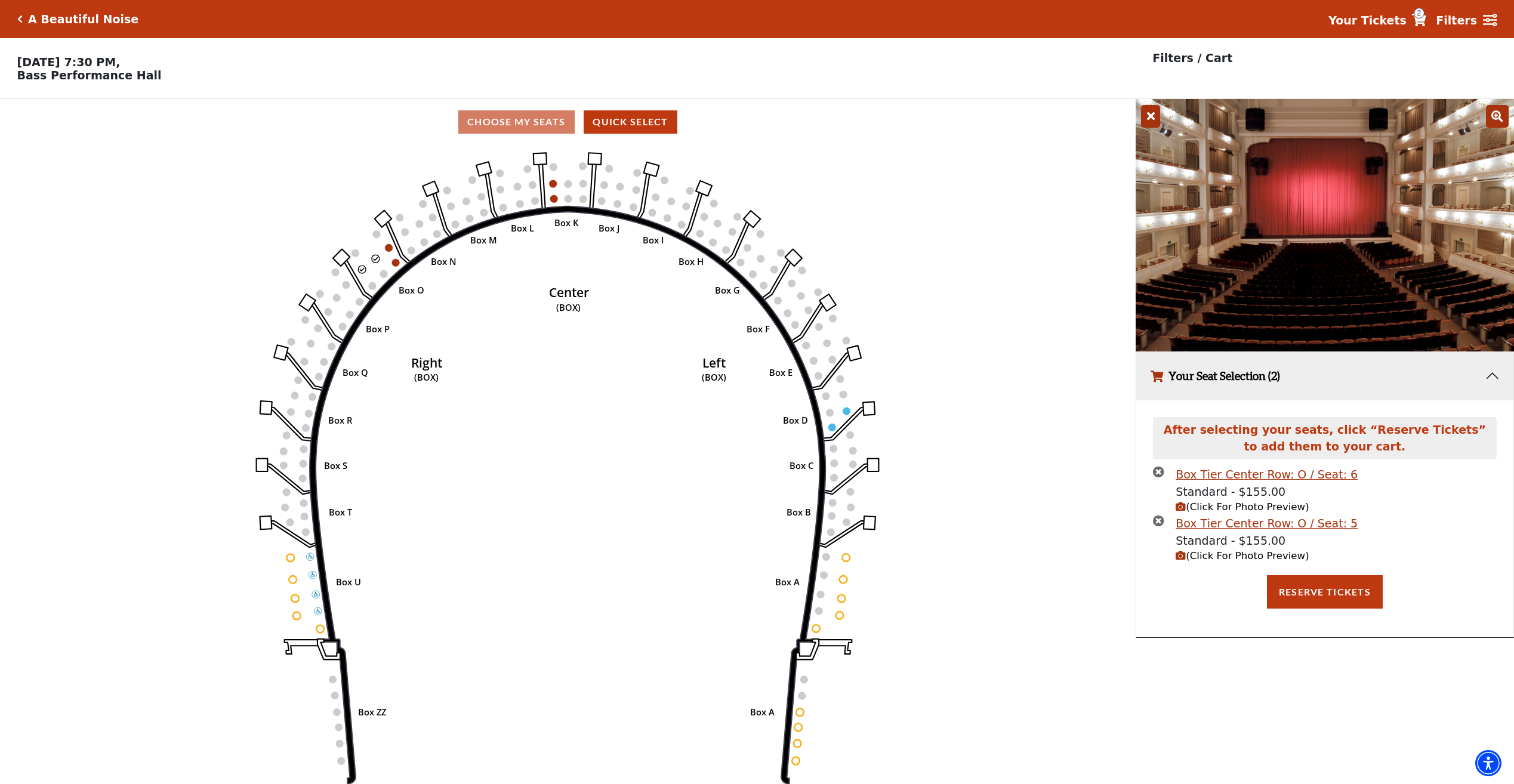
click at [1154, 526] on icon "times-circle" at bounding box center [1159, 521] width 11 height 11
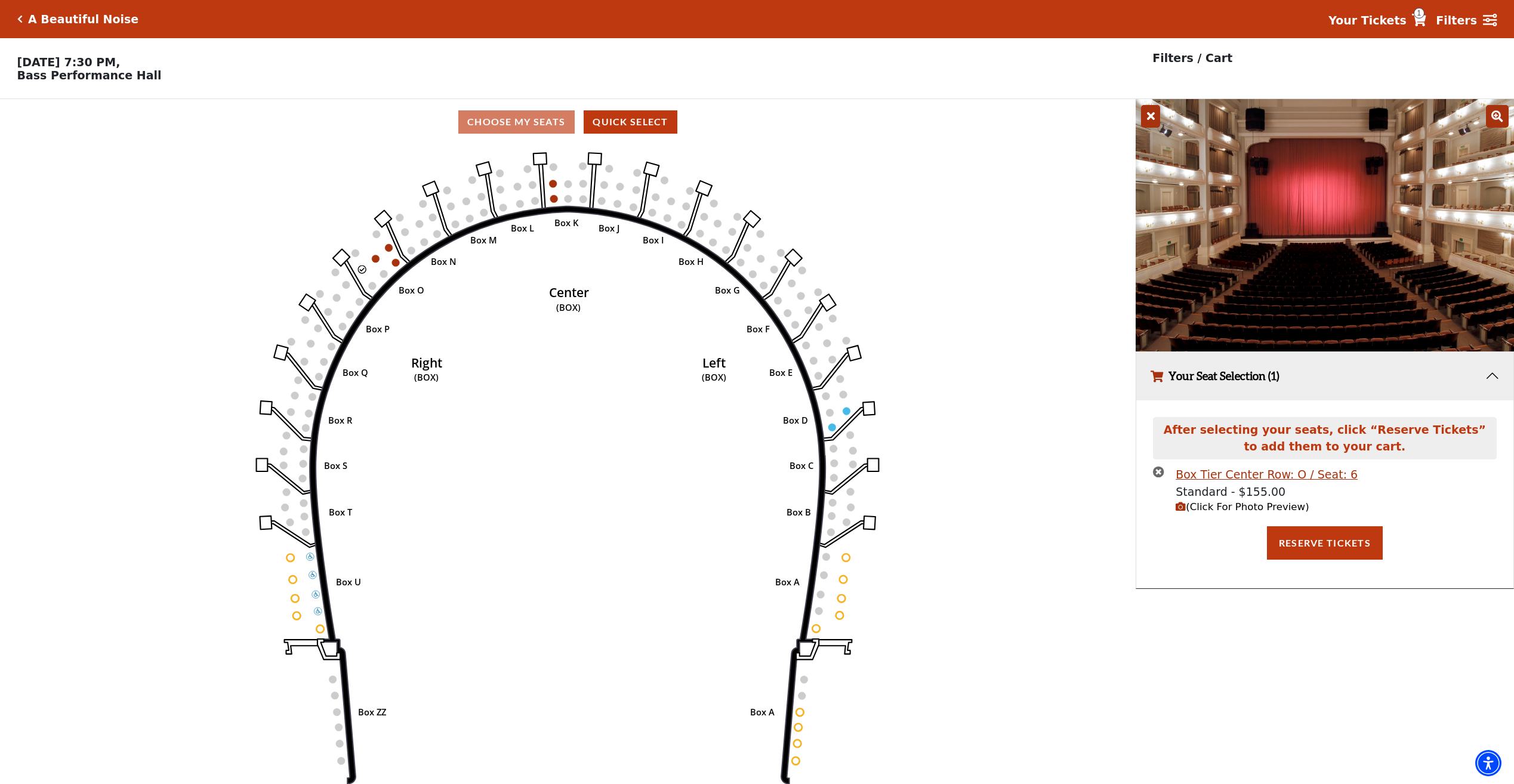
click at [1154, 472] on icon "times-circle" at bounding box center [1159, 471] width 11 height 11
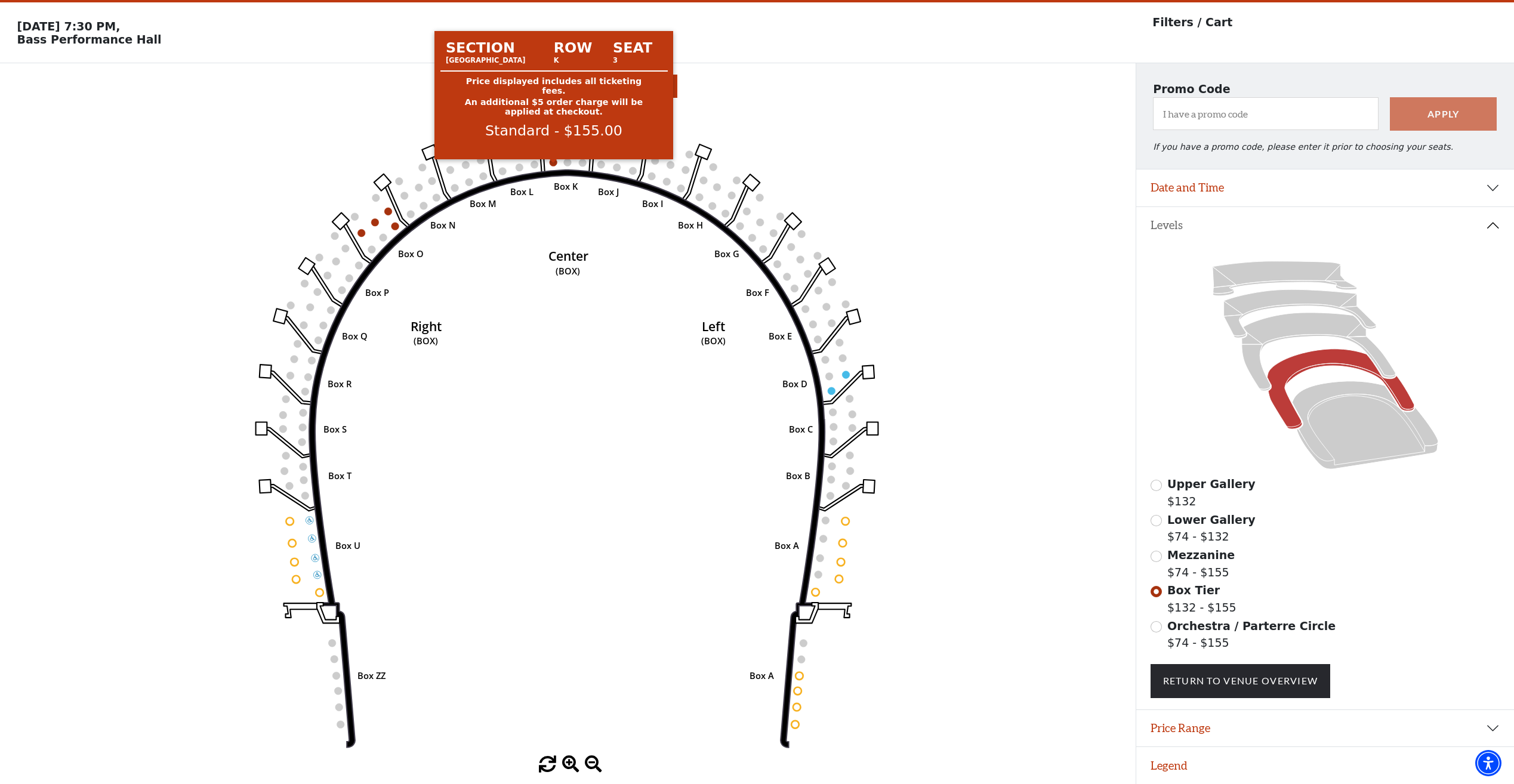
click at [553, 163] on circle at bounding box center [553, 162] width 8 height 8
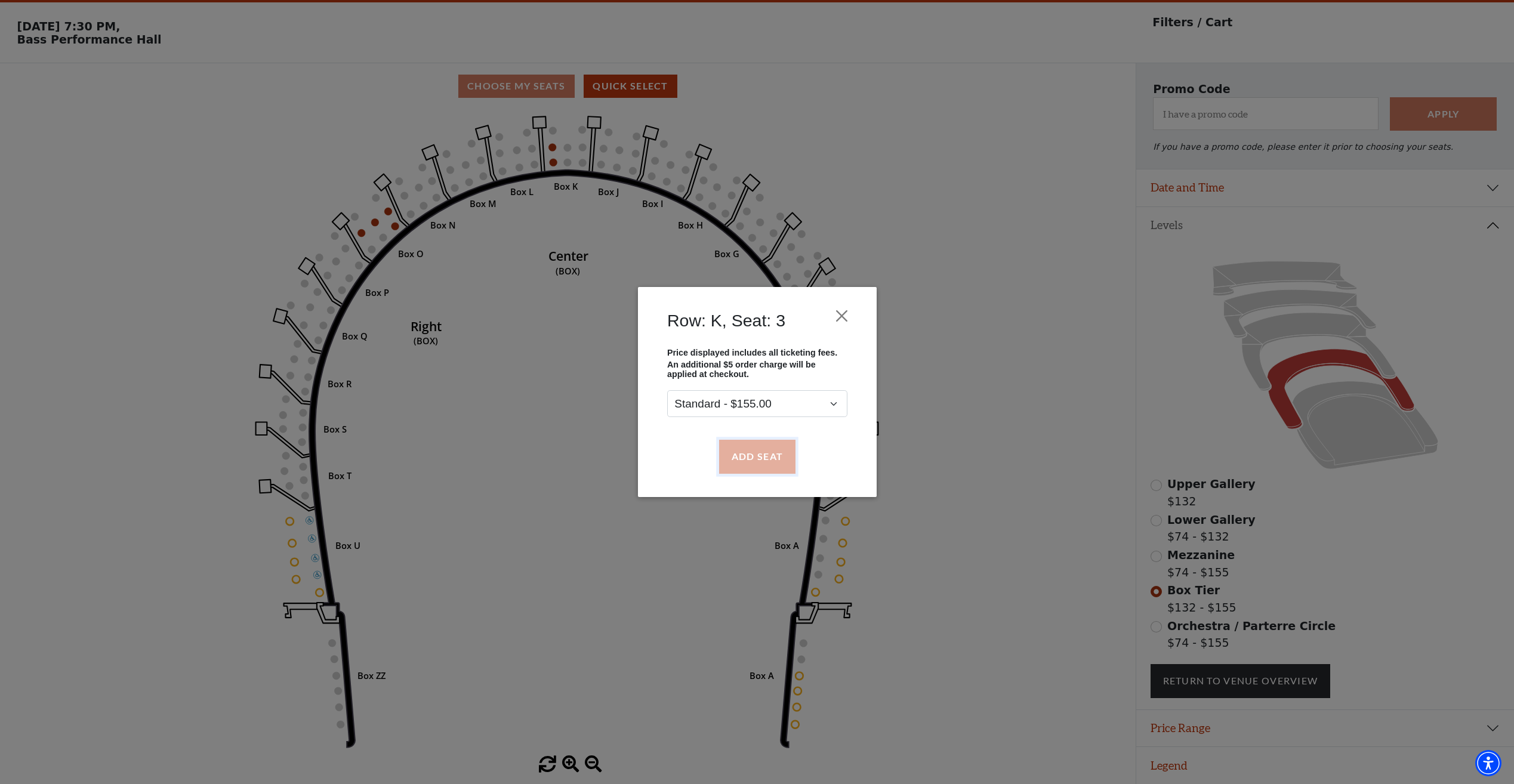
drag, startPoint x: 774, startPoint y: 463, endPoint x: 775, endPoint y: 457, distance: 6.1
click at [774, 464] on button "Add Seat" at bounding box center [757, 457] width 77 height 34
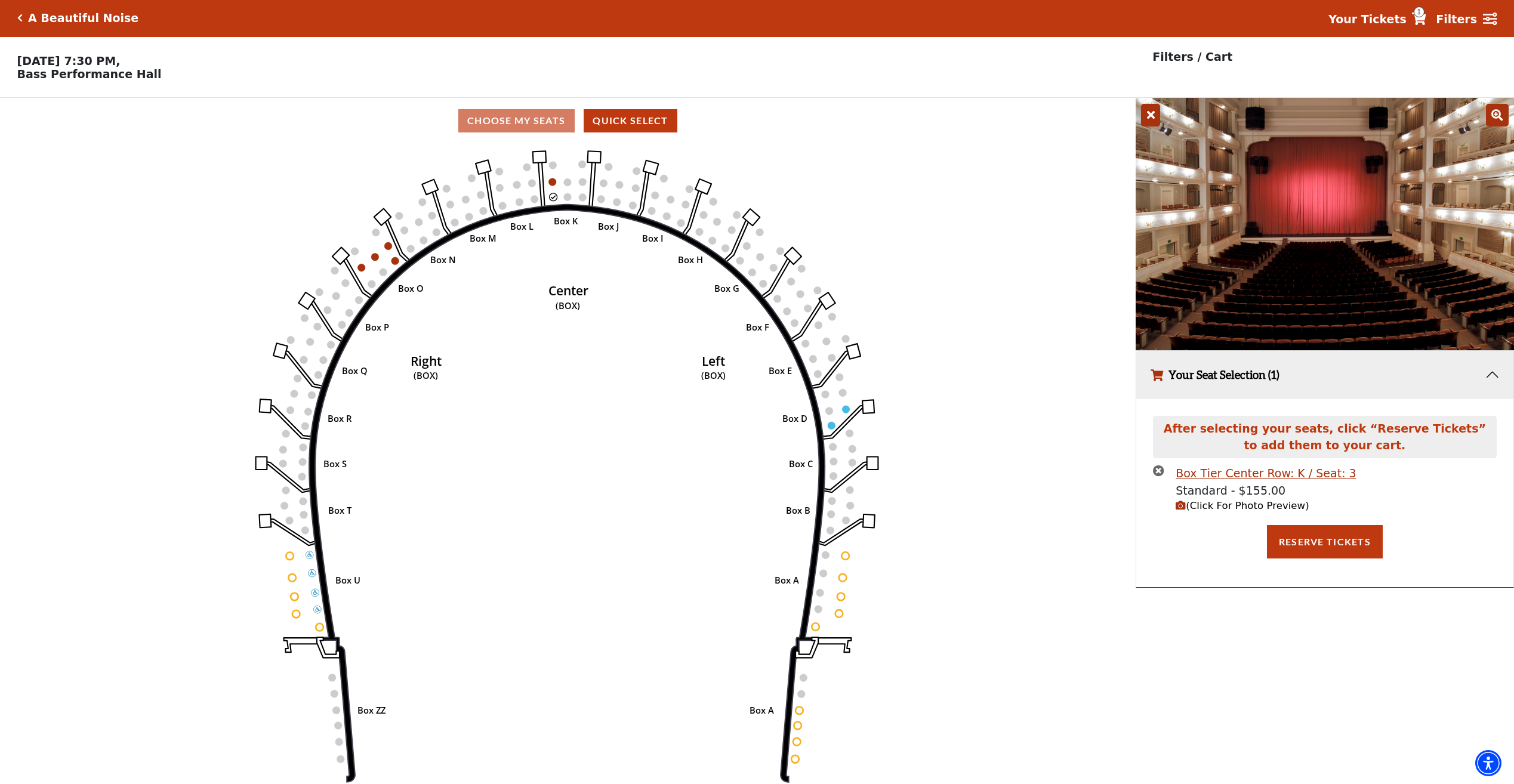
scroll to position [0, 0]
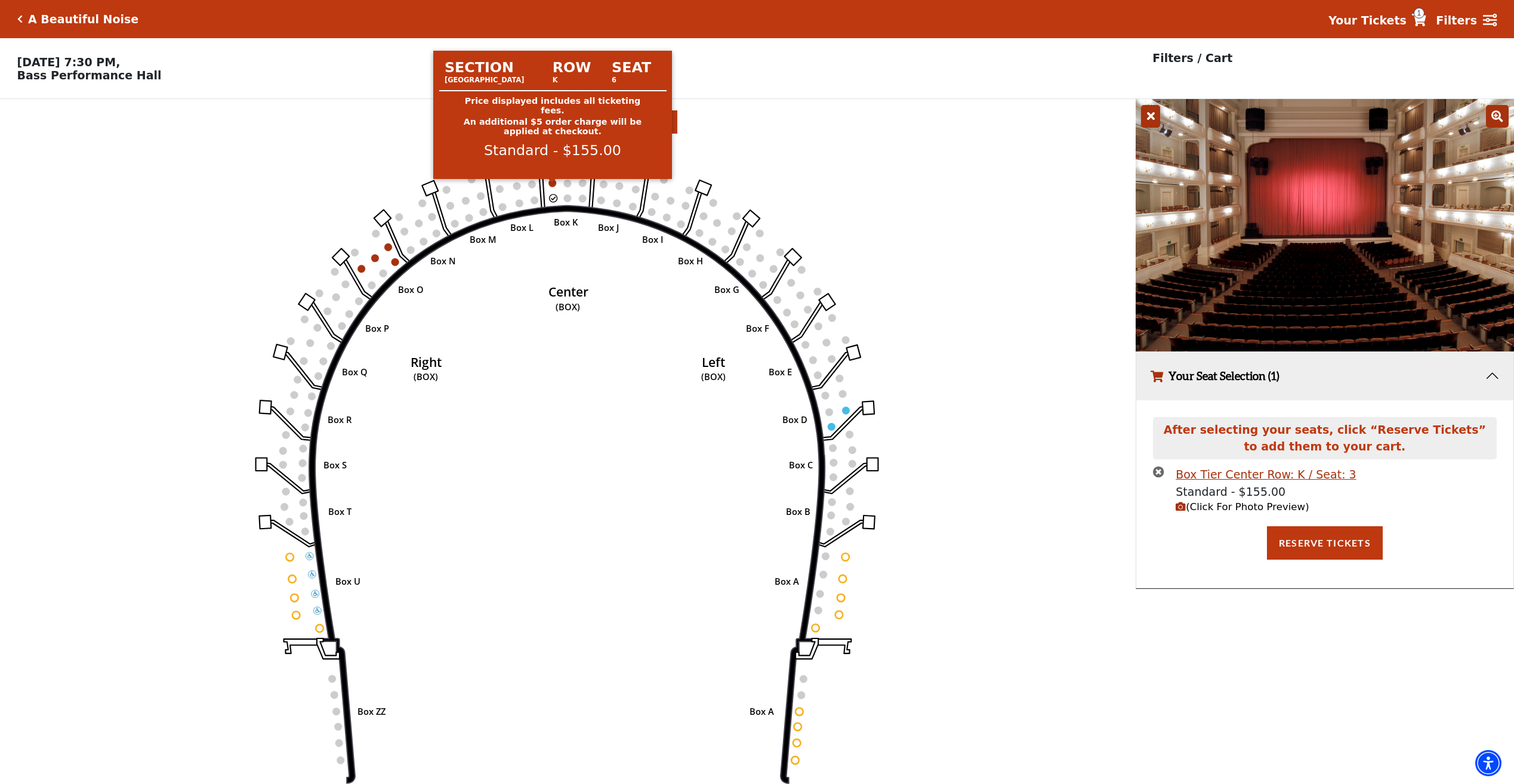
click at [551, 187] on circle at bounding box center [552, 183] width 8 height 8
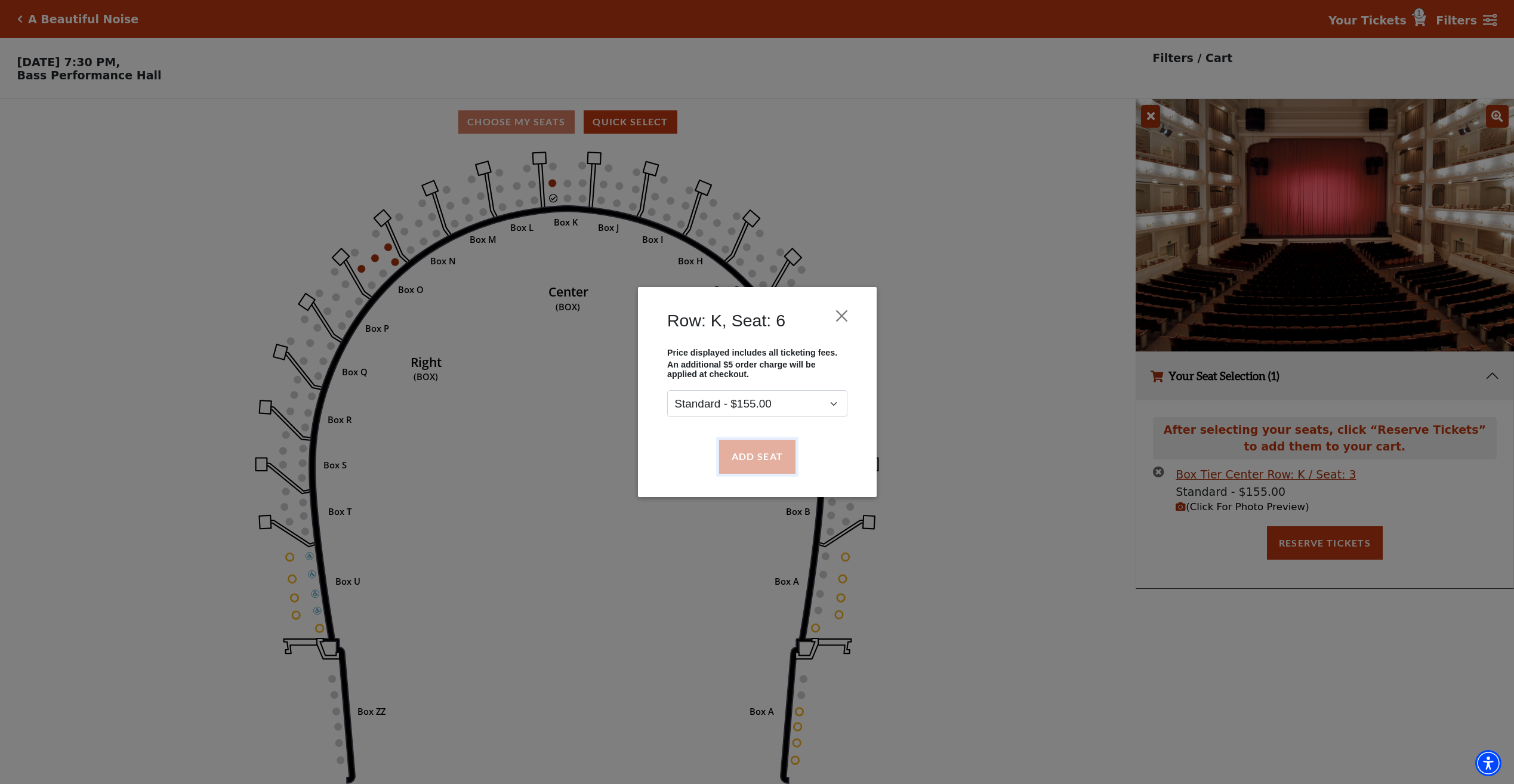
click at [741, 453] on button "Add Seat" at bounding box center [757, 457] width 77 height 34
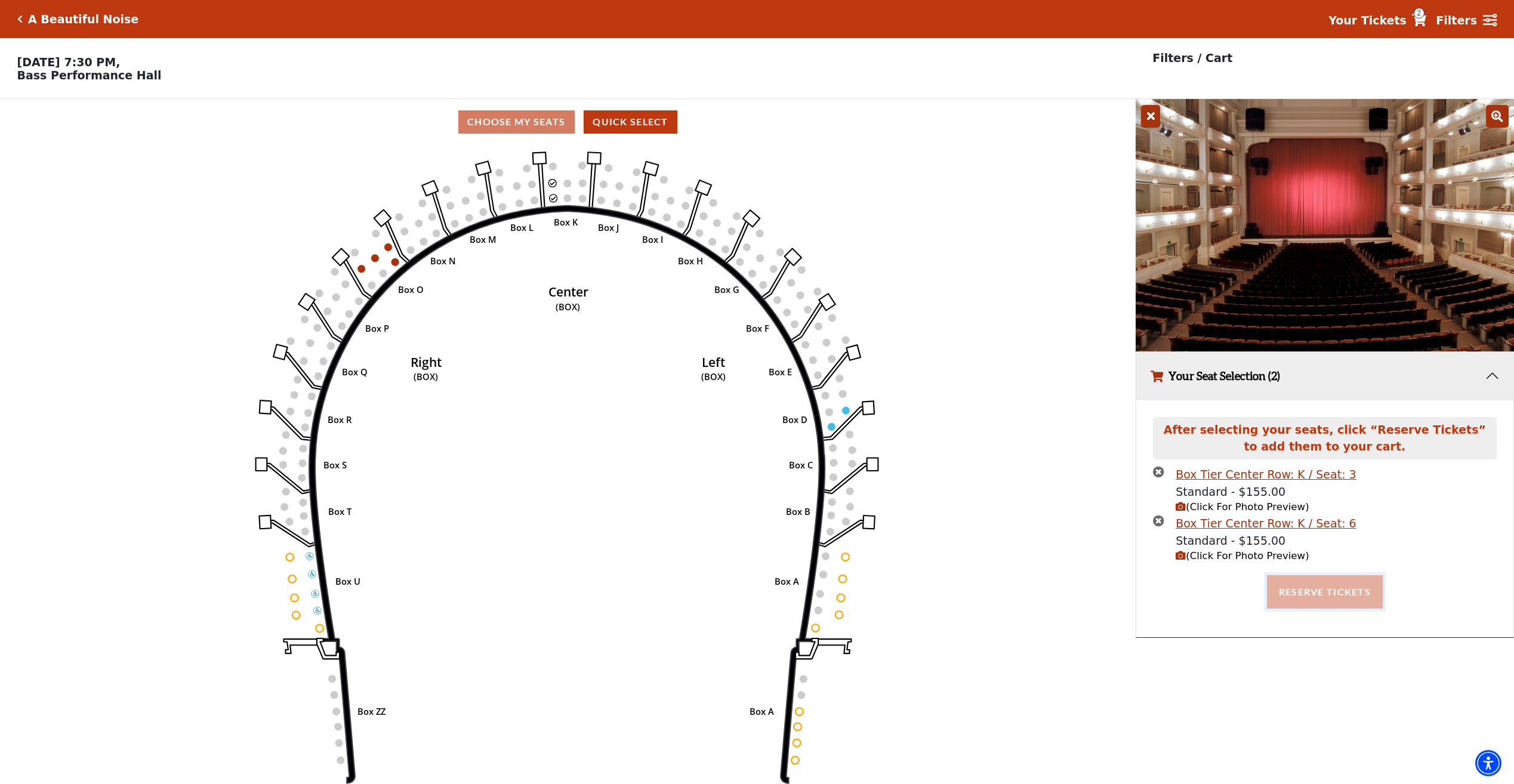
click at [1347, 588] on button "Reserve Tickets" at bounding box center [1324, 592] width 116 height 34
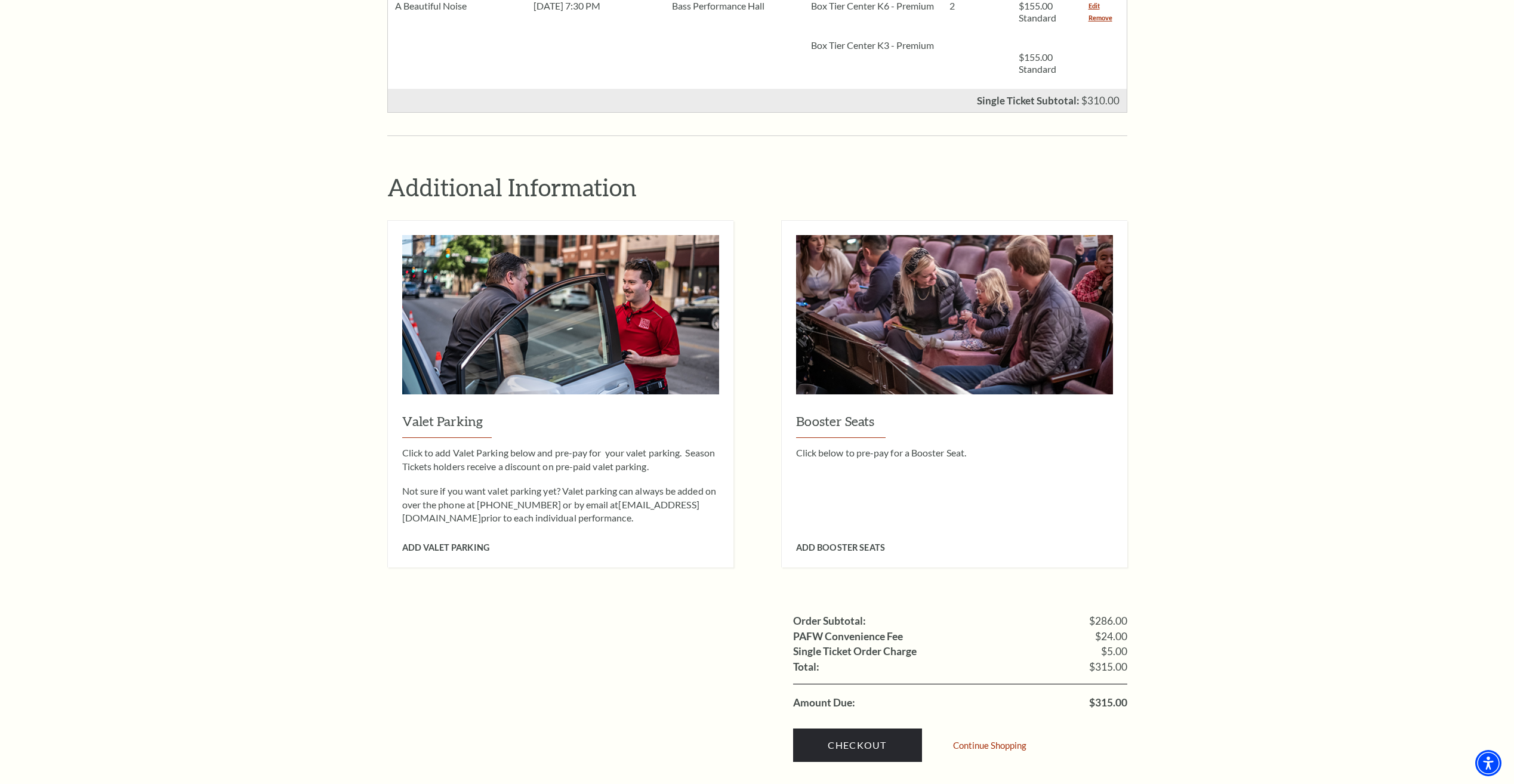
scroll to position [716, 0]
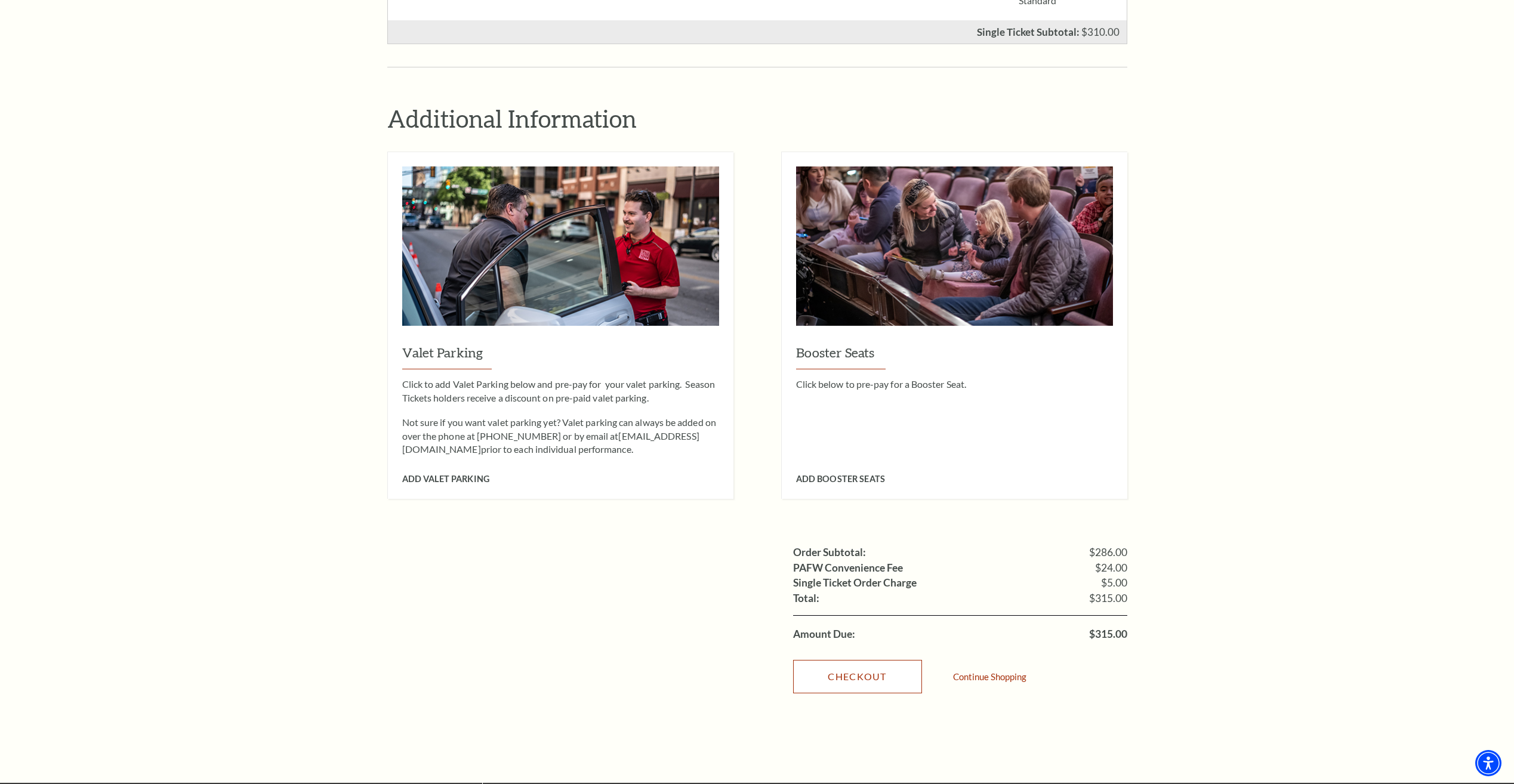
click at [854, 665] on link "Checkout" at bounding box center [857, 677] width 129 height 34
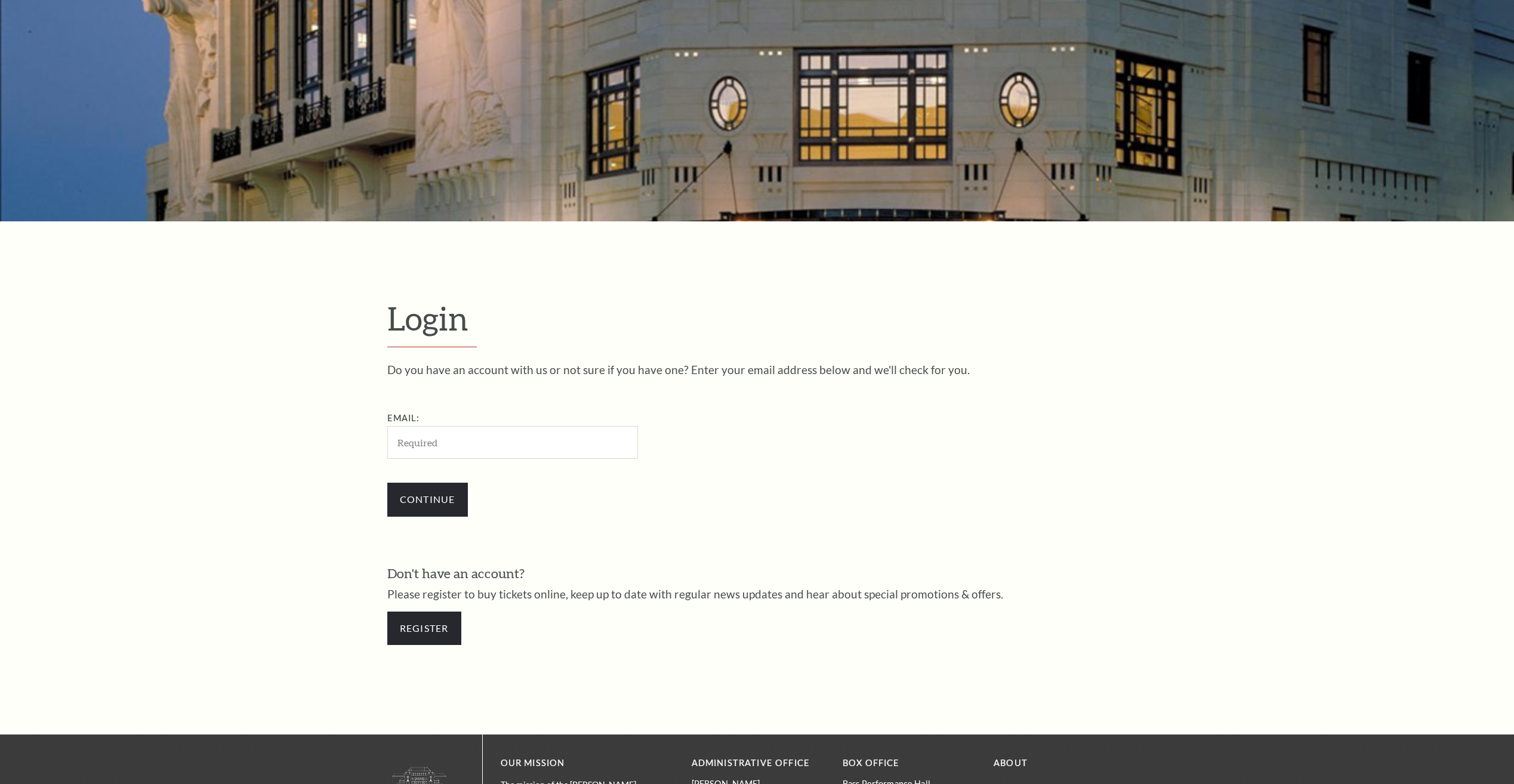
scroll to position [432, 0]
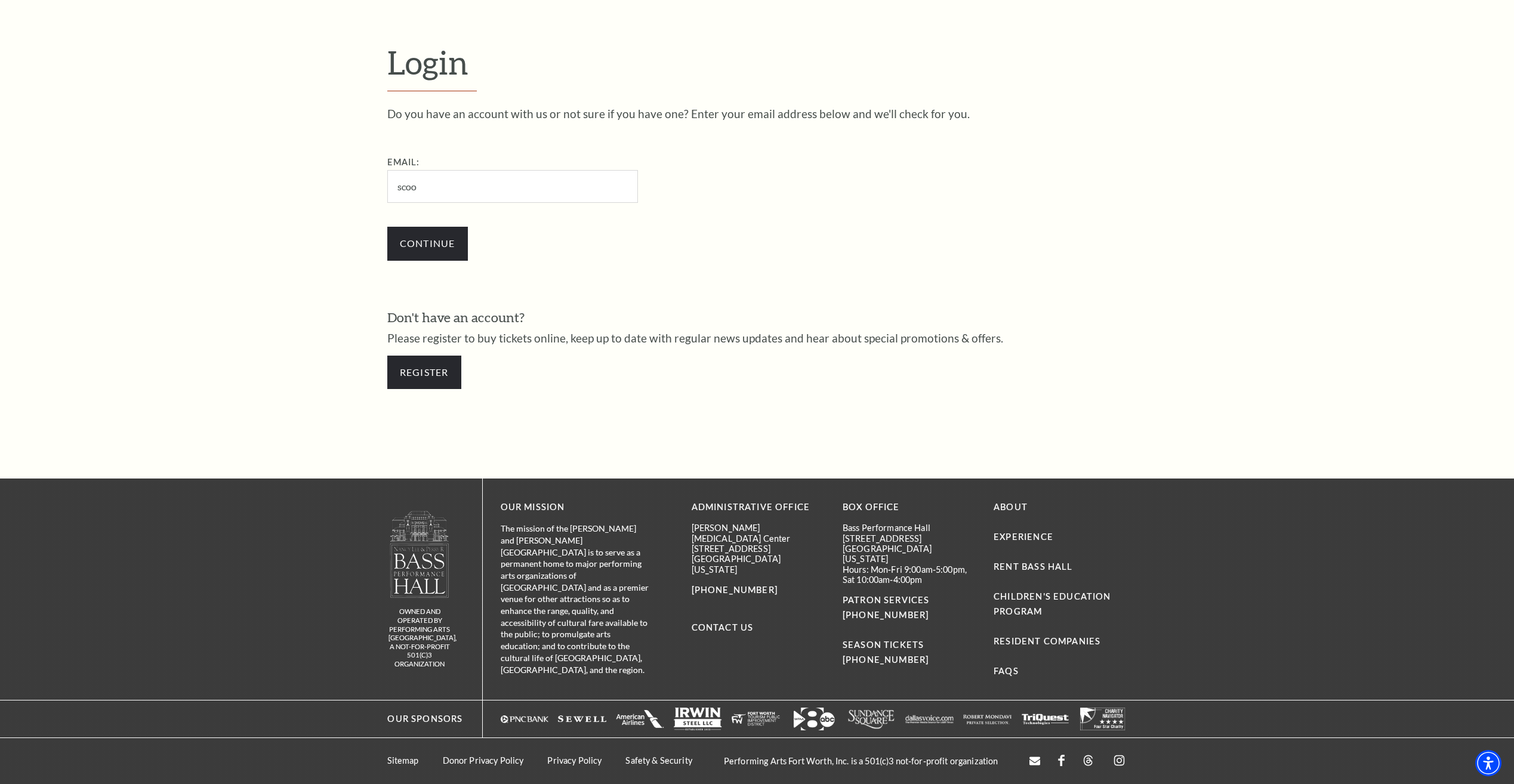
type input "scoopmdw37@gmail.com"
click at [438, 251] on input "Continue" at bounding box center [427, 244] width 81 height 34
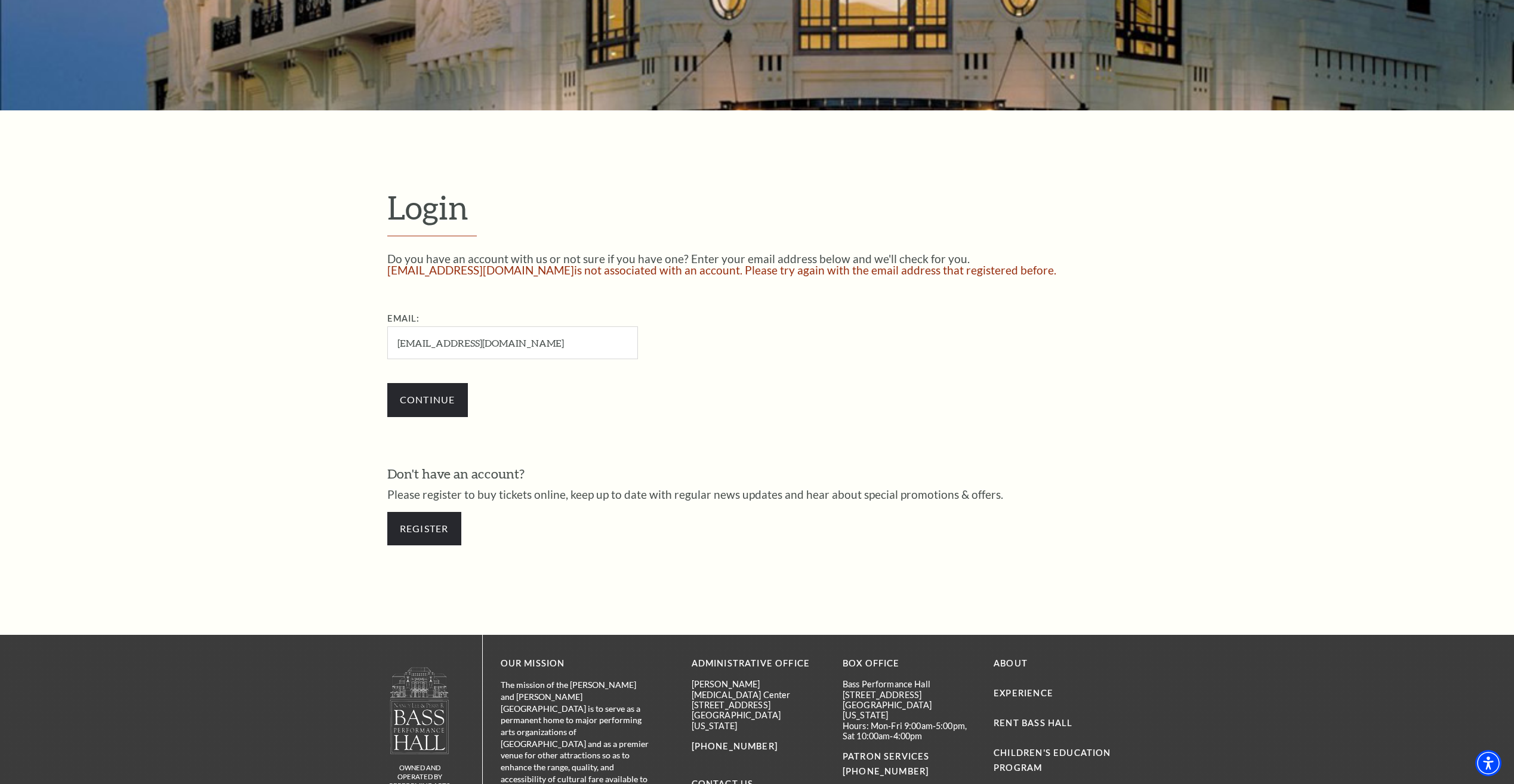
scroll to position [299, 0]
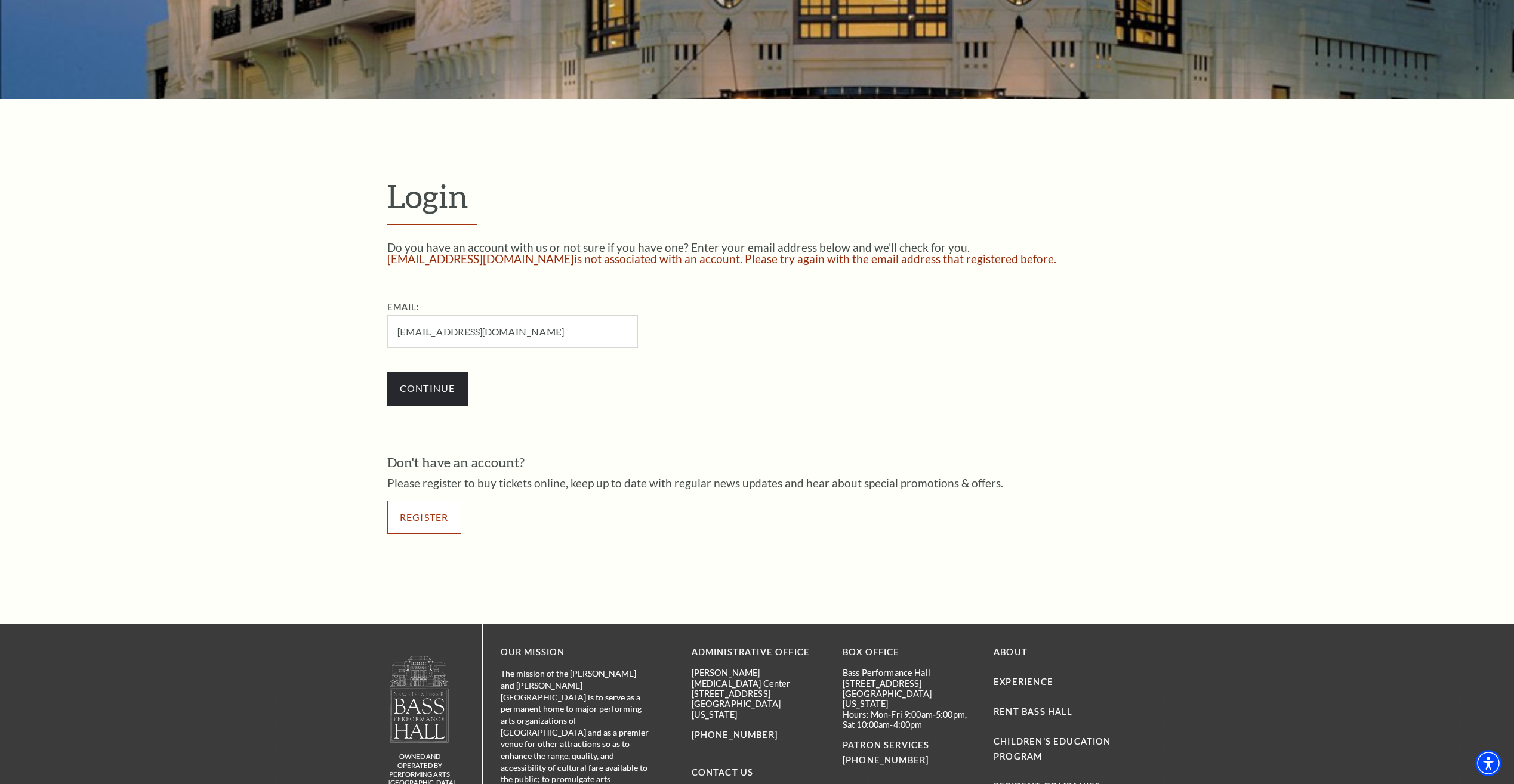
click at [426, 526] on link "Register" at bounding box center [424, 518] width 74 height 34
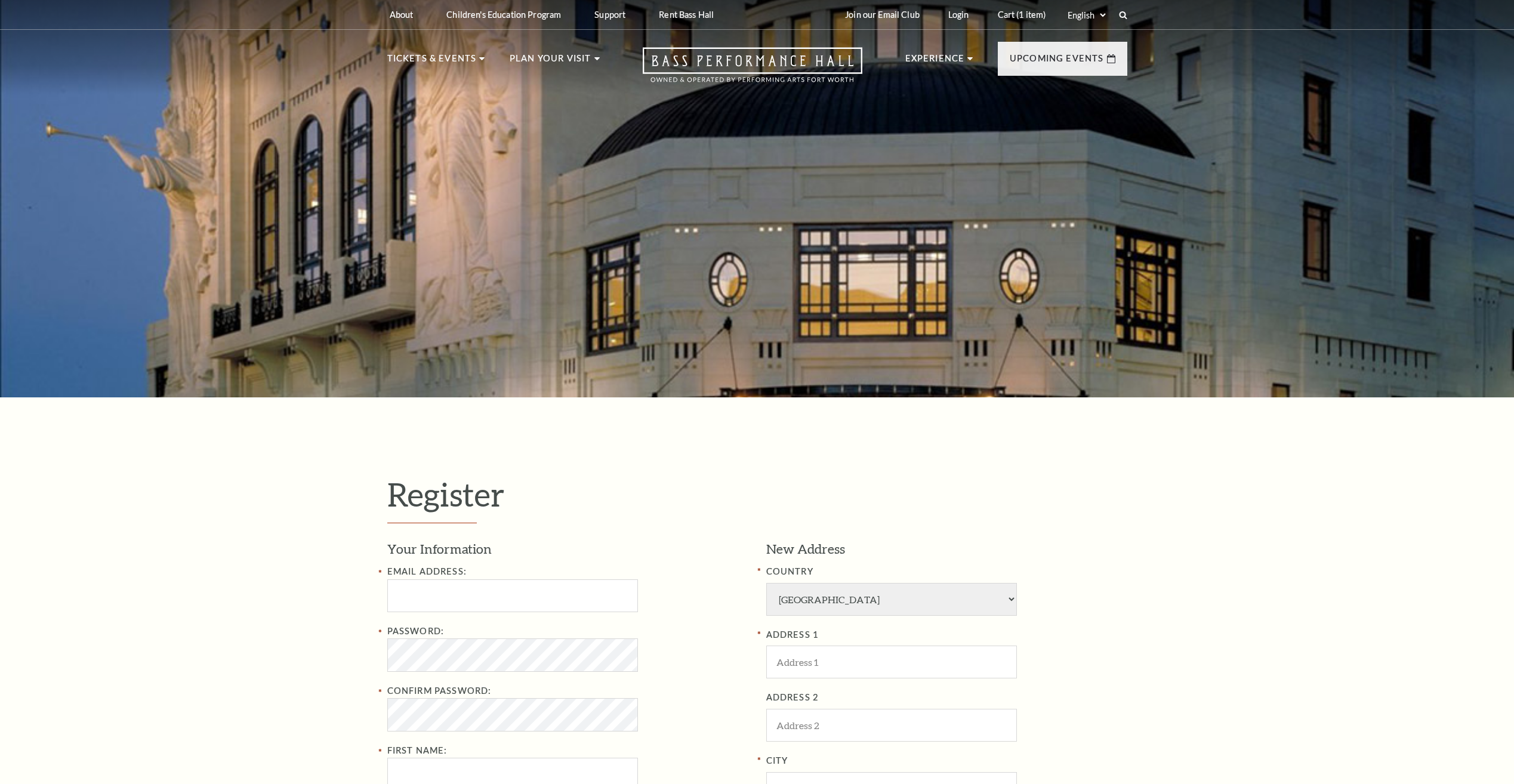
select select "1"
select select "[GEOGRAPHIC_DATA]"
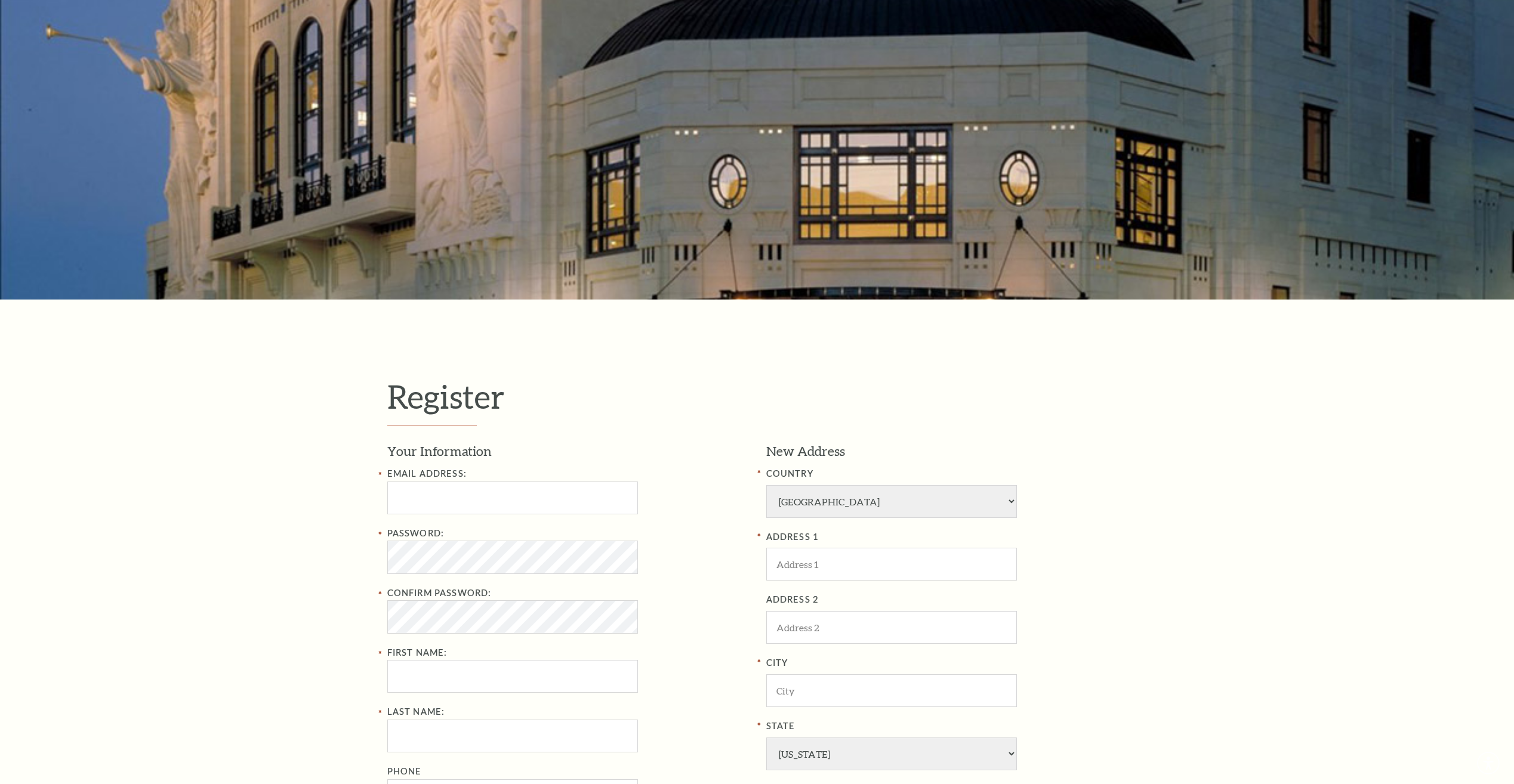
scroll to position [119, 0]
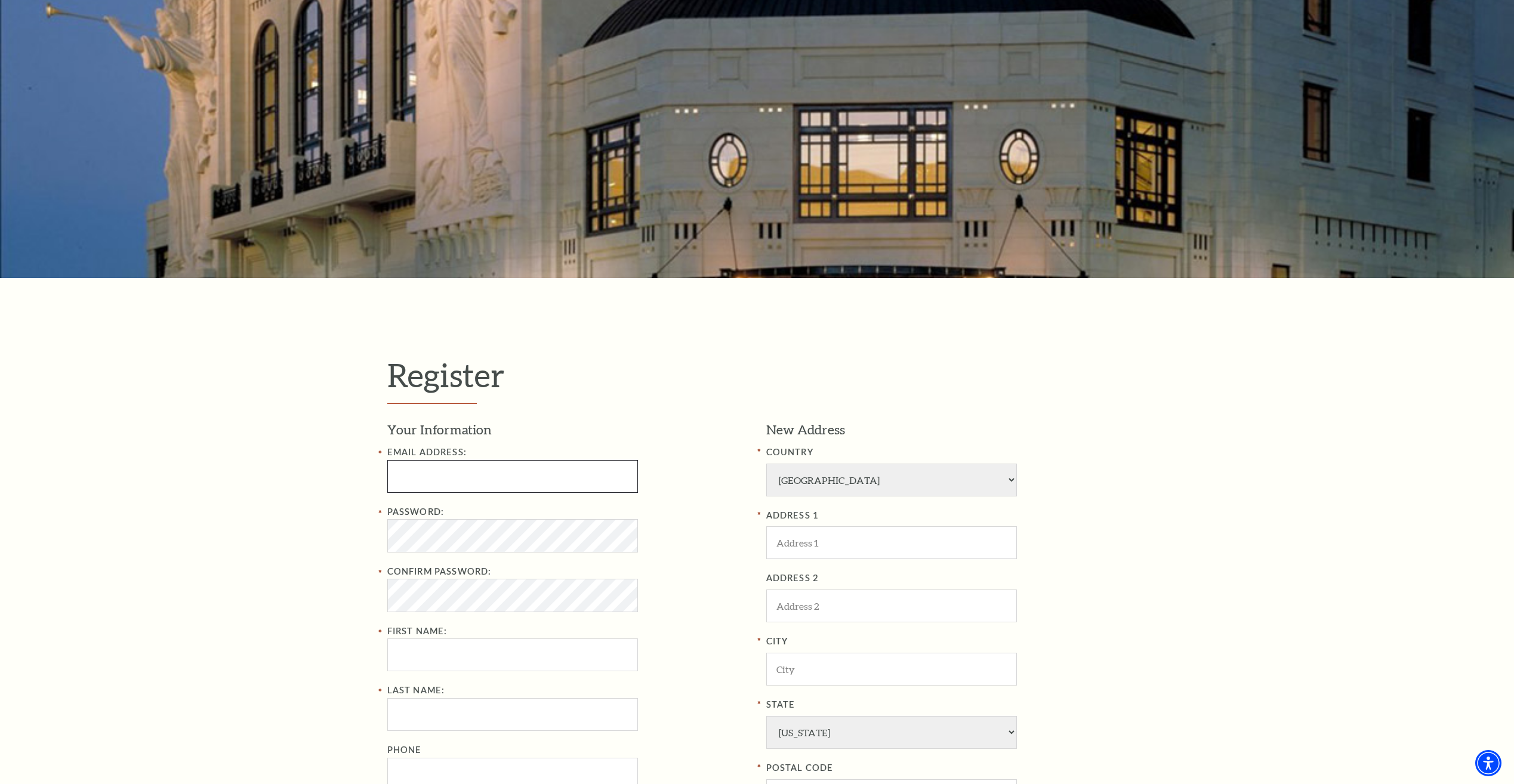
click at [556, 473] on input "Email Address:" at bounding box center [512, 476] width 251 height 33
type input "scoopmdw37@gmail.com"
type input "Melissa"
type input "Winn"
type input "8176912736"
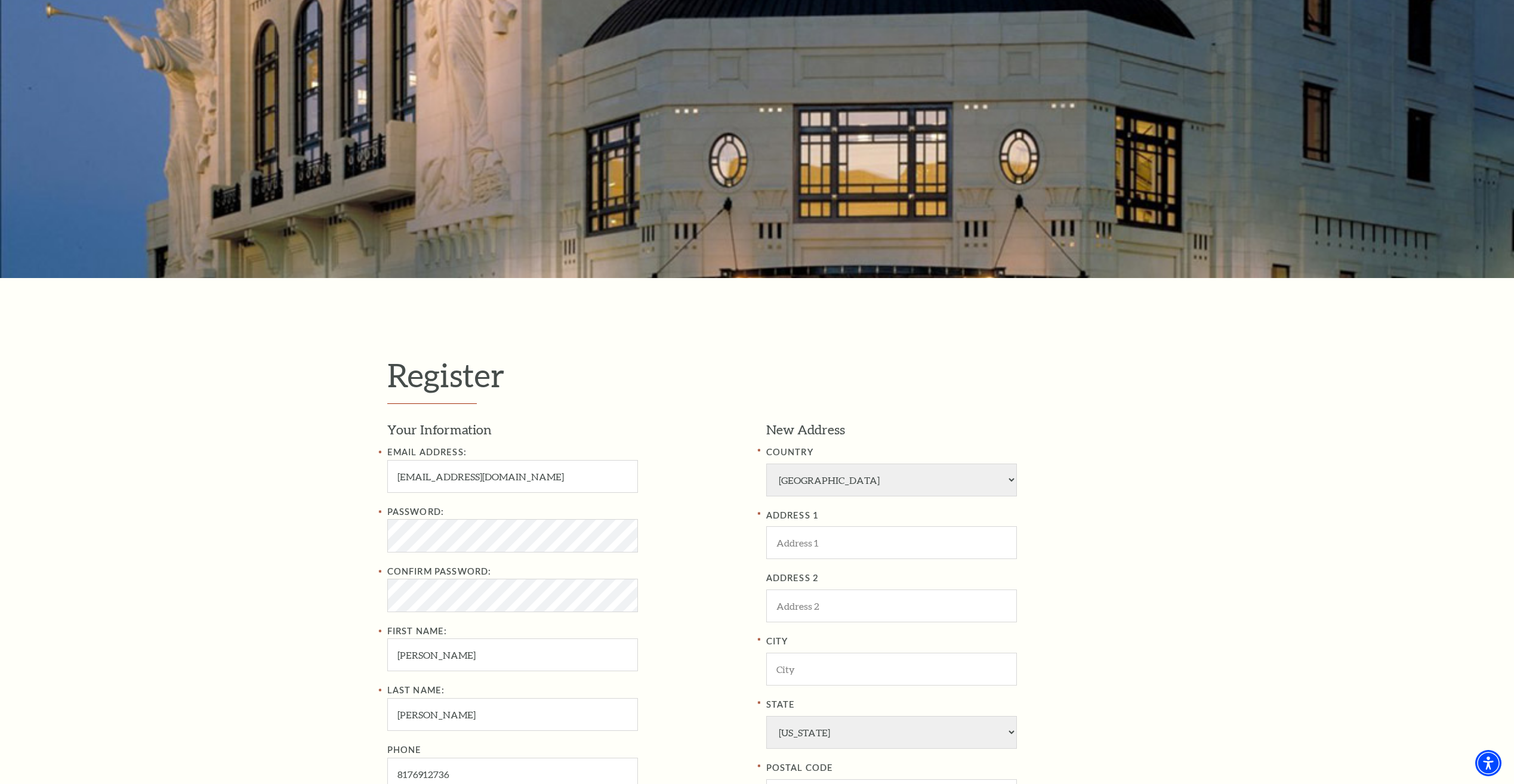
type input "213 Eureka Street"
type input "Weatherford"
type input "76086"
type input "817-691-2736"
type input "melissa.winn@opixsys.com"
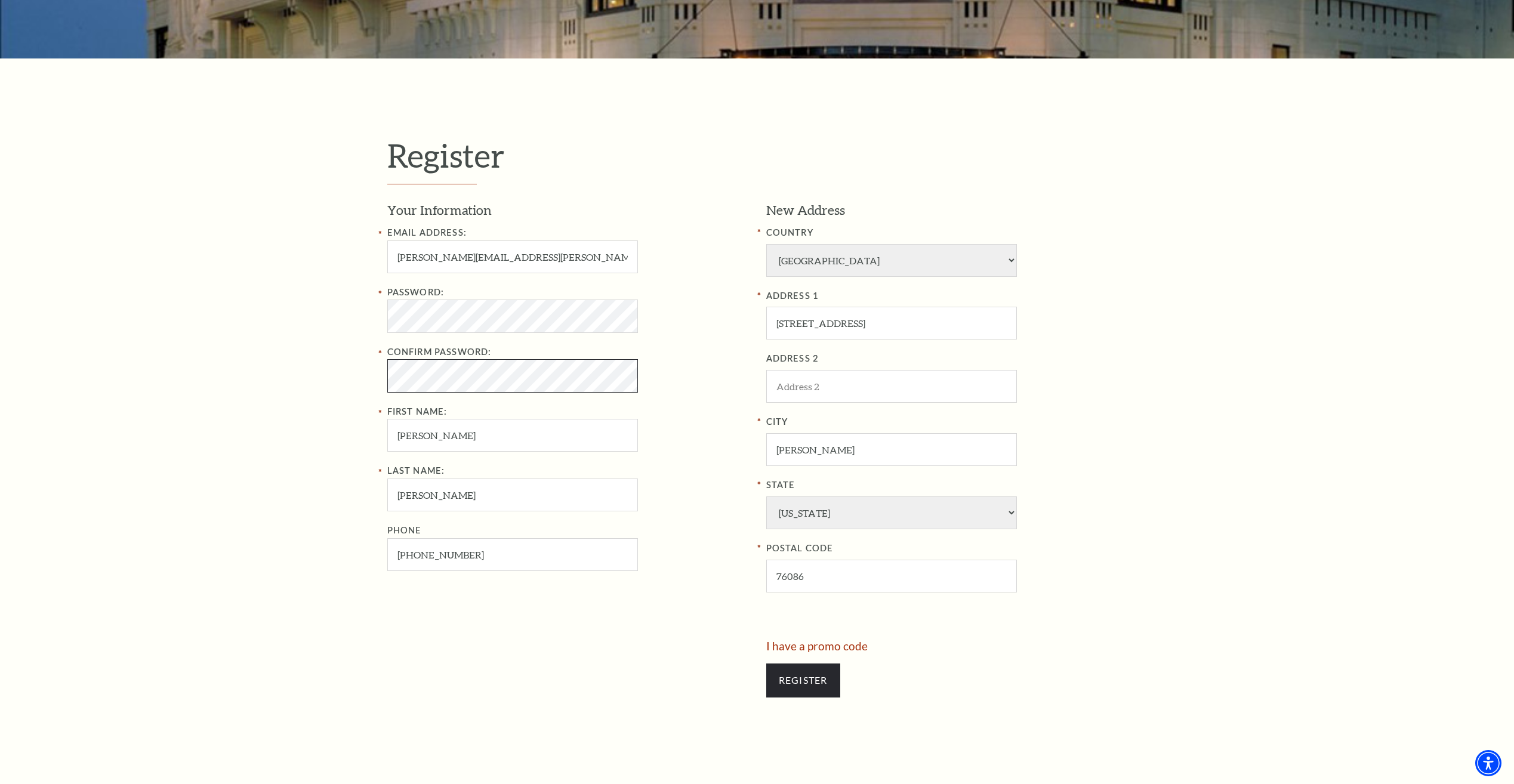
scroll to position [358, 0]
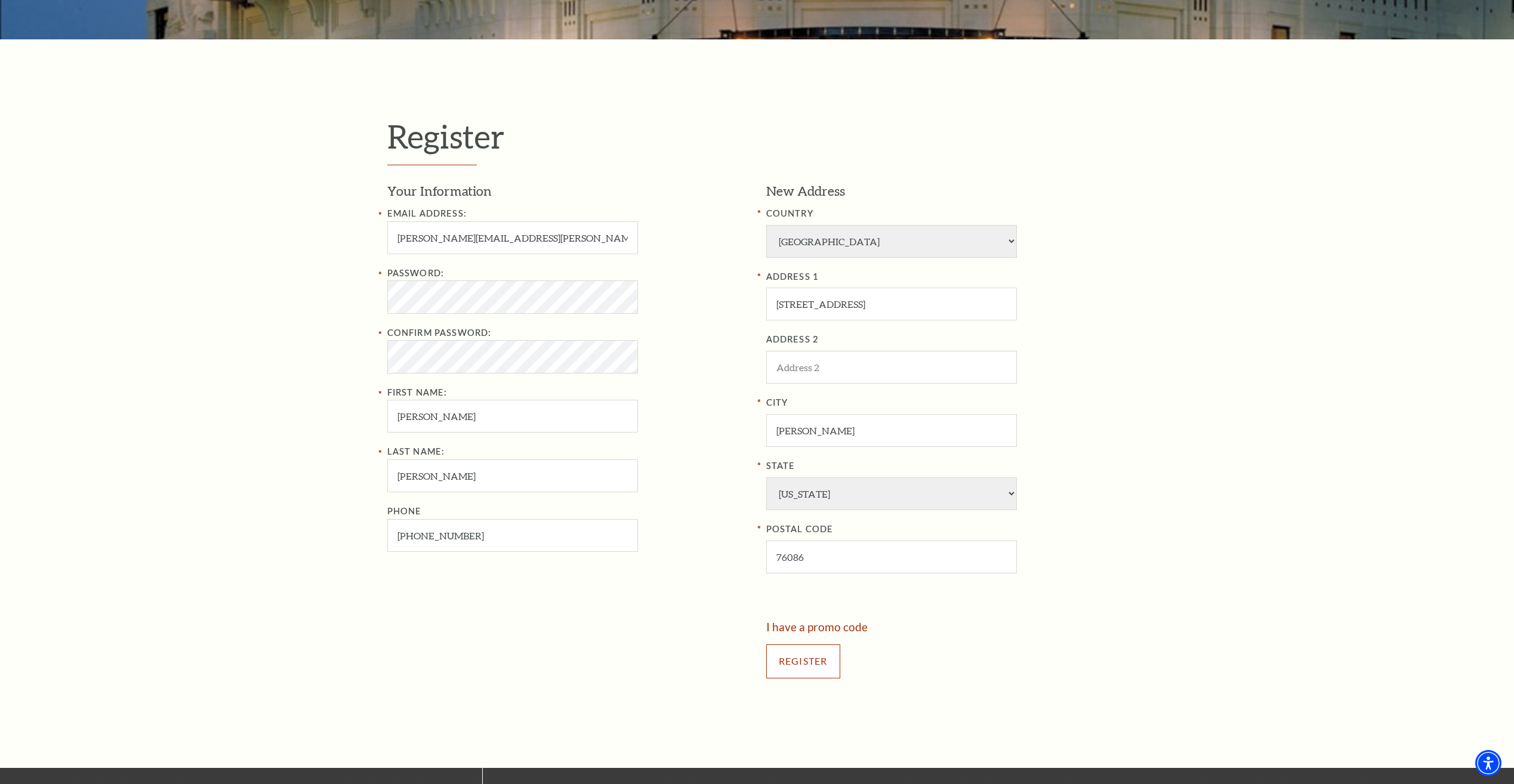
click at [810, 655] on input "Register" at bounding box center [803, 661] width 74 height 34
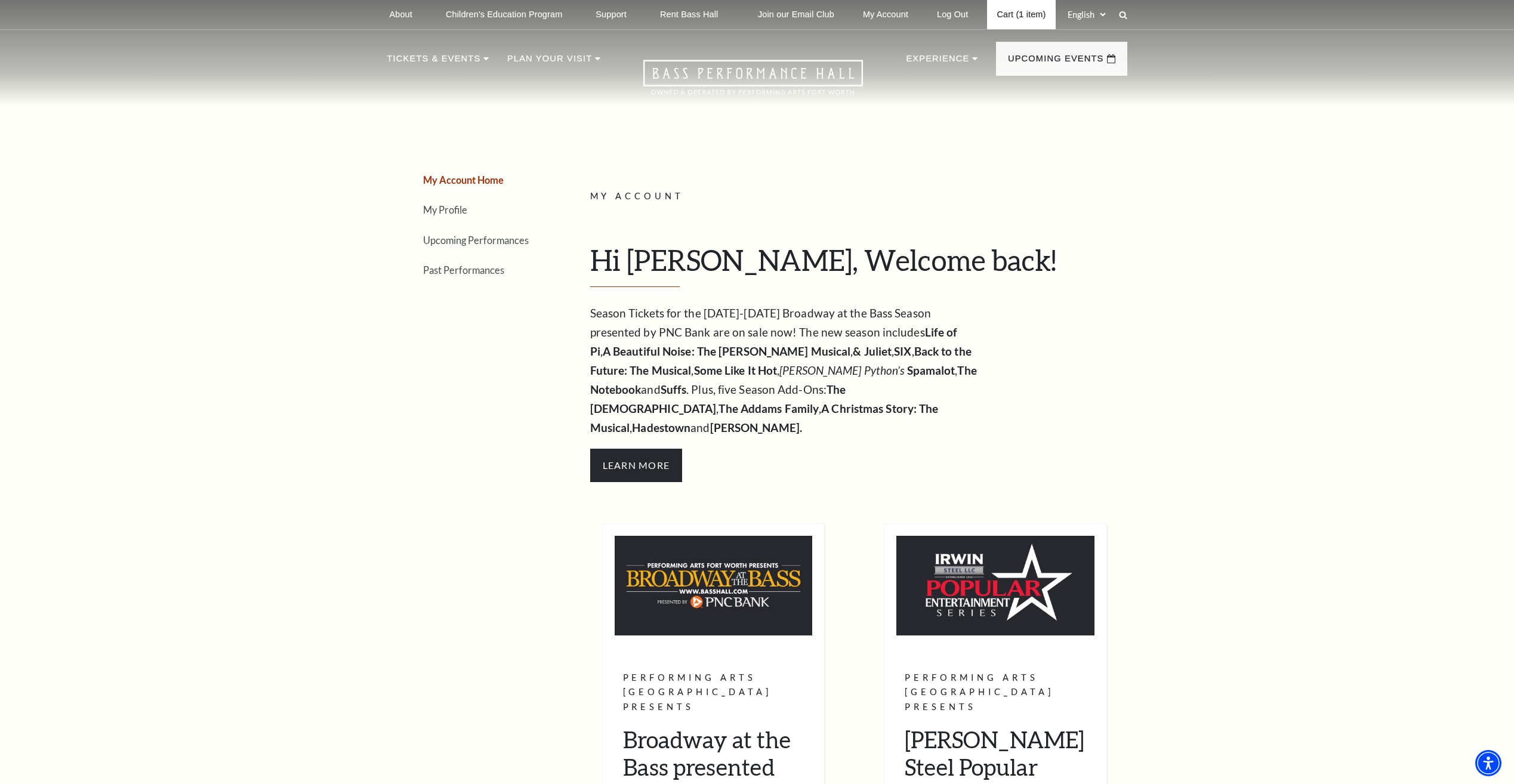
click at [1023, 13] on link "Cart (1 item)" at bounding box center [1021, 15] width 68 height 30
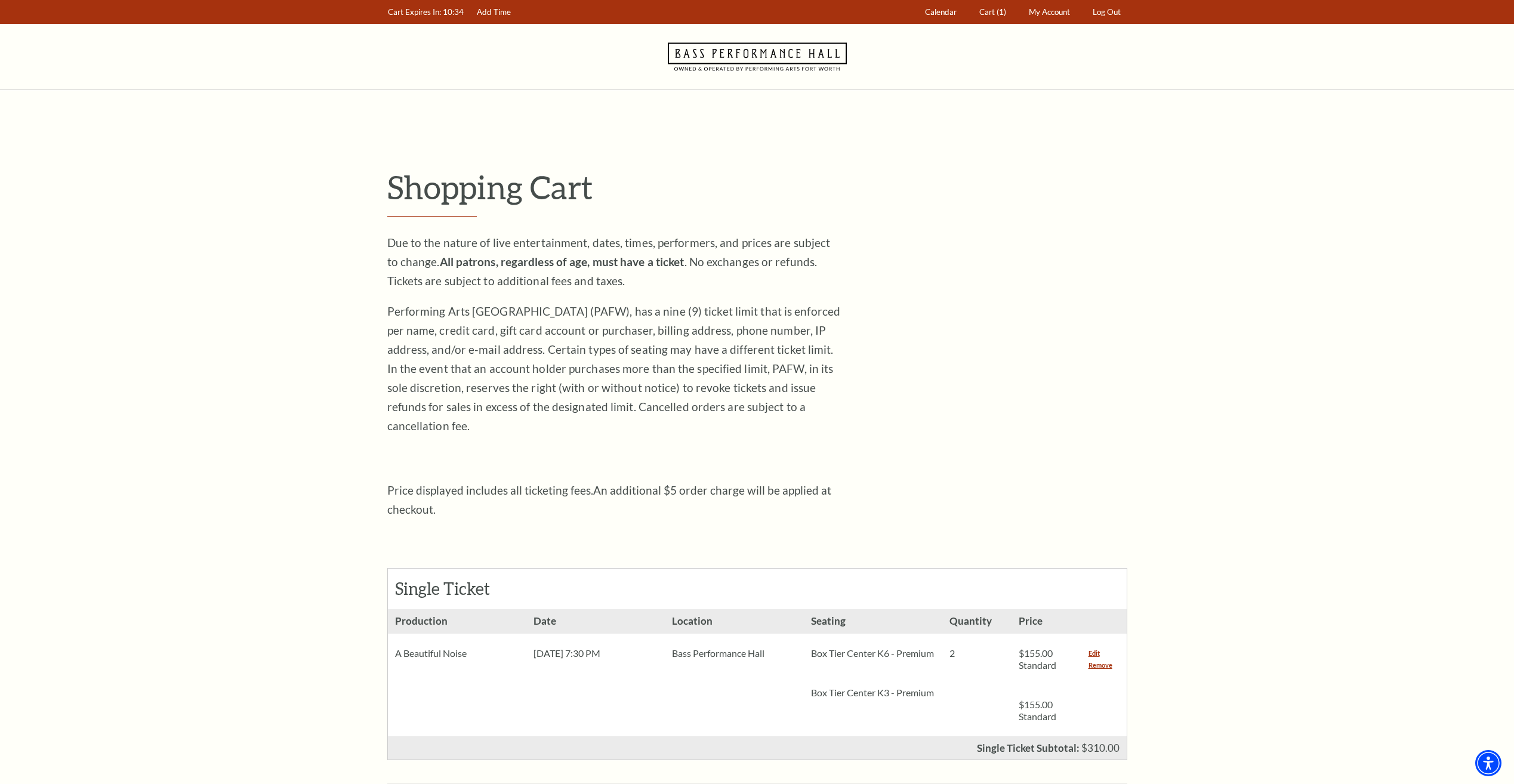
click at [420, 634] on div "A Beautiful Noise" at bounding box center [457, 653] width 138 height 39
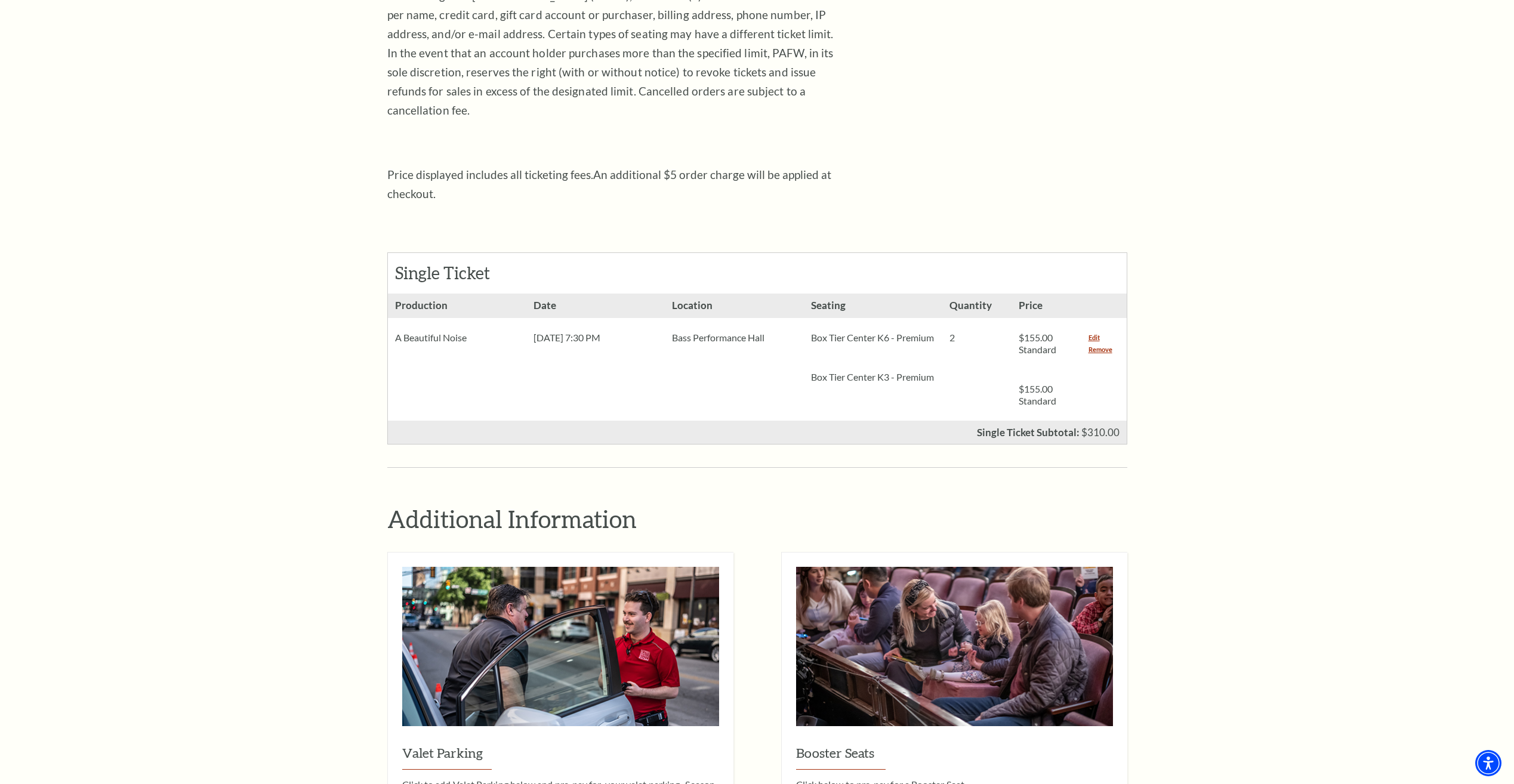
scroll to position [299, 0]
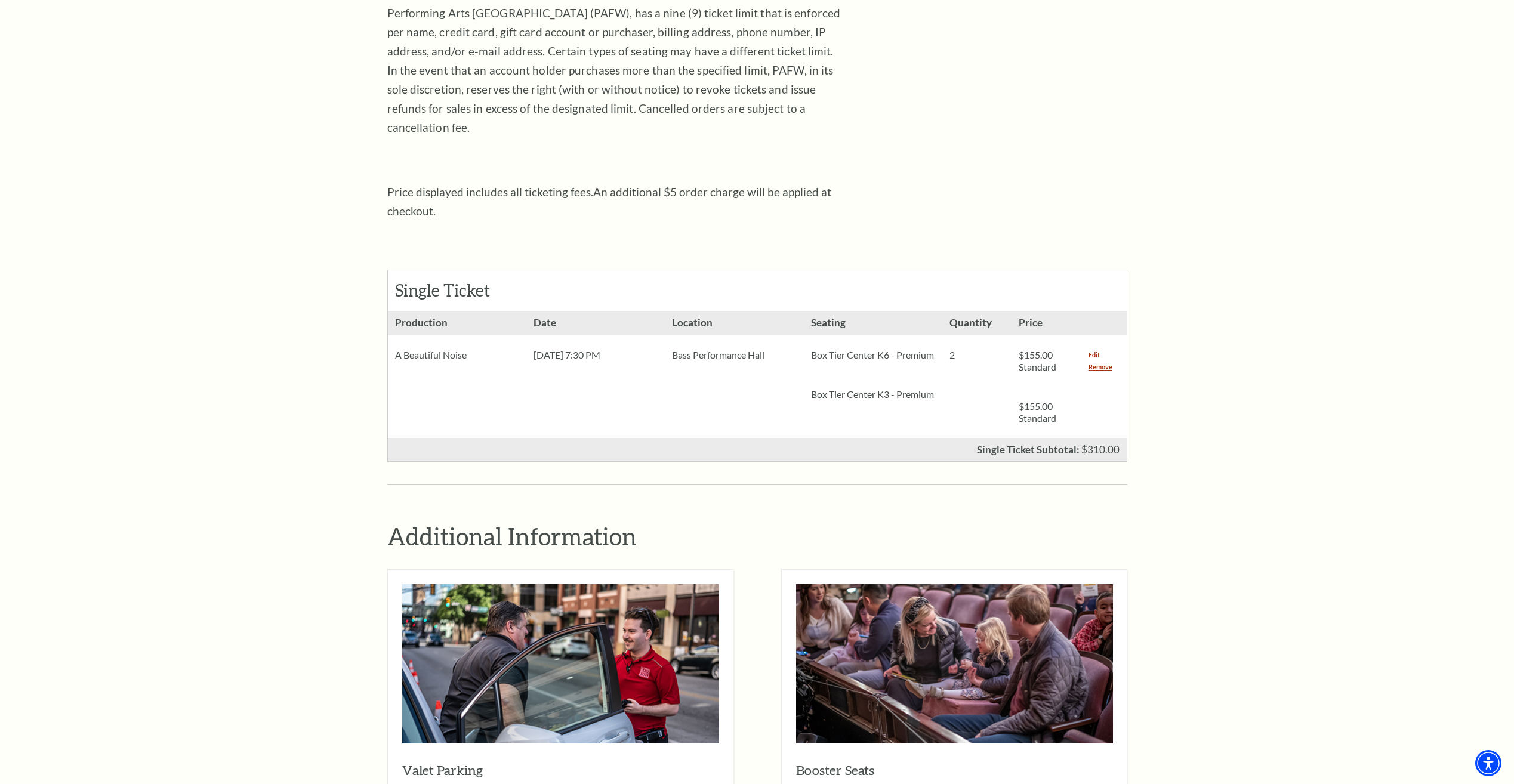
click at [1095, 349] on link "Edit" at bounding box center [1094, 355] width 11 height 12
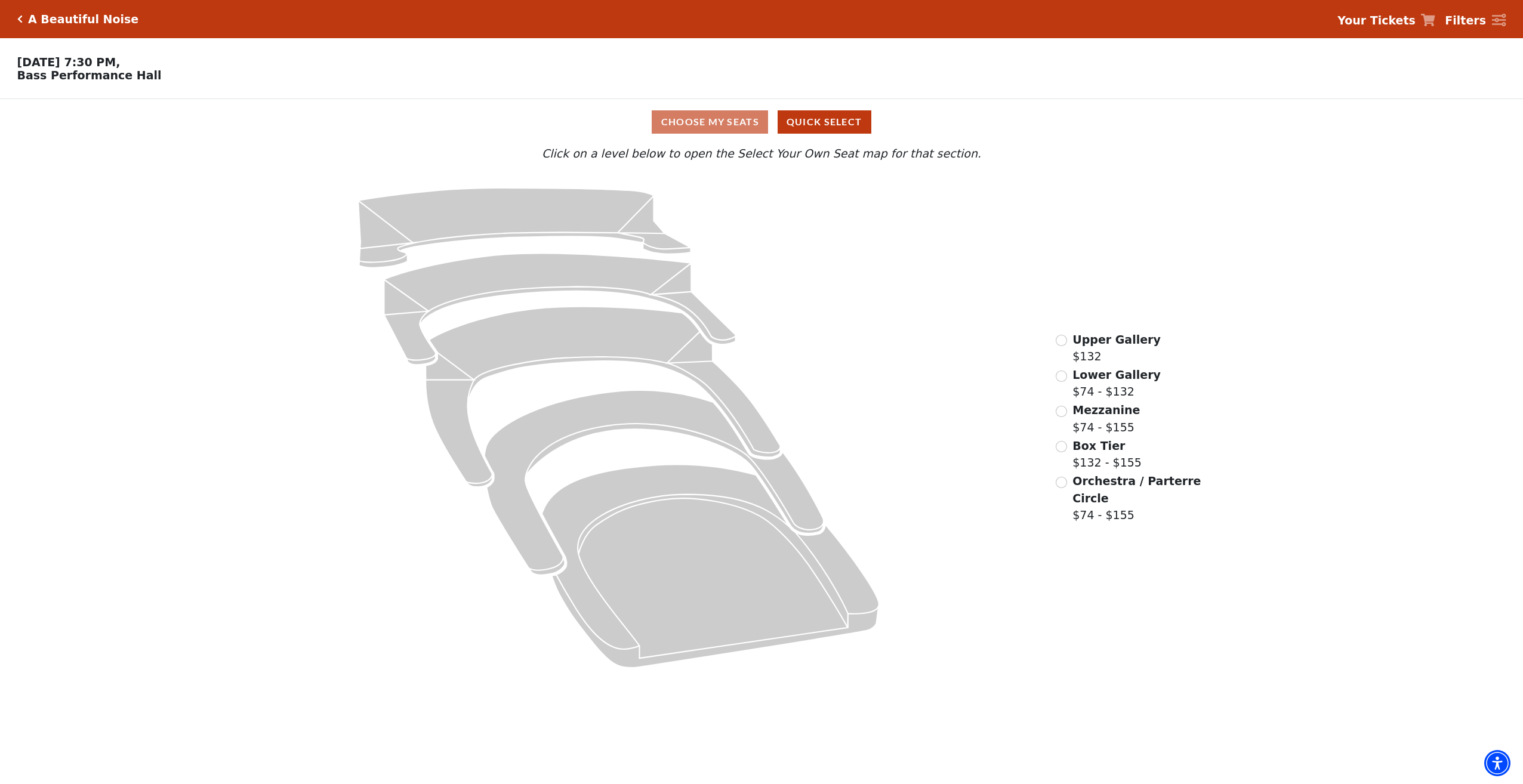
click at [748, 125] on div "Choose My Seats Quick Select" at bounding box center [762, 122] width 1143 height 23
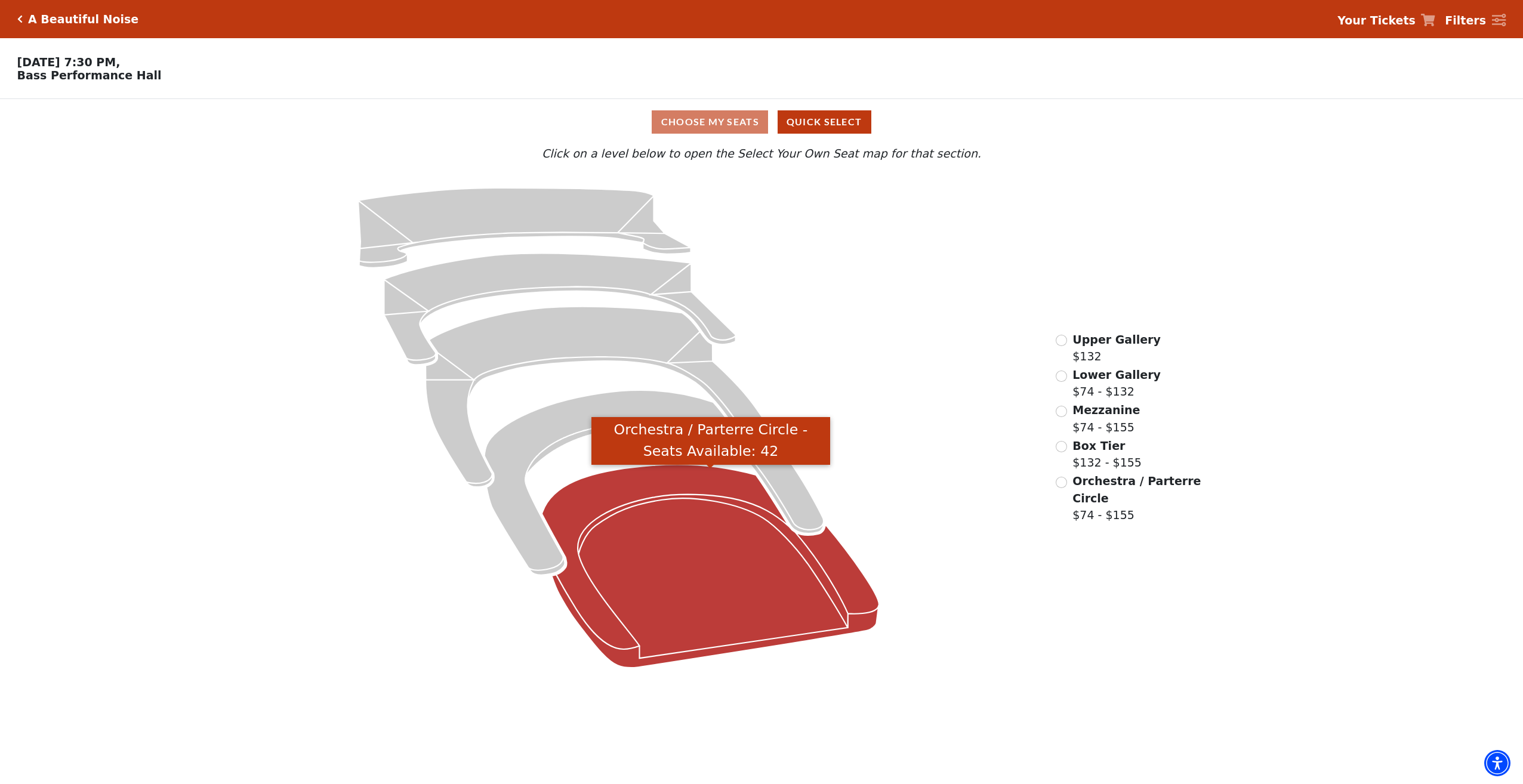
click at [710, 532] on icon "Orchestra / Parterre Circle - Seats Available: 42" at bounding box center [711, 567] width 337 height 204
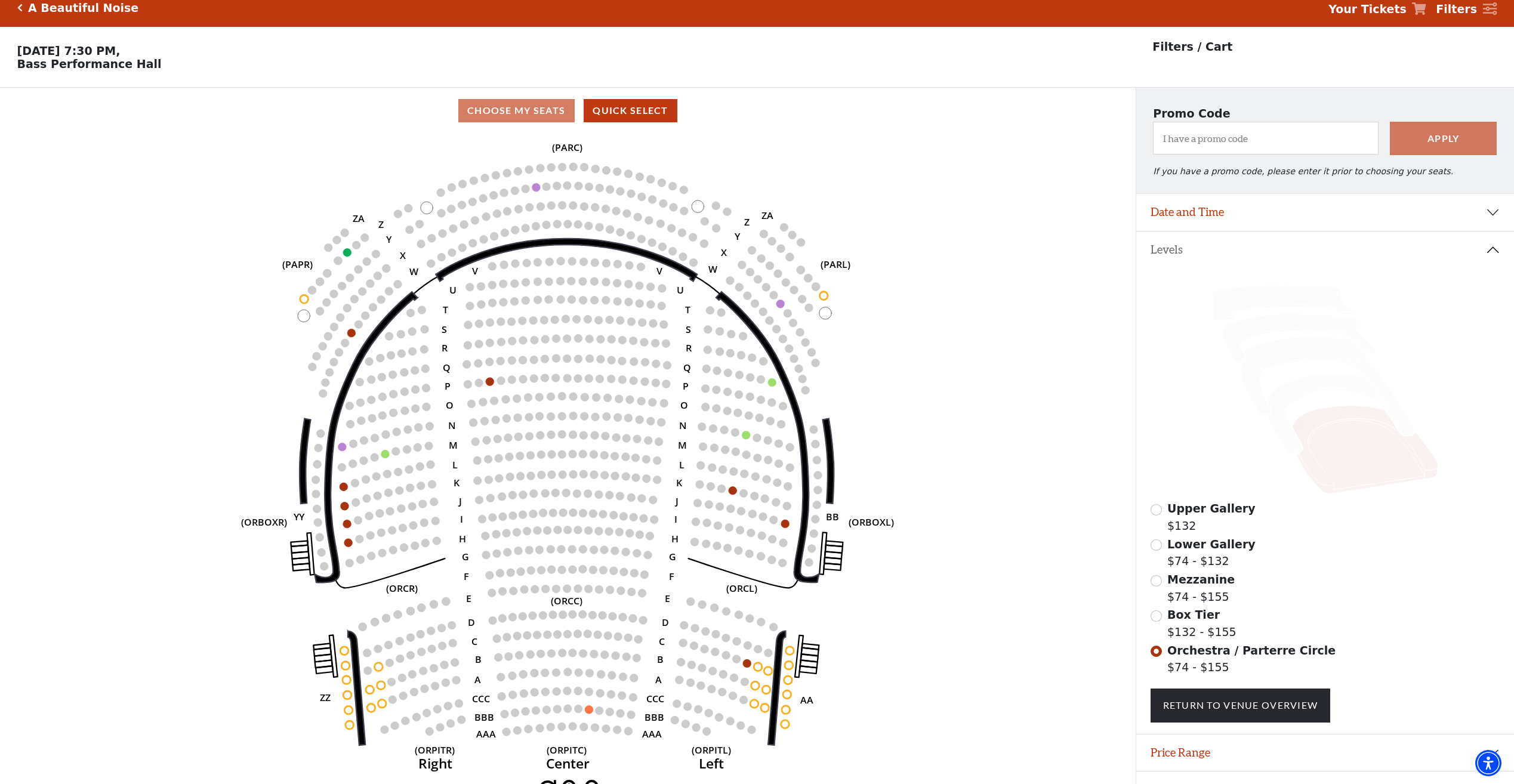
scroll to position [42, 0]
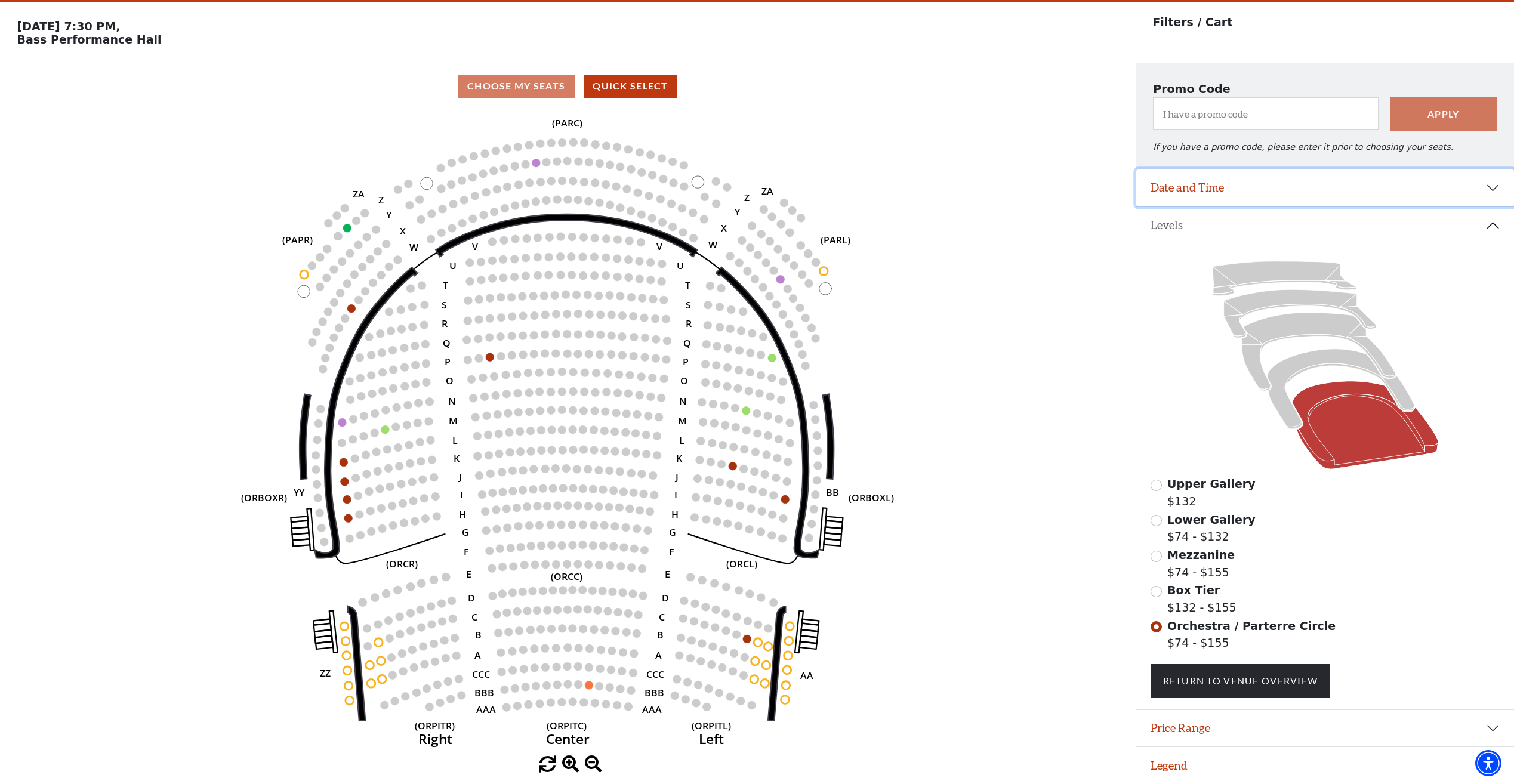
click at [1444, 184] on button "Date and Time" at bounding box center [1325, 188] width 378 height 37
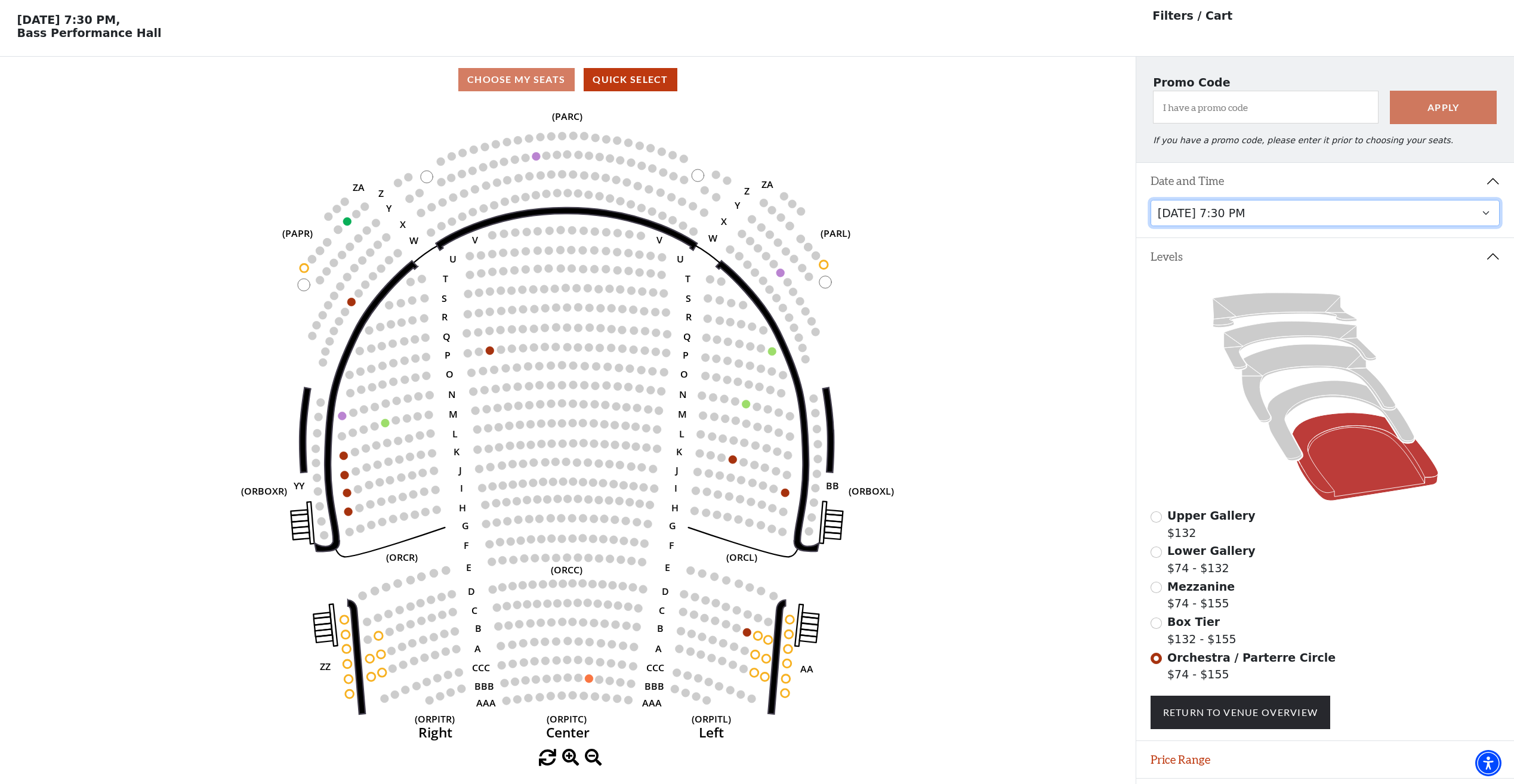
click at [1416, 212] on select "[DATE] 7:30 PM [DATE] 7:30 PM [DATE] 7:30 PM [DATE] 7:30 PM [DATE] 1:30 PM [DAT…" at bounding box center [1325, 214] width 350 height 27
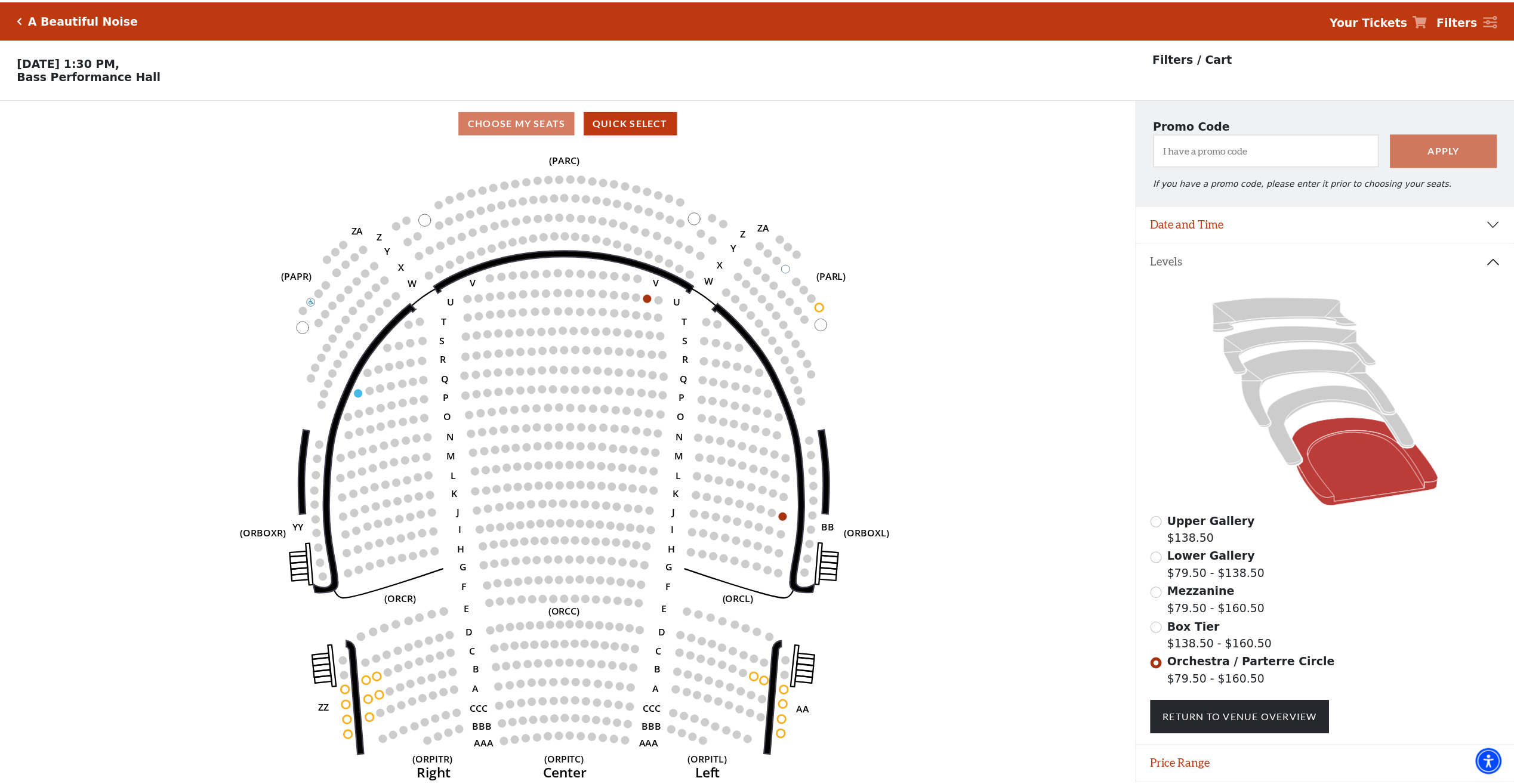
scroll to position [42, 0]
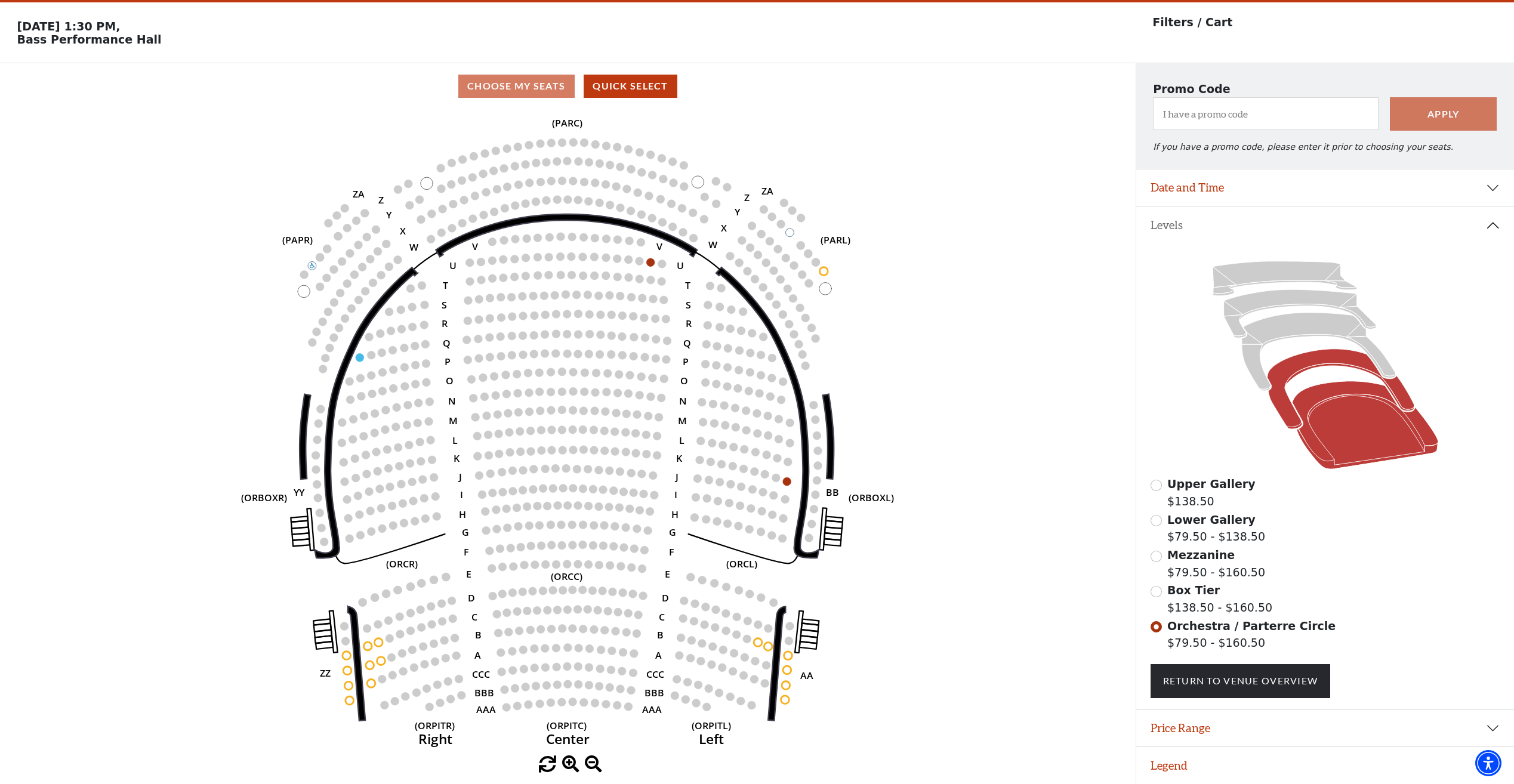
click at [1296, 367] on icon at bounding box center [1340, 389] width 147 height 80
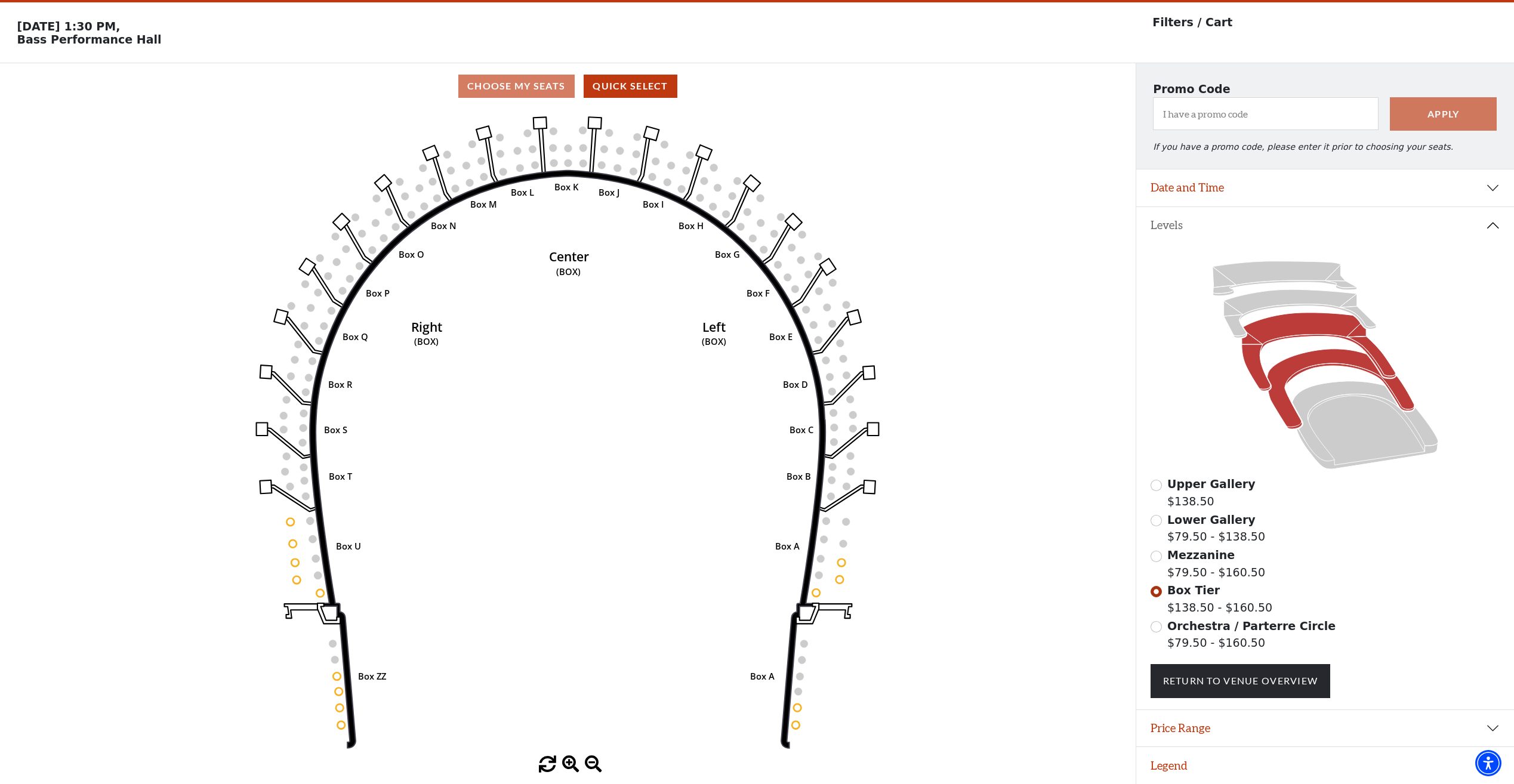
click at [1275, 333] on icon at bounding box center [1318, 351] width 154 height 78
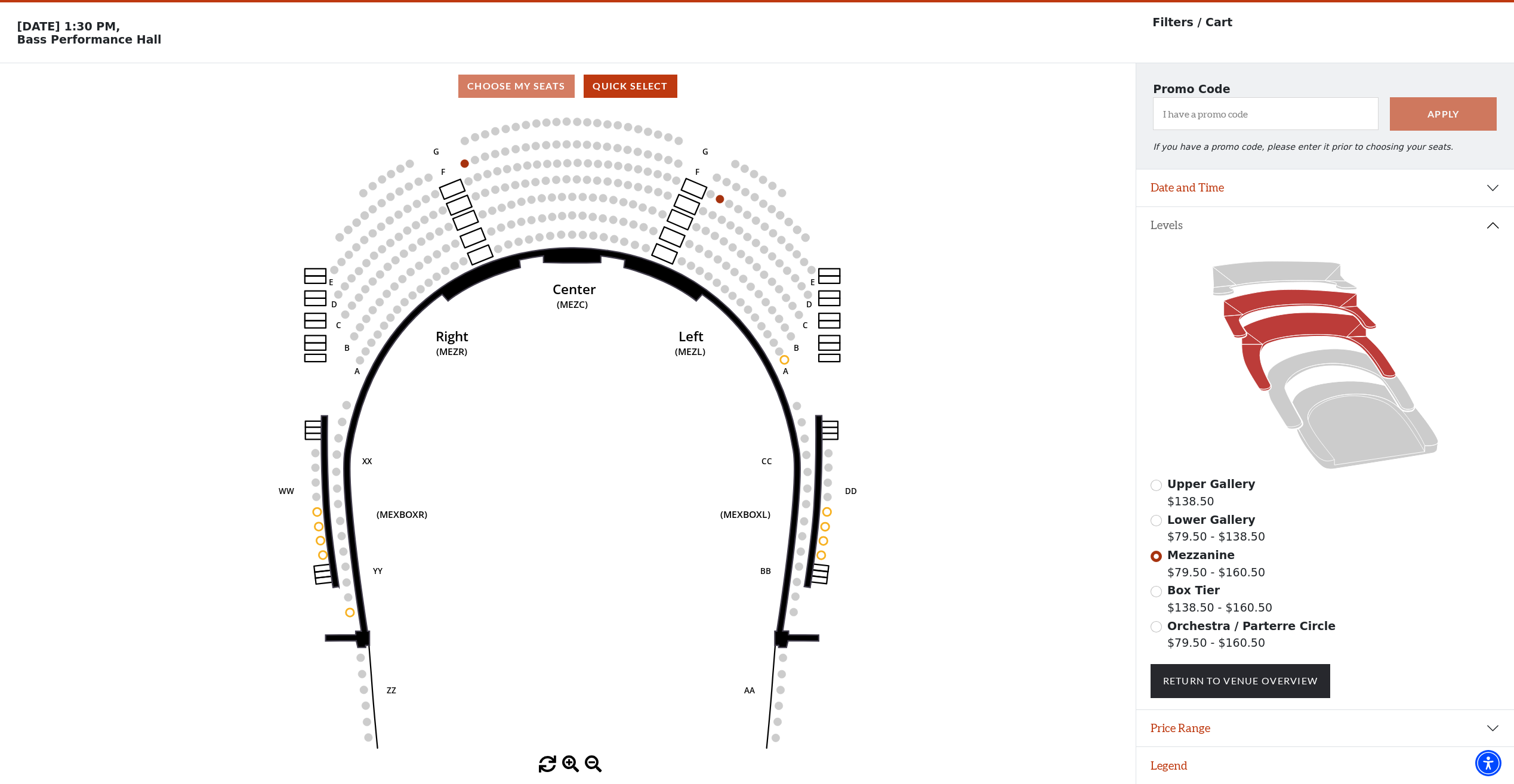
click at [1272, 303] on icon at bounding box center [1299, 314] width 152 height 48
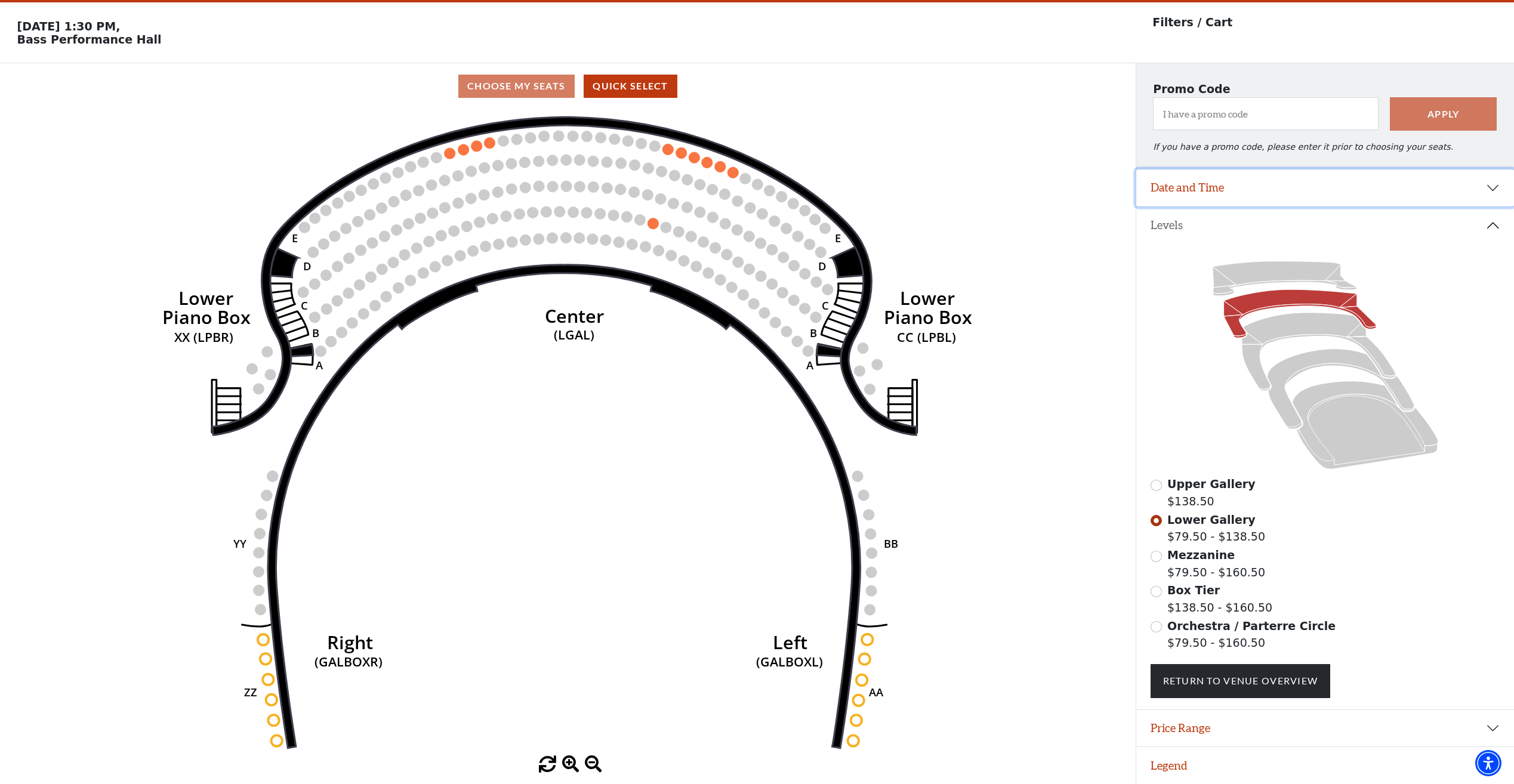
click at [1399, 188] on button "Date and Time" at bounding box center [1325, 188] width 378 height 37
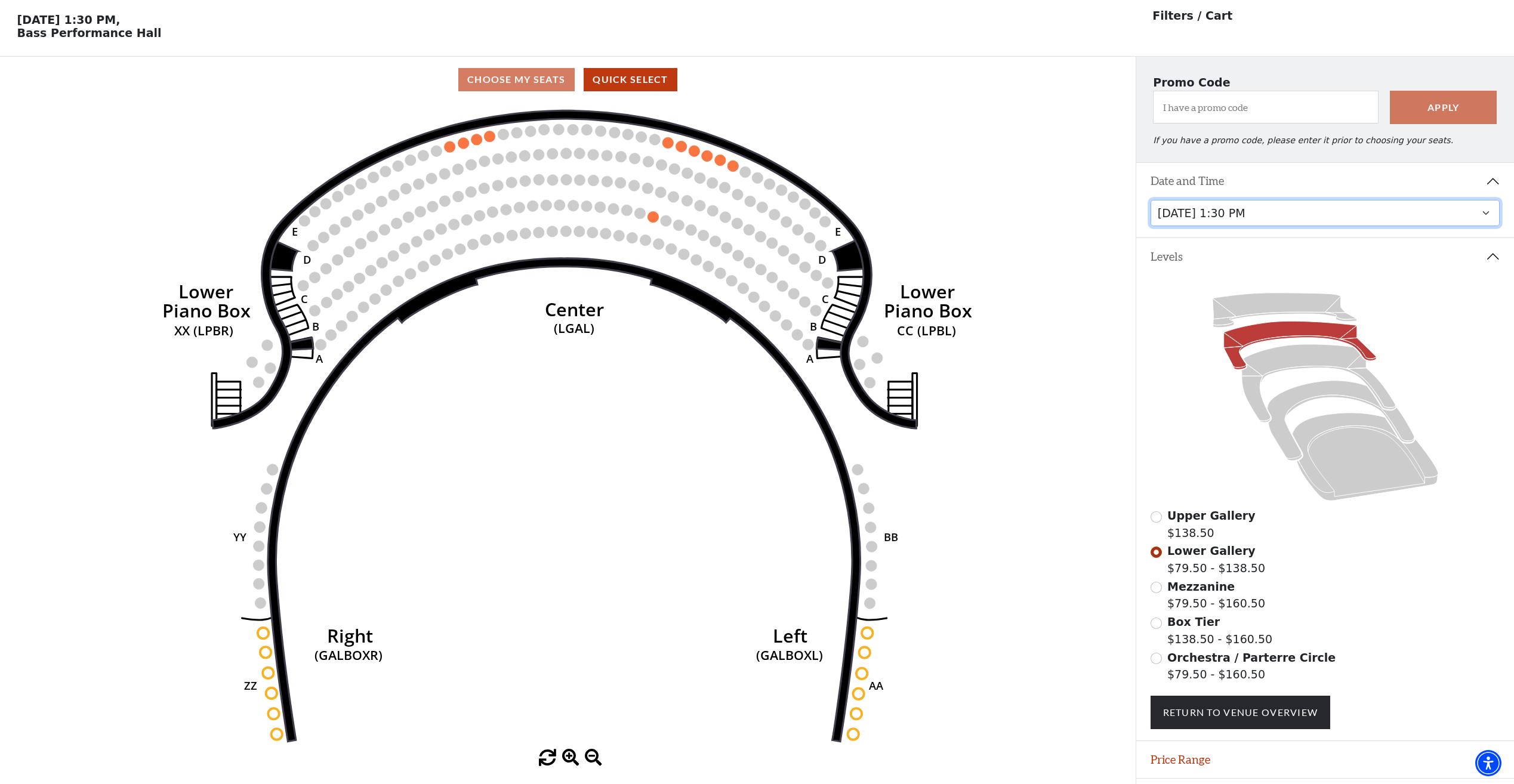
click at [1381, 219] on select "Tuesday, October 28 at 7:30 PM Wednesday, October 29 at 7:30 PM Thursday, Octob…" at bounding box center [1325, 214] width 350 height 27
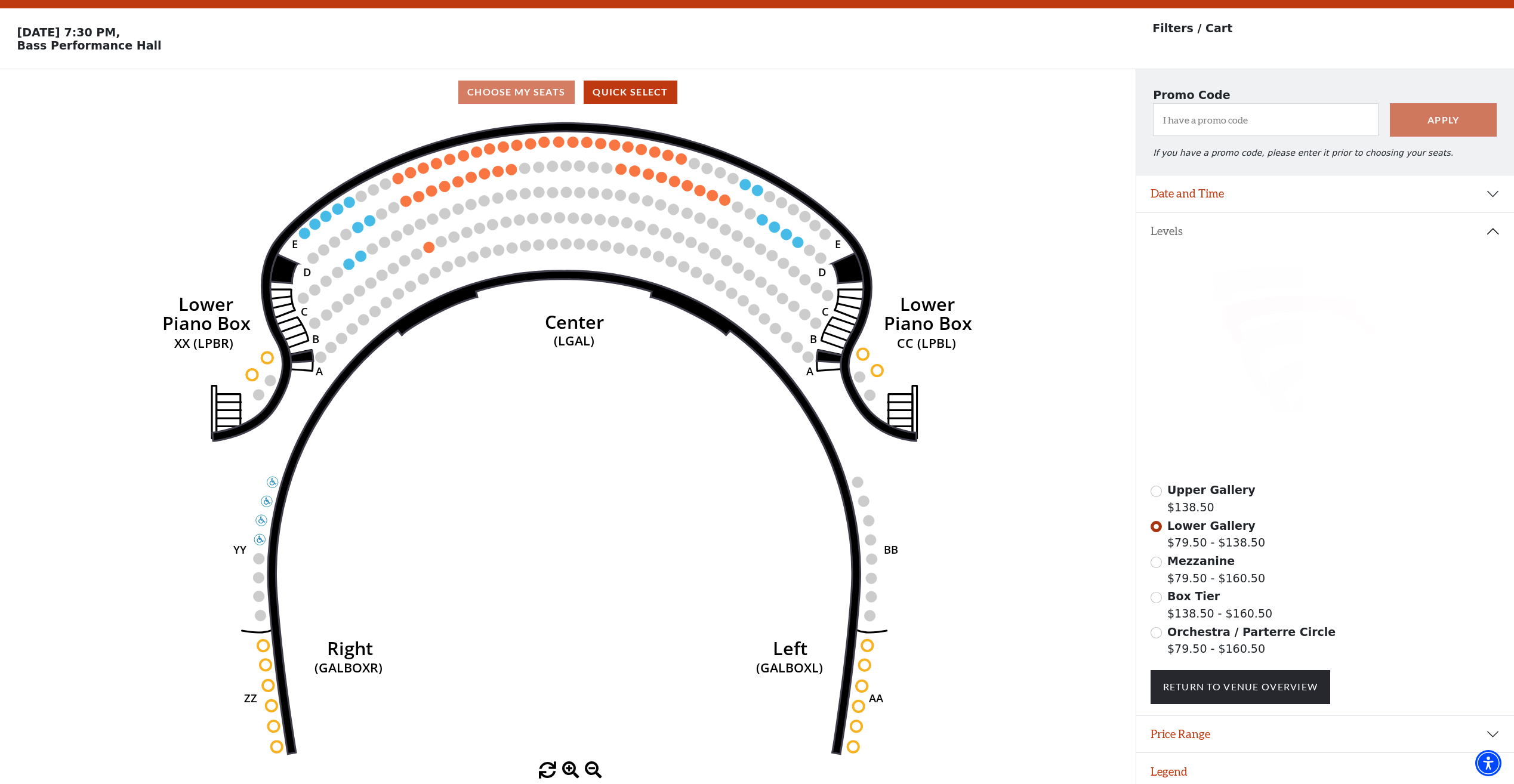
scroll to position [42, 0]
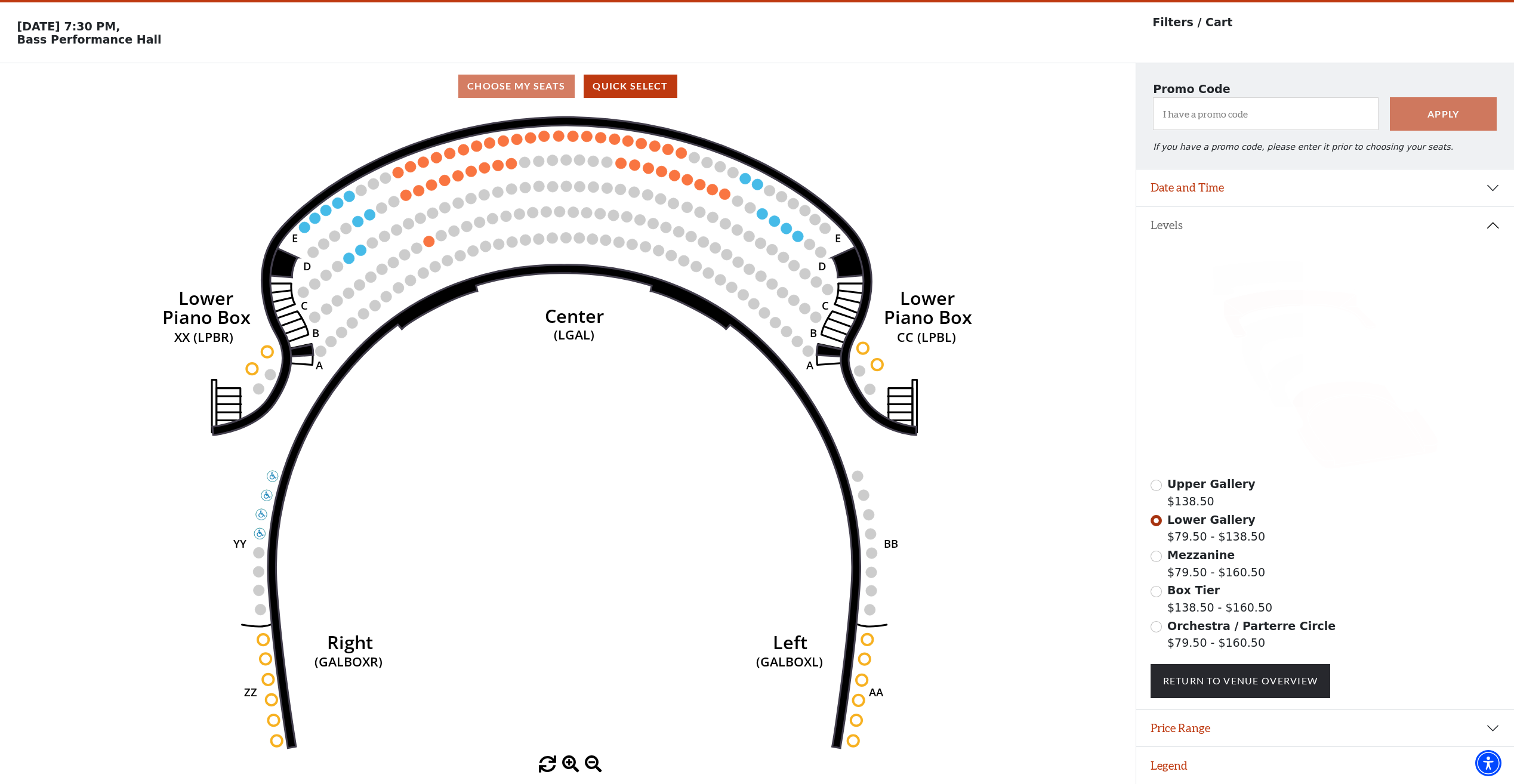
click at [1385, 417] on icon at bounding box center [1365, 426] width 146 height 89
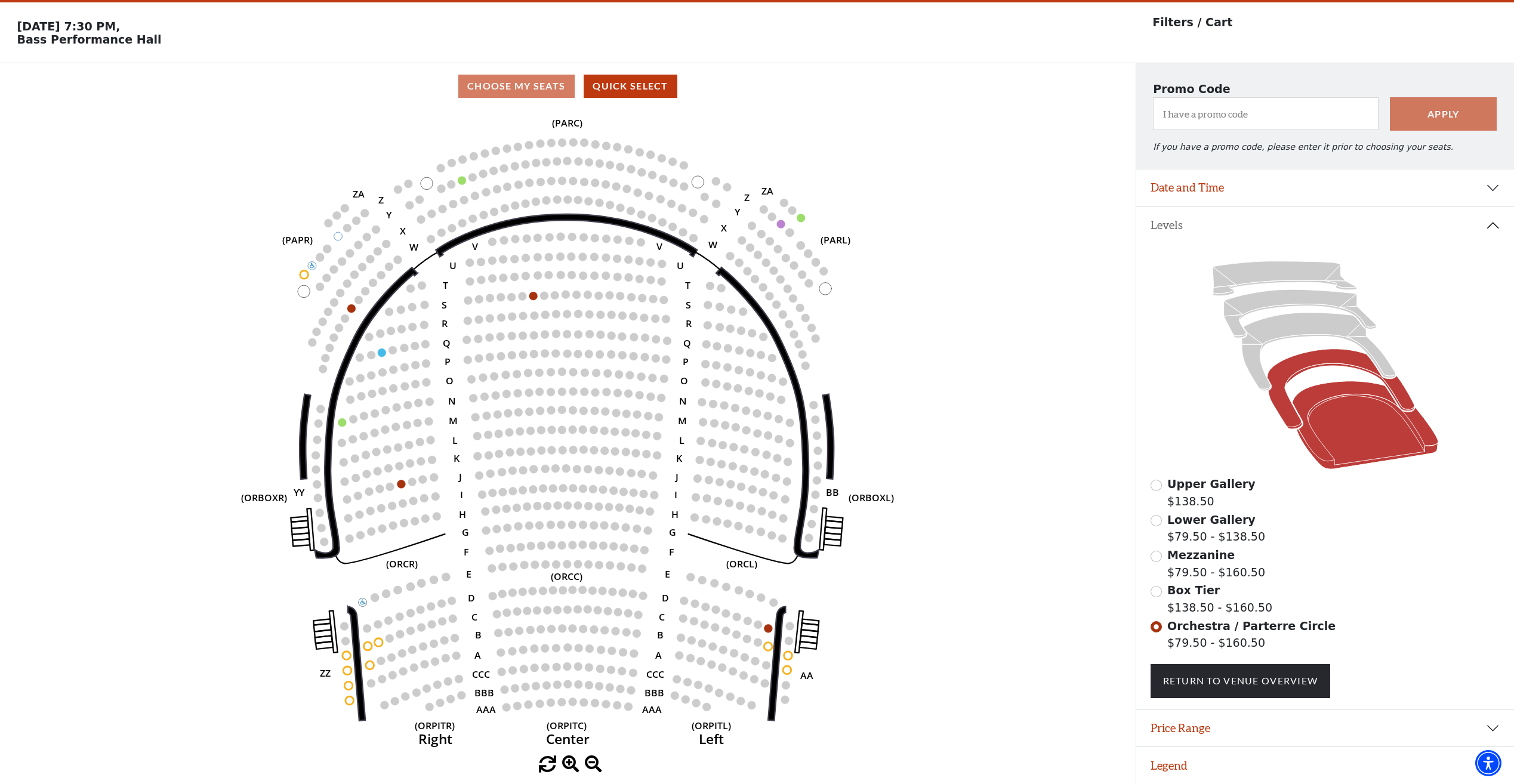
click at [1281, 381] on icon at bounding box center [1340, 389] width 147 height 80
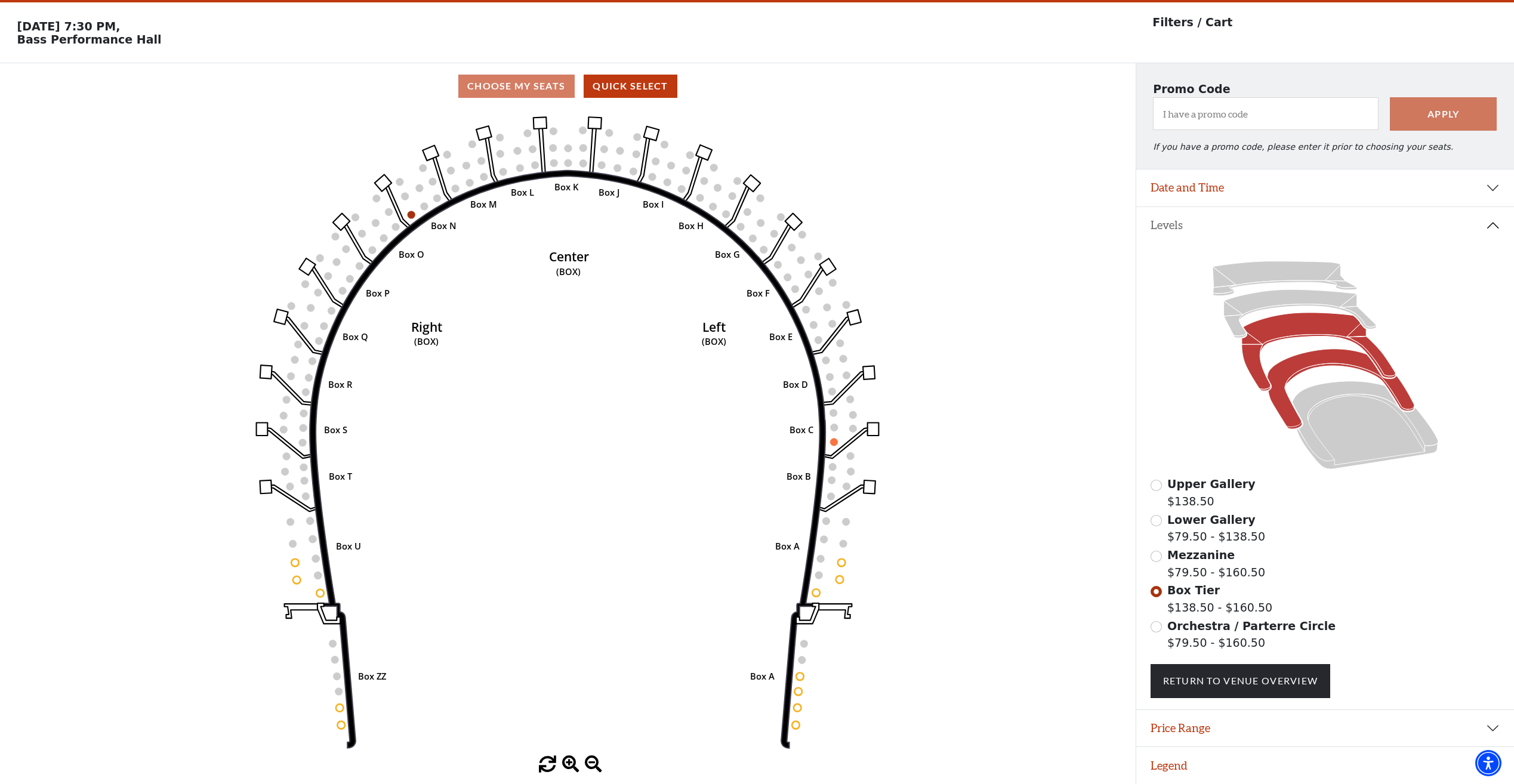
click at [1257, 339] on icon at bounding box center [1318, 351] width 154 height 78
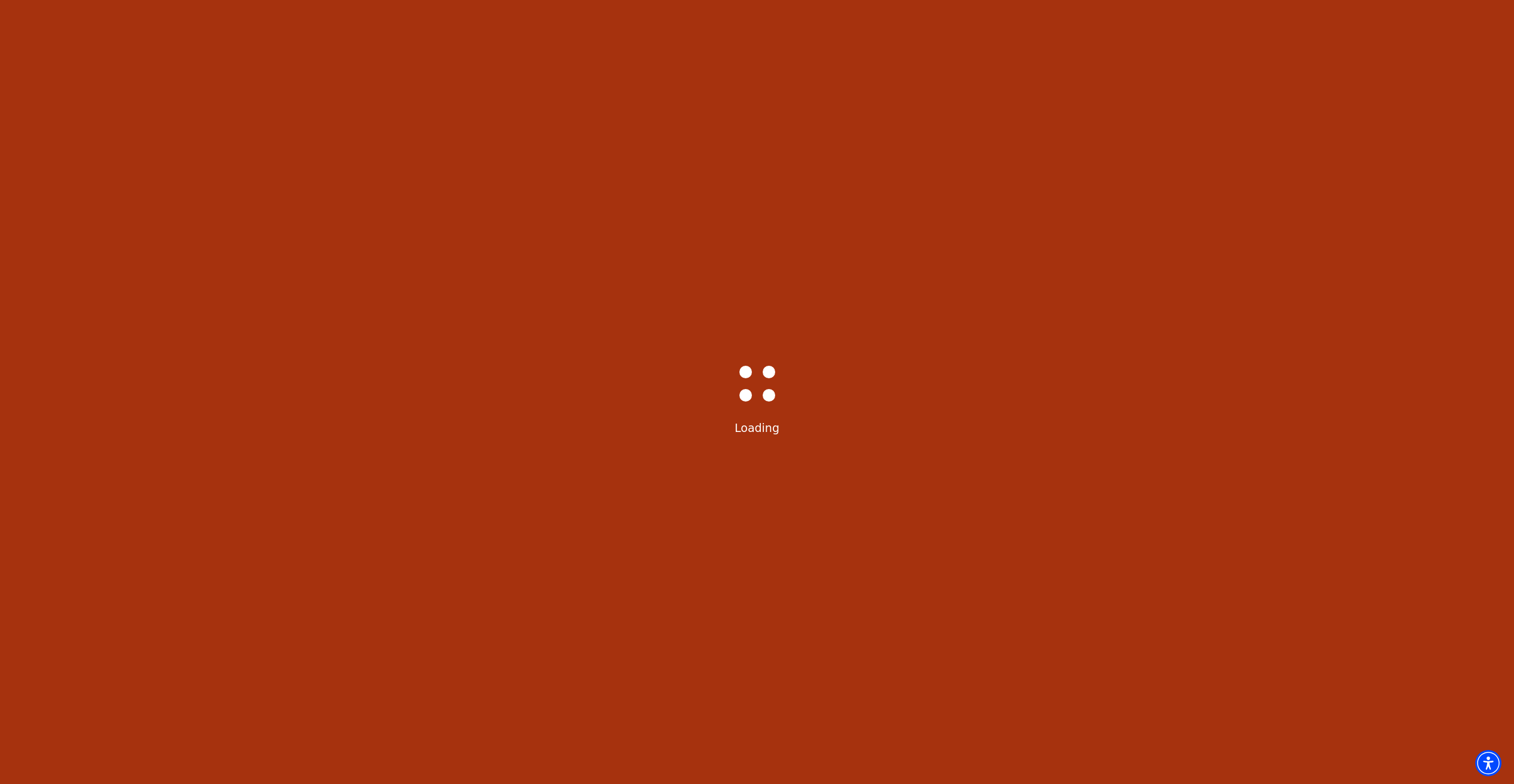
scroll to position [0, 0]
select select "6225"
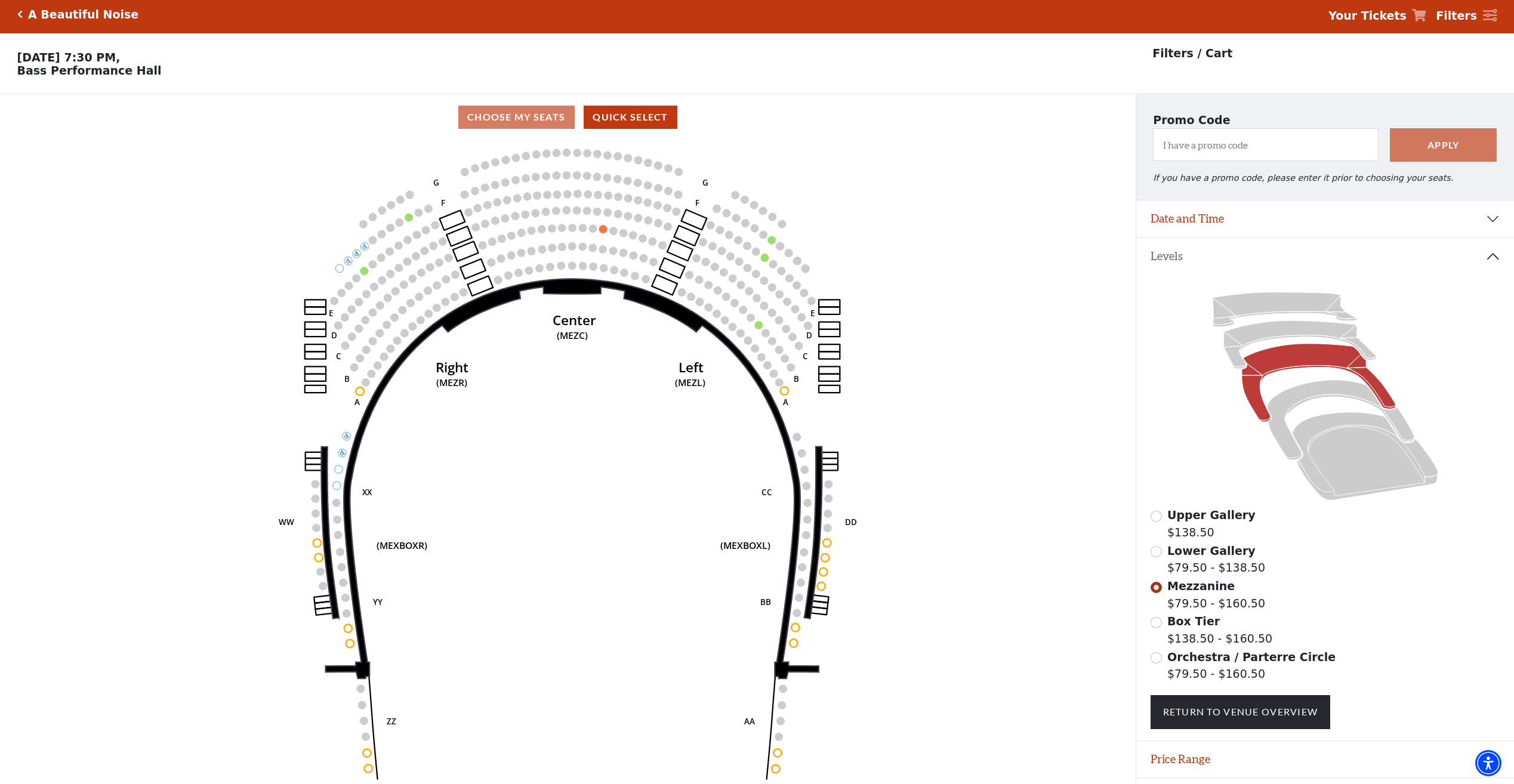
scroll to position [42, 0]
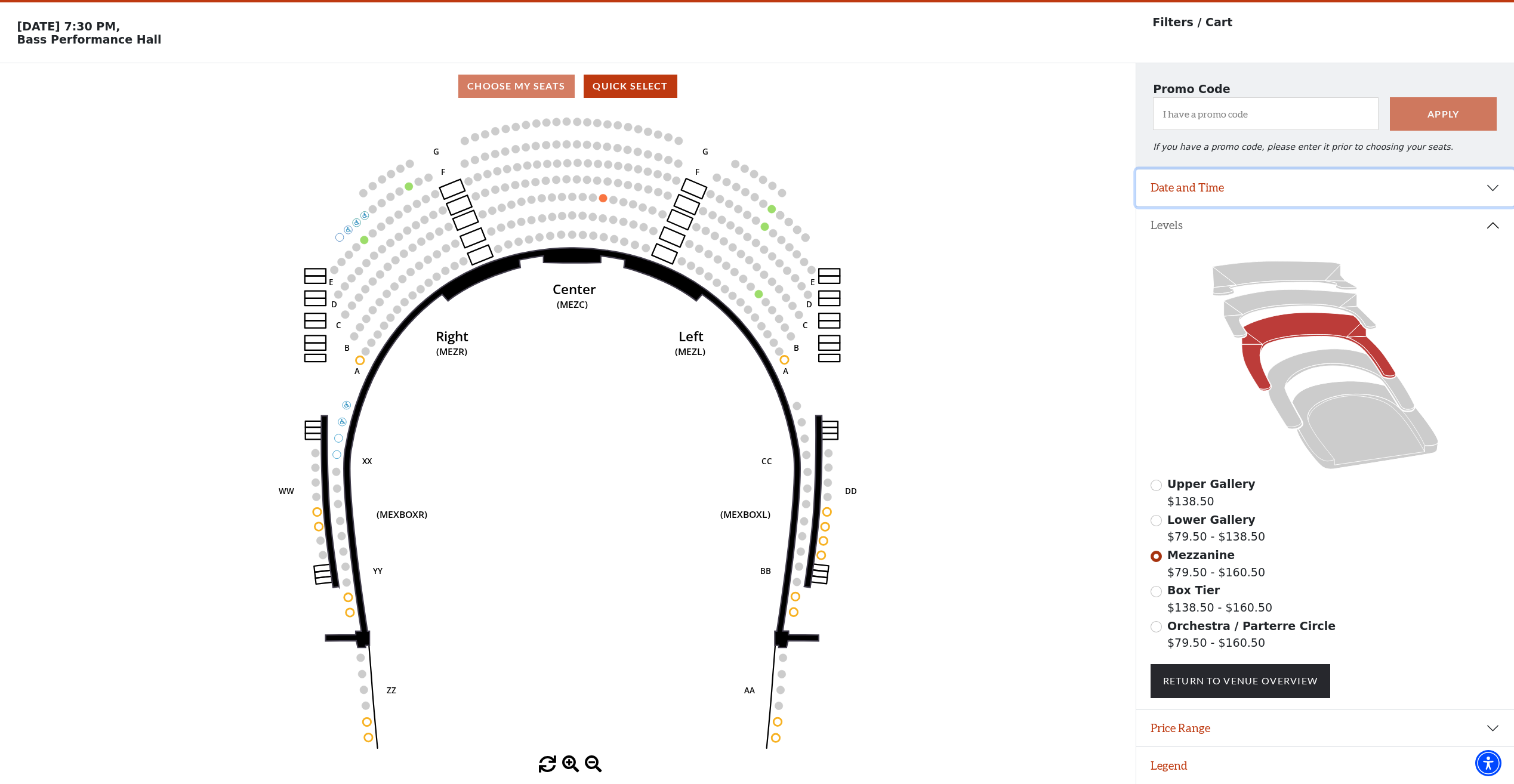
click at [1336, 183] on button "Date and Time" at bounding box center [1325, 188] width 378 height 37
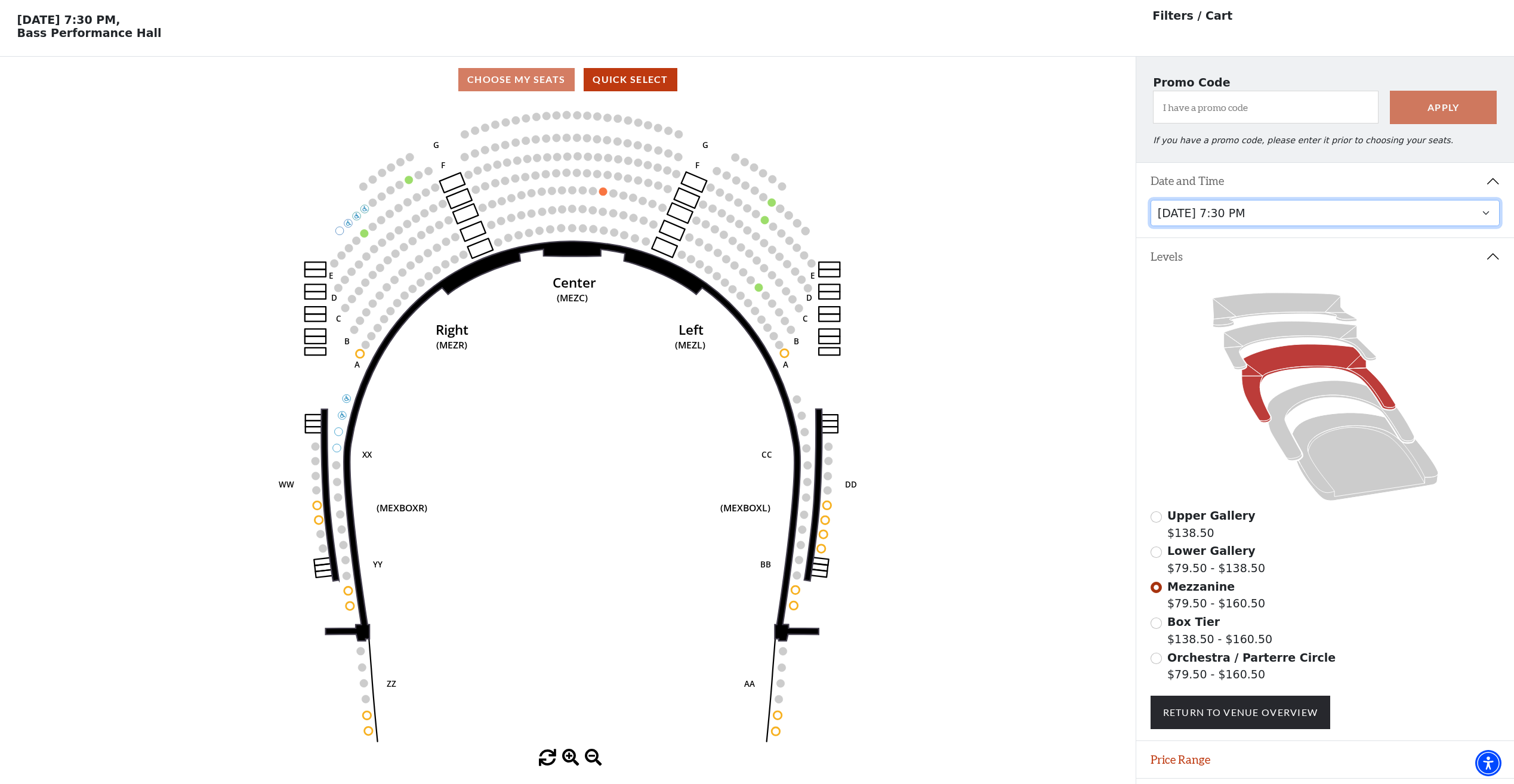
click at [1326, 211] on select "Tuesday, October 28 at 7:30 PM Wednesday, October 29 at 7:30 PM Thursday, Octob…" at bounding box center [1325, 214] width 350 height 27
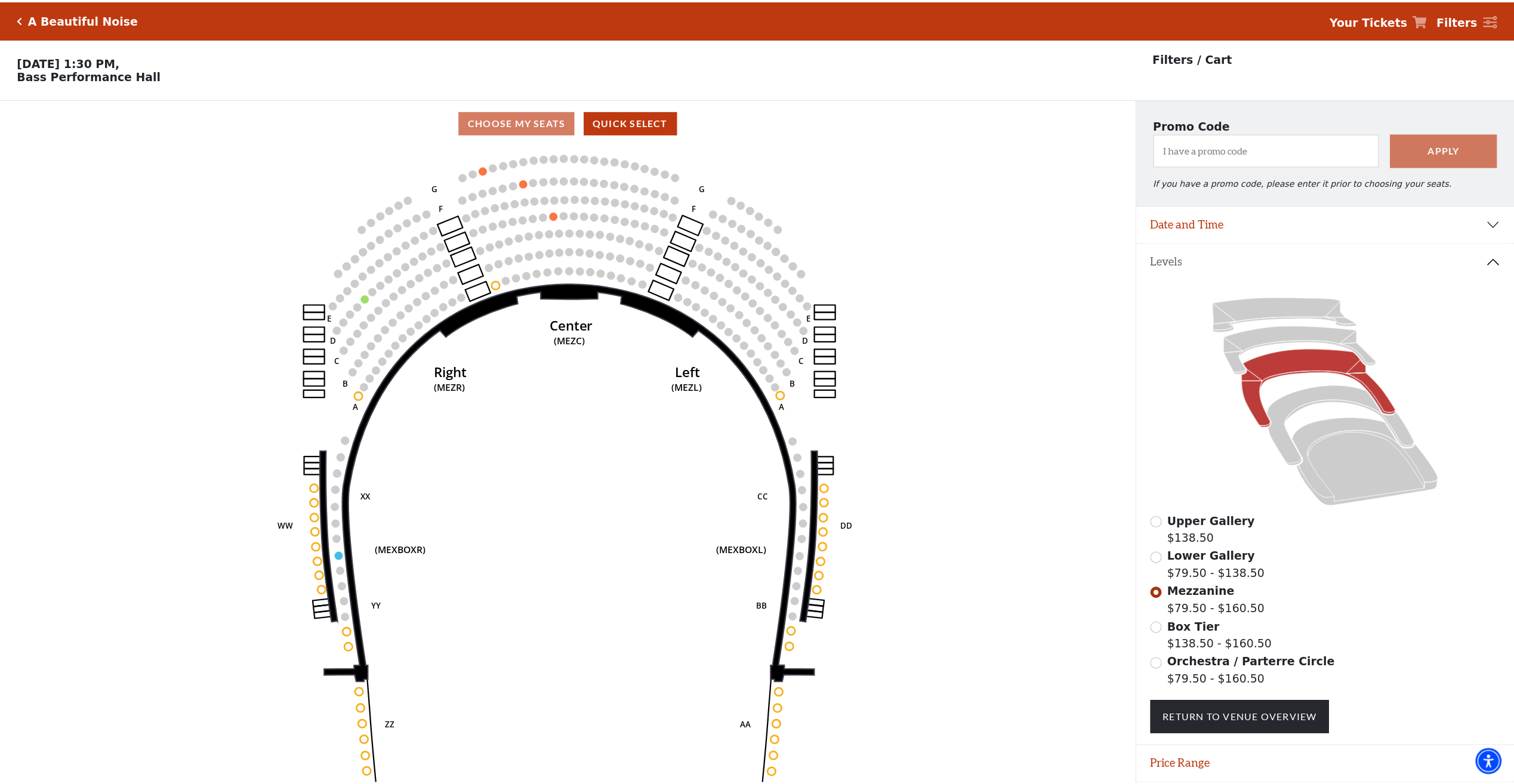
scroll to position [42, 0]
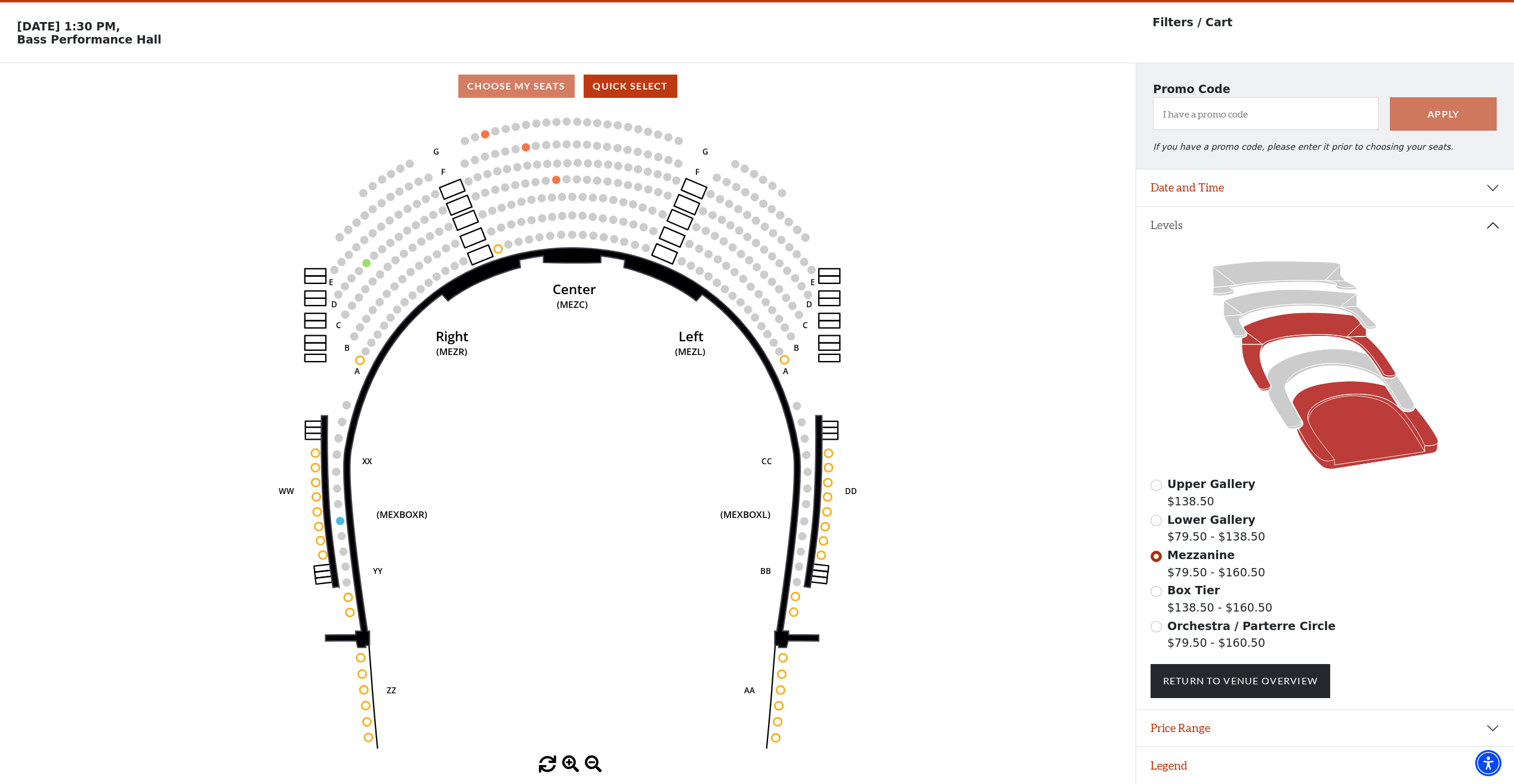
click at [1358, 438] on icon at bounding box center [1365, 426] width 146 height 89
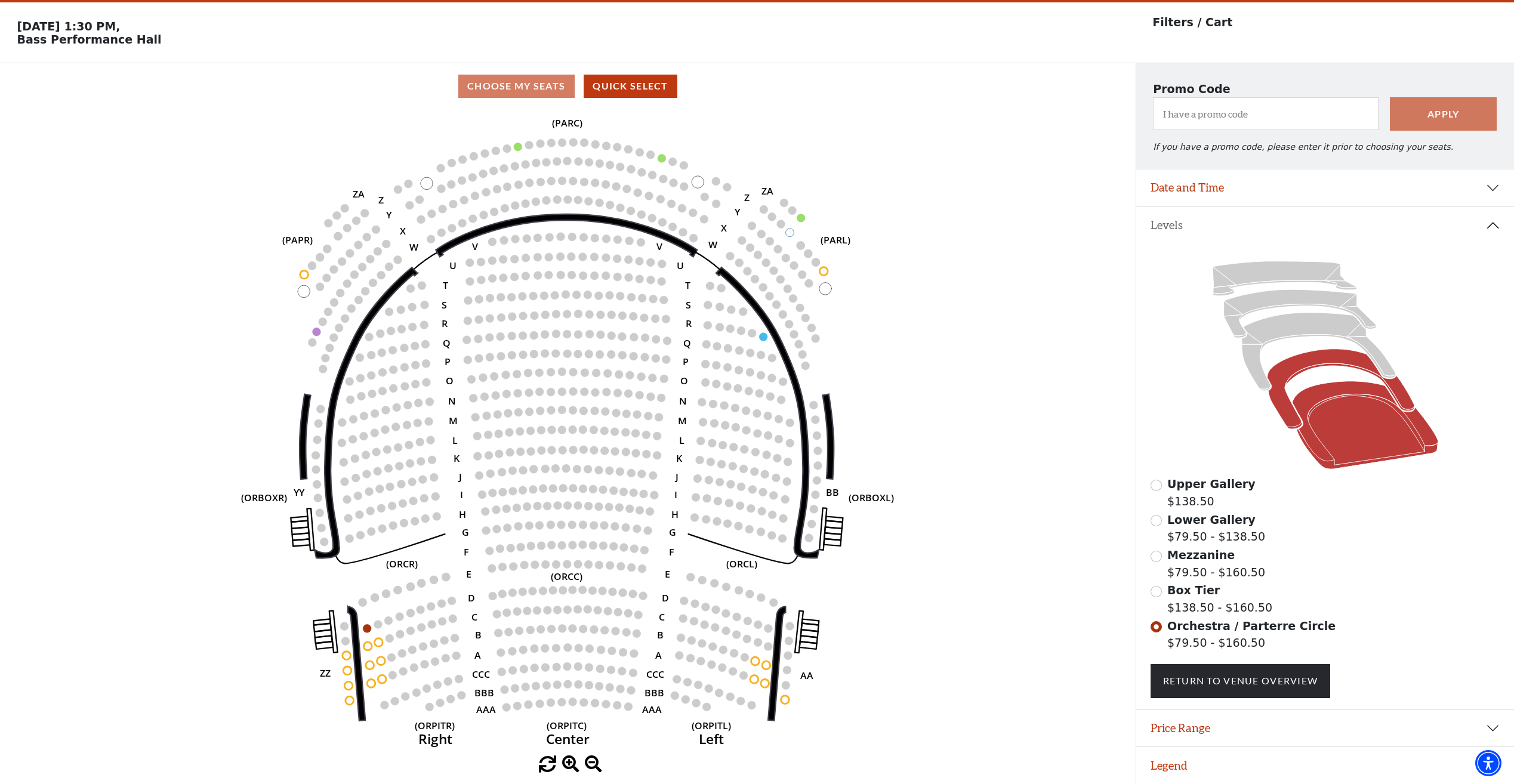
click at [1272, 399] on icon at bounding box center [1340, 389] width 147 height 80
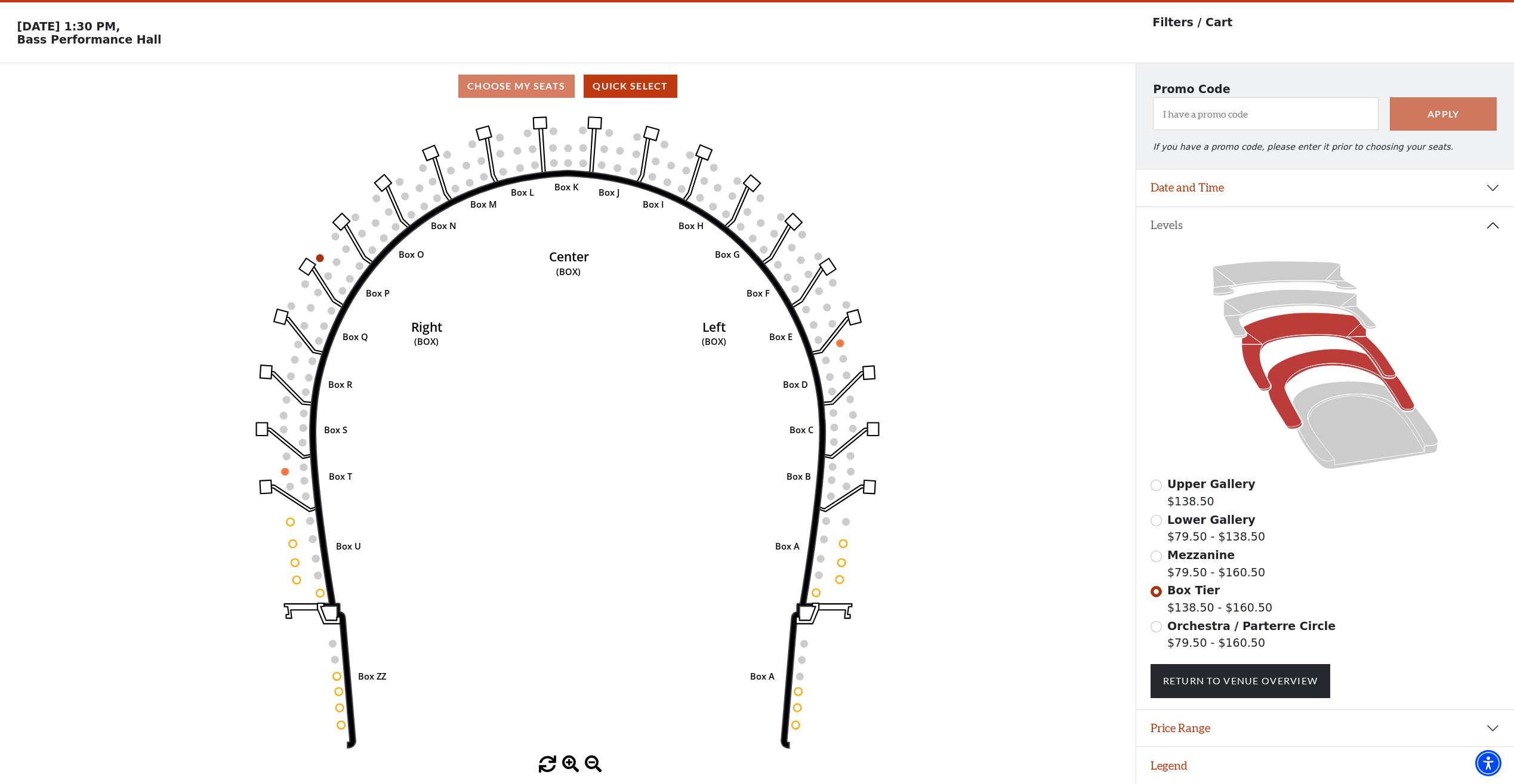
click at [1258, 371] on icon at bounding box center [1318, 351] width 154 height 78
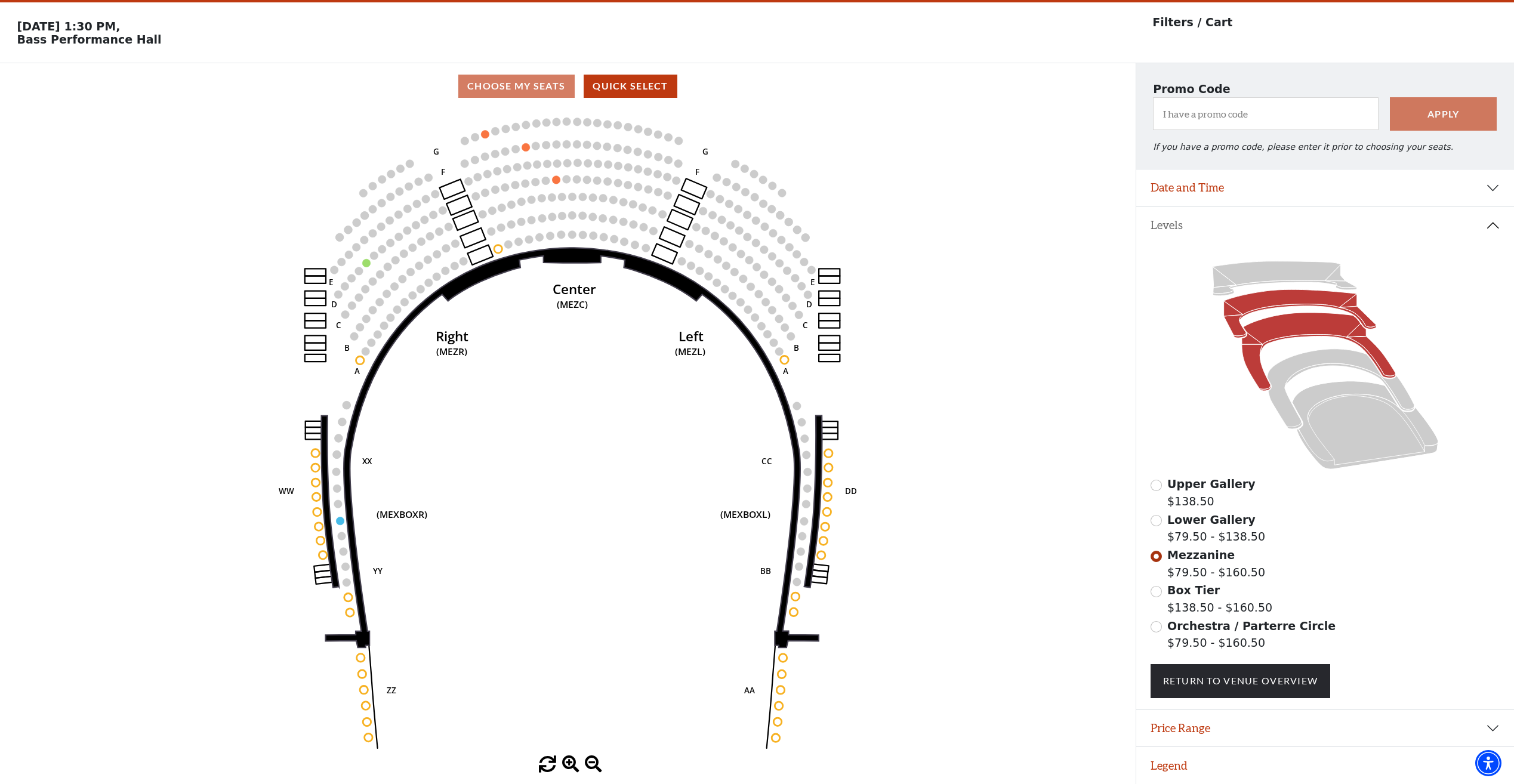
click at [1240, 319] on icon at bounding box center [1299, 314] width 152 height 48
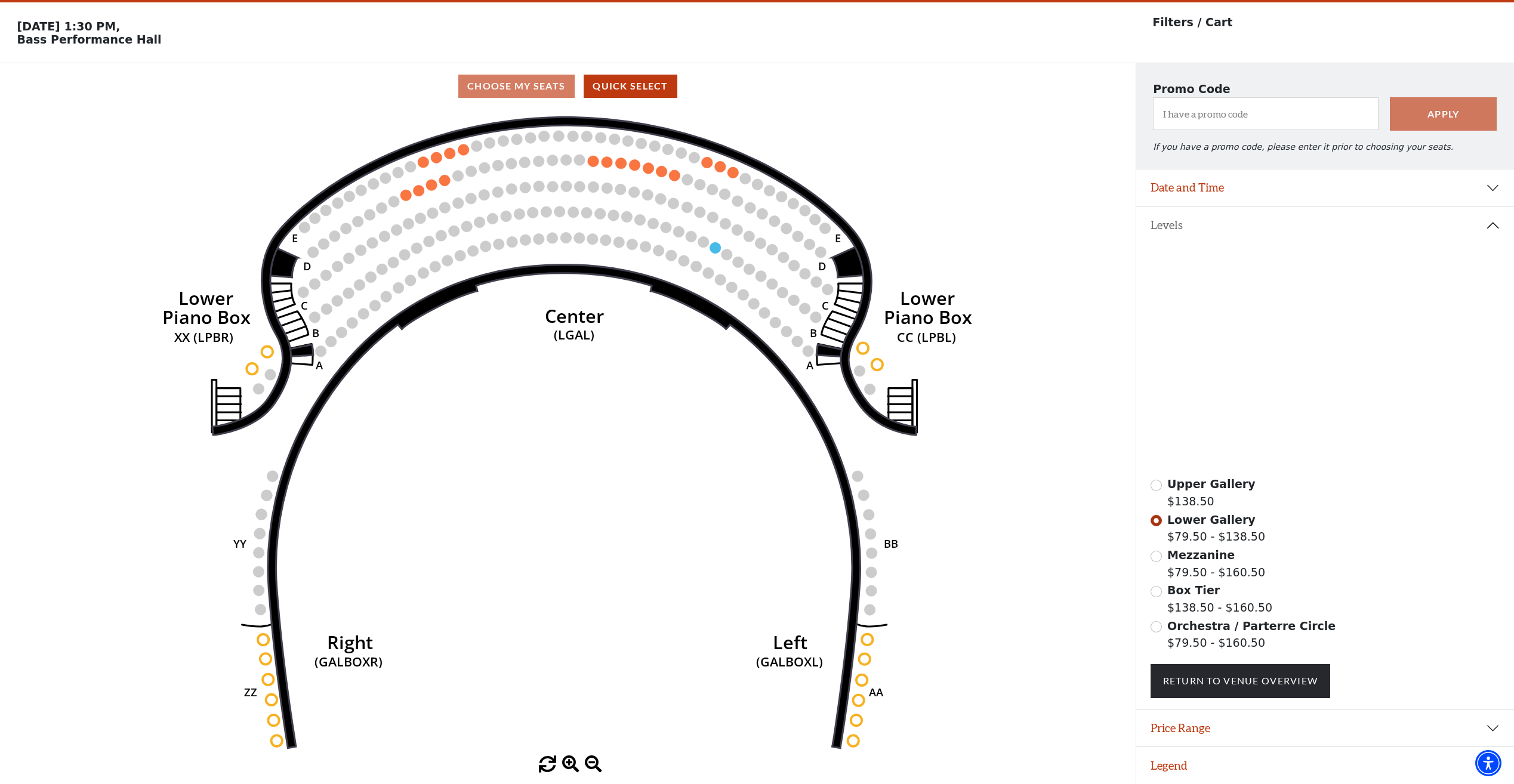
click at [1229, 268] on icon at bounding box center [1284, 278] width 144 height 34
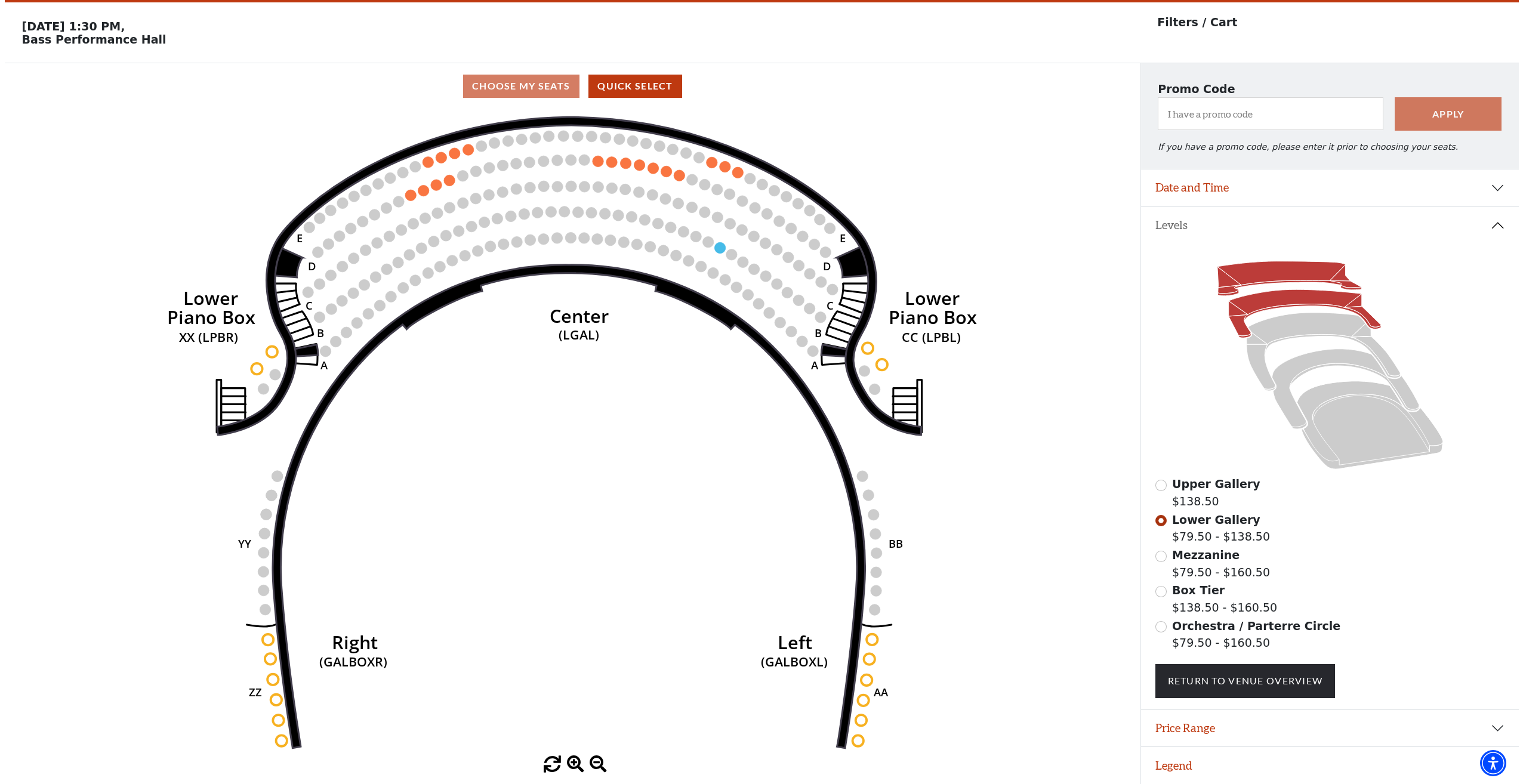
scroll to position [0, 0]
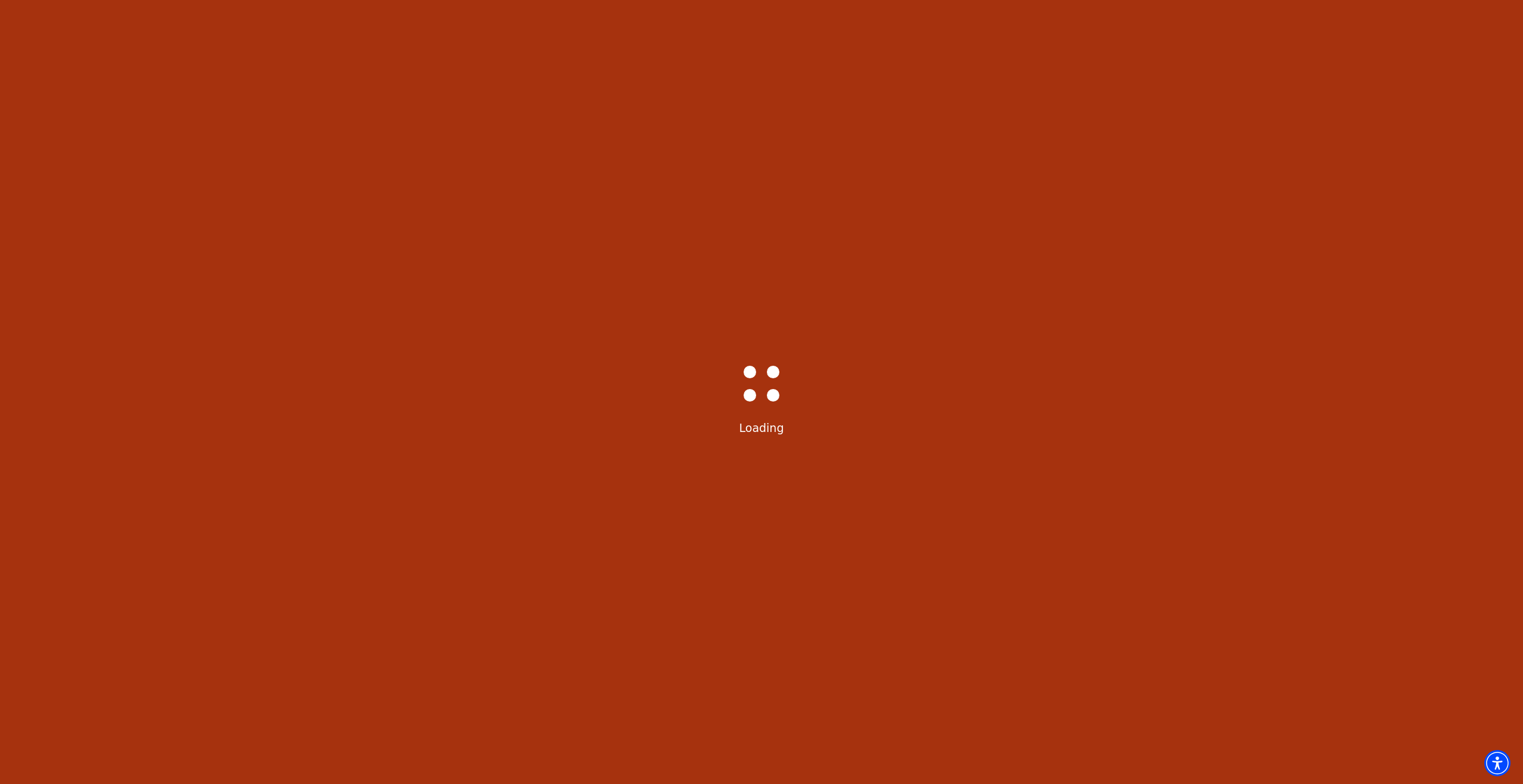
select select "6226"
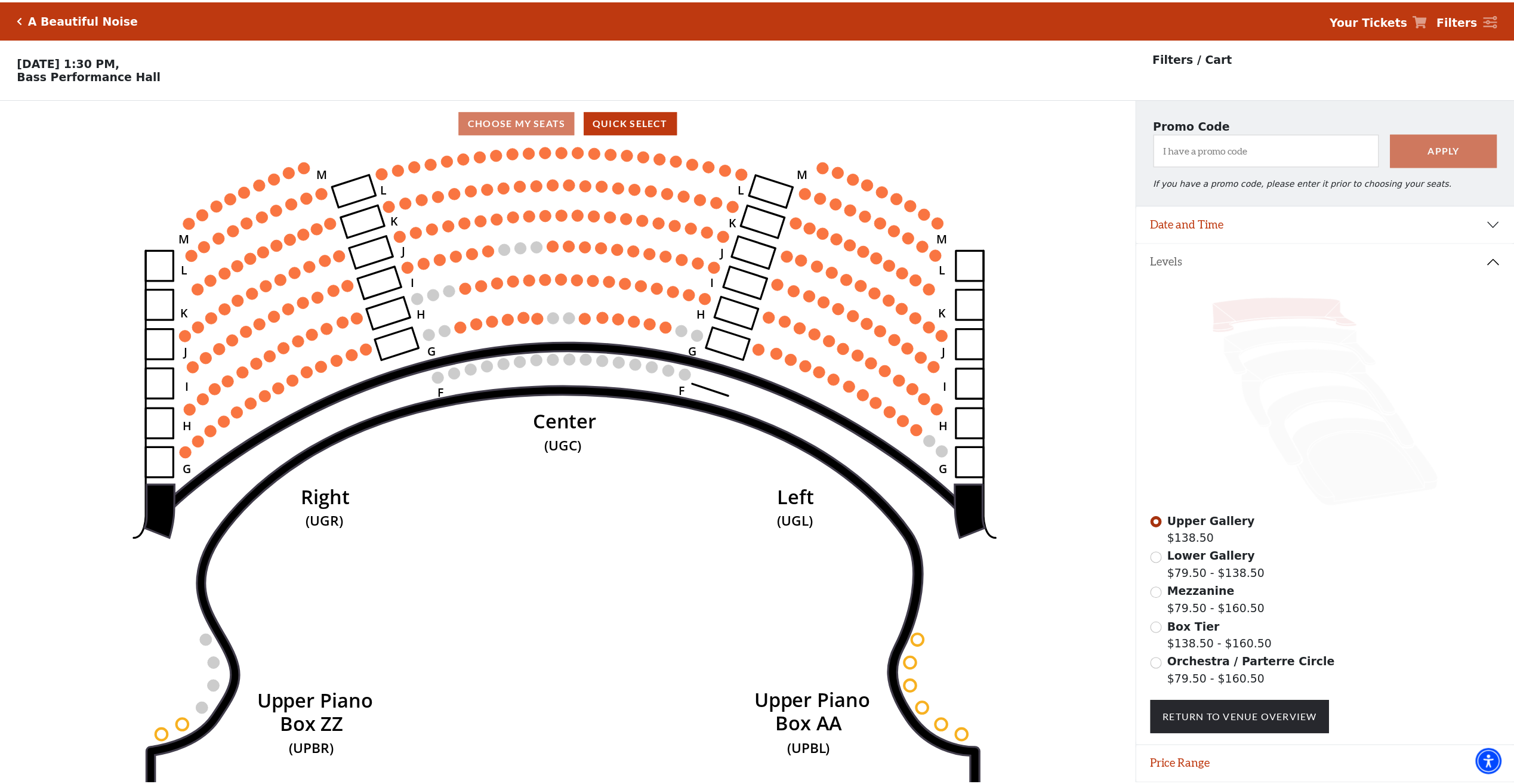
scroll to position [42, 0]
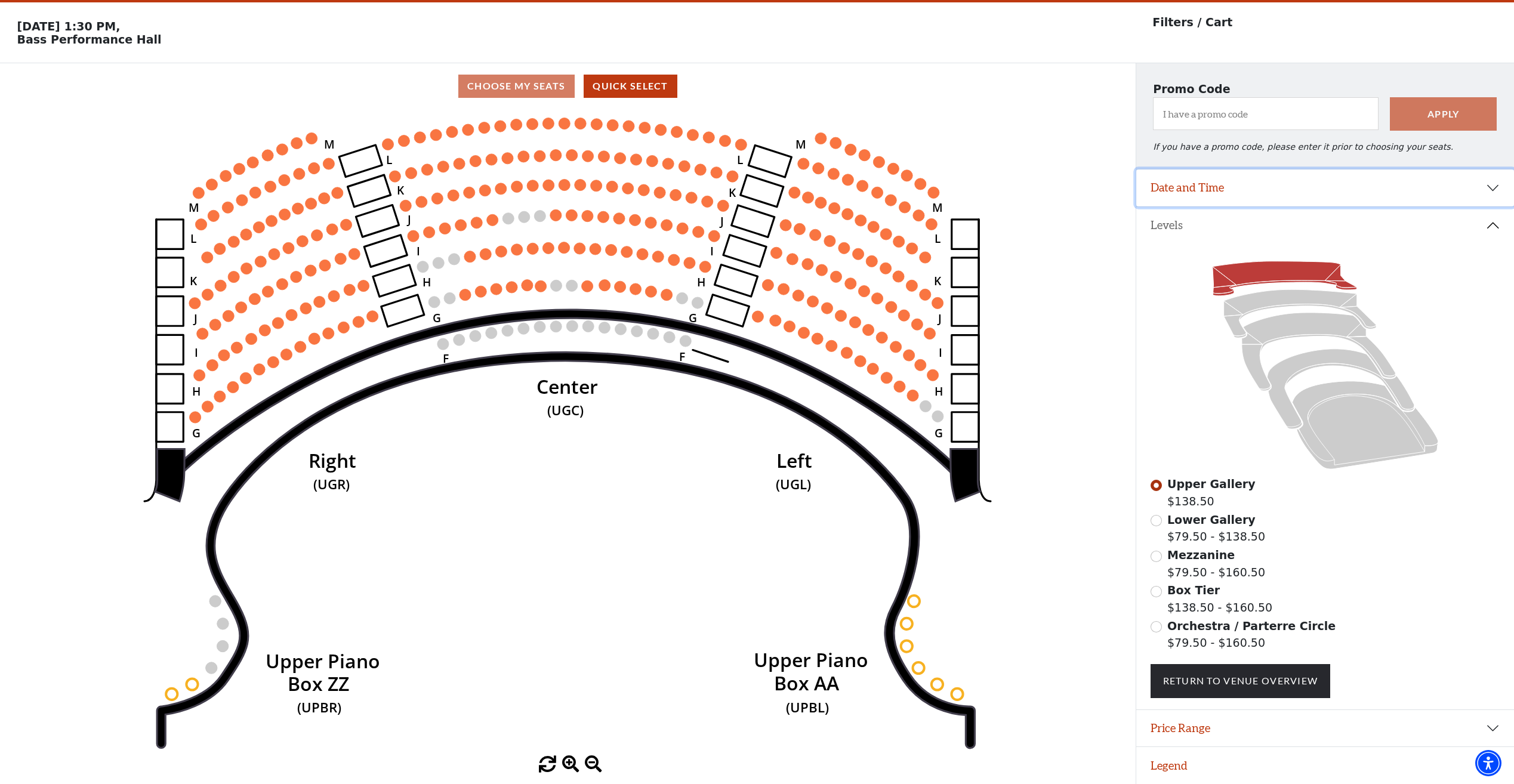
click at [1399, 187] on button "Date and Time" at bounding box center [1325, 188] width 378 height 37
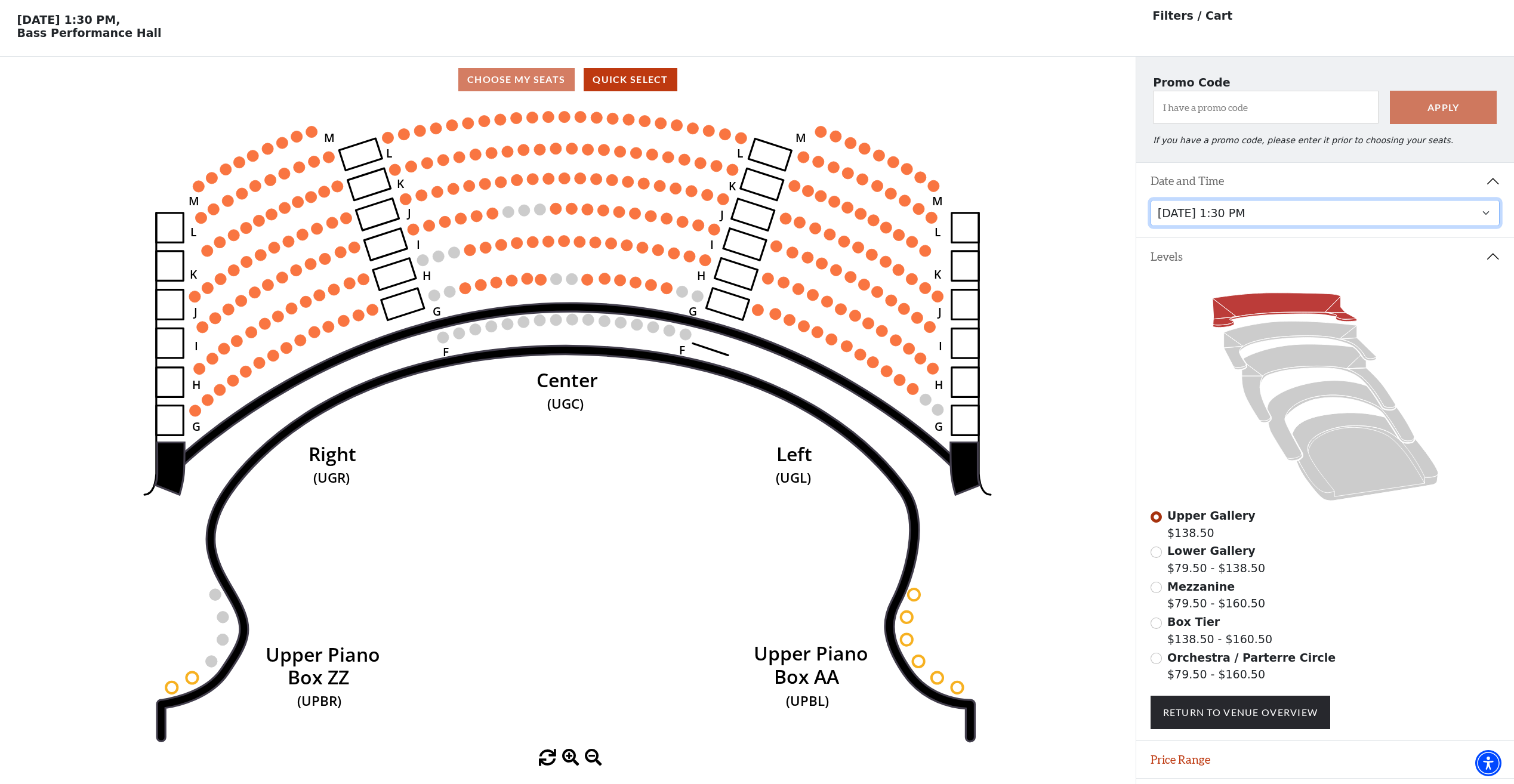
click at [1380, 221] on select "Tuesday, October 28 at 7:30 PM Wednesday, October 29 at 7:30 PM Thursday, Octob…" at bounding box center [1325, 214] width 350 height 27
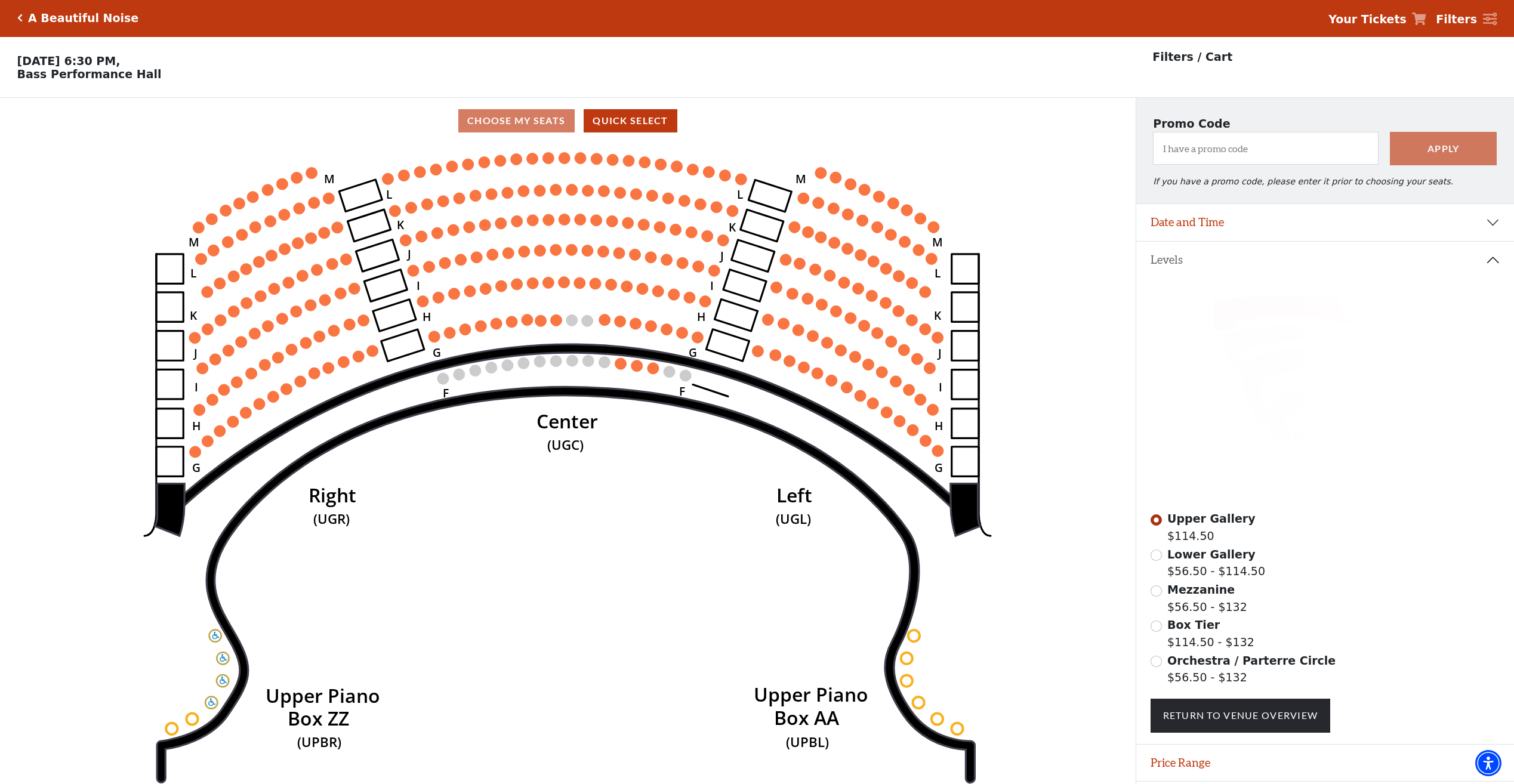
scroll to position [42, 0]
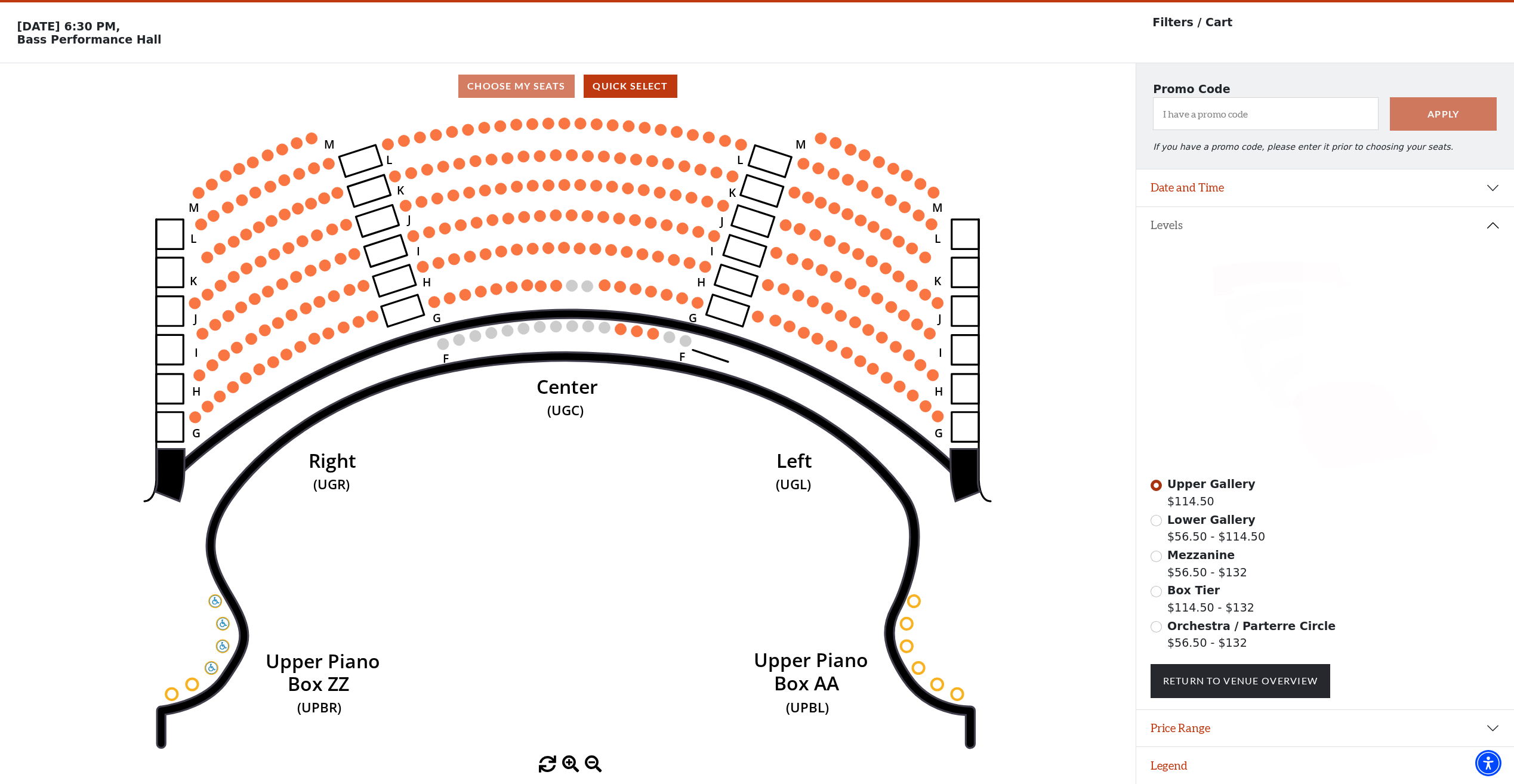
click at [1381, 419] on icon at bounding box center [1365, 426] width 146 height 89
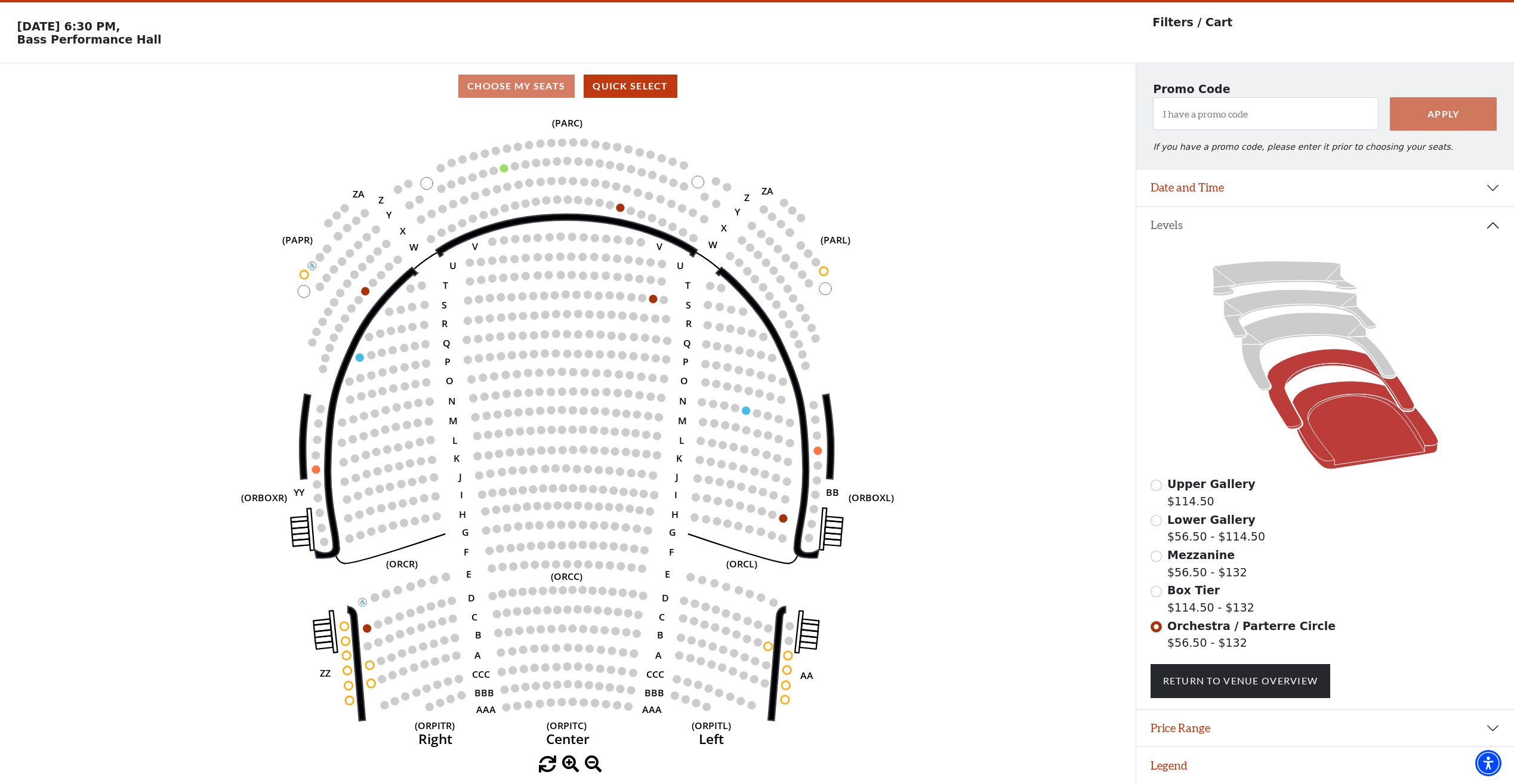
click at [1274, 377] on icon at bounding box center [1340, 389] width 147 height 80
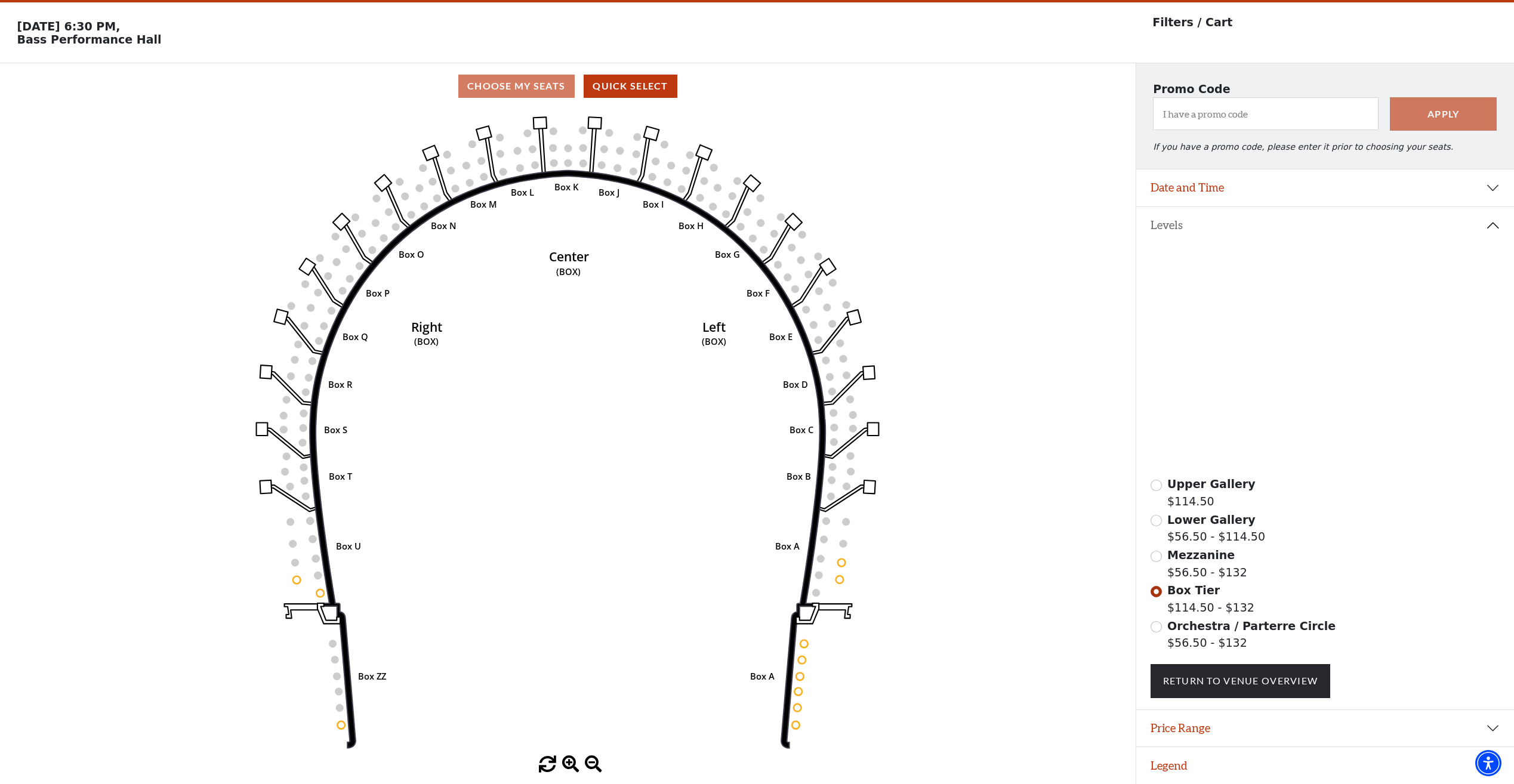
click at [1253, 366] on icon at bounding box center [1318, 351] width 154 height 78
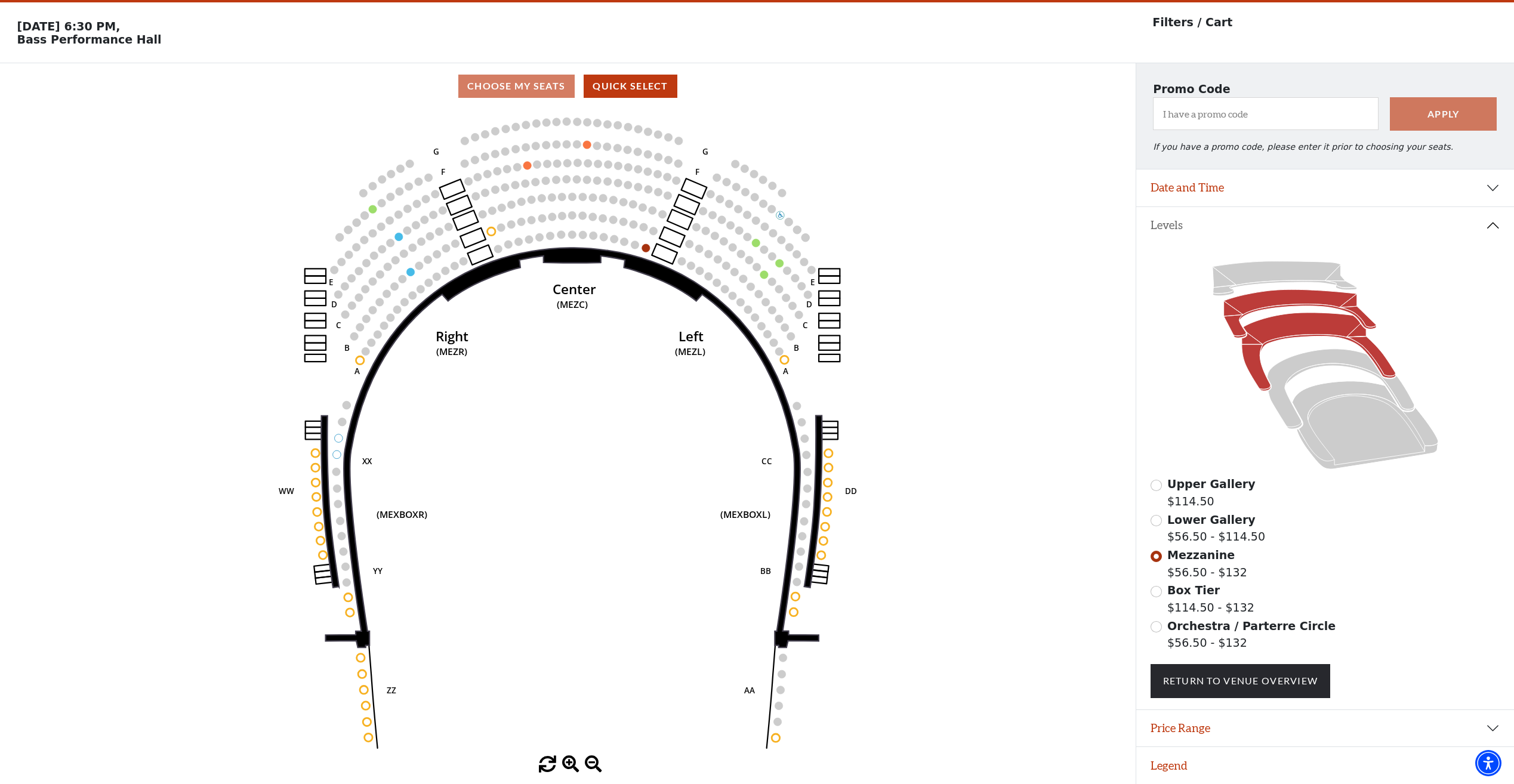
click at [1236, 311] on icon at bounding box center [1299, 314] width 152 height 48
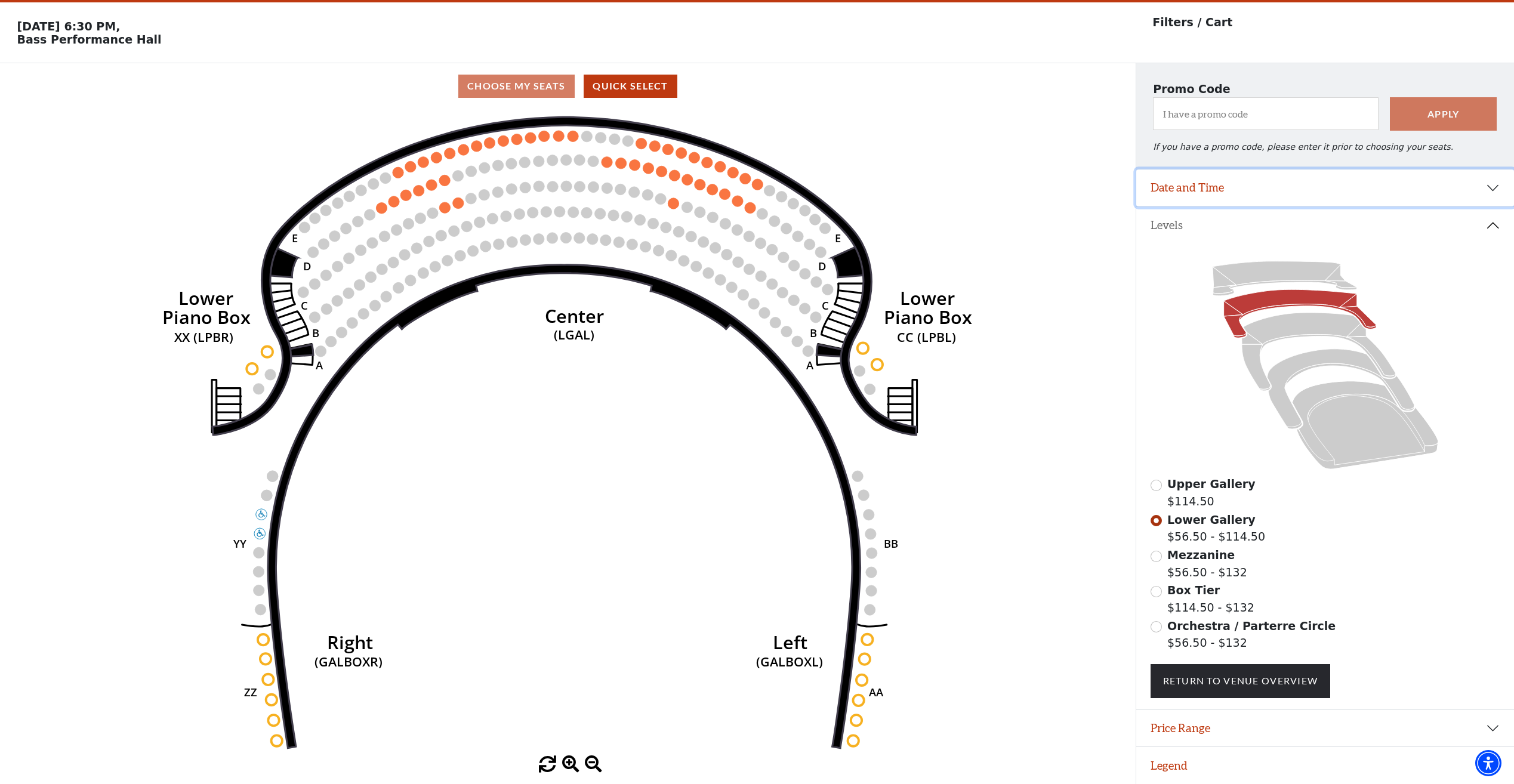
click at [1449, 185] on button "Date and Time" at bounding box center [1325, 188] width 378 height 37
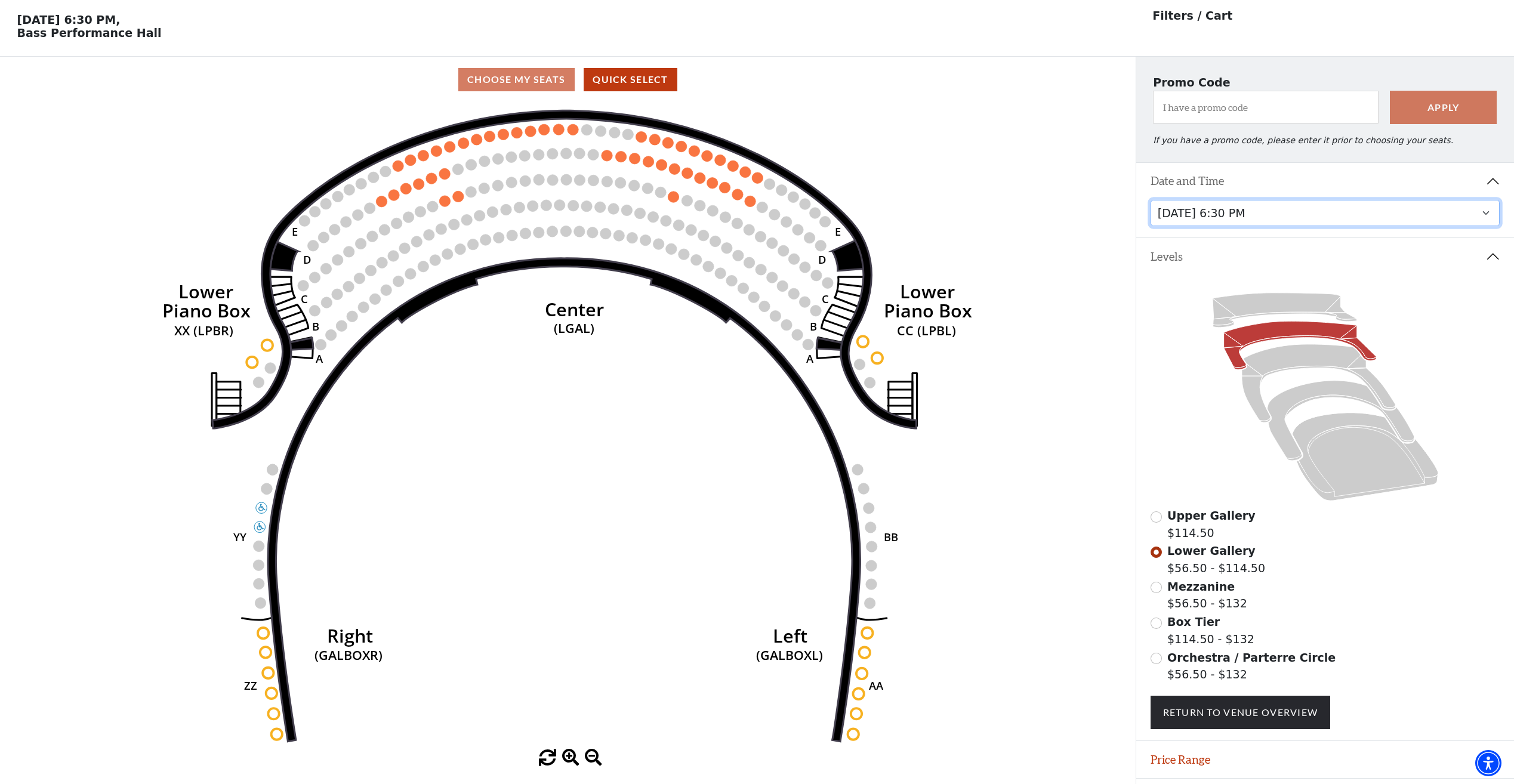
click at [1268, 223] on select "Tuesday, October 28 at 7:30 PM Wednesday, October 29 at 7:30 PM Thursday, Octob…" at bounding box center [1325, 214] width 350 height 27
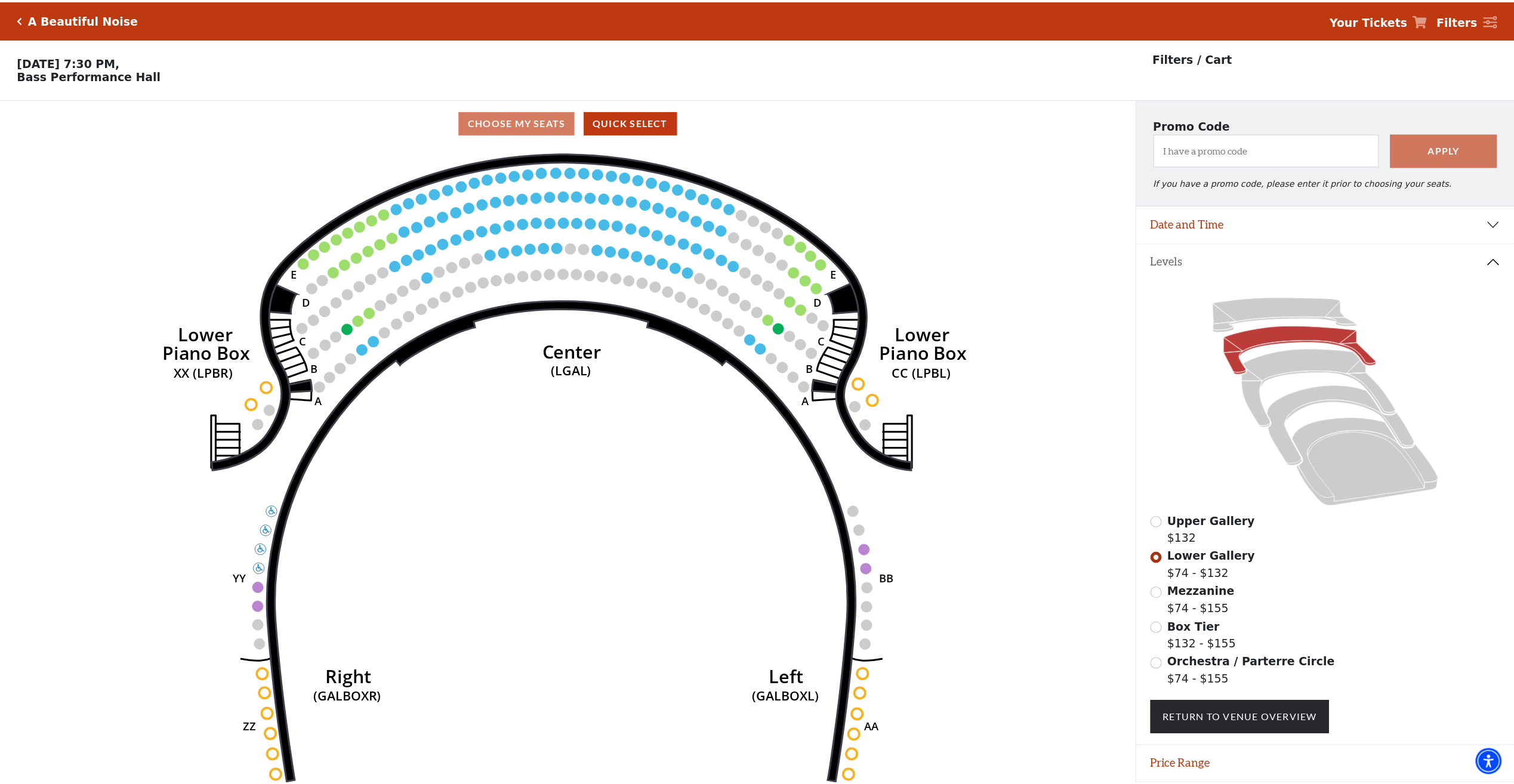
scroll to position [42, 0]
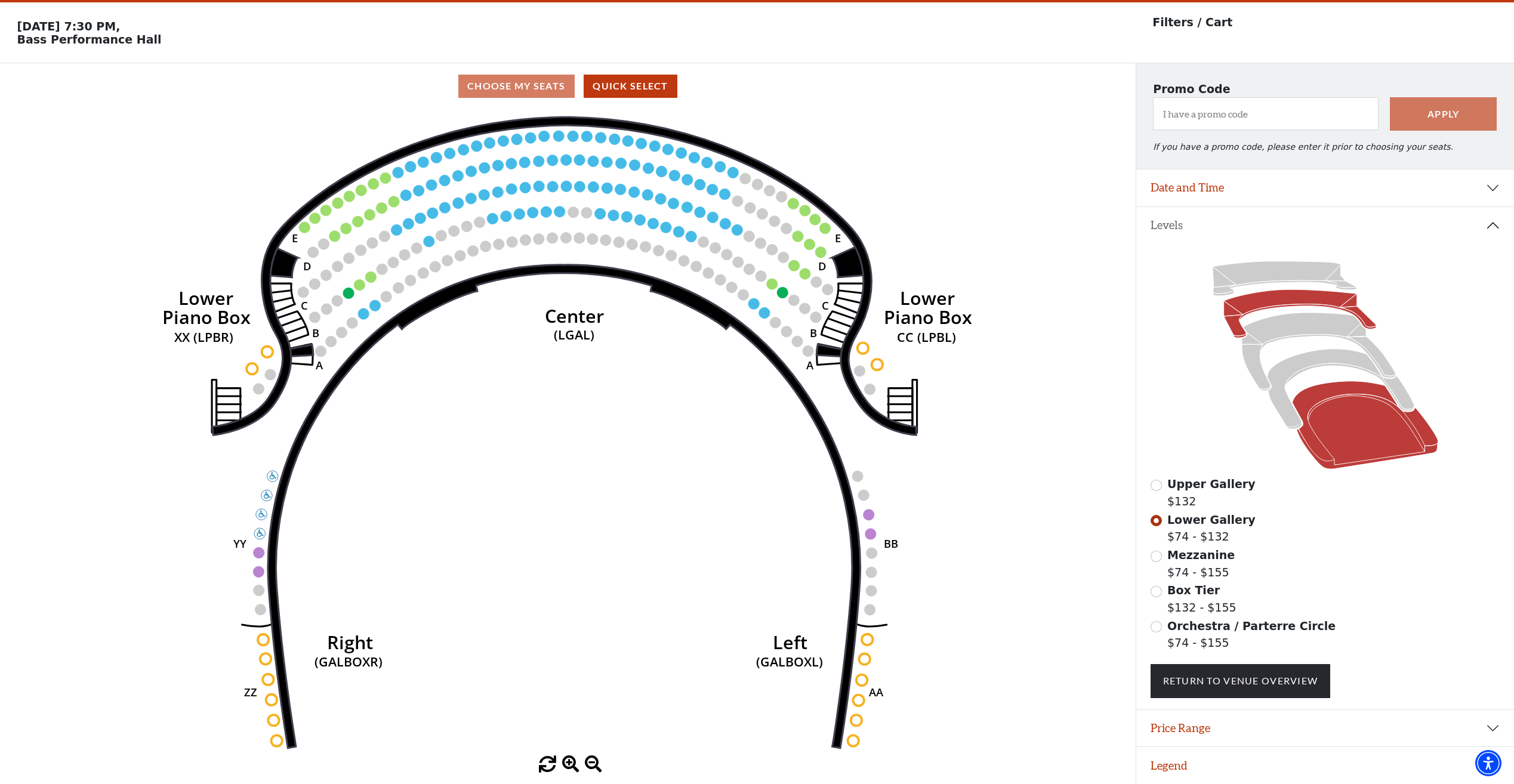
click at [1369, 441] on icon at bounding box center [1365, 426] width 146 height 89
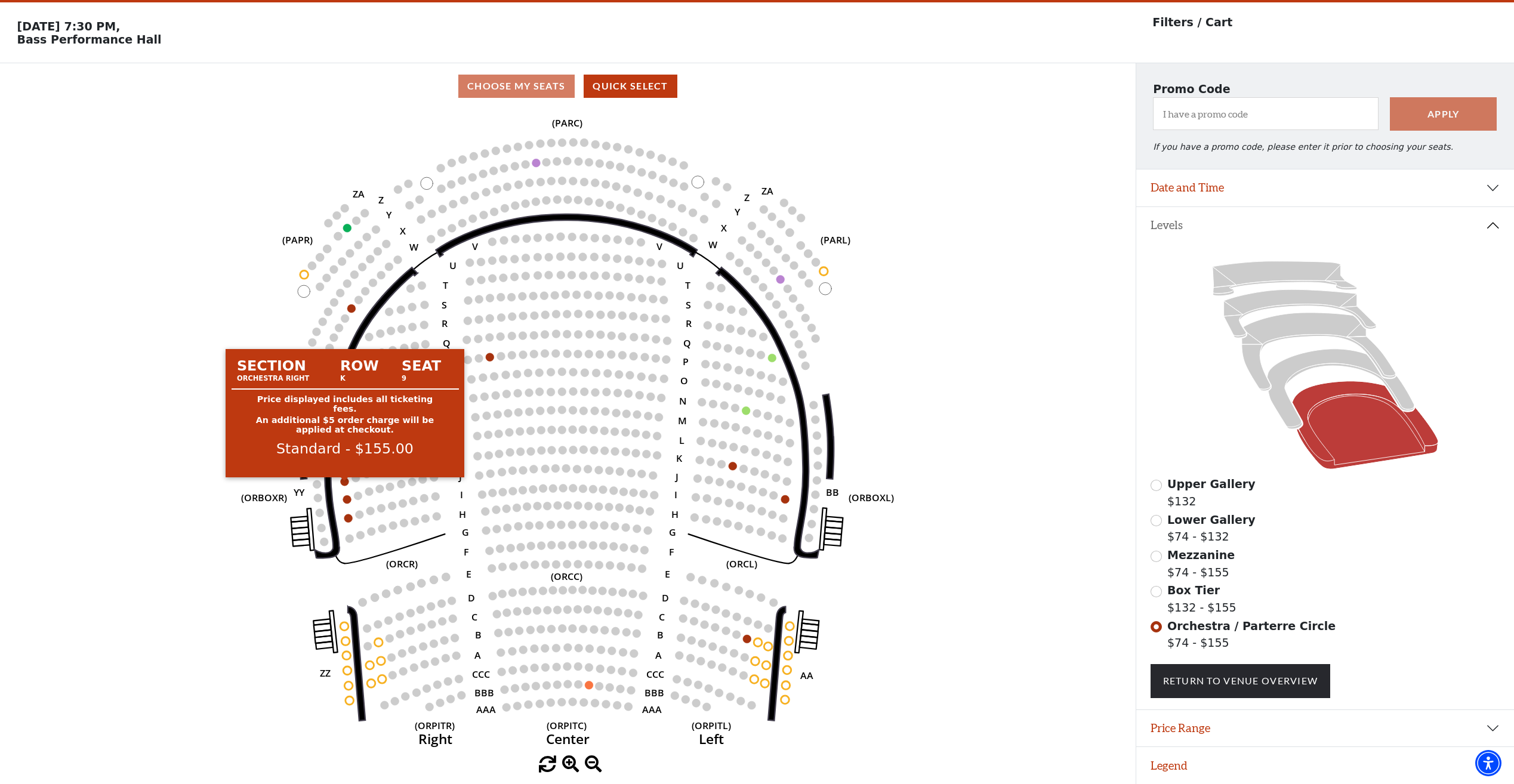
click at [345, 481] on circle at bounding box center [345, 481] width 8 height 8
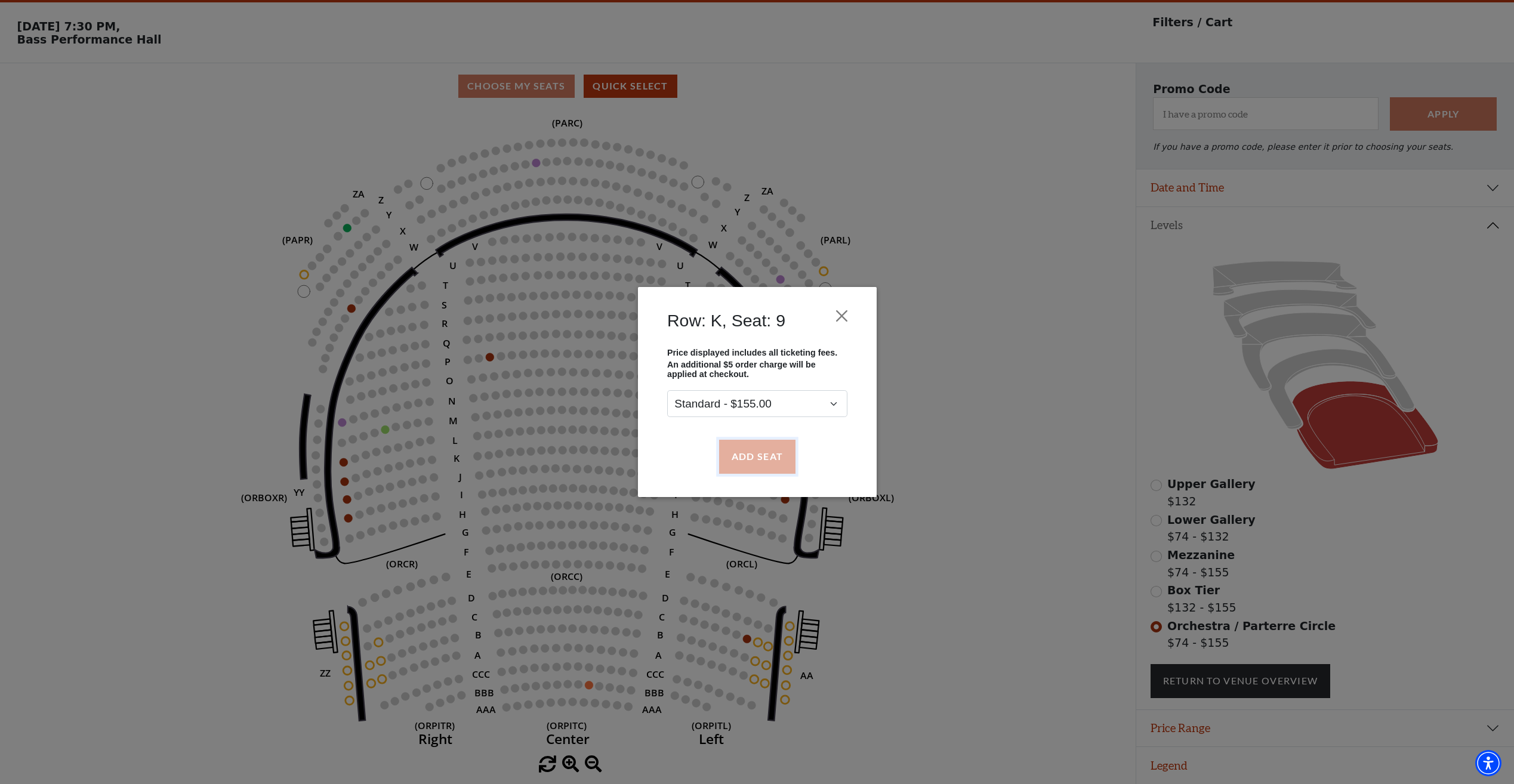
click at [748, 461] on button "Add Seat" at bounding box center [757, 457] width 77 height 34
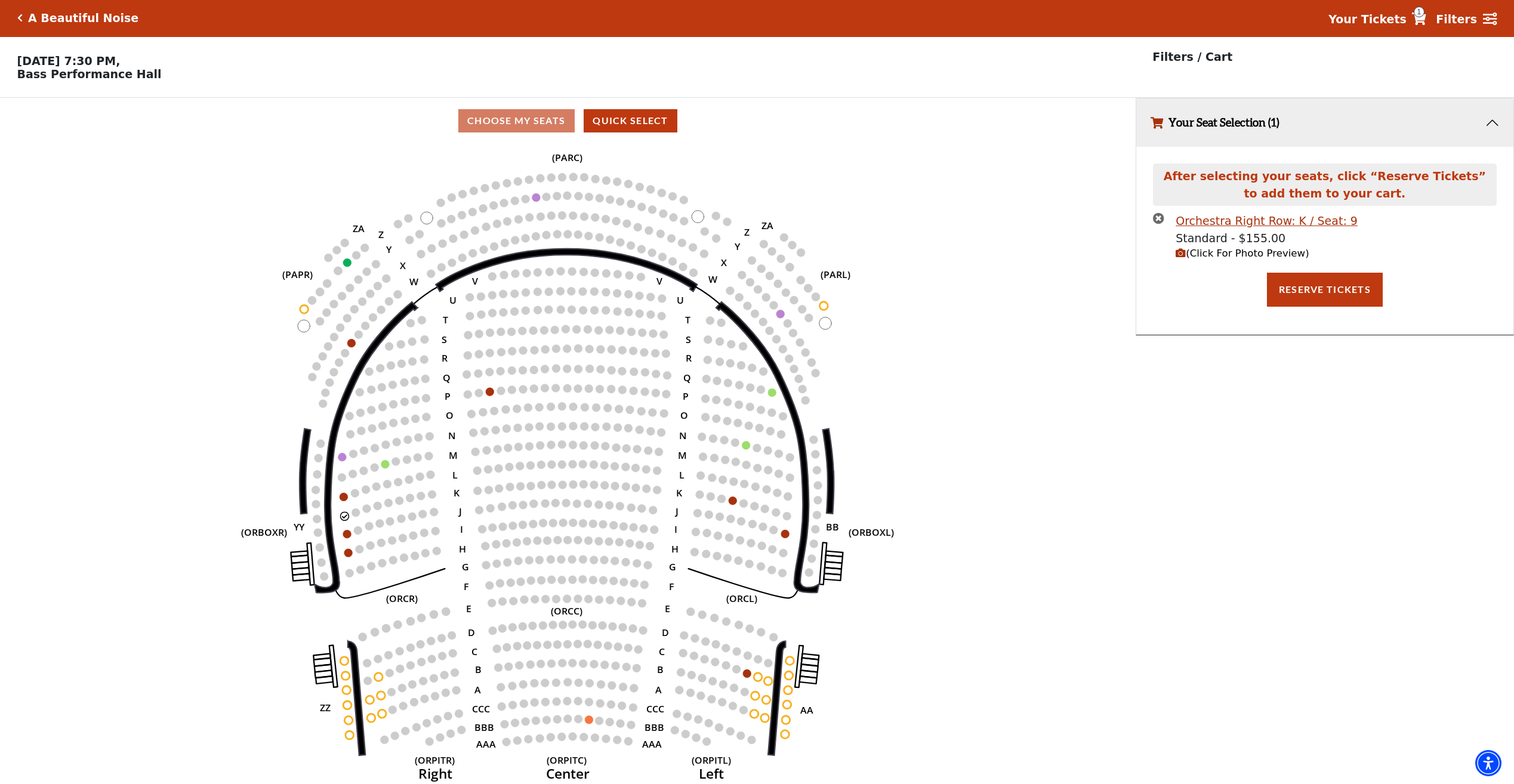
scroll to position [0, 0]
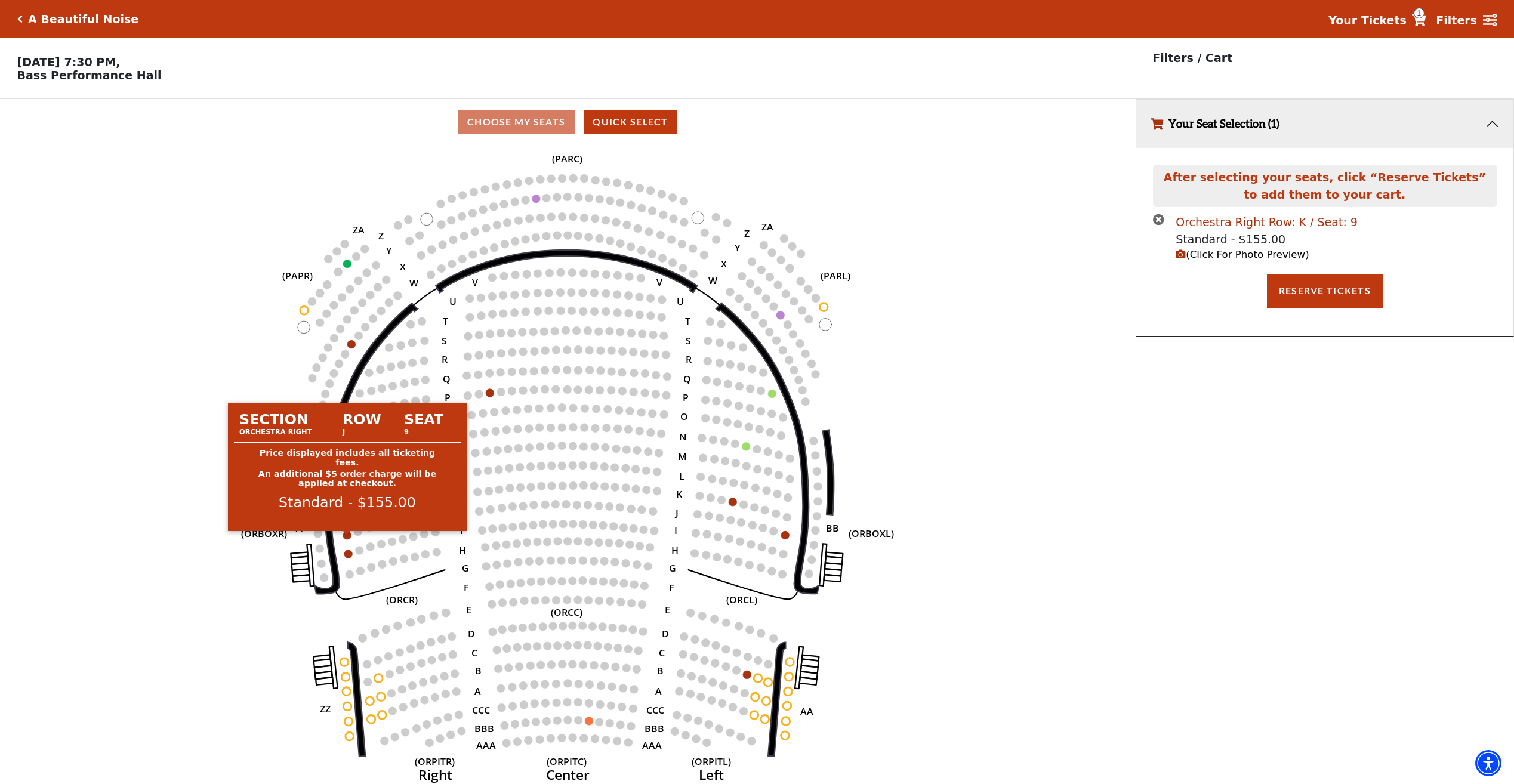
click at [347, 540] on circle at bounding box center [347, 535] width 8 height 8
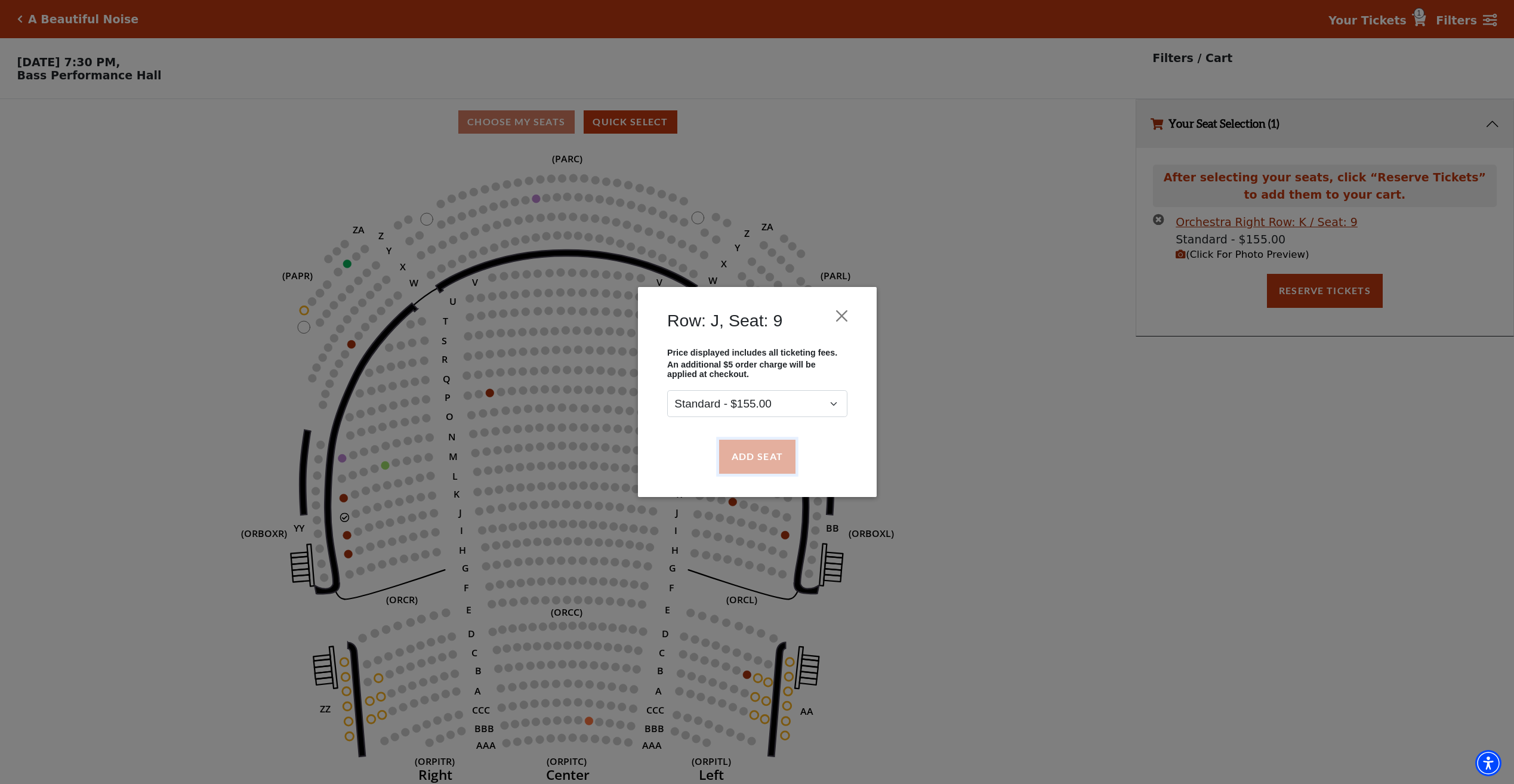
click at [769, 449] on button "Add Seat" at bounding box center [757, 457] width 77 height 34
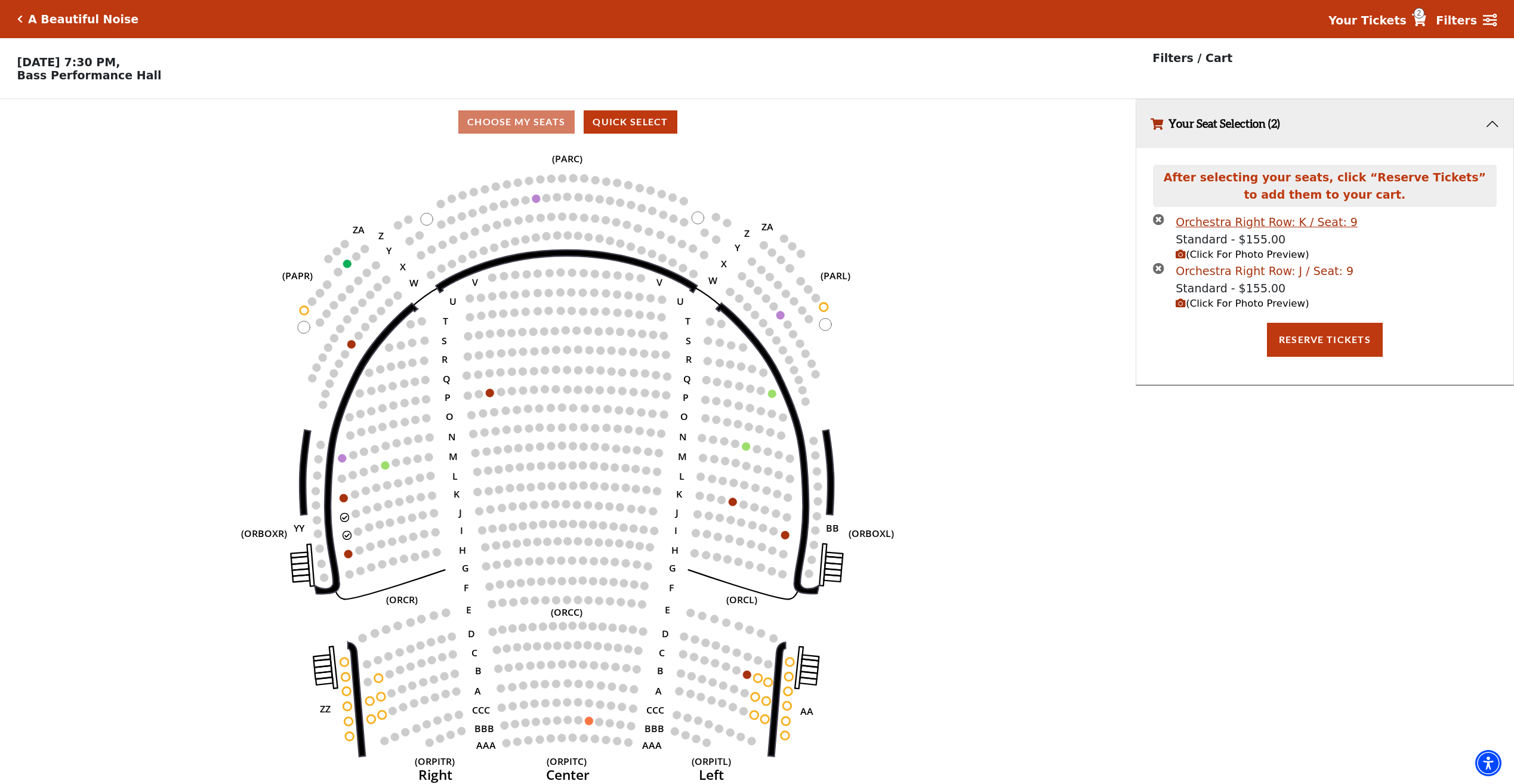
click at [1276, 273] on div "Orchestra Right Row: J / Seat: 9" at bounding box center [1264, 271] width 178 height 18
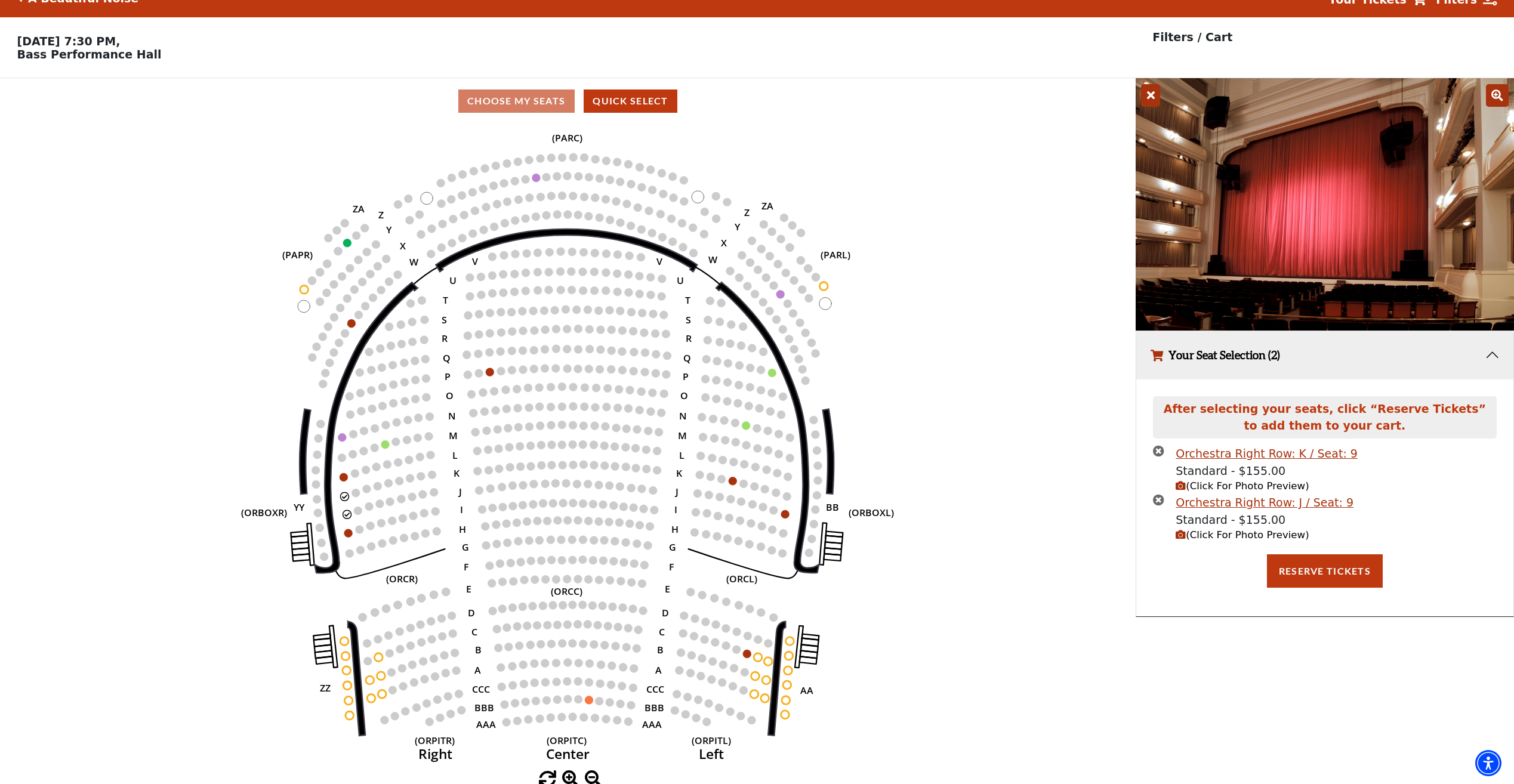
scroll to position [30, 0]
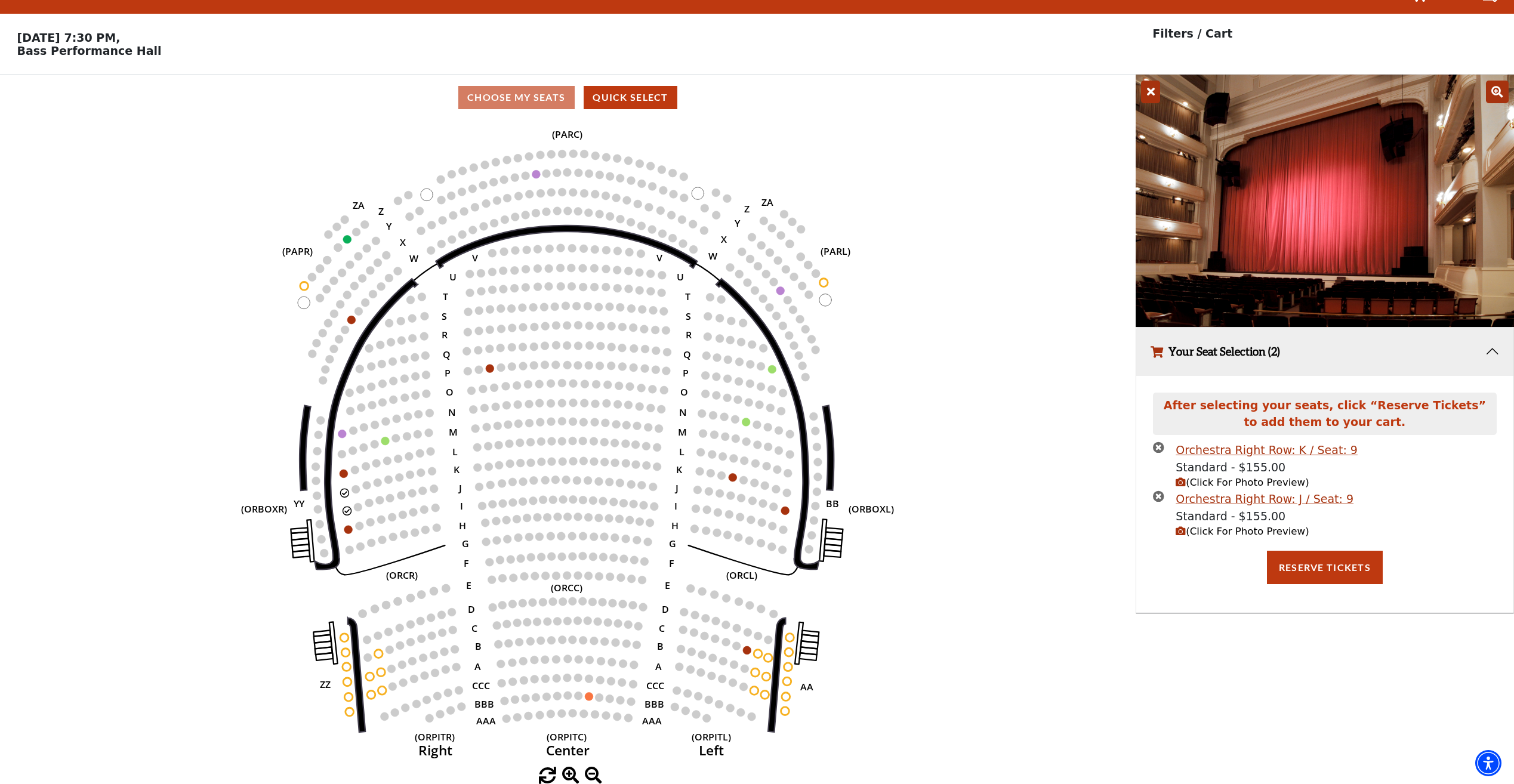
click at [543, 100] on div "Choose My Seats Quick Select" at bounding box center [568, 97] width 1135 height 23
click at [318, 492] on circle at bounding box center [317, 496] width 8 height 8
click at [1317, 573] on button "Reserve Tickets" at bounding box center [1324, 568] width 116 height 34
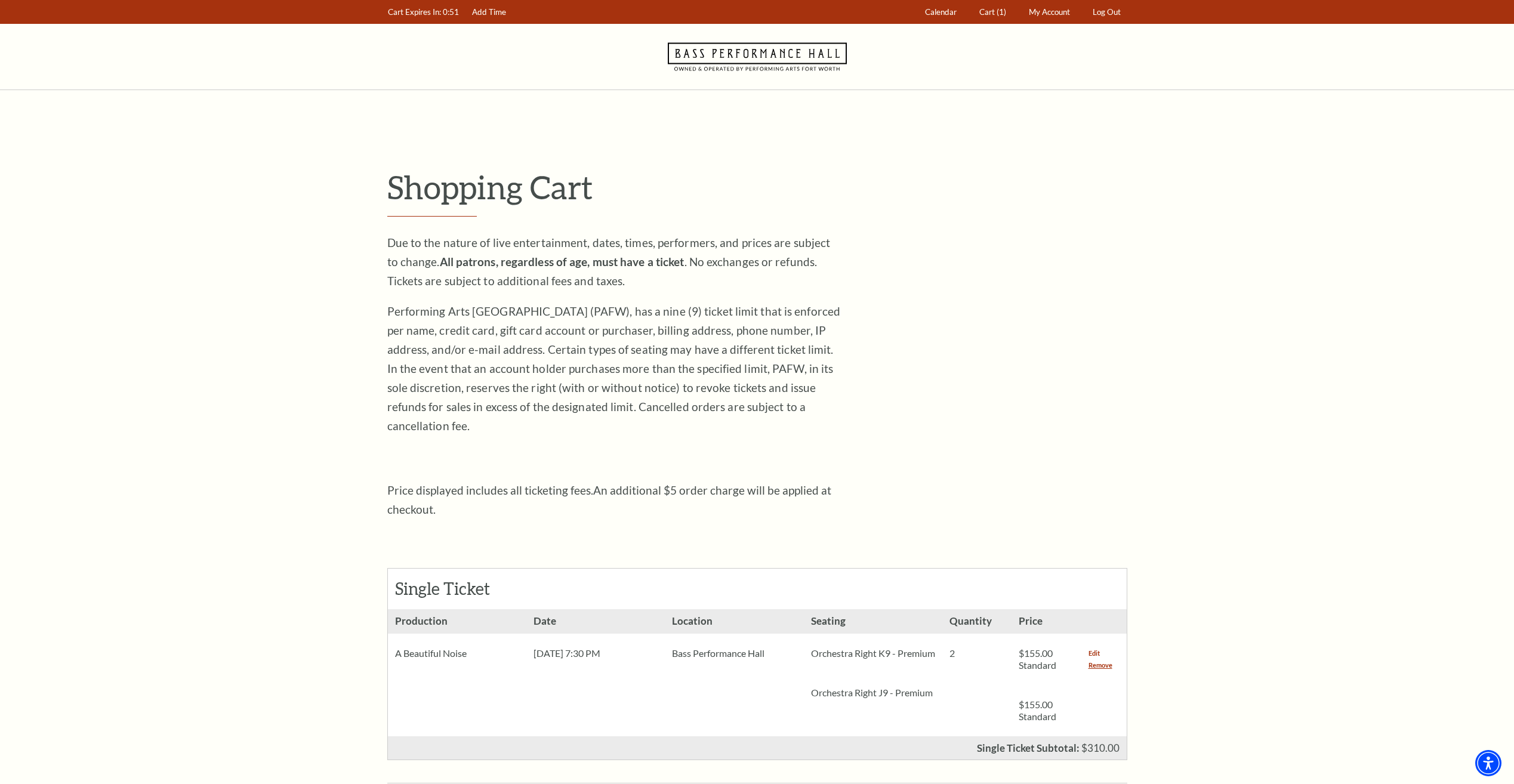
click at [1097, 648] on link "Edit" at bounding box center [1094, 653] width 11 height 12
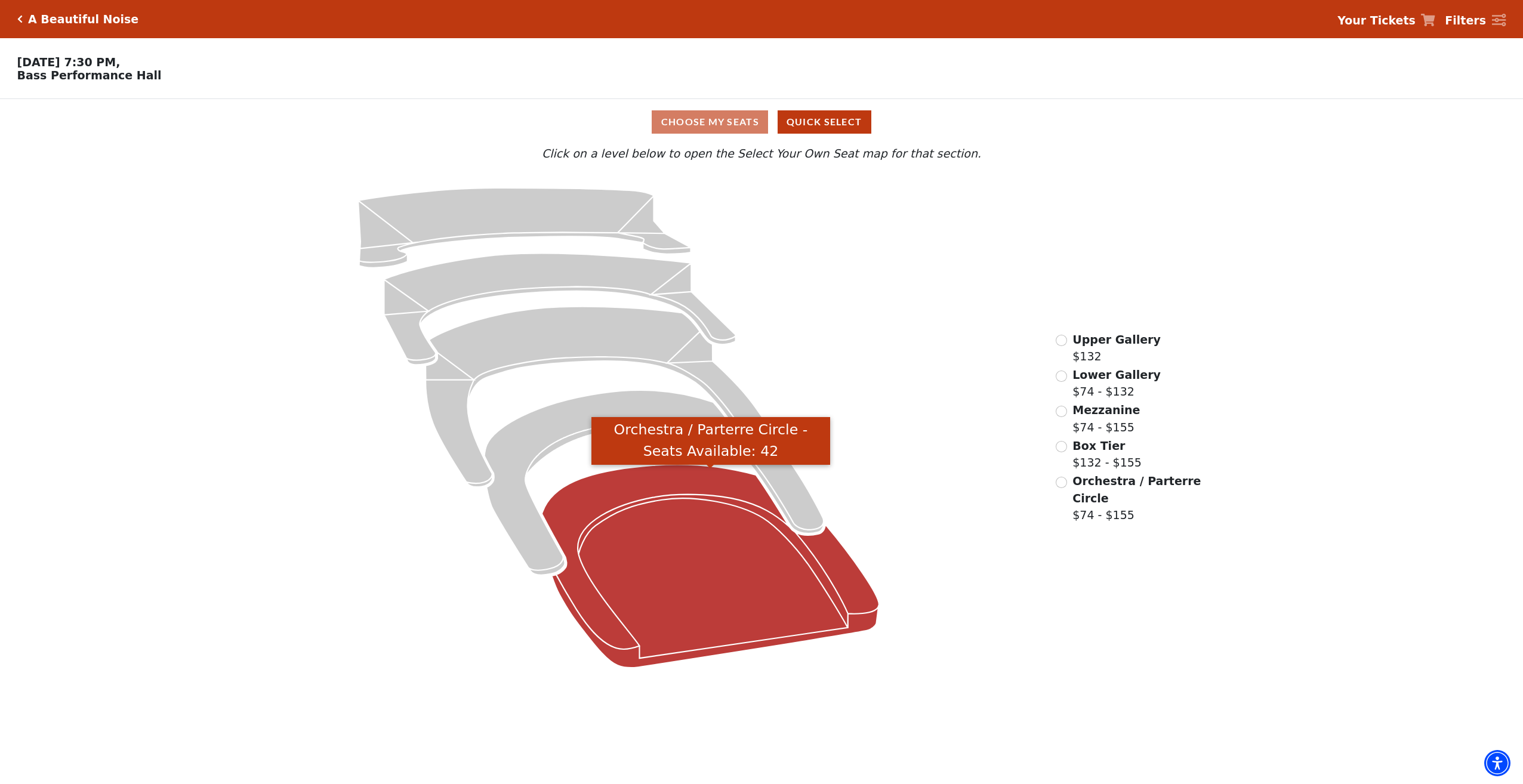
click at [704, 584] on icon "Orchestra / Parterre Circle - Seats Available: 42" at bounding box center [711, 567] width 337 height 204
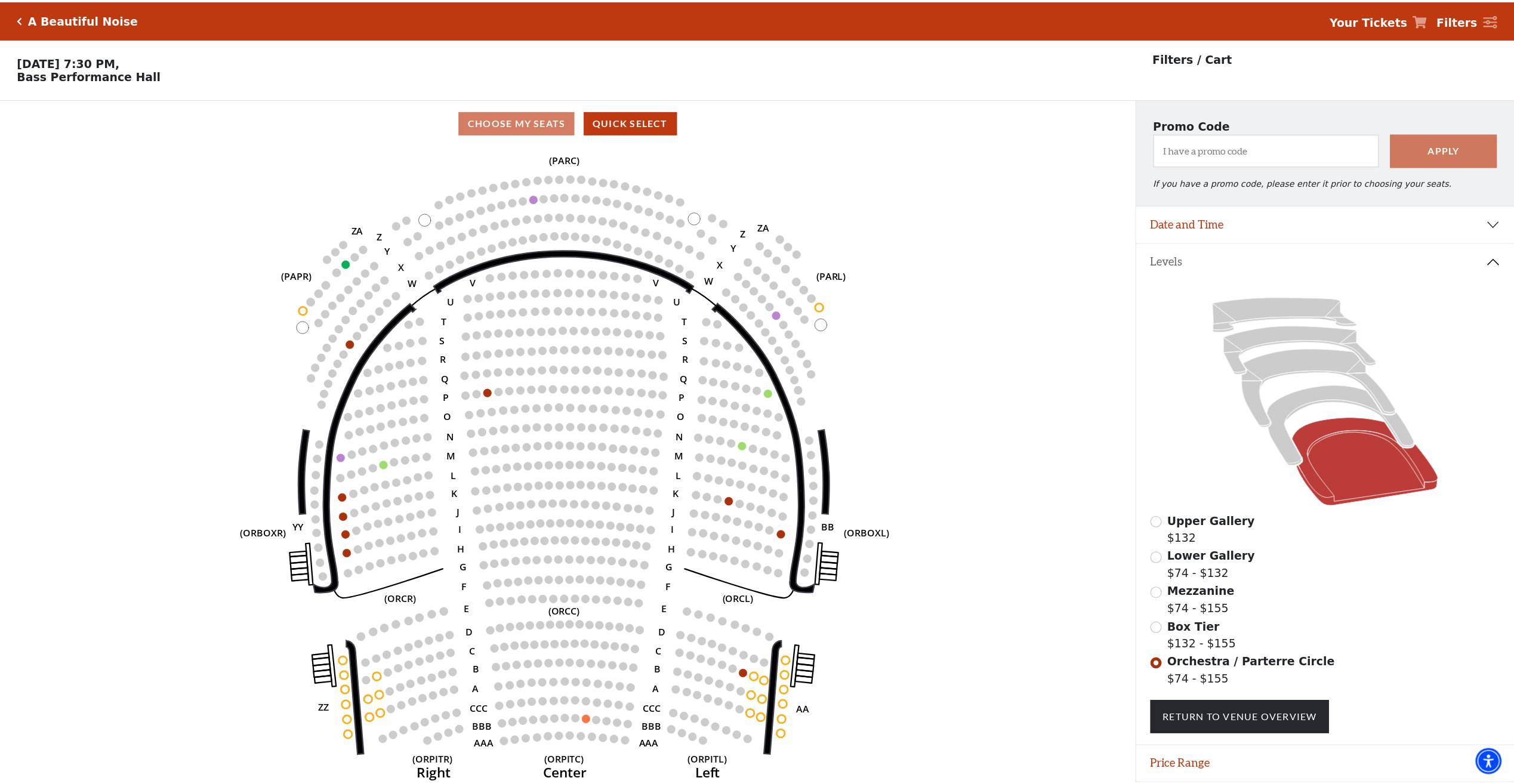
scroll to position [42, 0]
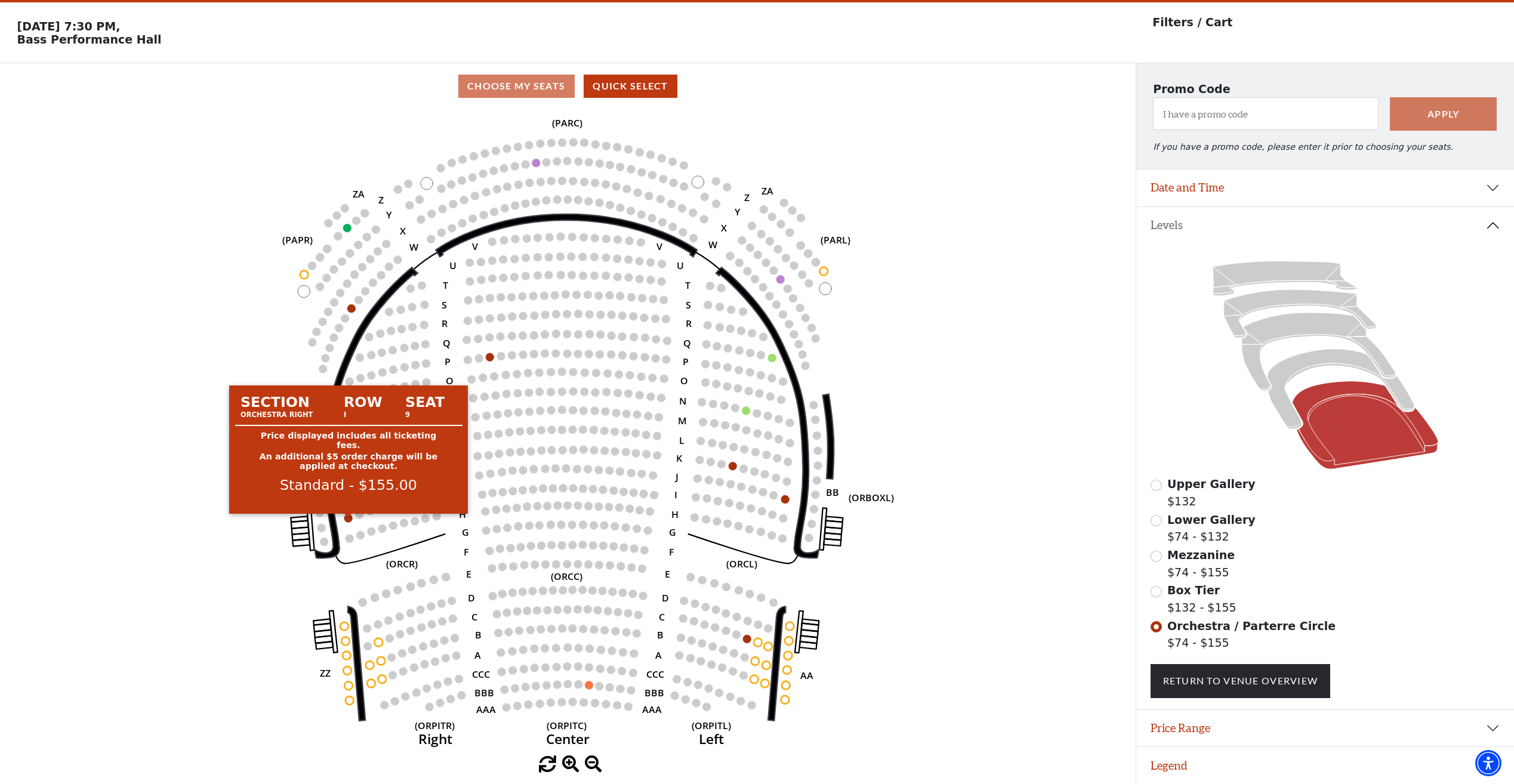
click at [347, 516] on circle at bounding box center [348, 518] width 8 height 8
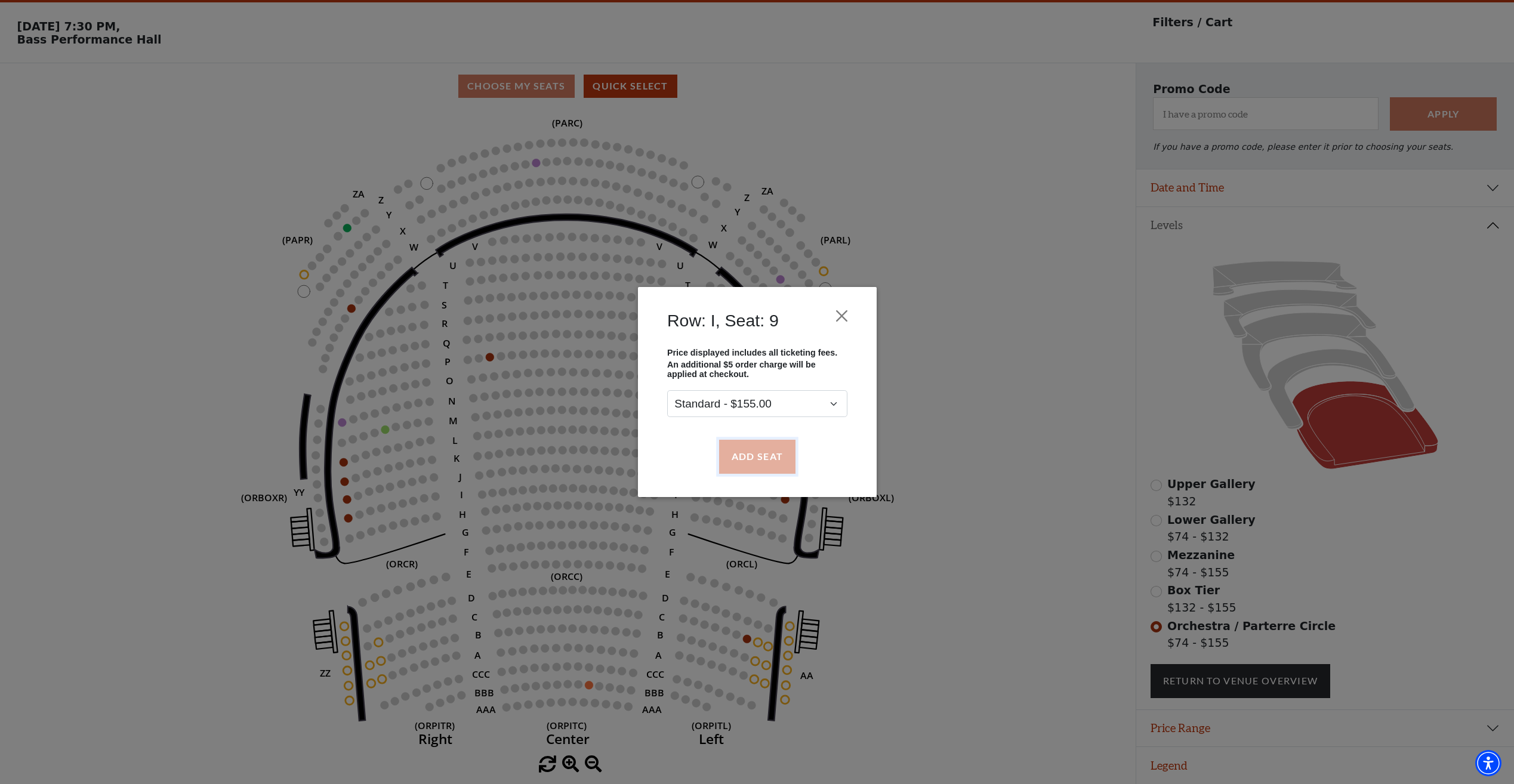
click at [748, 457] on button "Add Seat" at bounding box center [757, 457] width 77 height 34
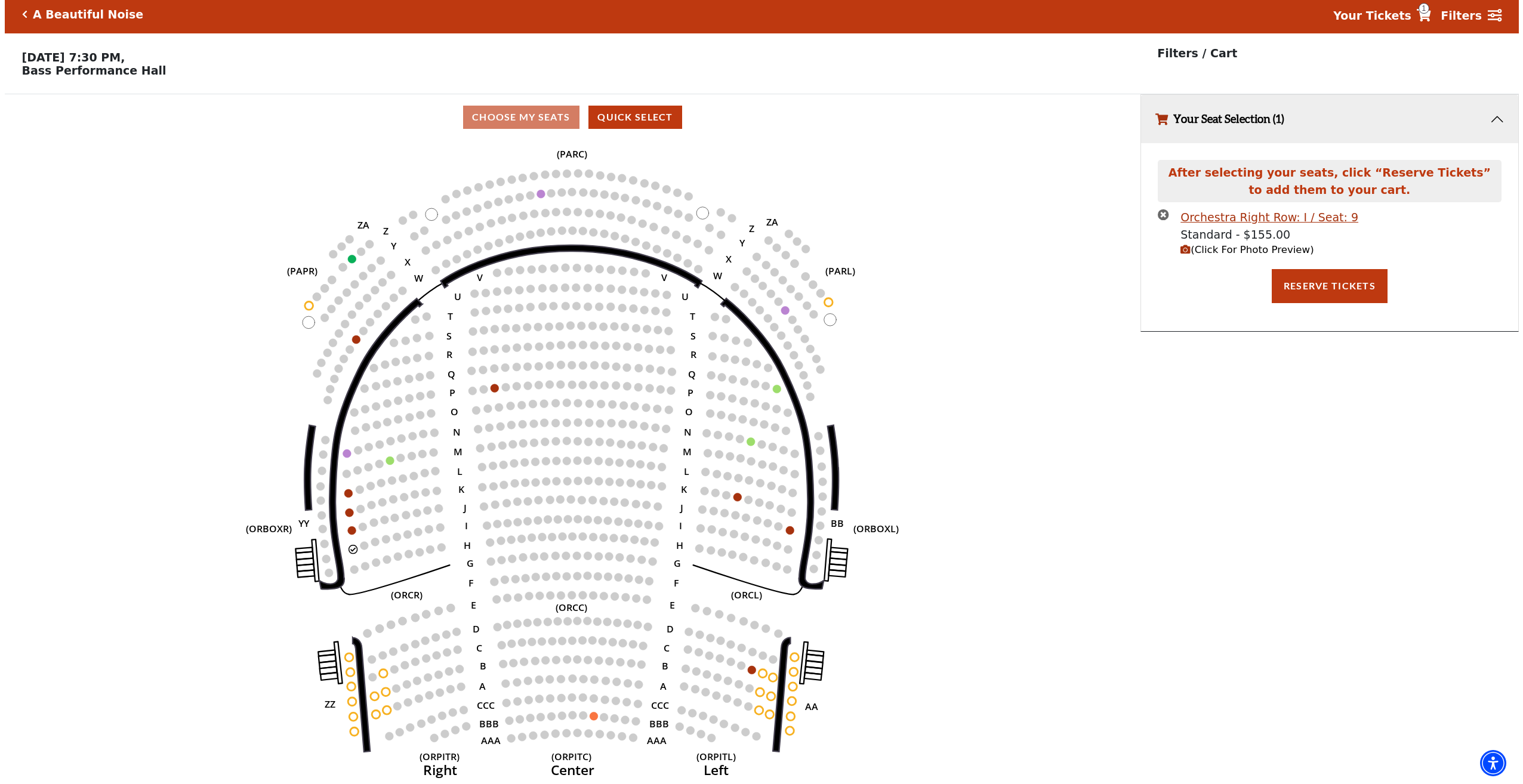
scroll to position [0, 0]
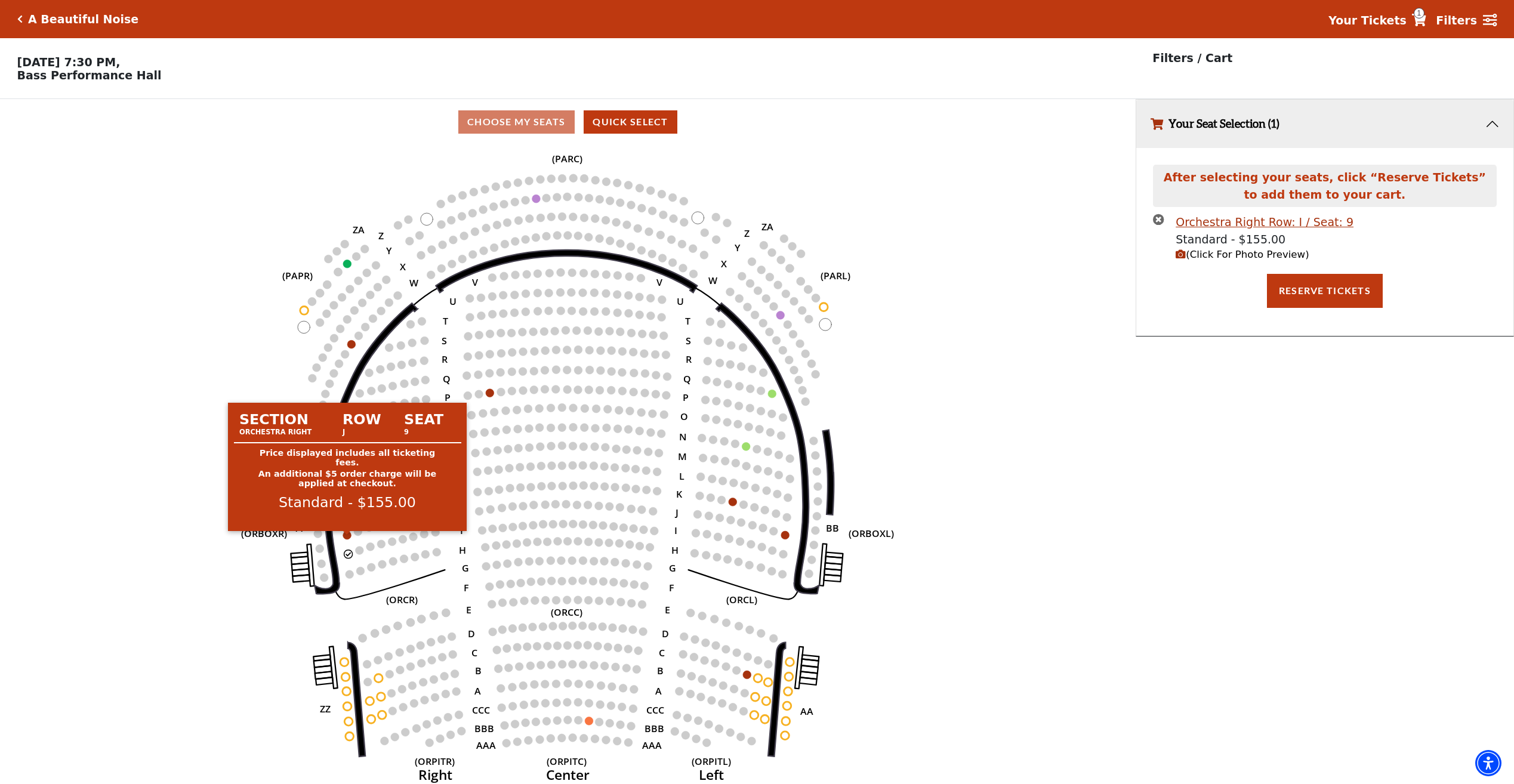
click at [349, 540] on circle at bounding box center [347, 535] width 8 height 8
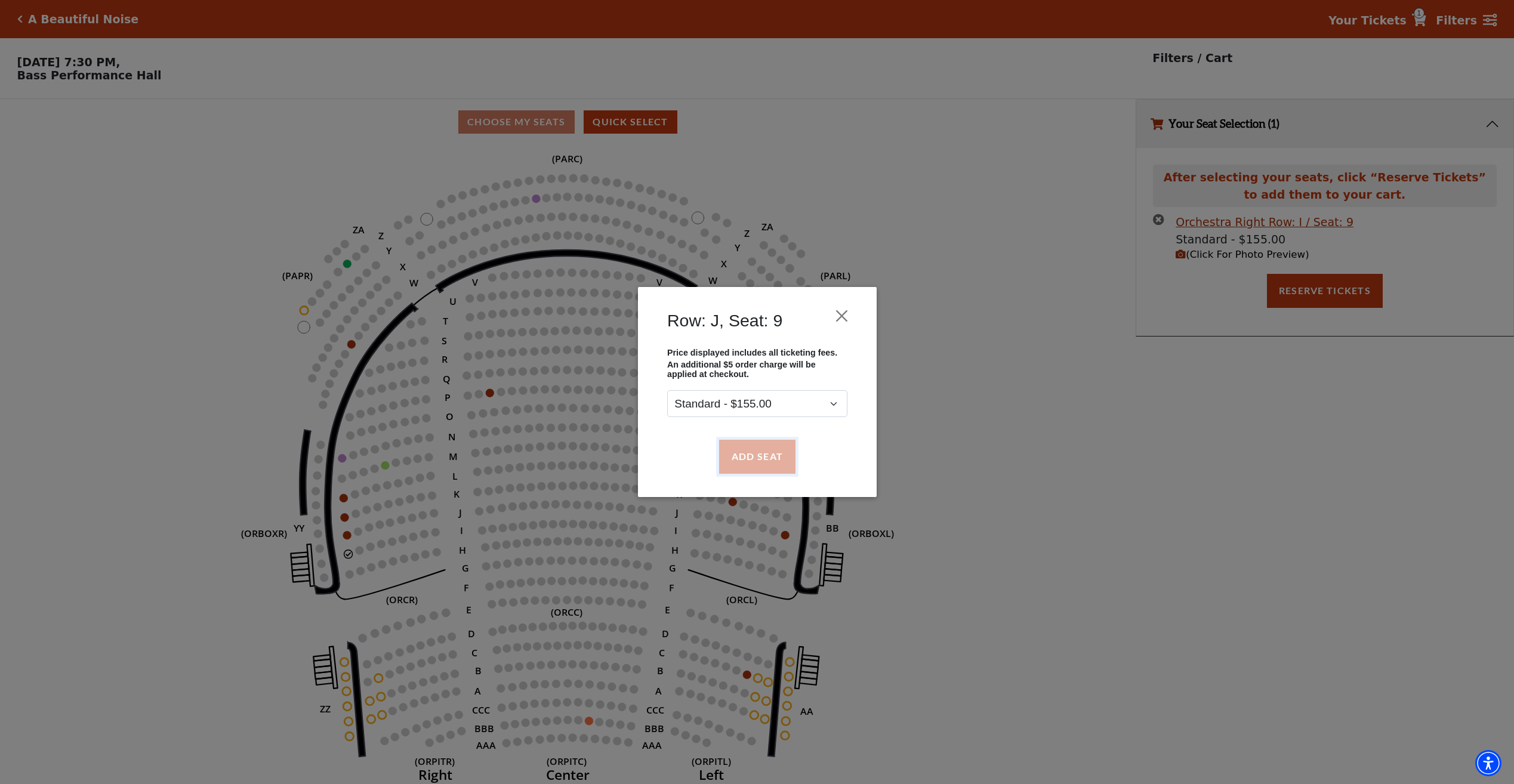
click at [785, 457] on button "Add Seat" at bounding box center [757, 457] width 77 height 34
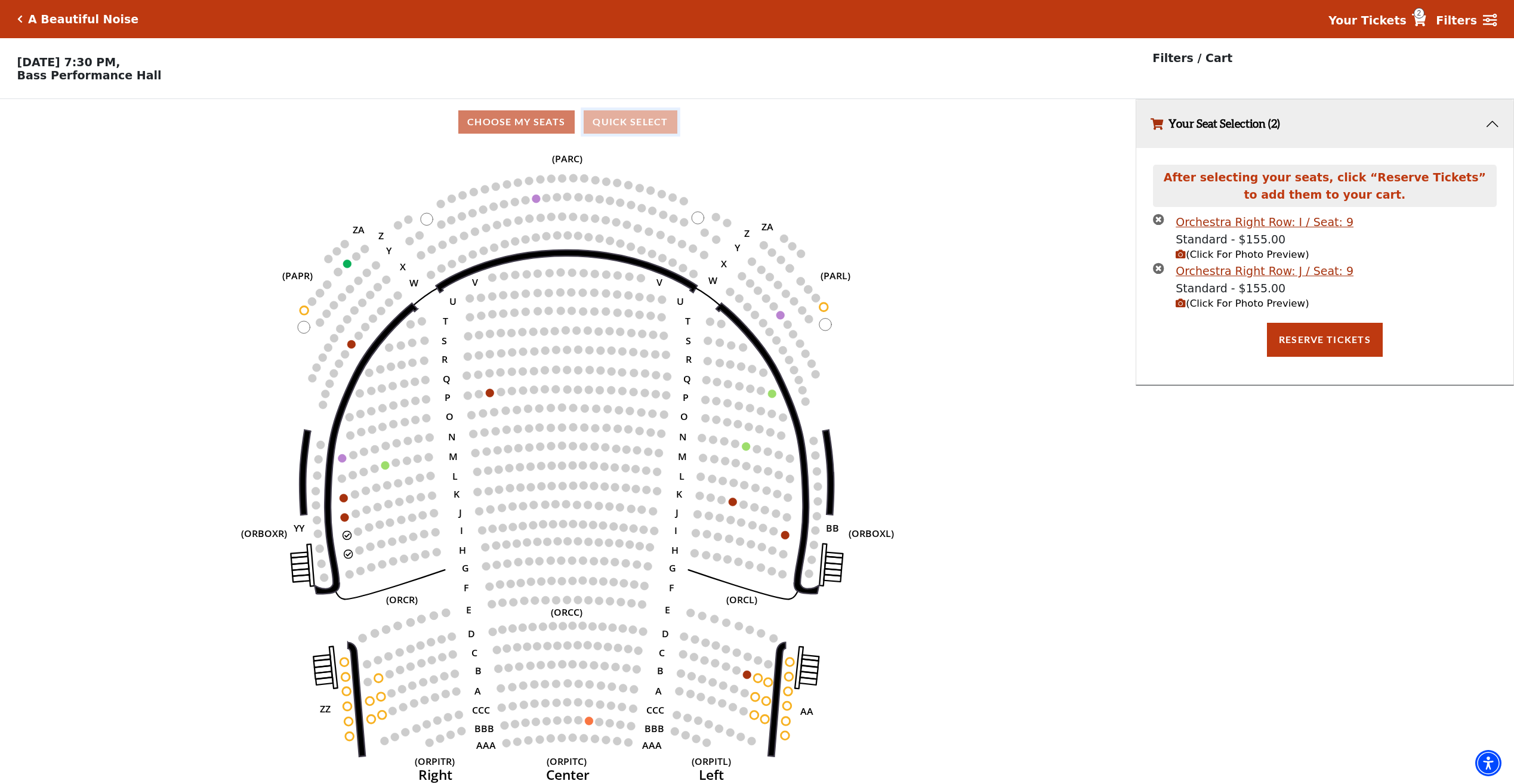
click at [622, 130] on button "Quick Select" at bounding box center [630, 122] width 93 height 23
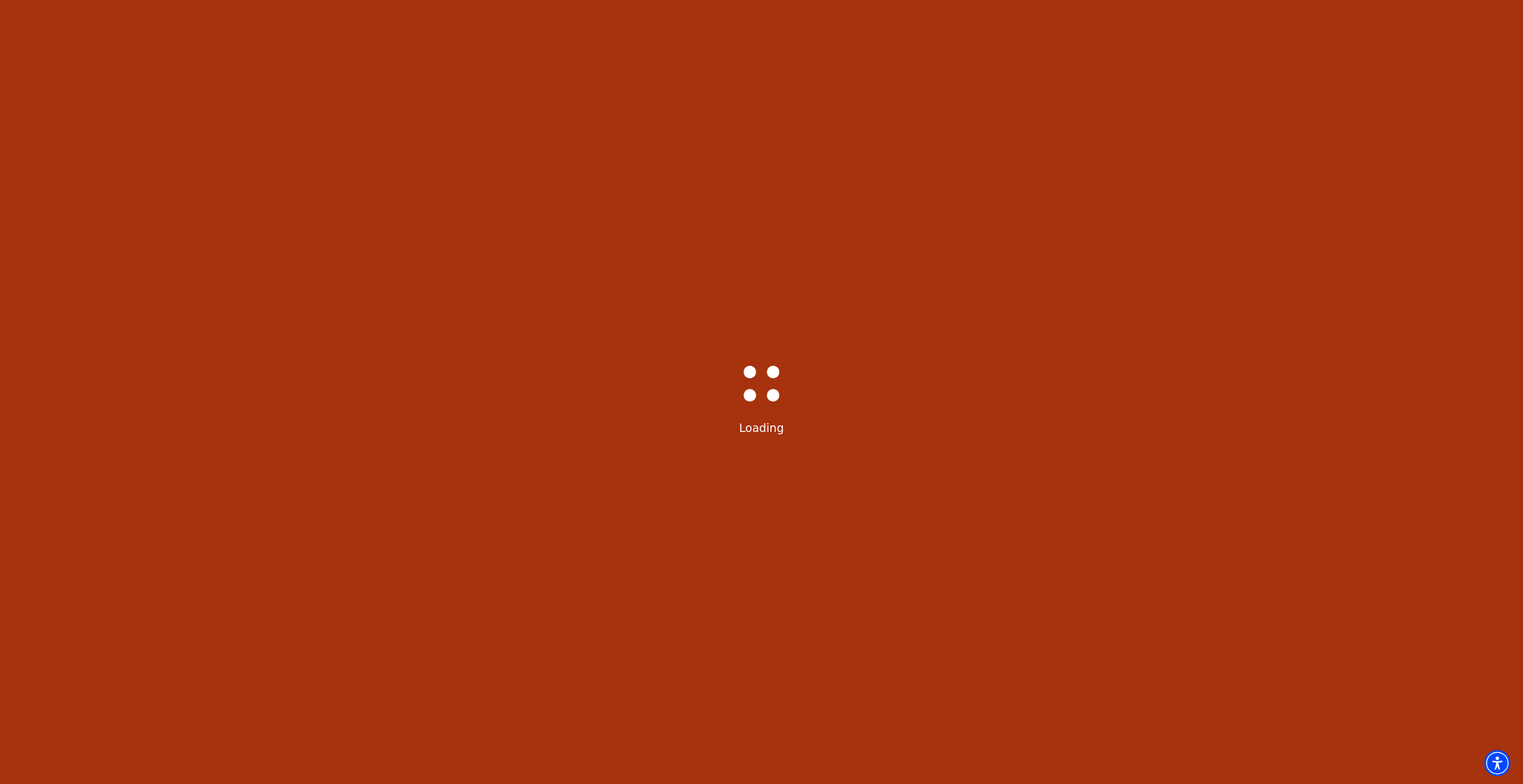
select select "6223"
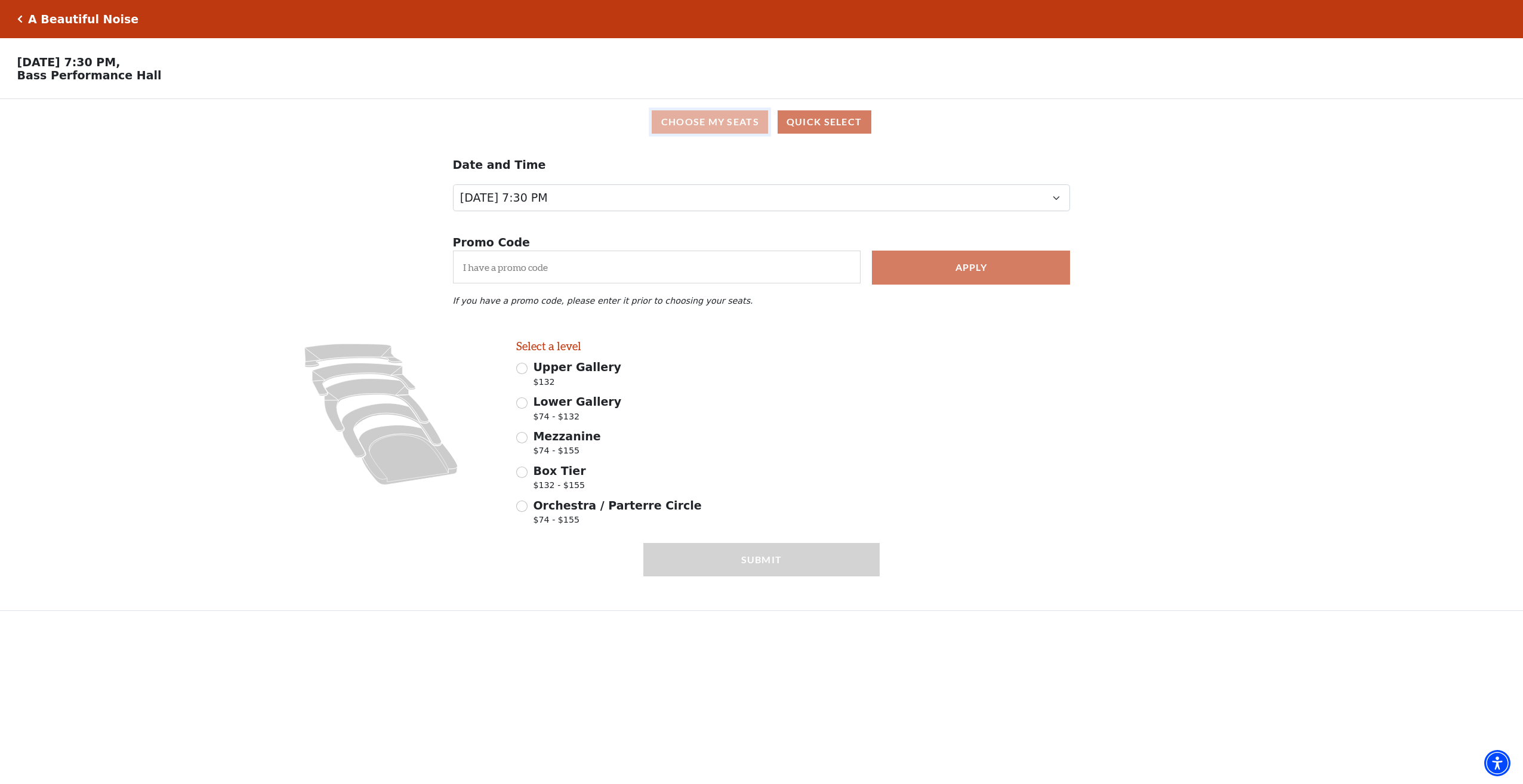
click at [733, 129] on button "Choose My Seats" at bounding box center [710, 122] width 117 height 23
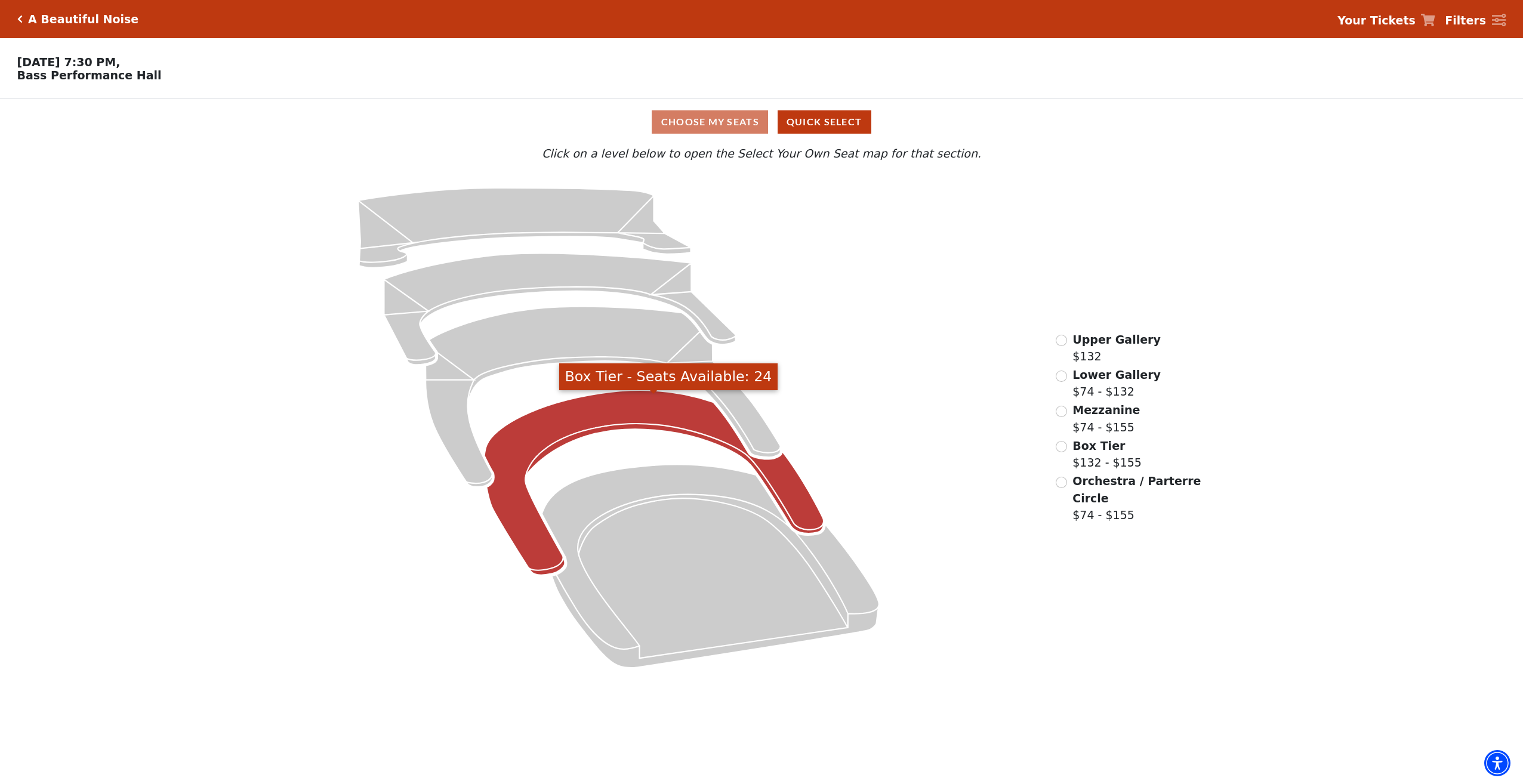
click at [596, 405] on icon "Box Tier - Seats Available: 24" at bounding box center [654, 482] width 339 height 185
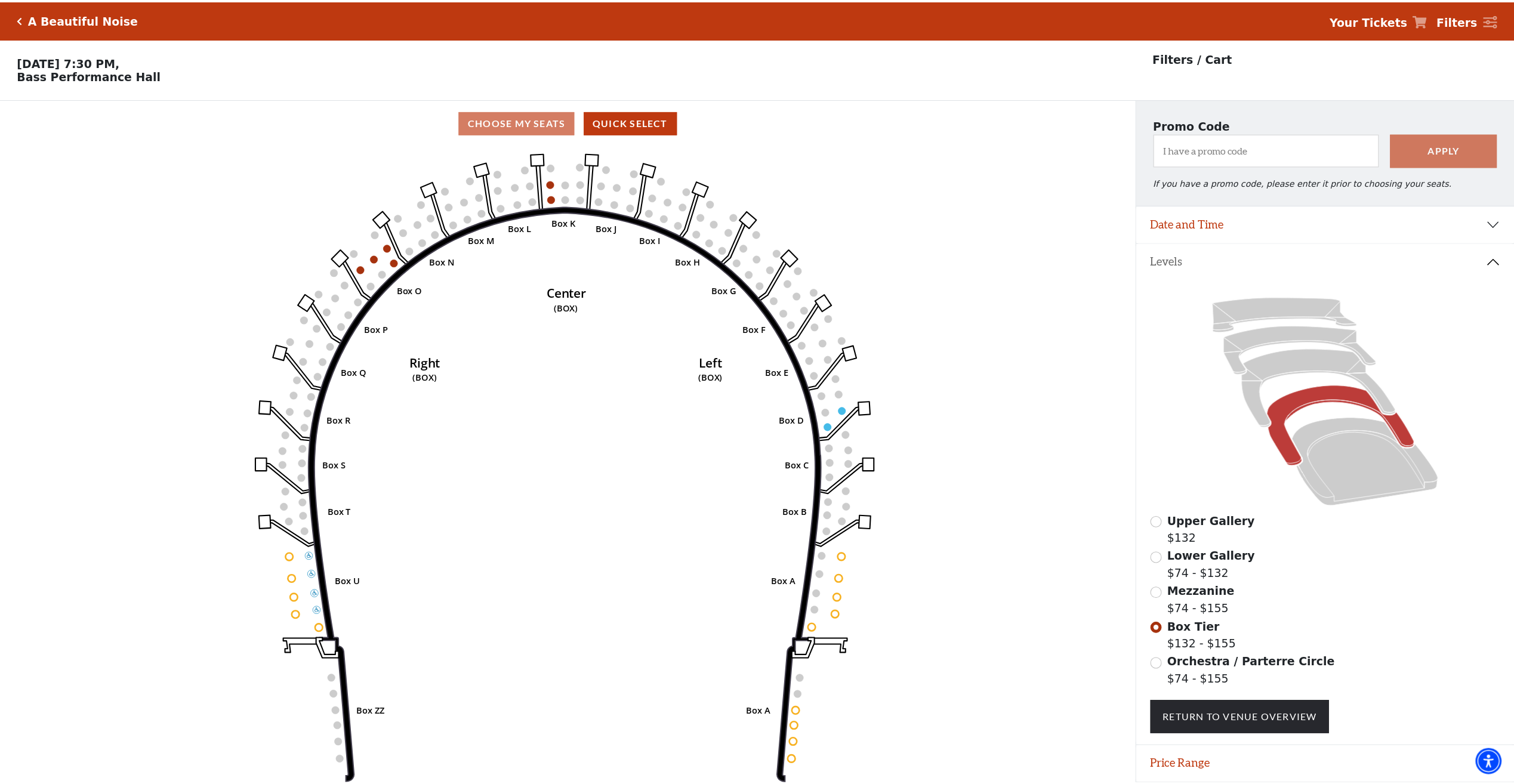
scroll to position [42, 0]
